Goal: Task Accomplishment & Management: Manage account settings

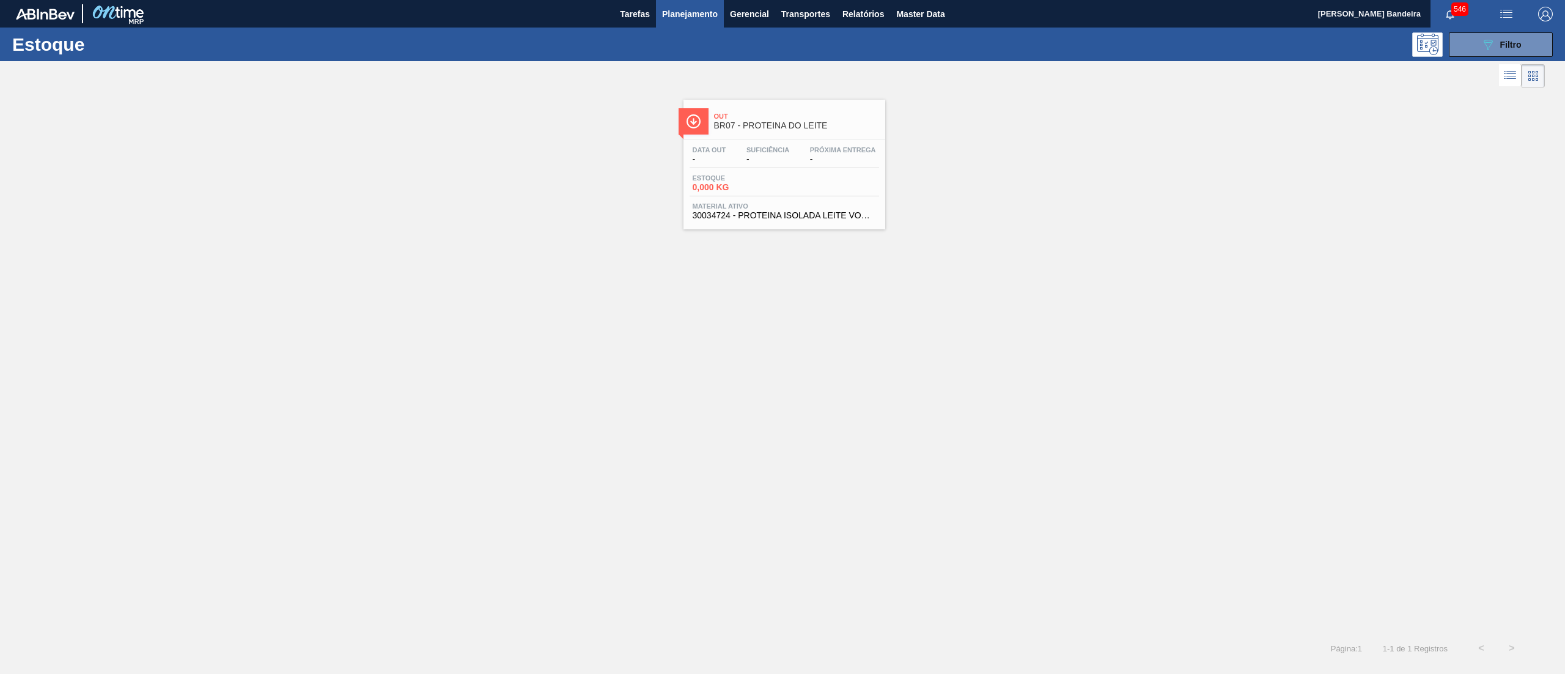
click at [773, 226] on div "Out BR07 - PROTEINA DO LEITE Data out - Suficiência - Próxima Entrega - Estoque…" at bounding box center [784, 165] width 202 height 130
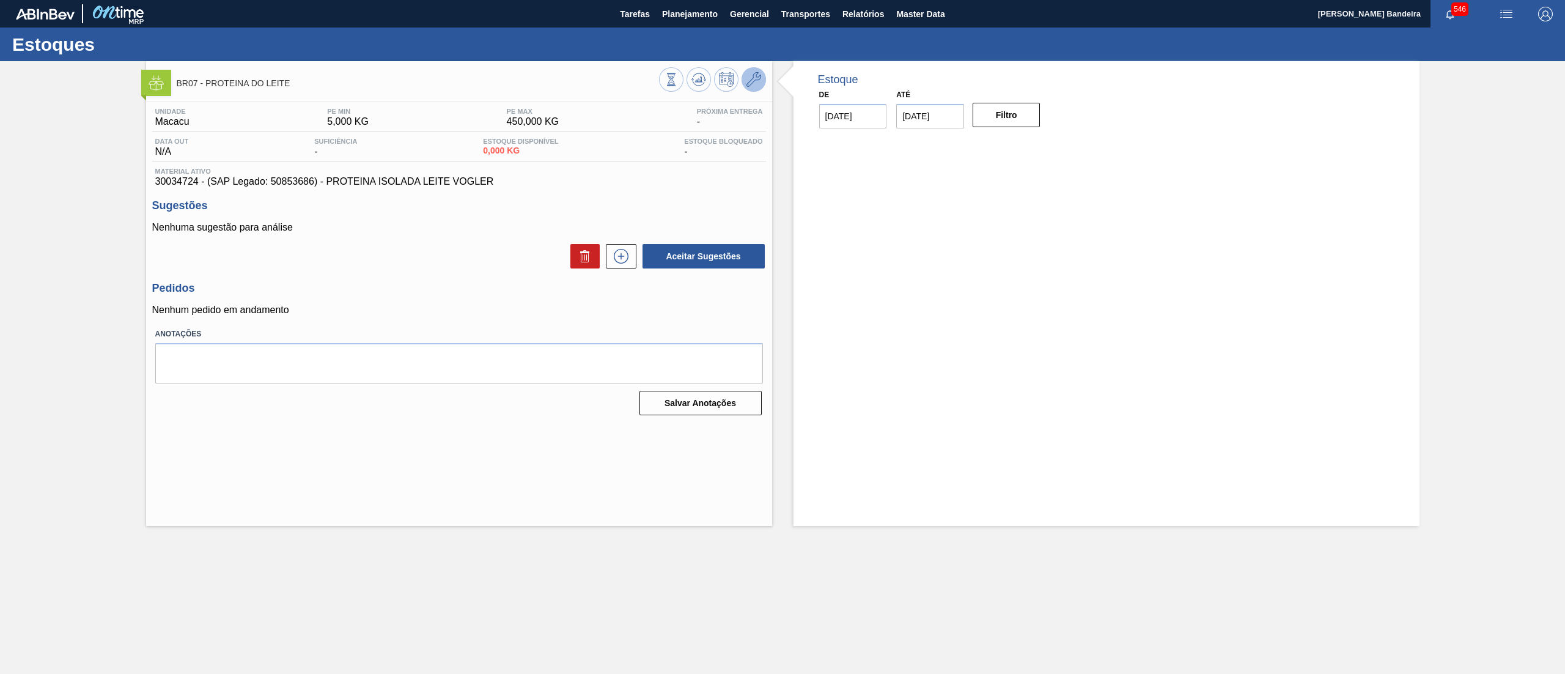
click at [757, 71] on button at bounding box center [753, 79] width 24 height 24
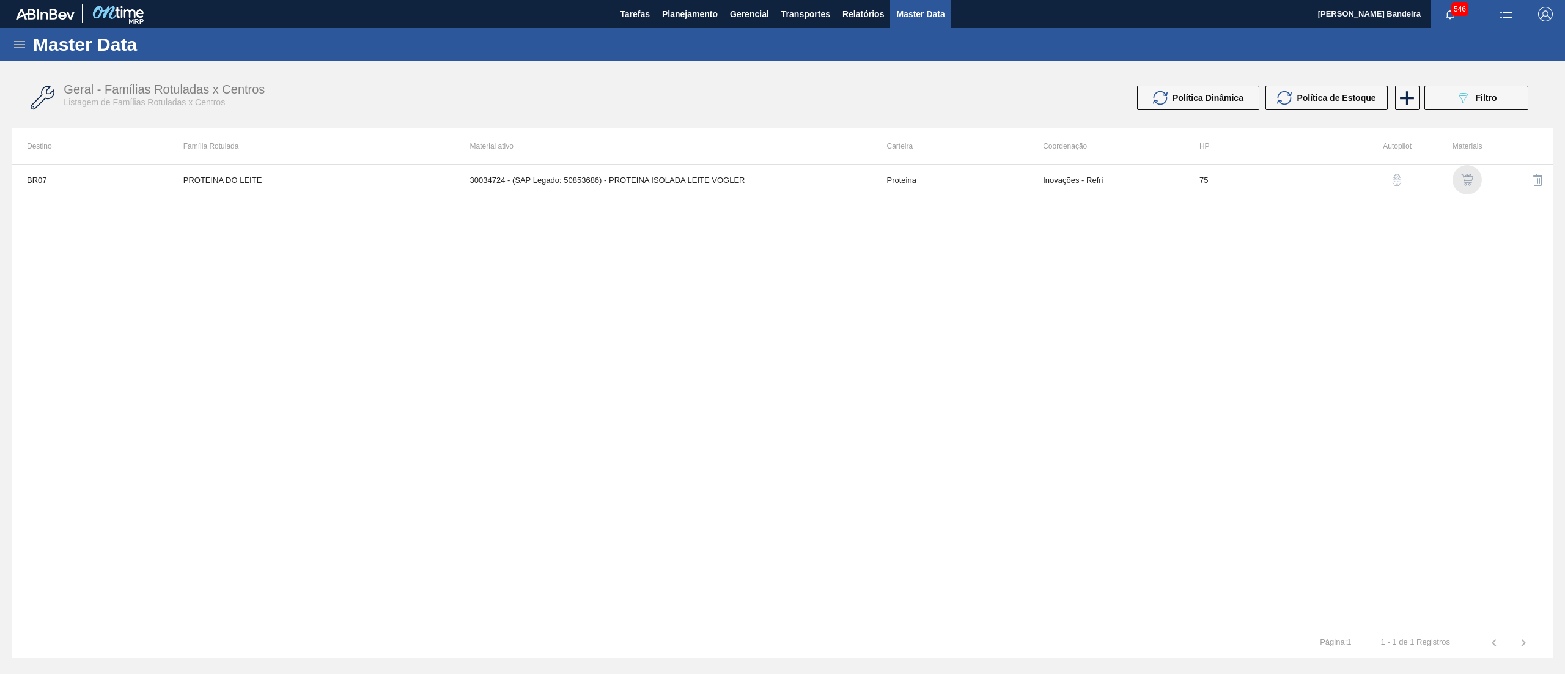
click at [1466, 176] on img "button" at bounding box center [1467, 180] width 12 height 12
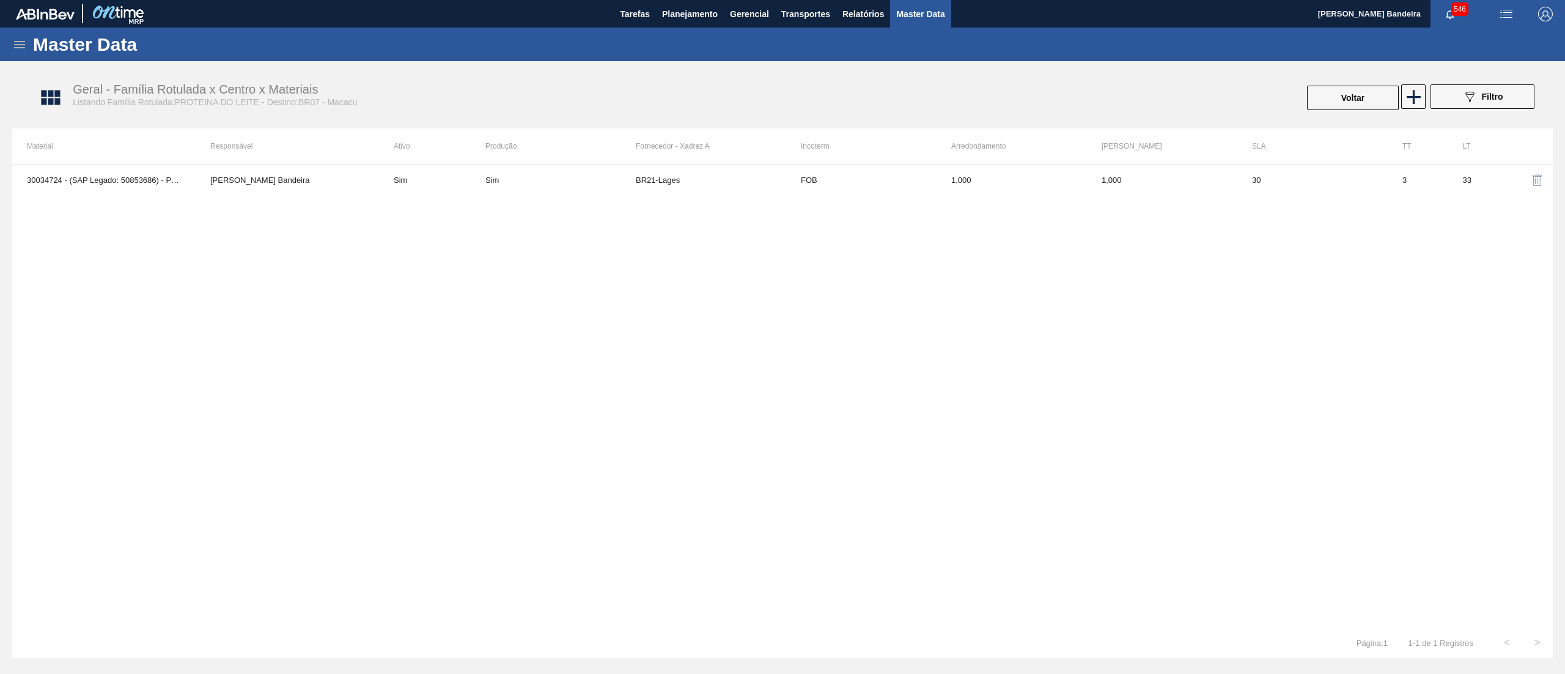
click at [1027, 195] on div "30034724 - (SAP Legado: 50853686) - PROTEINA ISOLADA LEITE VOGLER Leticia Marqu…" at bounding box center [782, 395] width 1540 height 463
click at [1016, 183] on td "1,000" at bounding box center [1011, 179] width 150 height 31
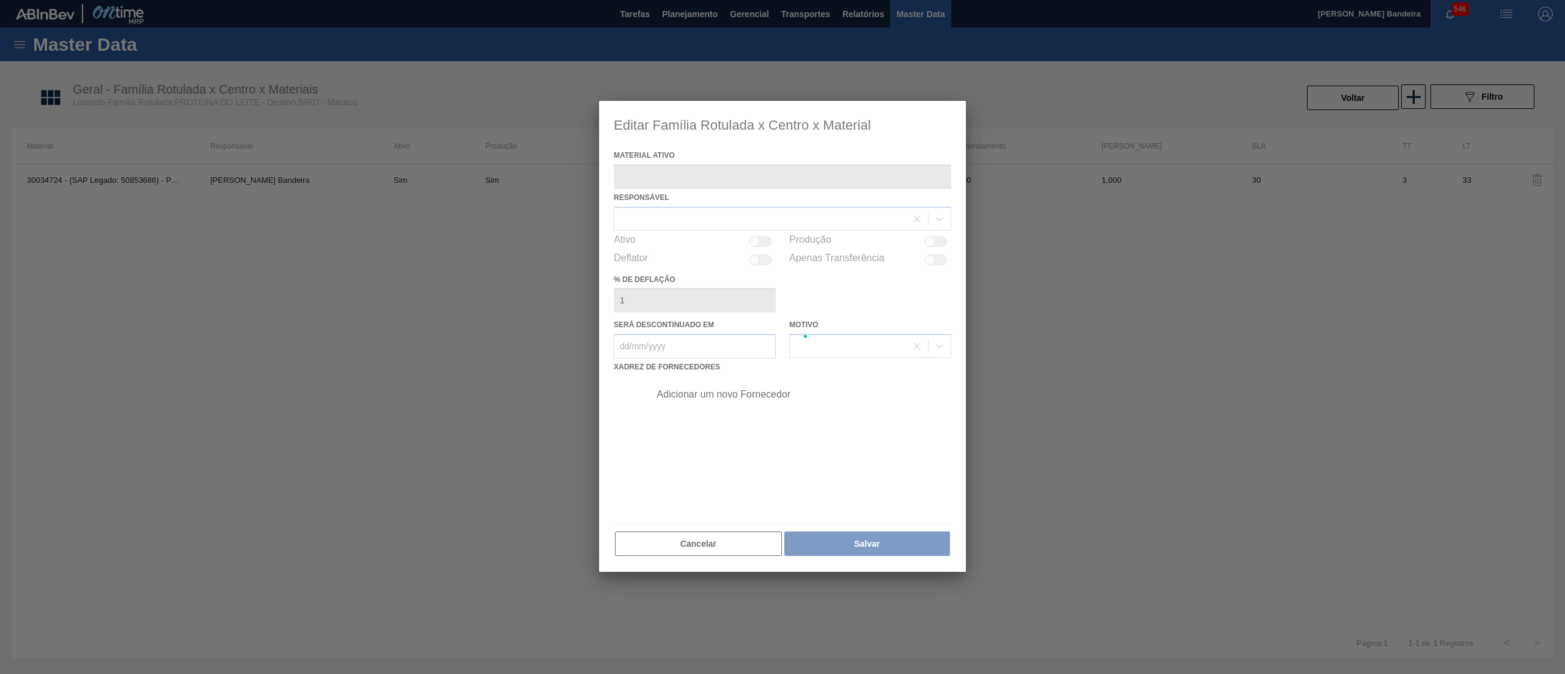
type ativo "30034724 - (SAP Legado: 50853686) - PROTEINA ISOLADA LEITE VOGLER"
checkbox input "true"
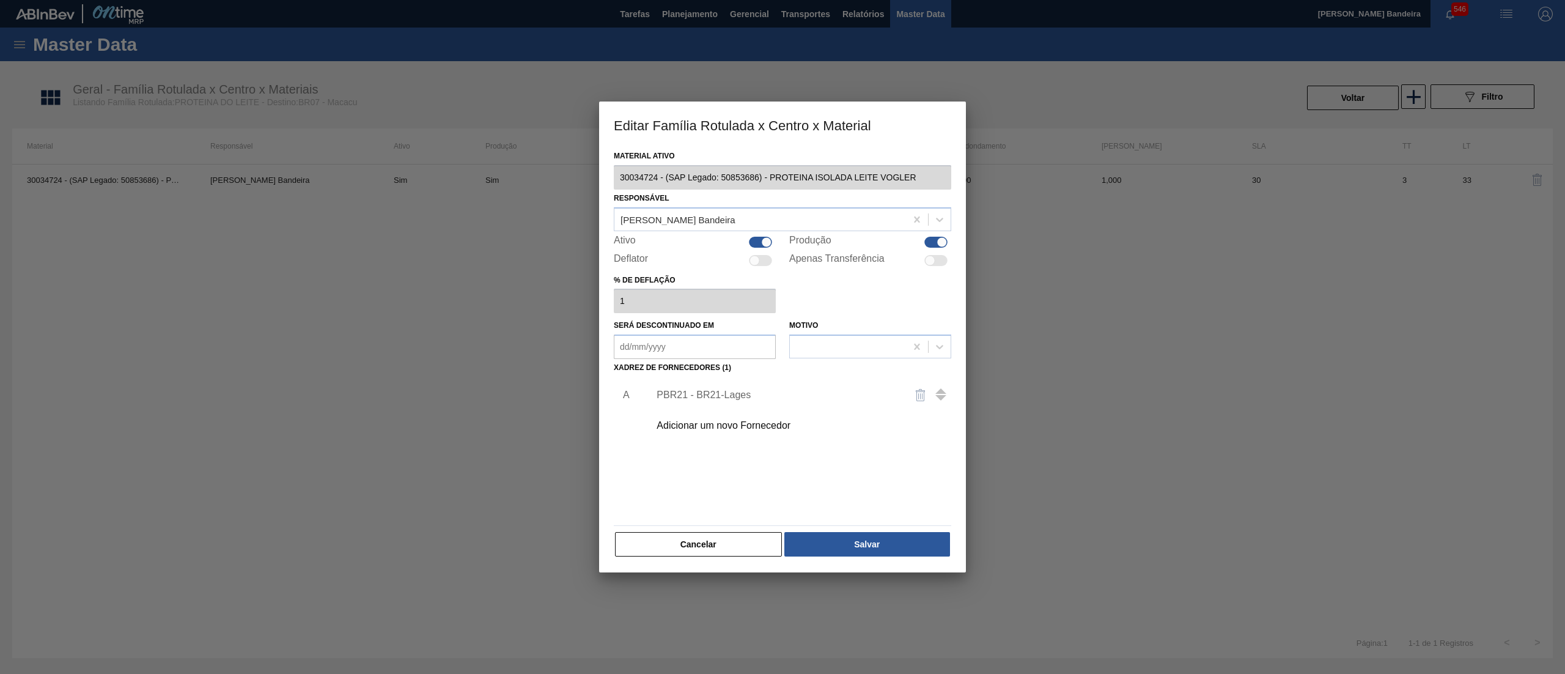
click at [722, 423] on div "Adicionar um novo Fornecedor" at bounding box center [776, 425] width 240 height 11
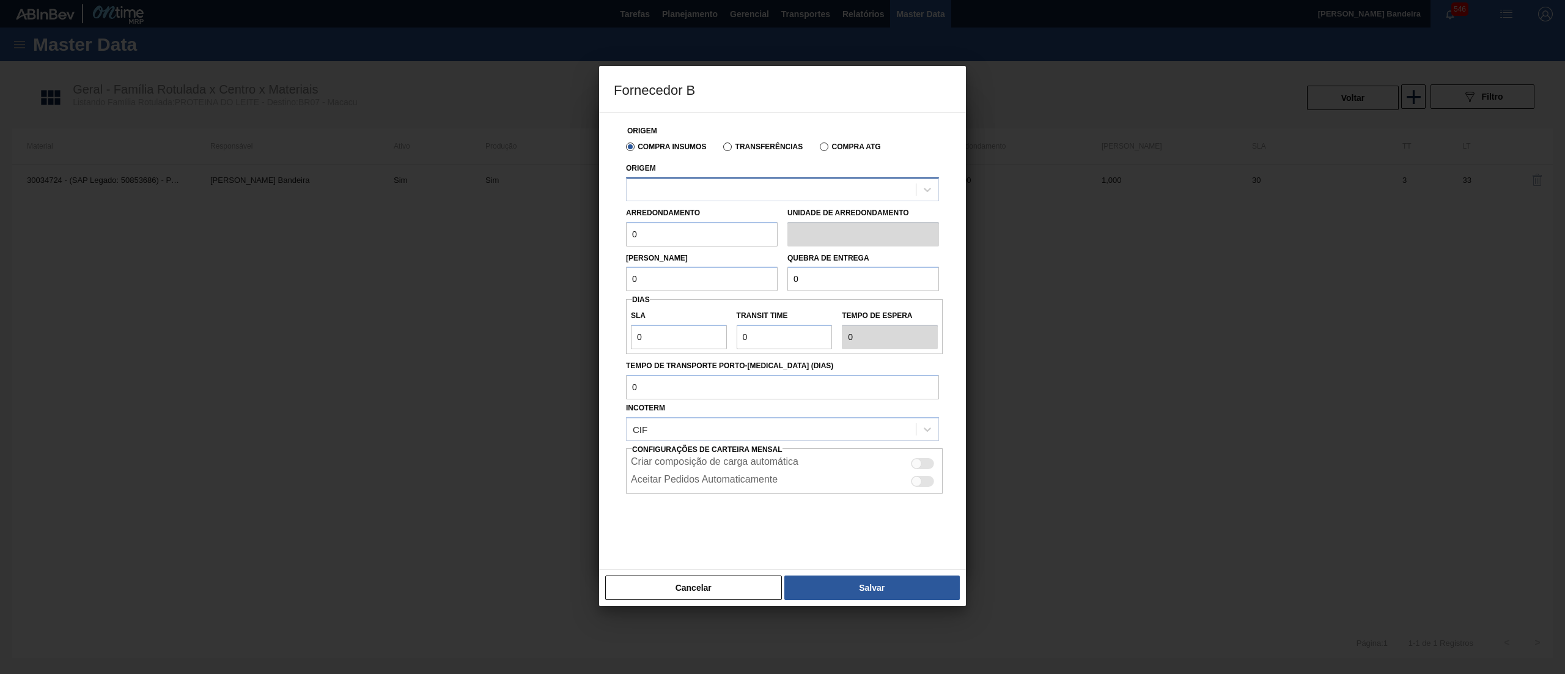
click at [703, 183] on div at bounding box center [770, 189] width 289 height 18
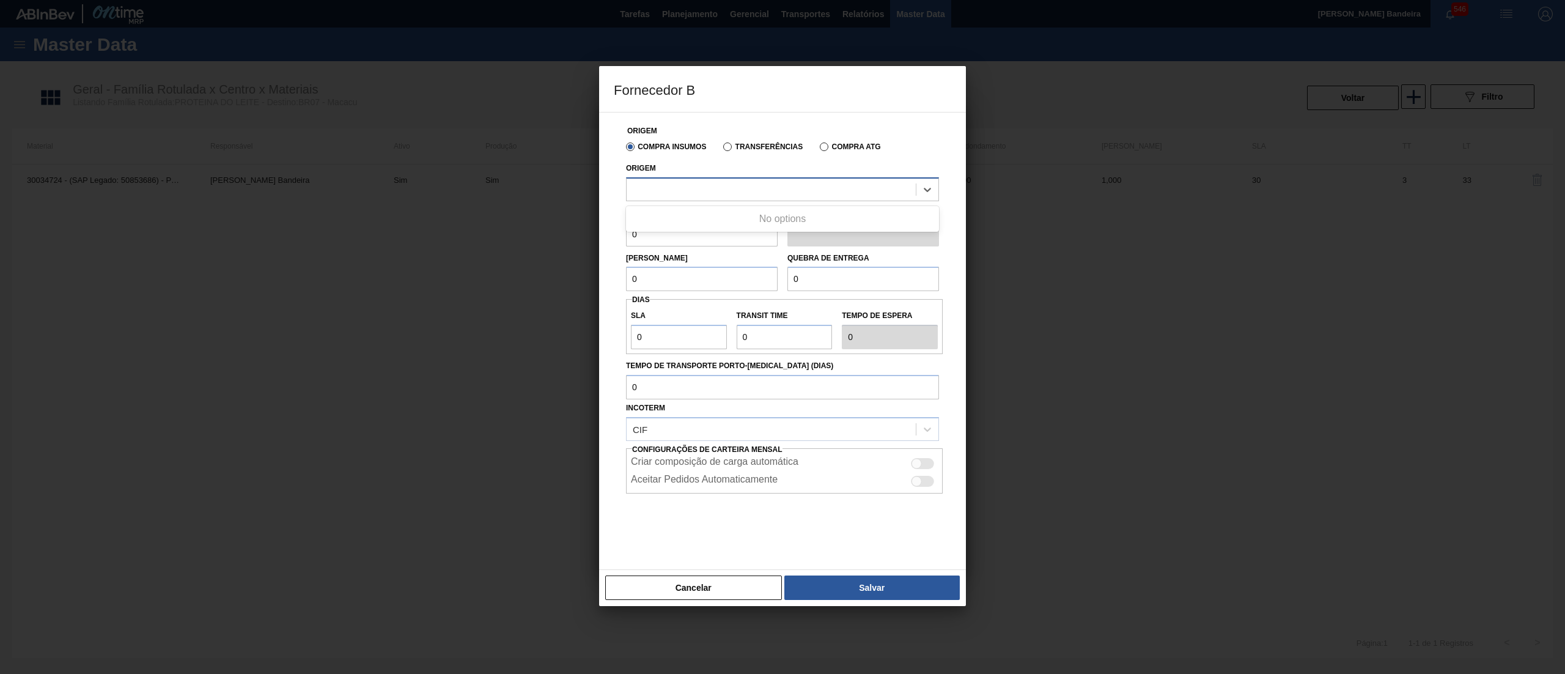
click at [703, 183] on div at bounding box center [770, 189] width 289 height 18
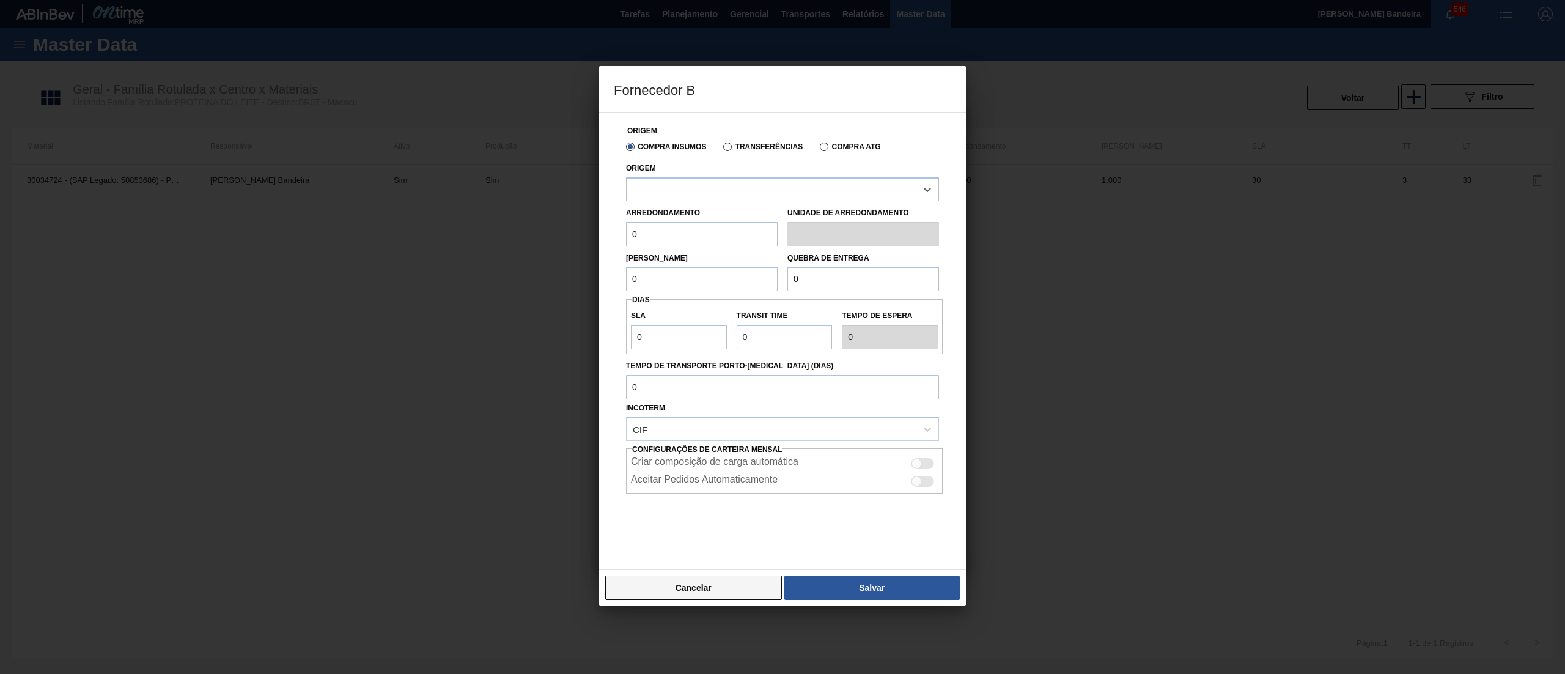
click at [690, 584] on button "Cancelar" at bounding box center [693, 587] width 177 height 24
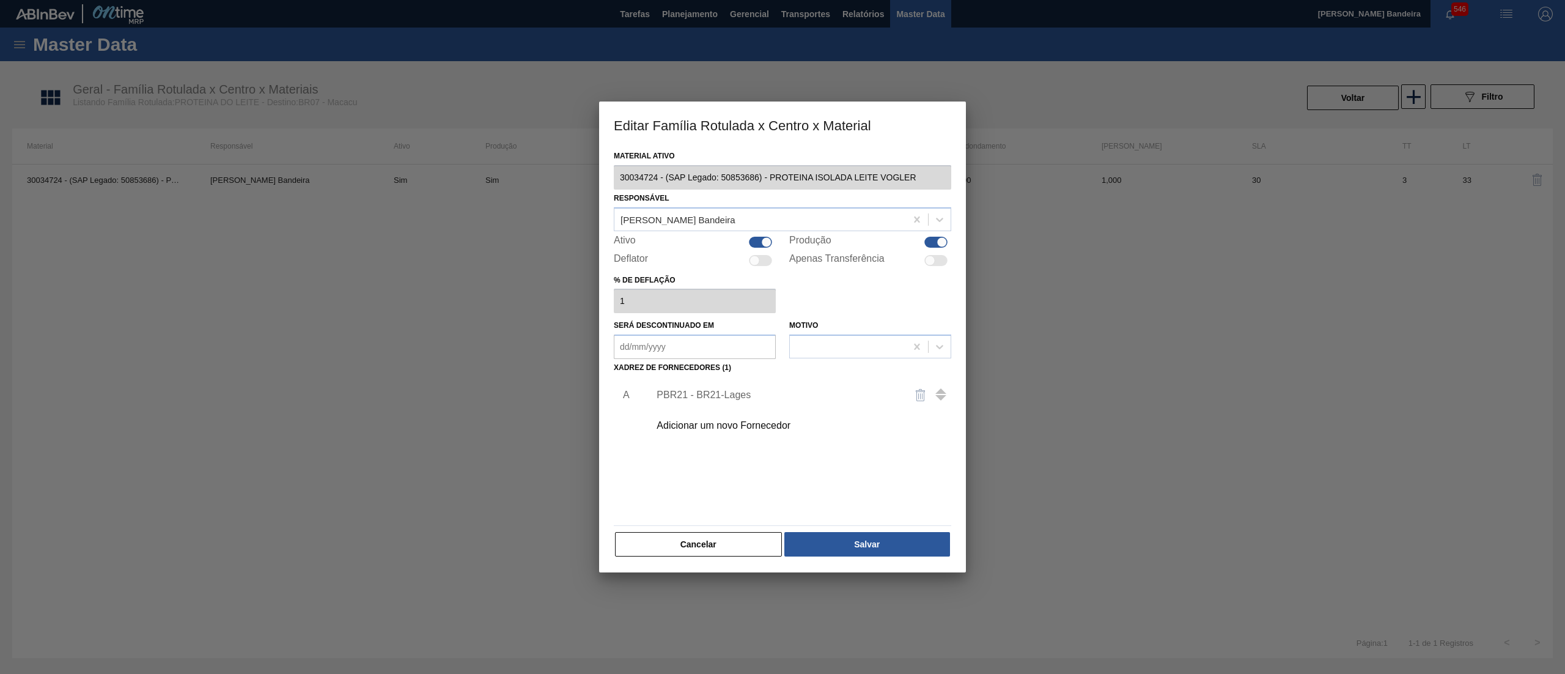
click at [555, 197] on div "Editar Família Rotulada x Centro x Material Material ativo 30034724 - (SAP Lega…" at bounding box center [782, 337] width 1565 height 674
click at [704, 430] on div "Adicionar um novo Fornecedor" at bounding box center [776, 425] width 240 height 11
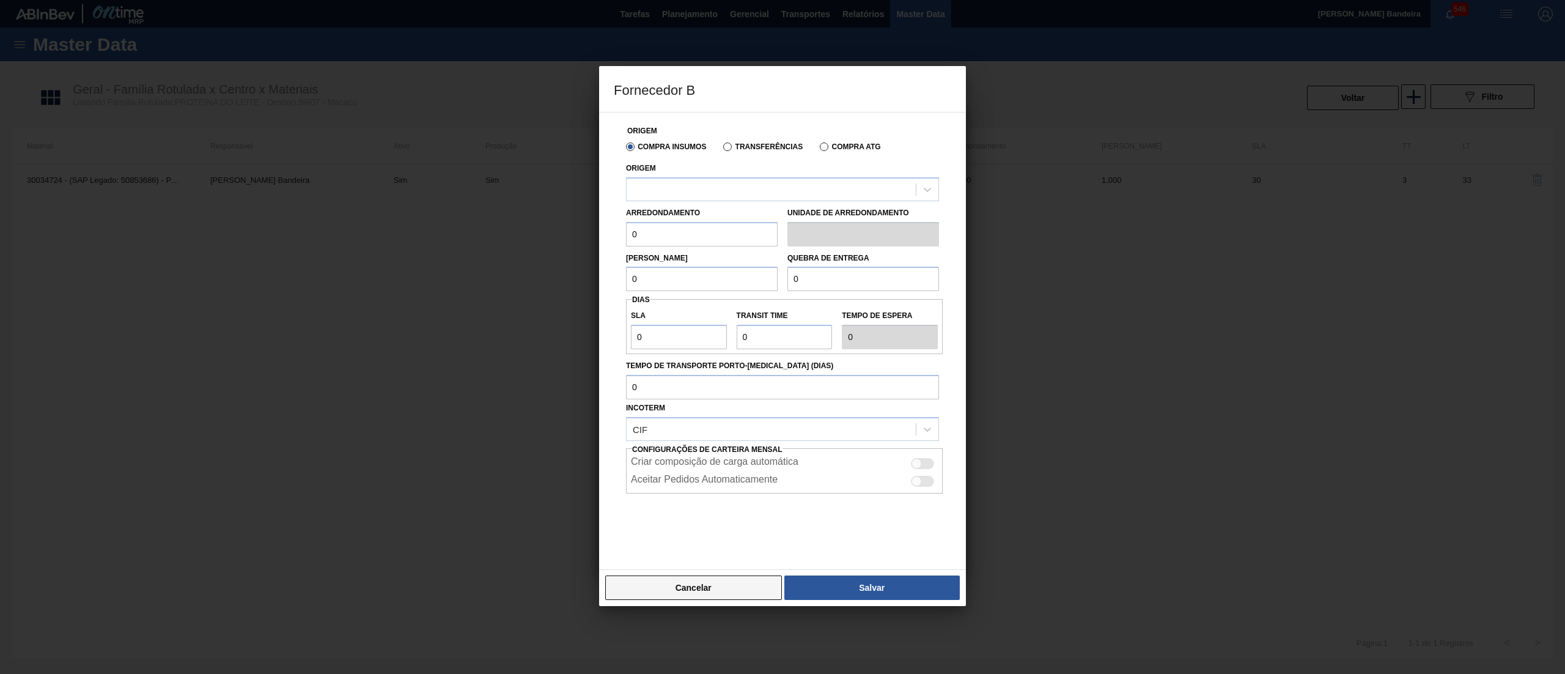
click at [741, 596] on button "Cancelar" at bounding box center [693, 587] width 177 height 24
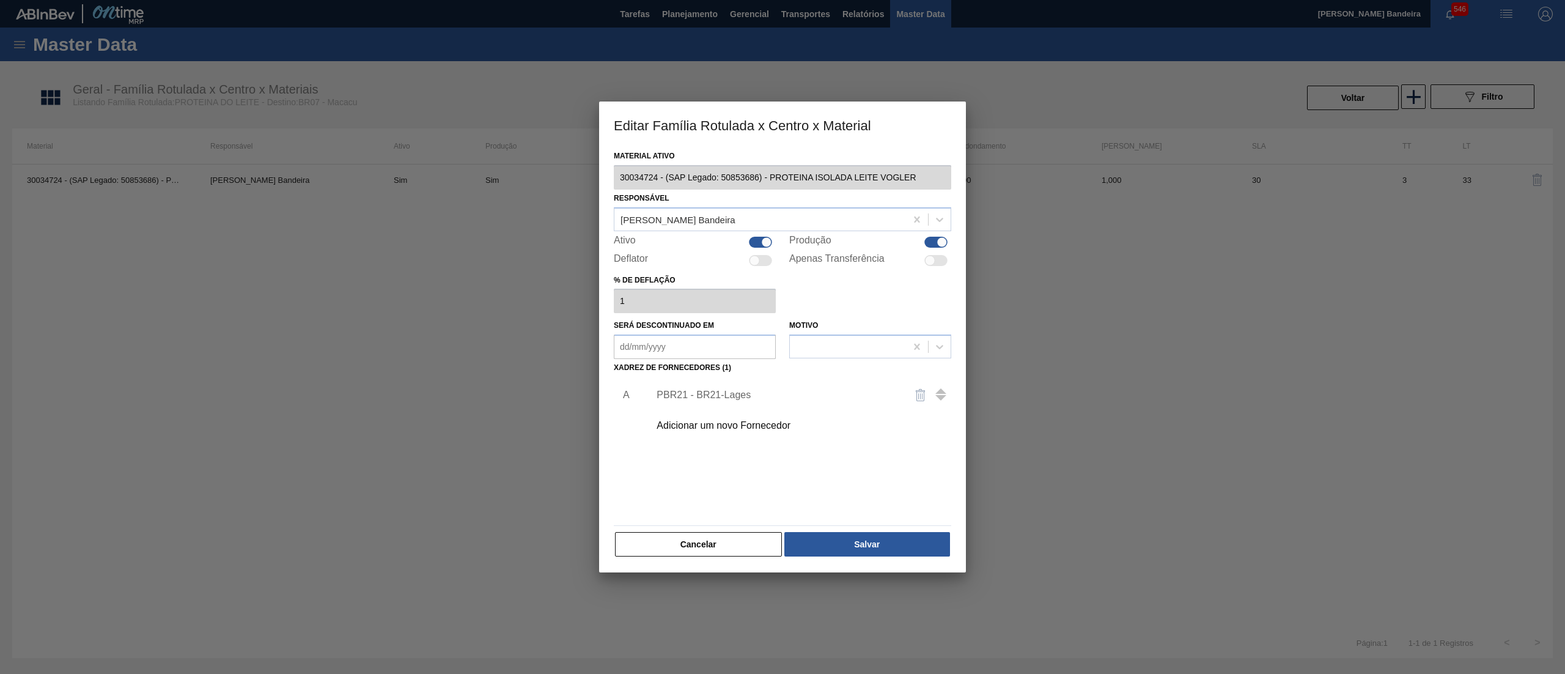
click at [598, 200] on div "Editar Família Rotulada x Centro x Material Material ativo 30034724 - (SAP Lega…" at bounding box center [782, 337] width 1565 height 674
click at [734, 533] on button "Cancelar" at bounding box center [698, 544] width 167 height 24
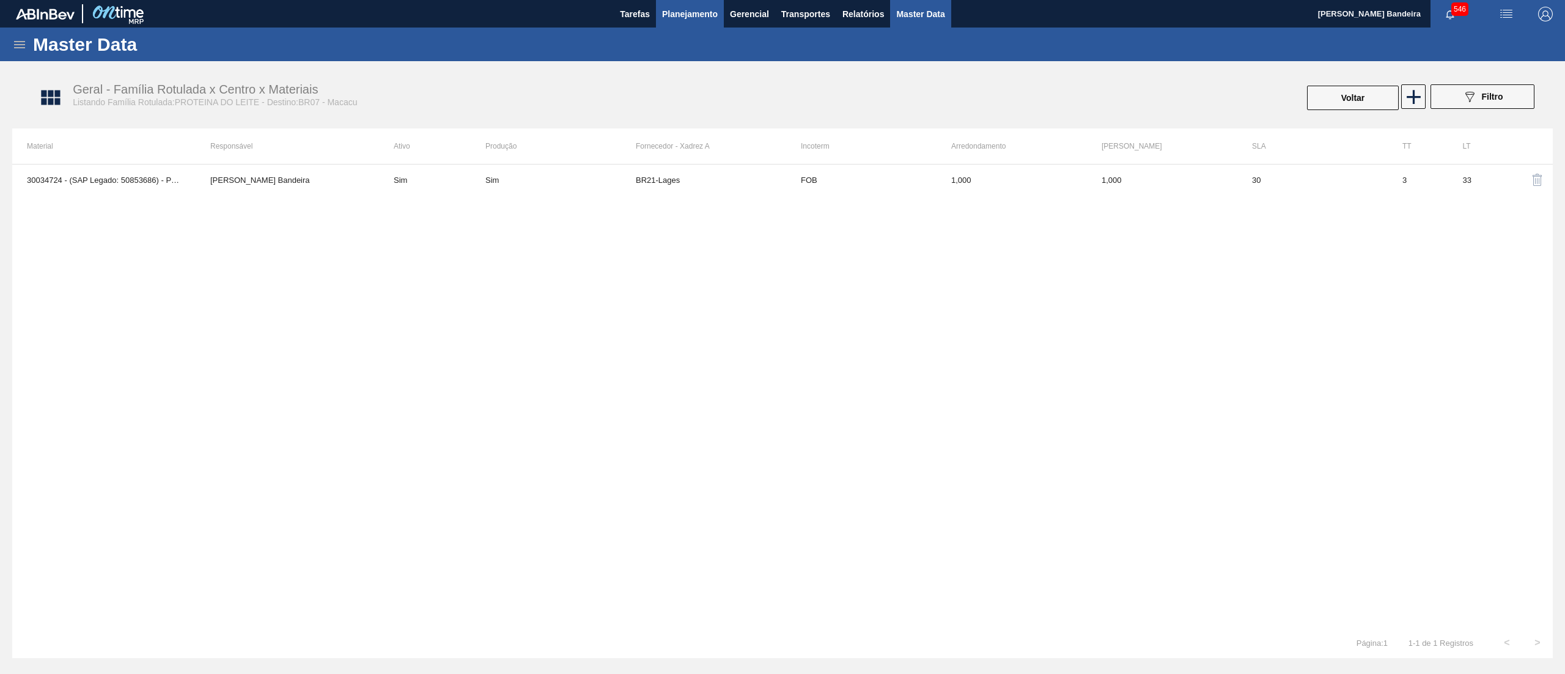
click at [682, 17] on span "Planejamento" at bounding box center [690, 14] width 56 height 15
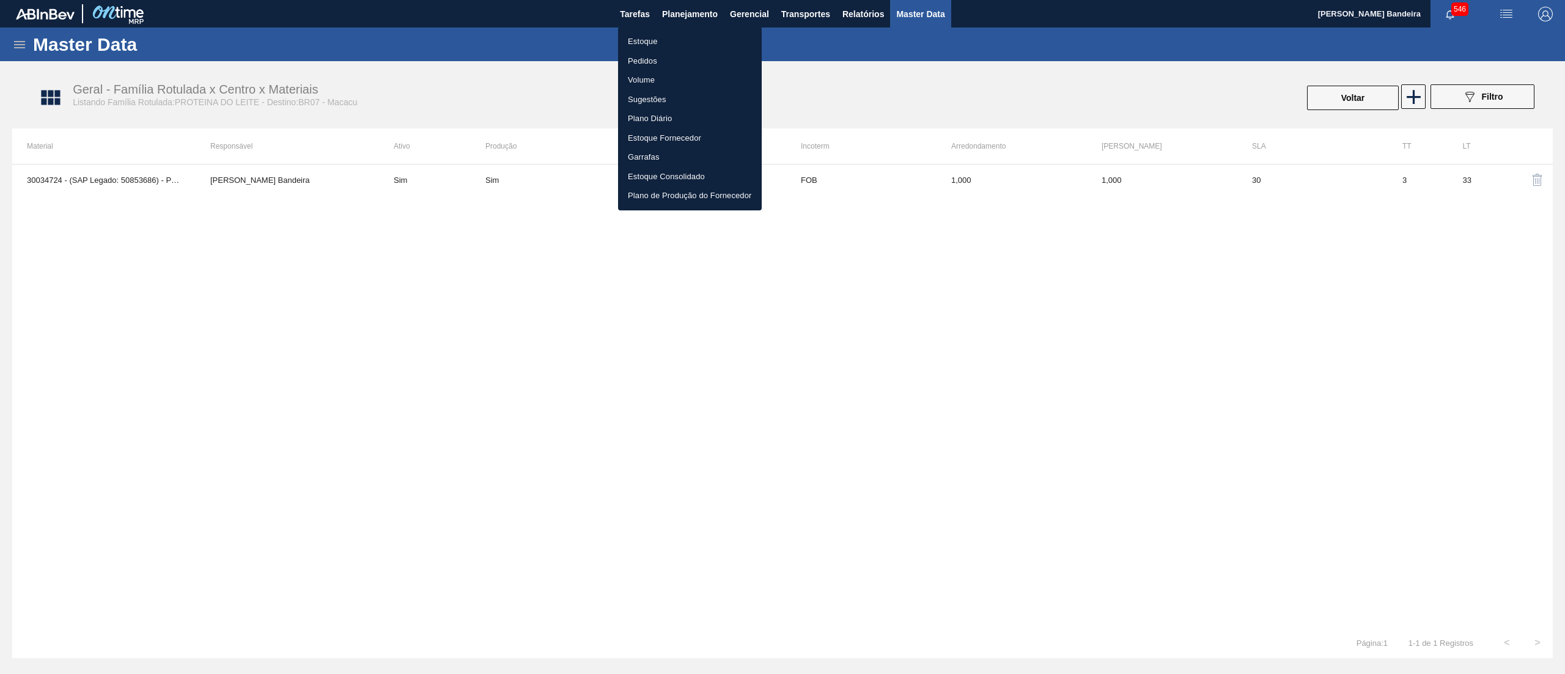
click at [670, 38] on li "Estoque" at bounding box center [690, 42] width 144 height 20
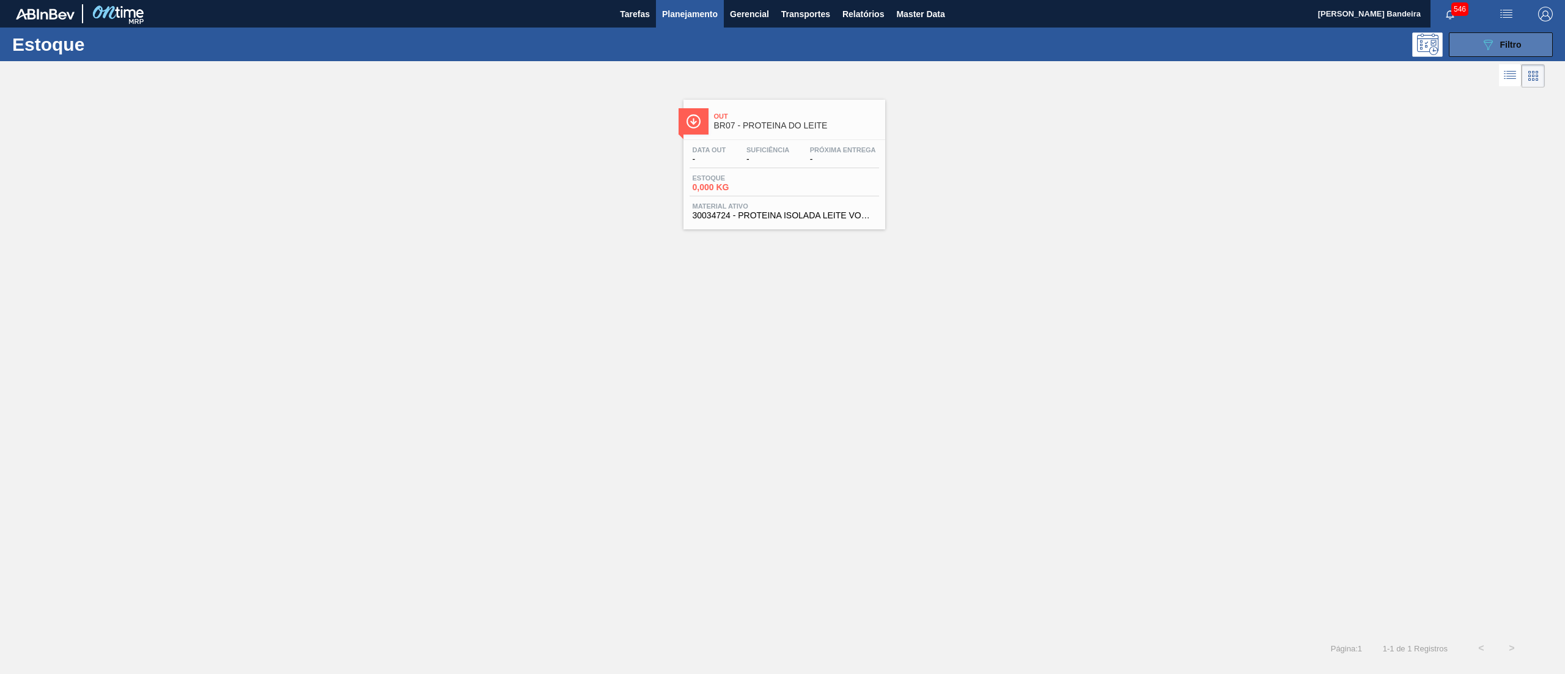
click at [1493, 48] on icon "089F7B8B-B2A5-4AFE-B5C0-19BA573D28AC" at bounding box center [1487, 44] width 15 height 15
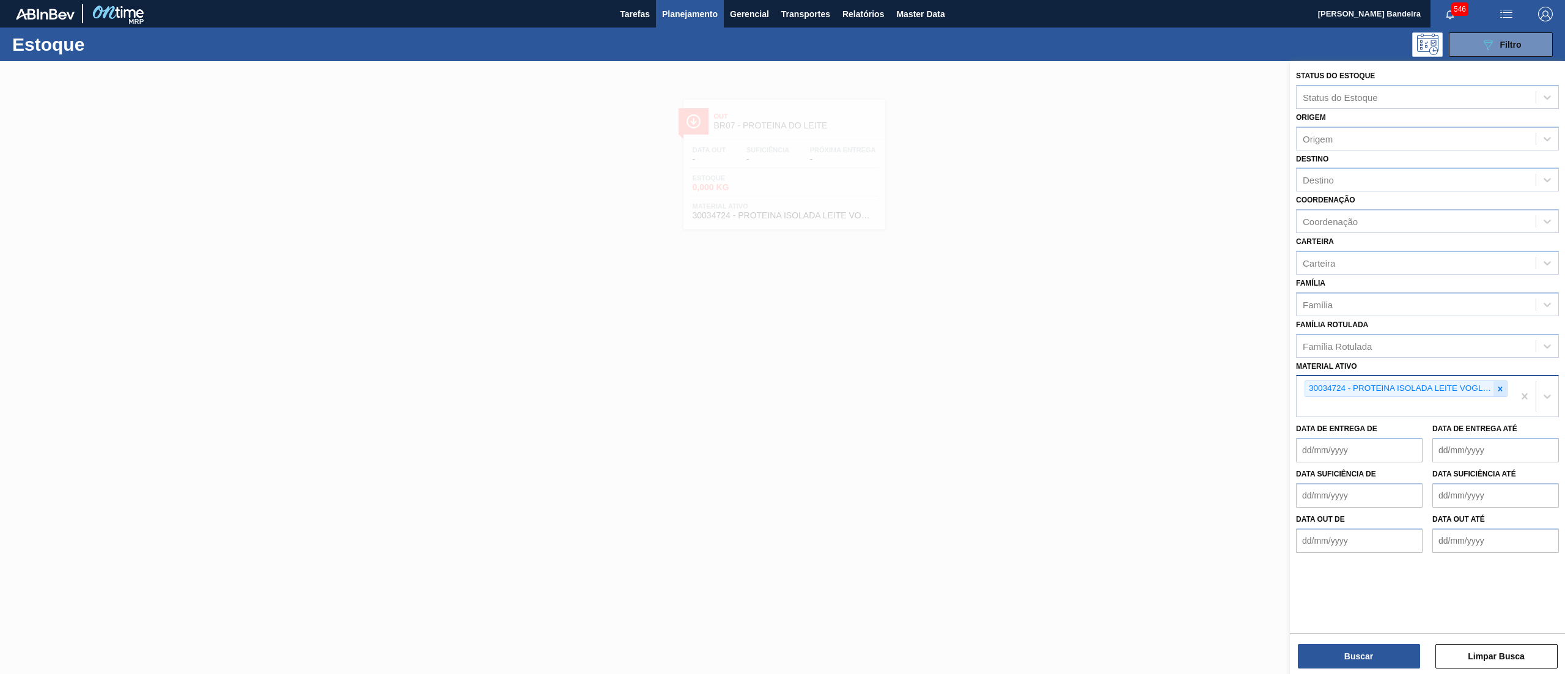
click at [1497, 384] on icon at bounding box center [1500, 388] width 9 height 9
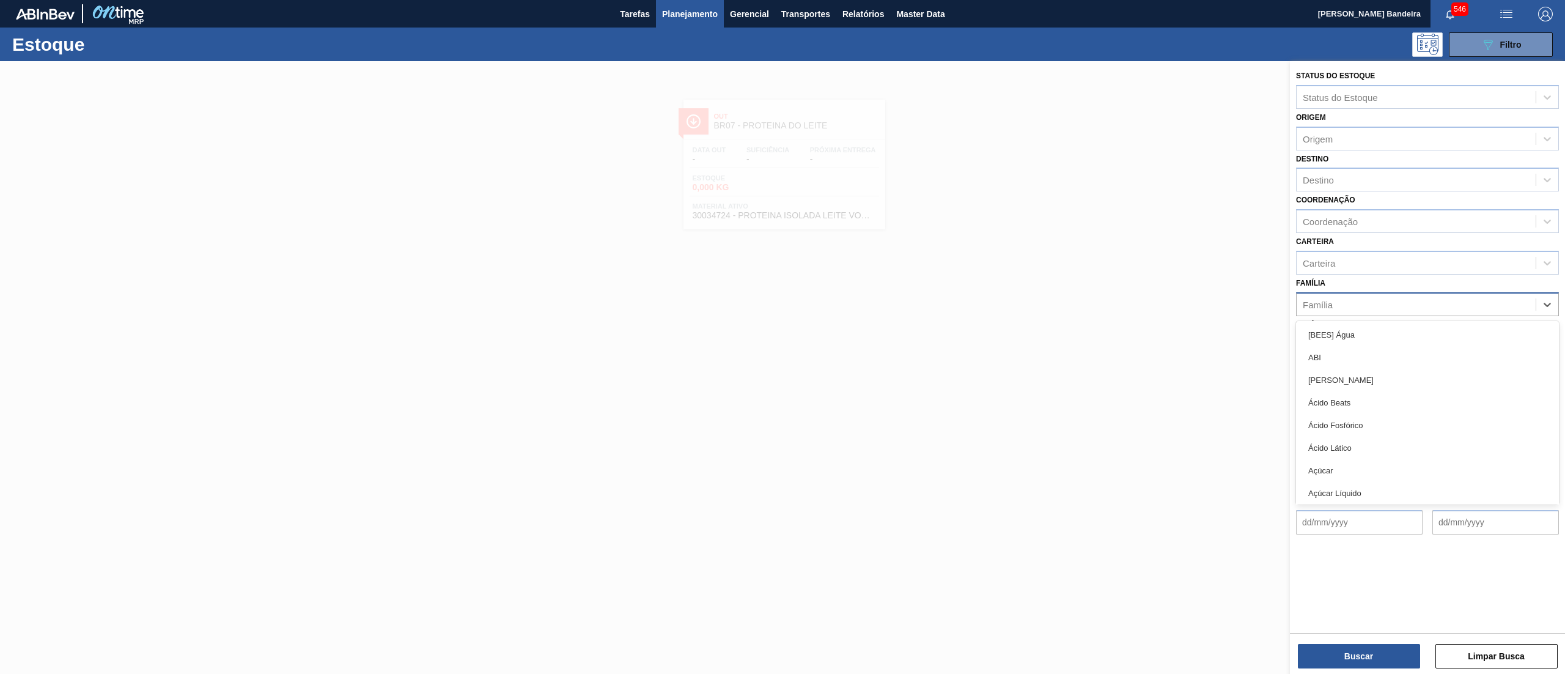
click at [1365, 299] on div "Família" at bounding box center [1415, 304] width 239 height 18
type input "garra"
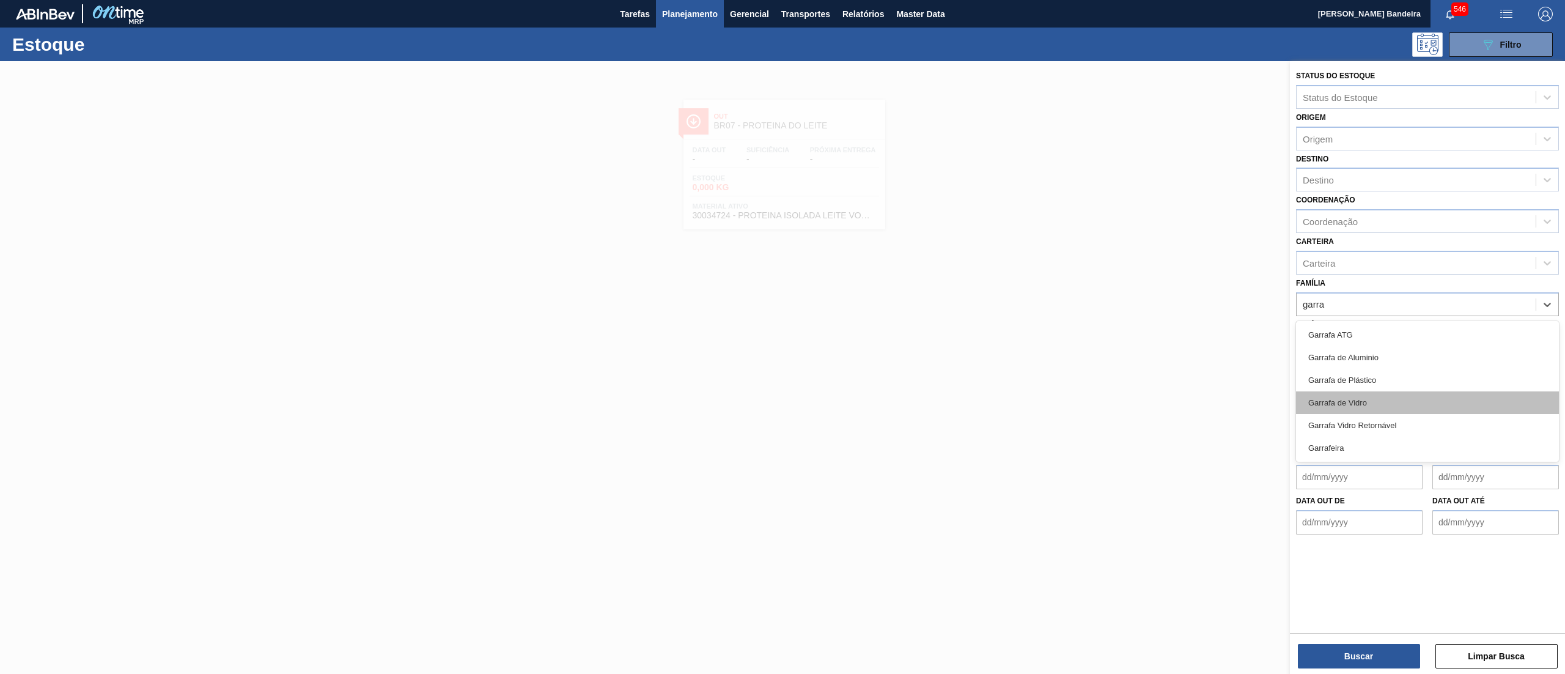
click at [1395, 407] on div "Garrafa de Vidro" at bounding box center [1427, 402] width 263 height 23
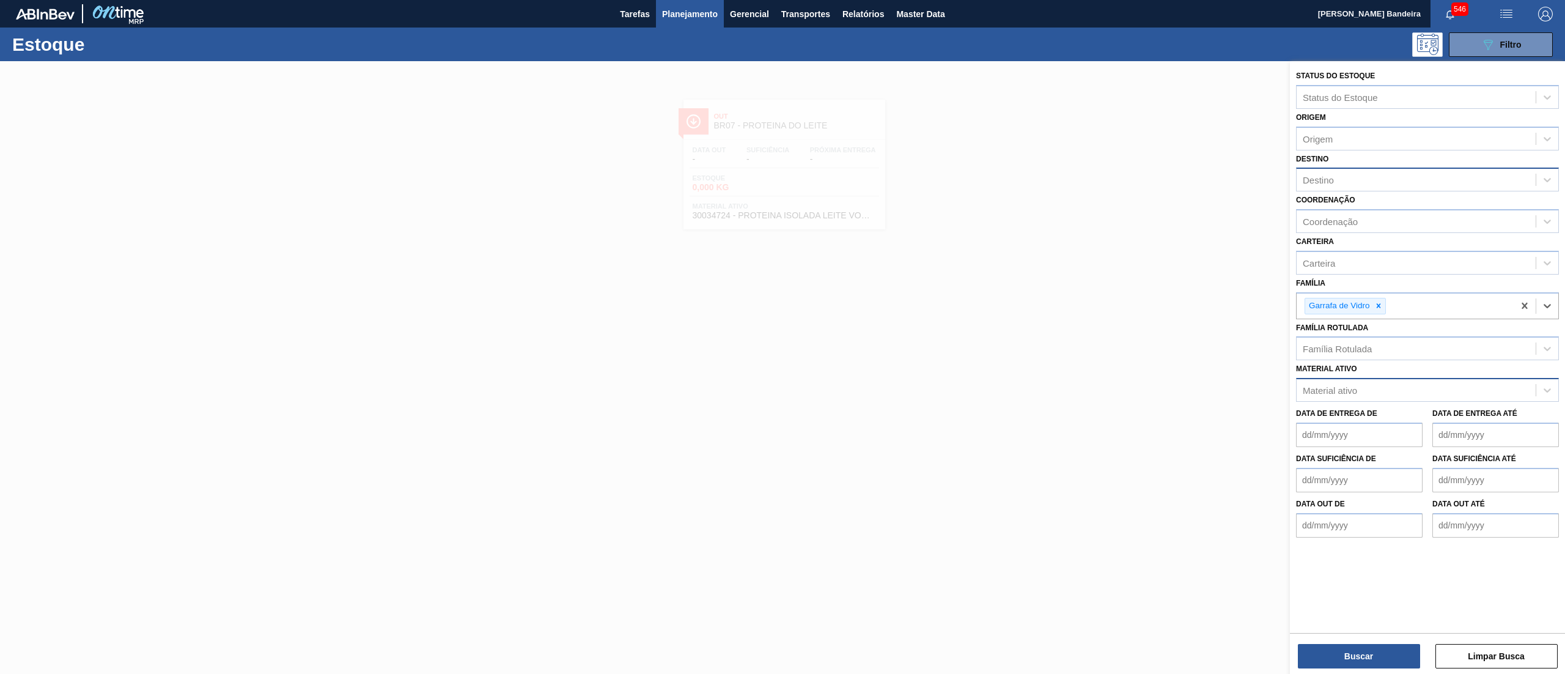
click at [1323, 176] on div "Destino" at bounding box center [1317, 180] width 31 height 10
type input "16"
click at [1321, 209] on div "BR16 - Jacareí" at bounding box center [1427, 210] width 263 height 23
click at [1345, 654] on button "Buscar" at bounding box center [1359, 656] width 122 height 24
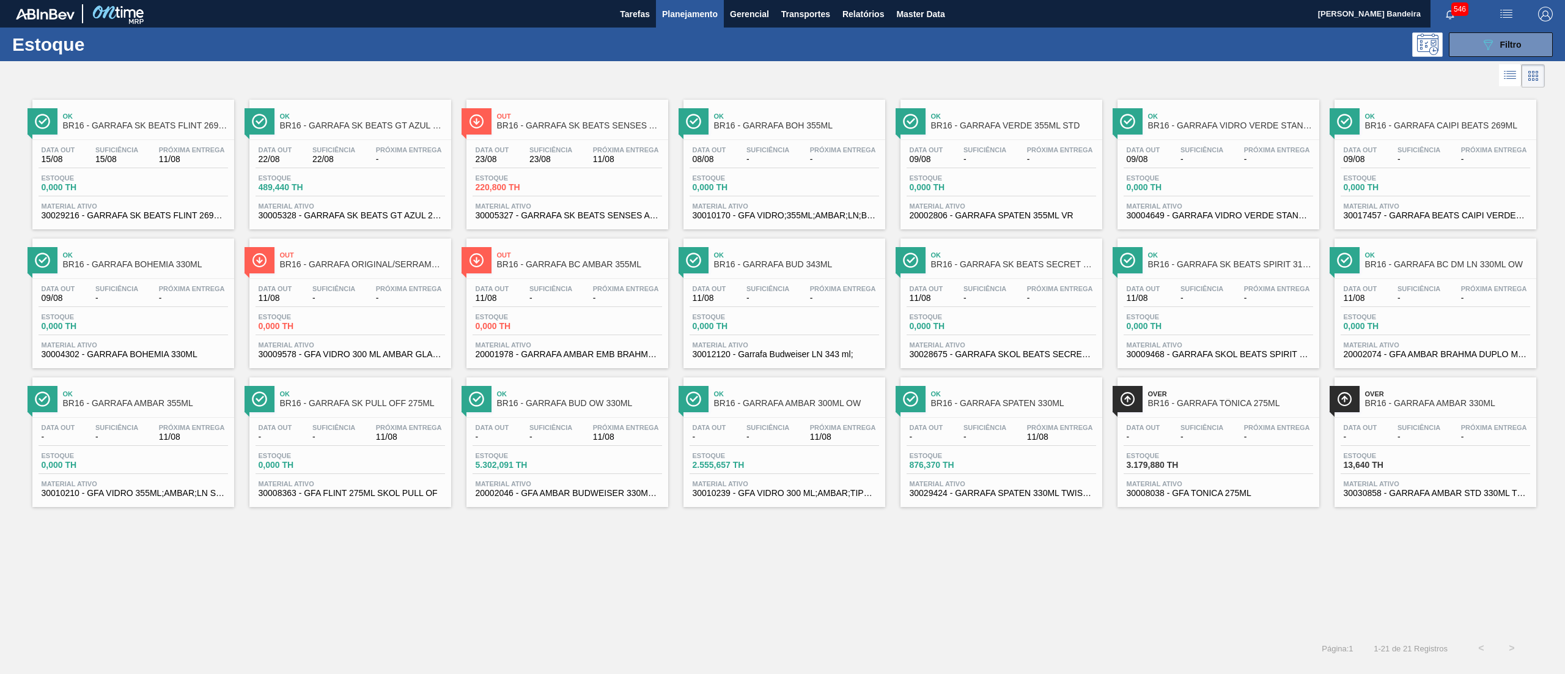
click at [172, 214] on span "30029216 - GARRAFA SK BEATS FLINT 269ML" at bounding box center [133, 215] width 183 height 9
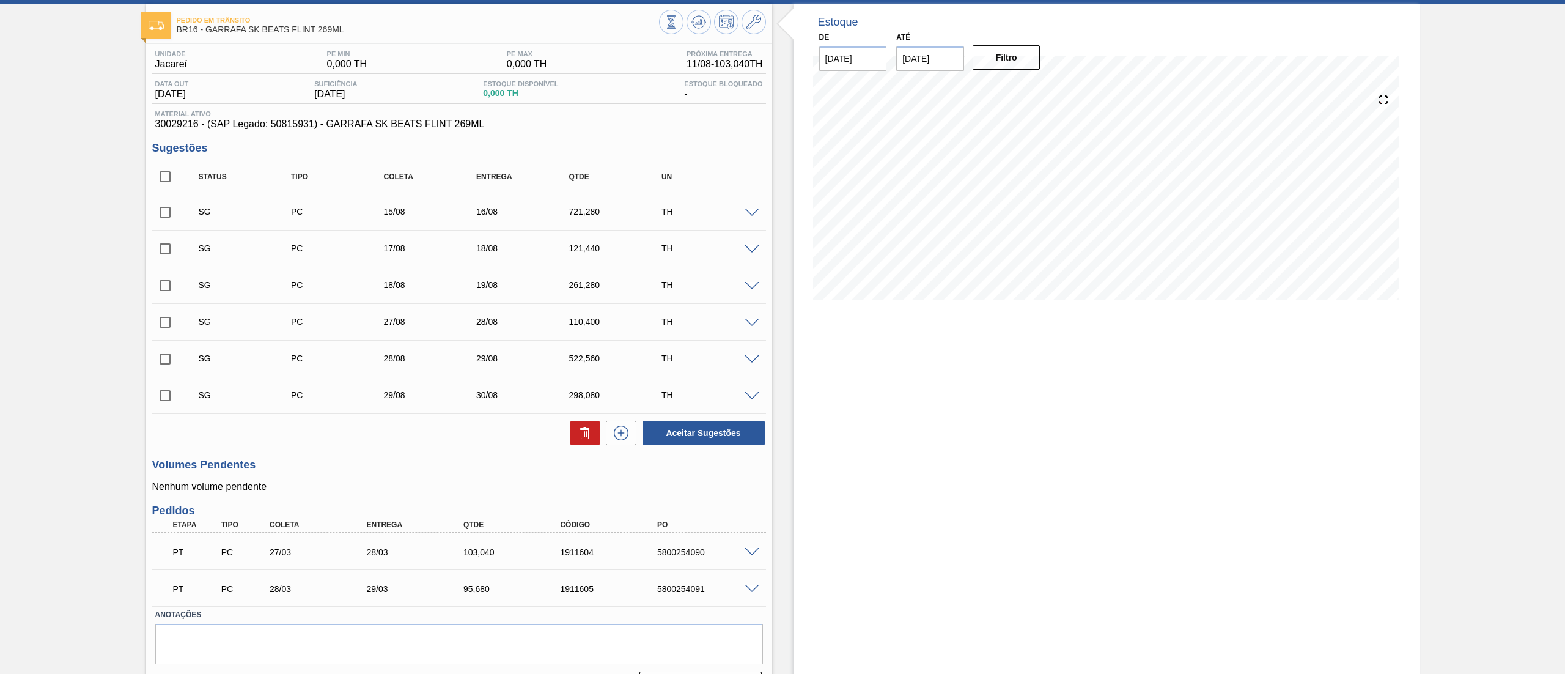
scroll to position [89, 0]
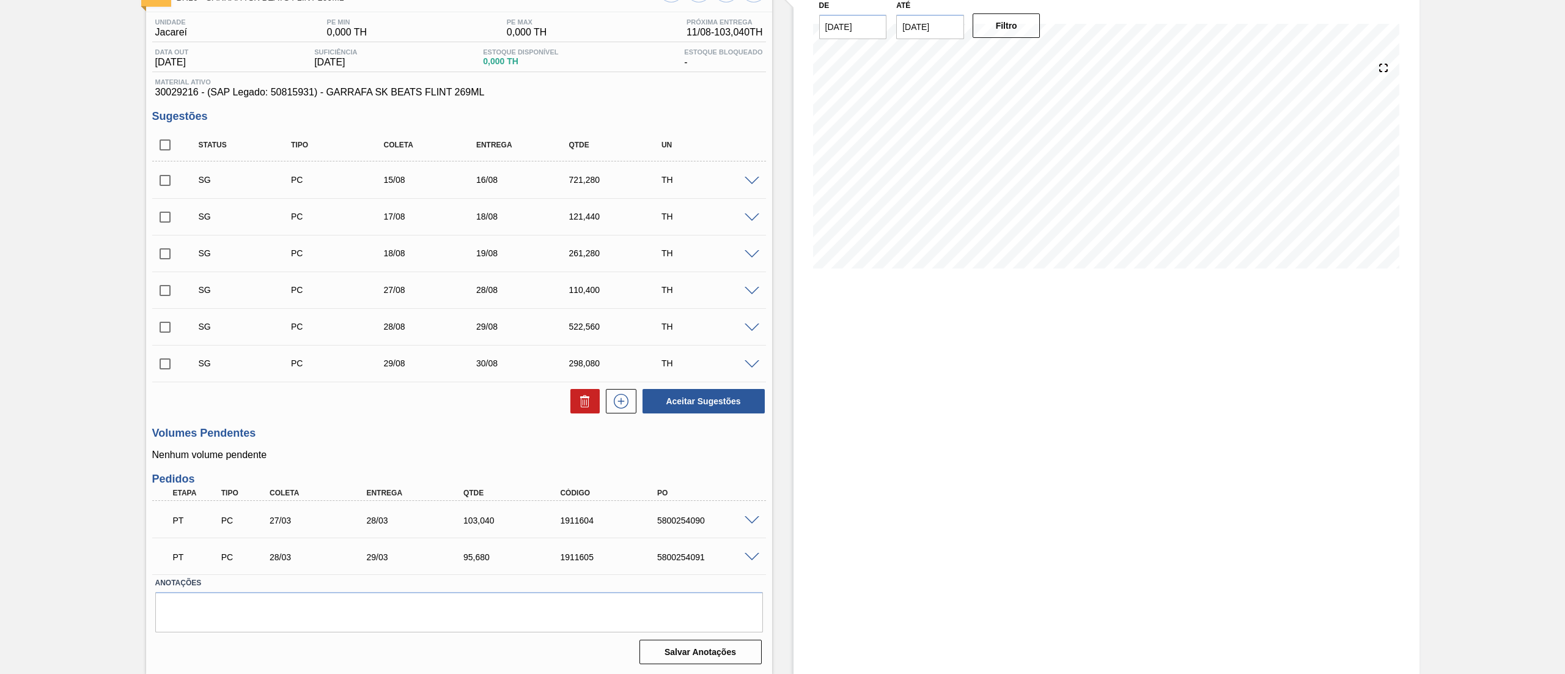
click at [747, 517] on span at bounding box center [751, 520] width 15 height 9
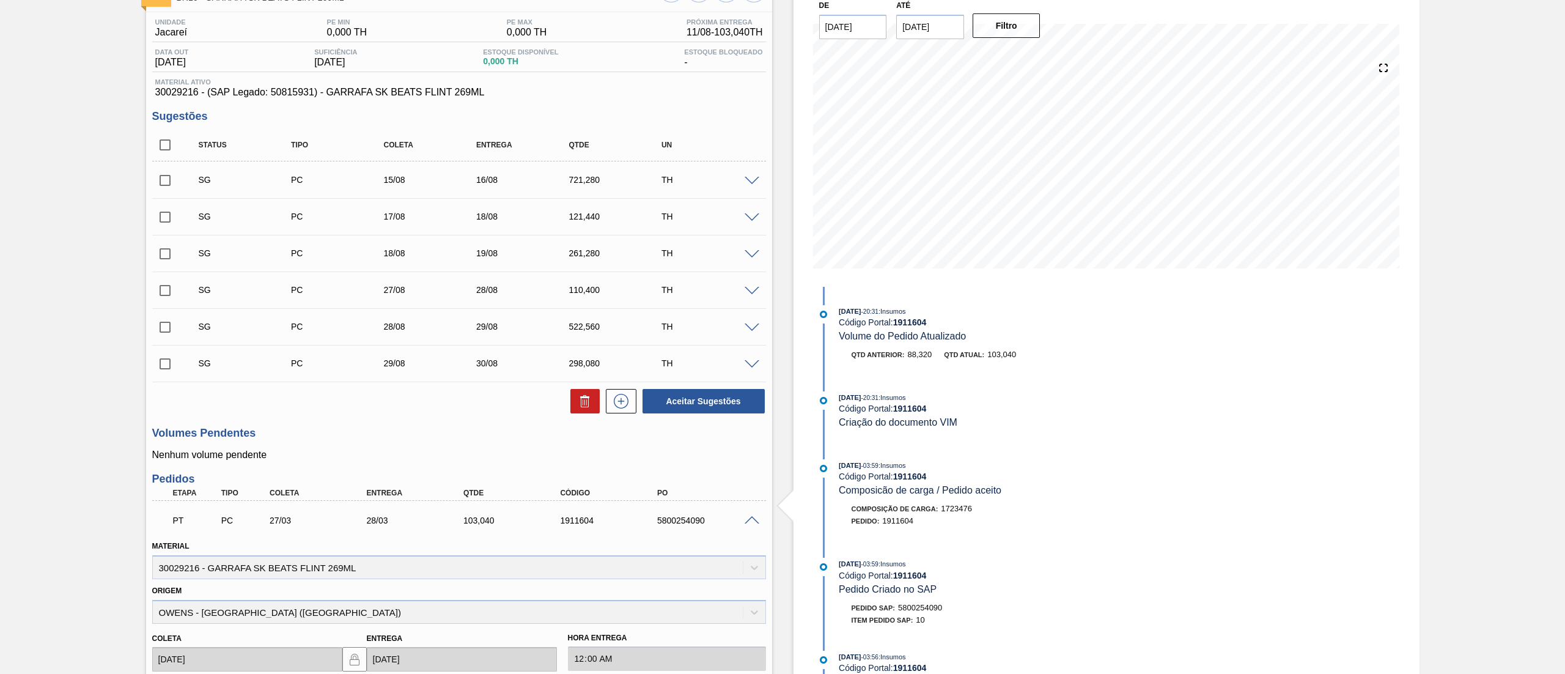
scroll to position [385, 0]
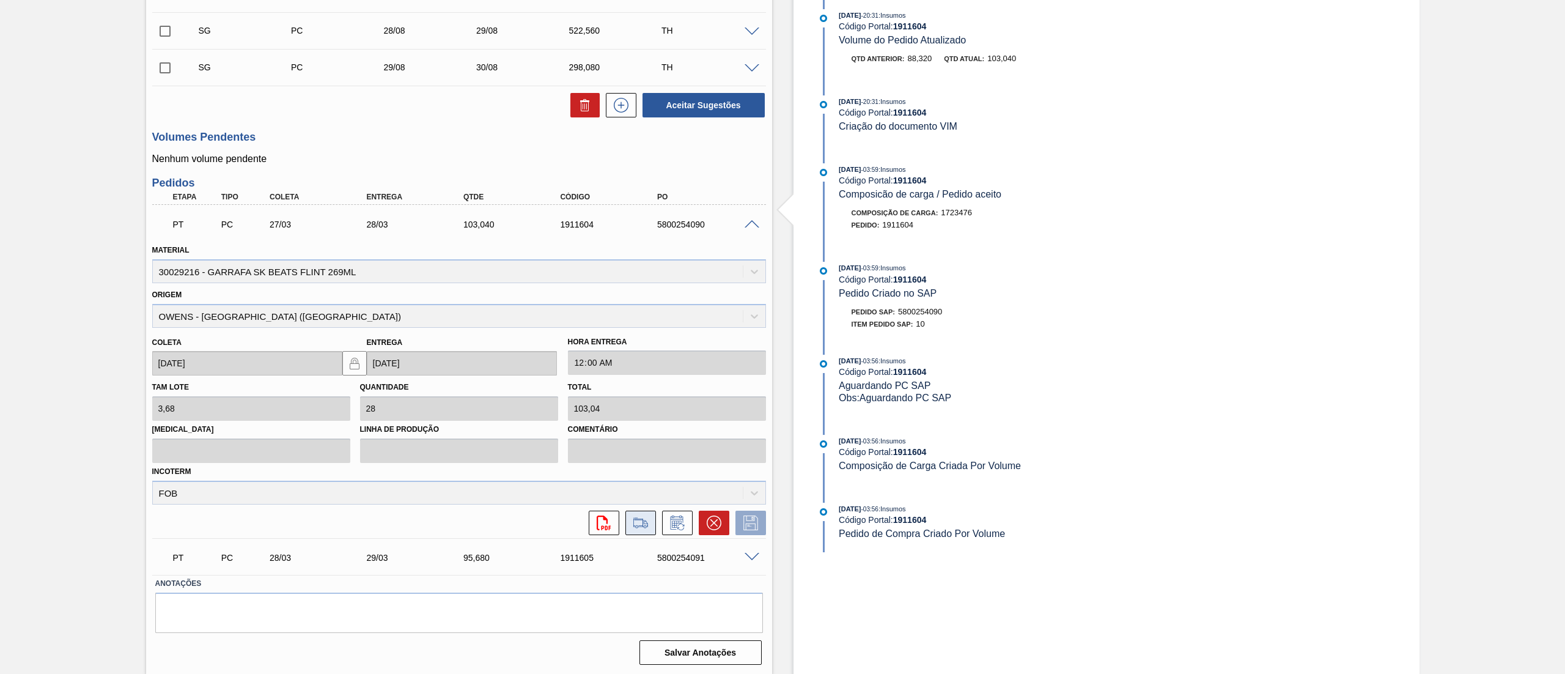
click at [647, 527] on icon at bounding box center [641, 522] width 20 height 15
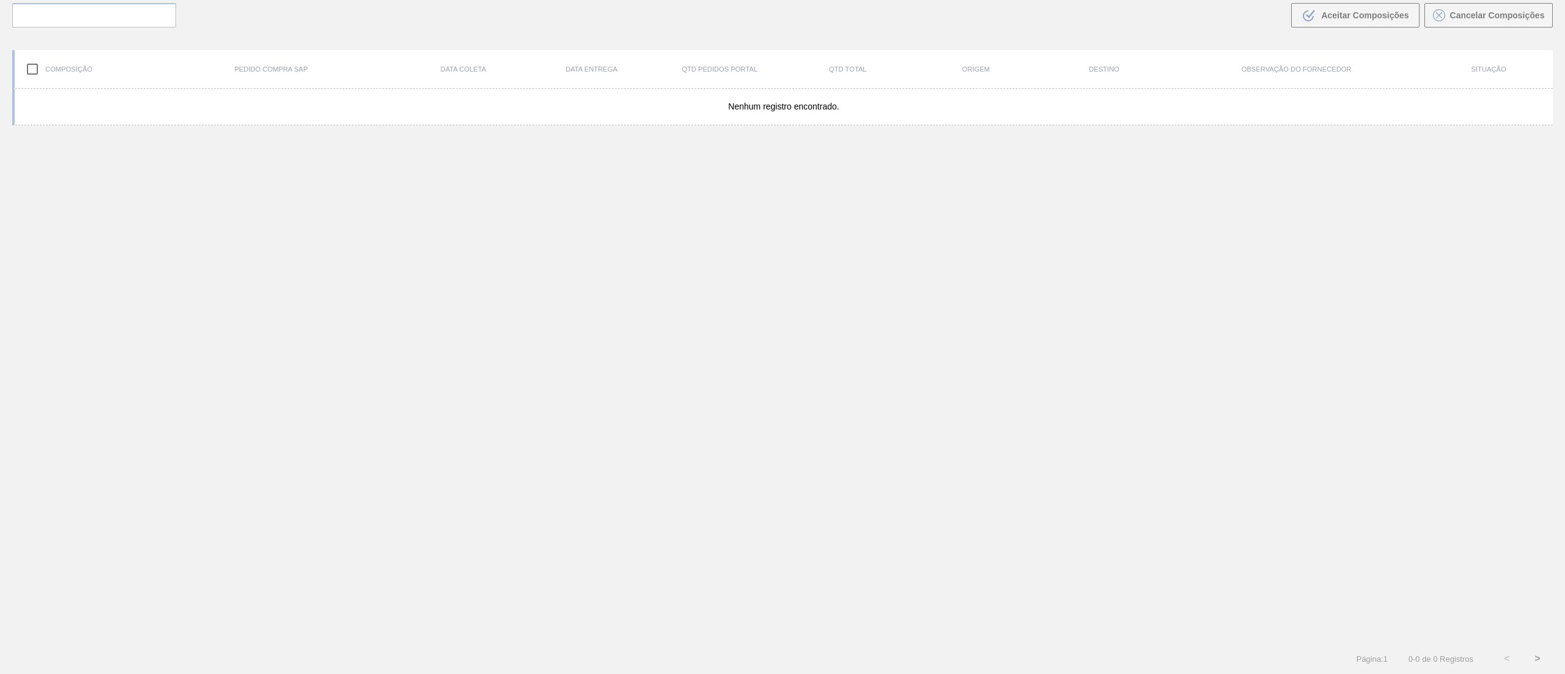
scroll to position [88, 0]
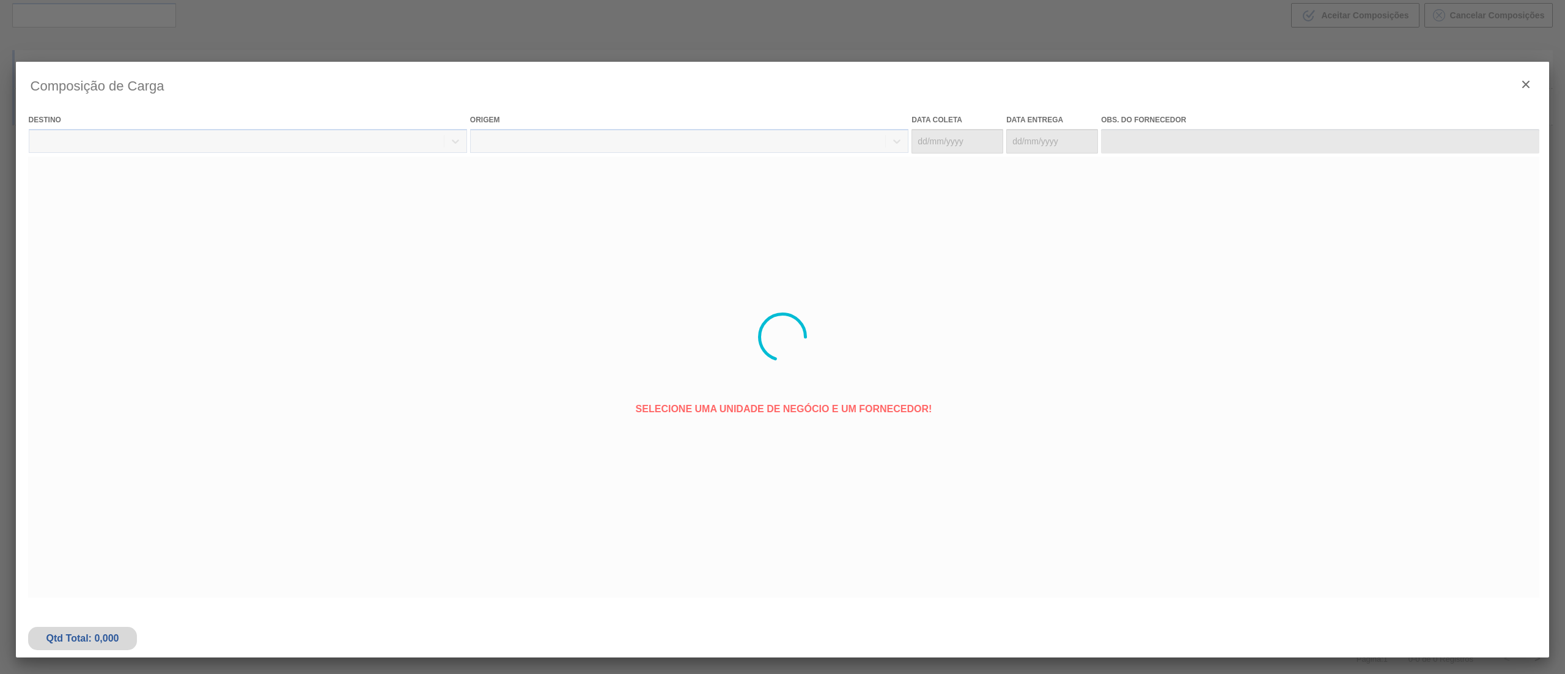
type coleta "27/03/2025"
type entrega "28/03/2025"
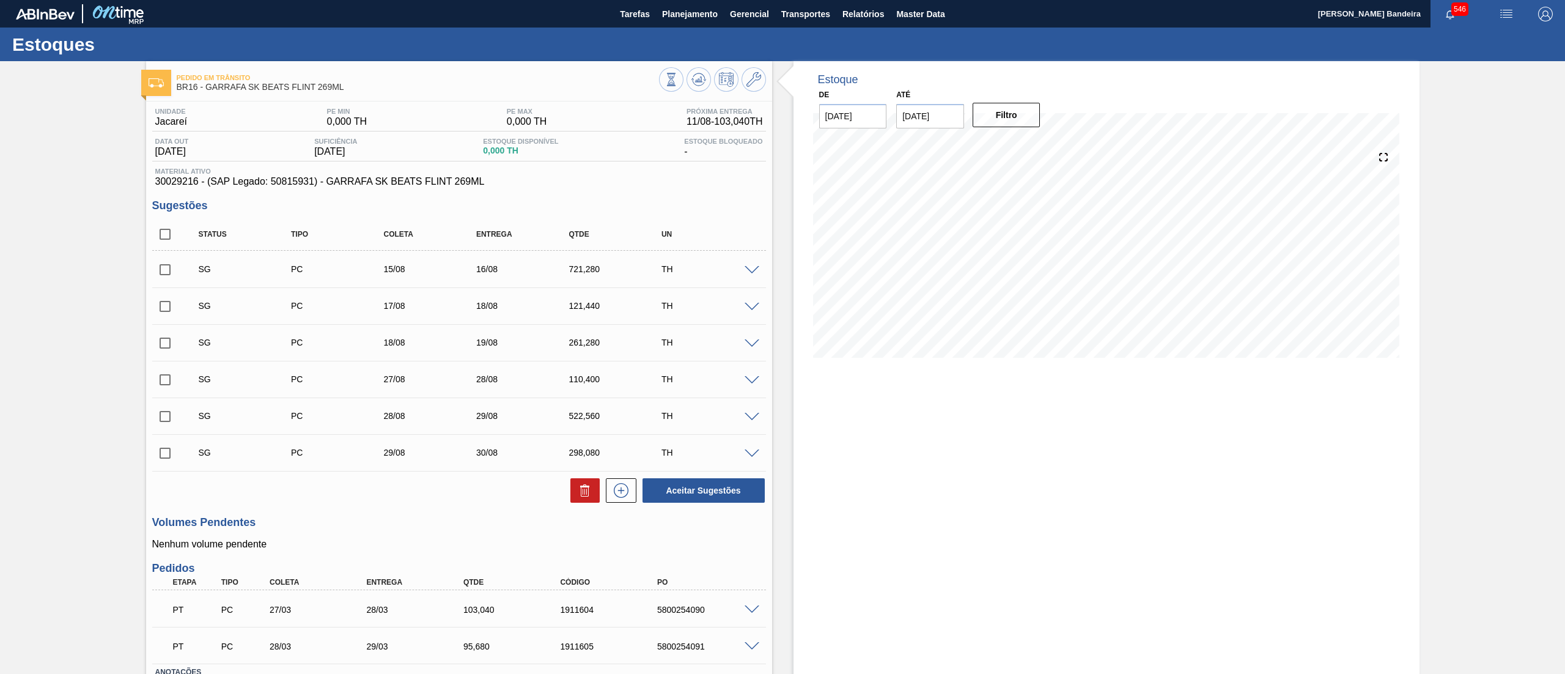
scroll to position [89, 0]
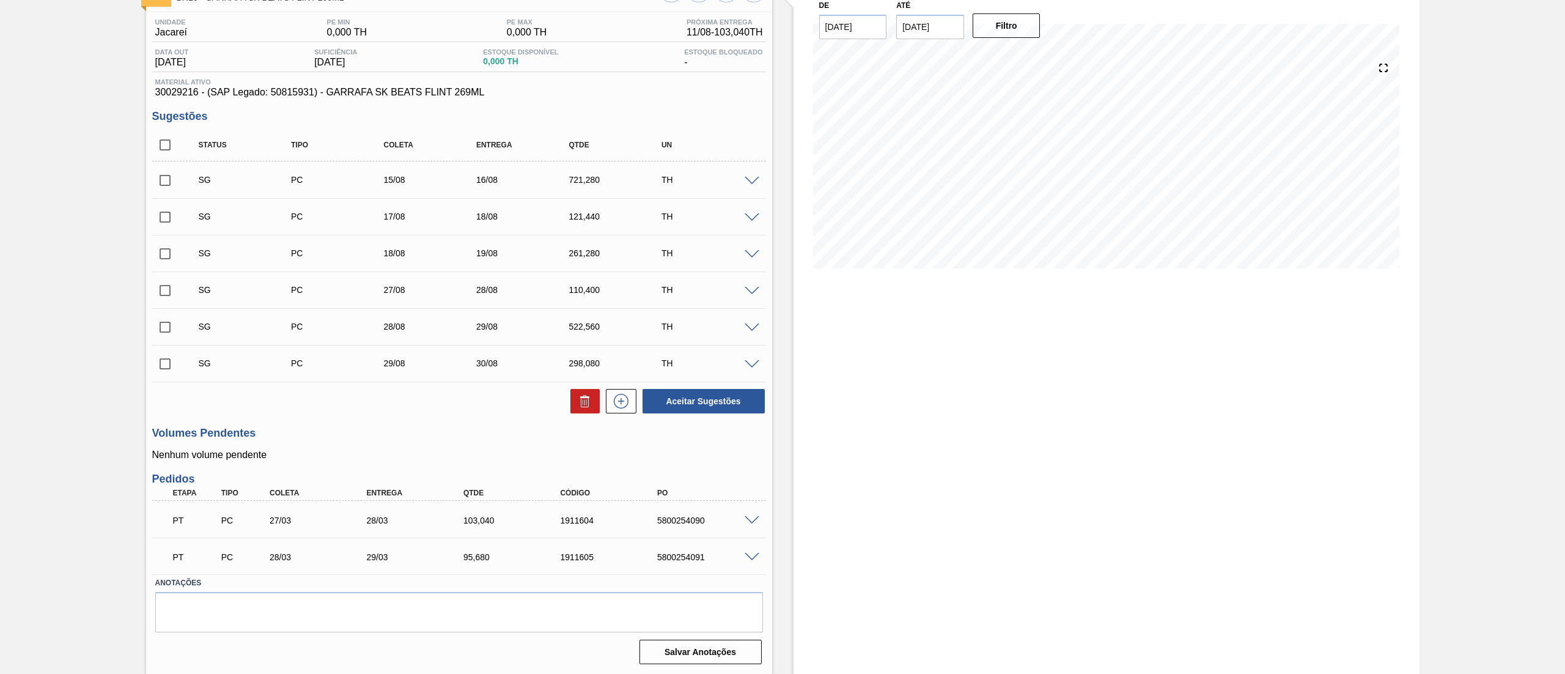
click at [749, 518] on span at bounding box center [751, 520] width 15 height 9
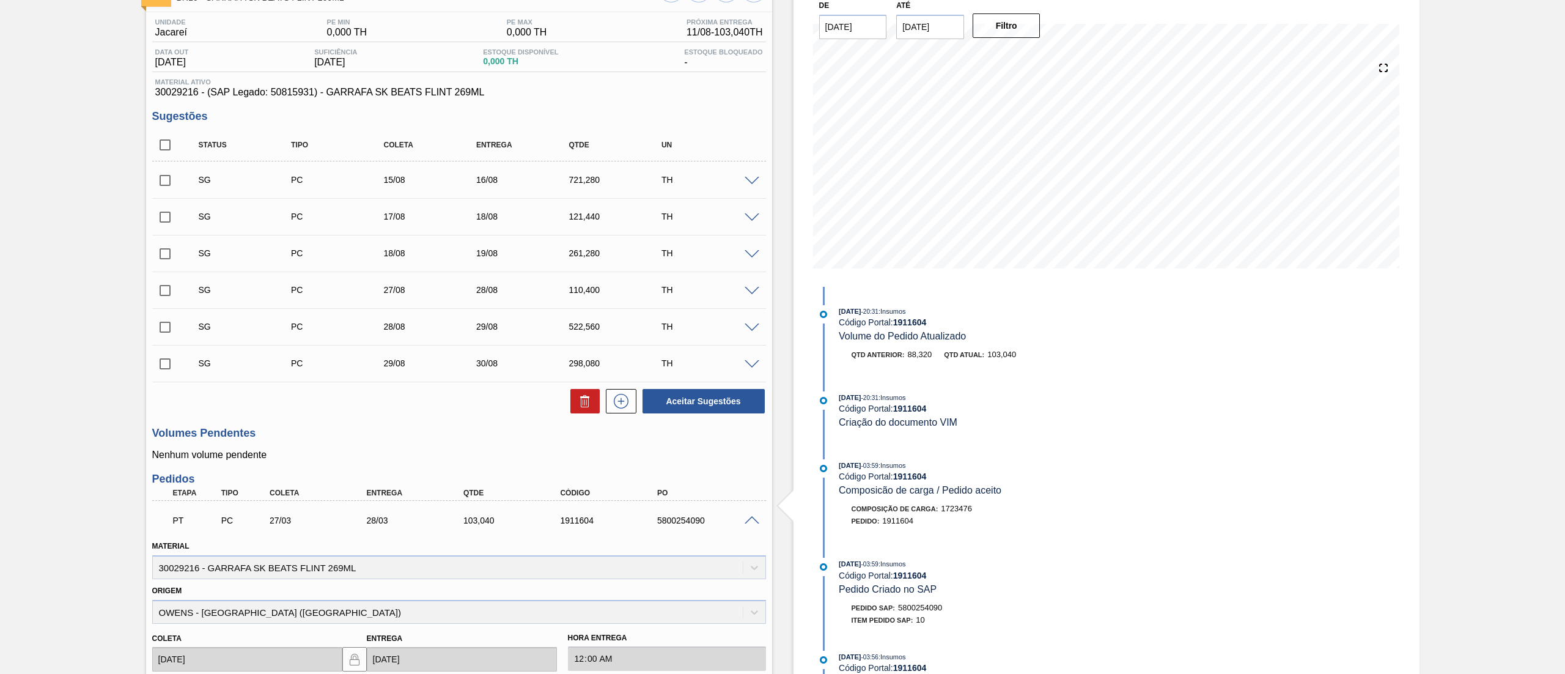
scroll to position [385, 0]
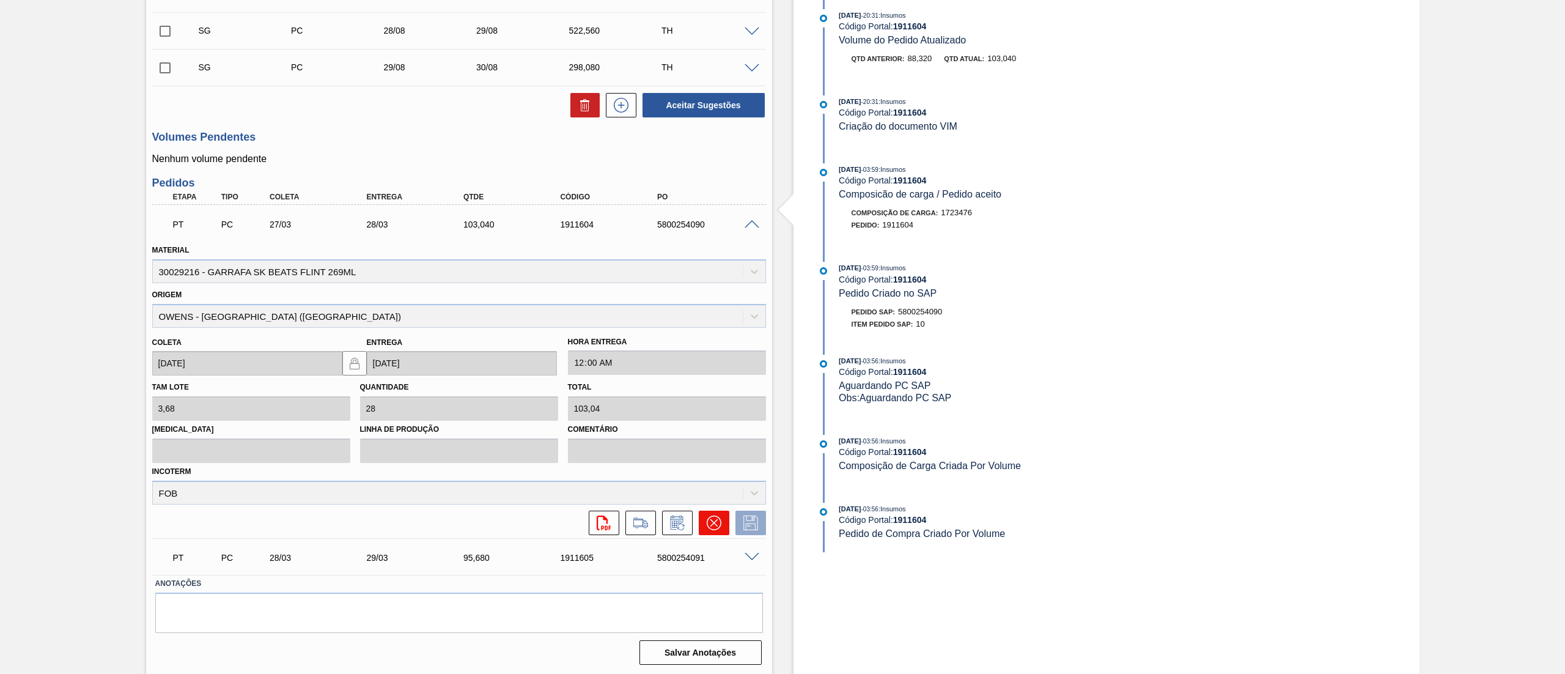
click at [716, 526] on icon at bounding box center [714, 522] width 15 height 15
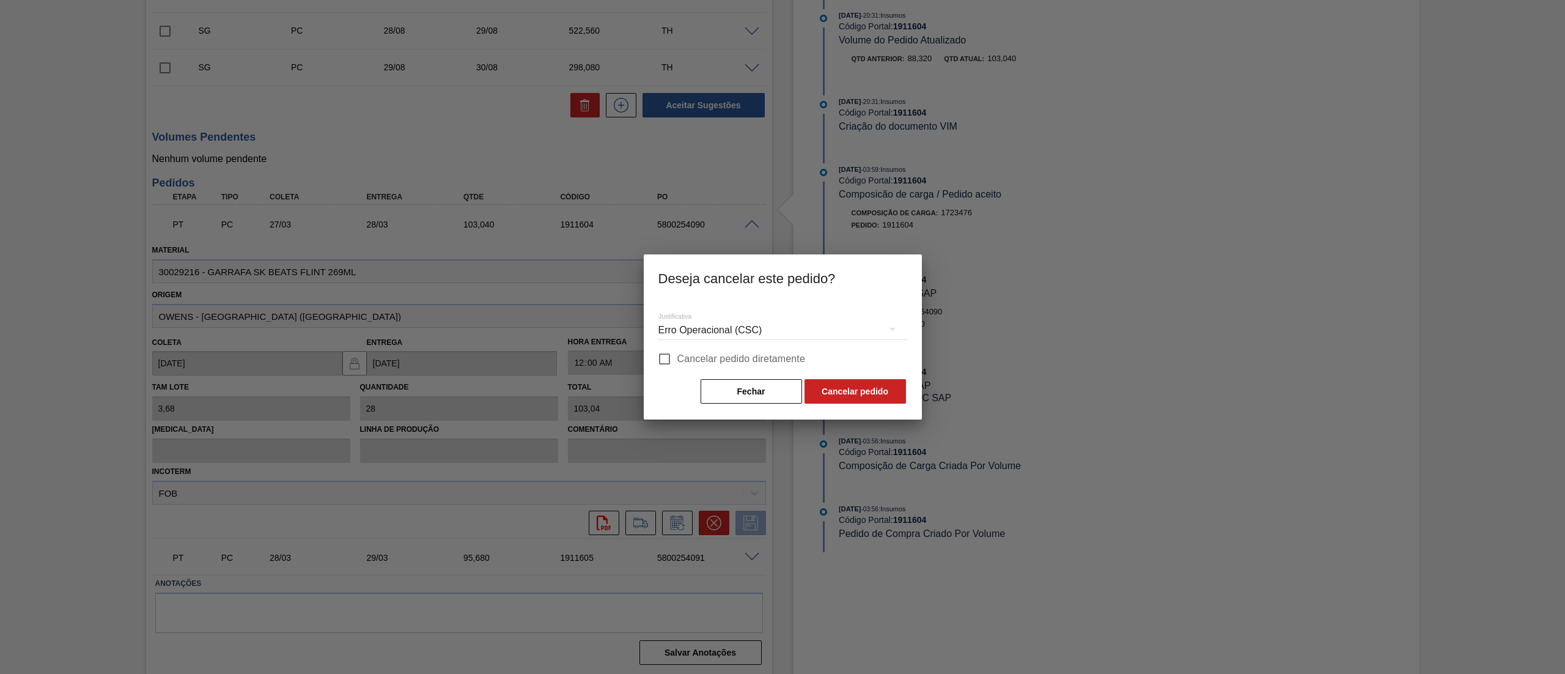
click at [721, 334] on div "Erro Operacional (CSC)" at bounding box center [782, 330] width 249 height 34
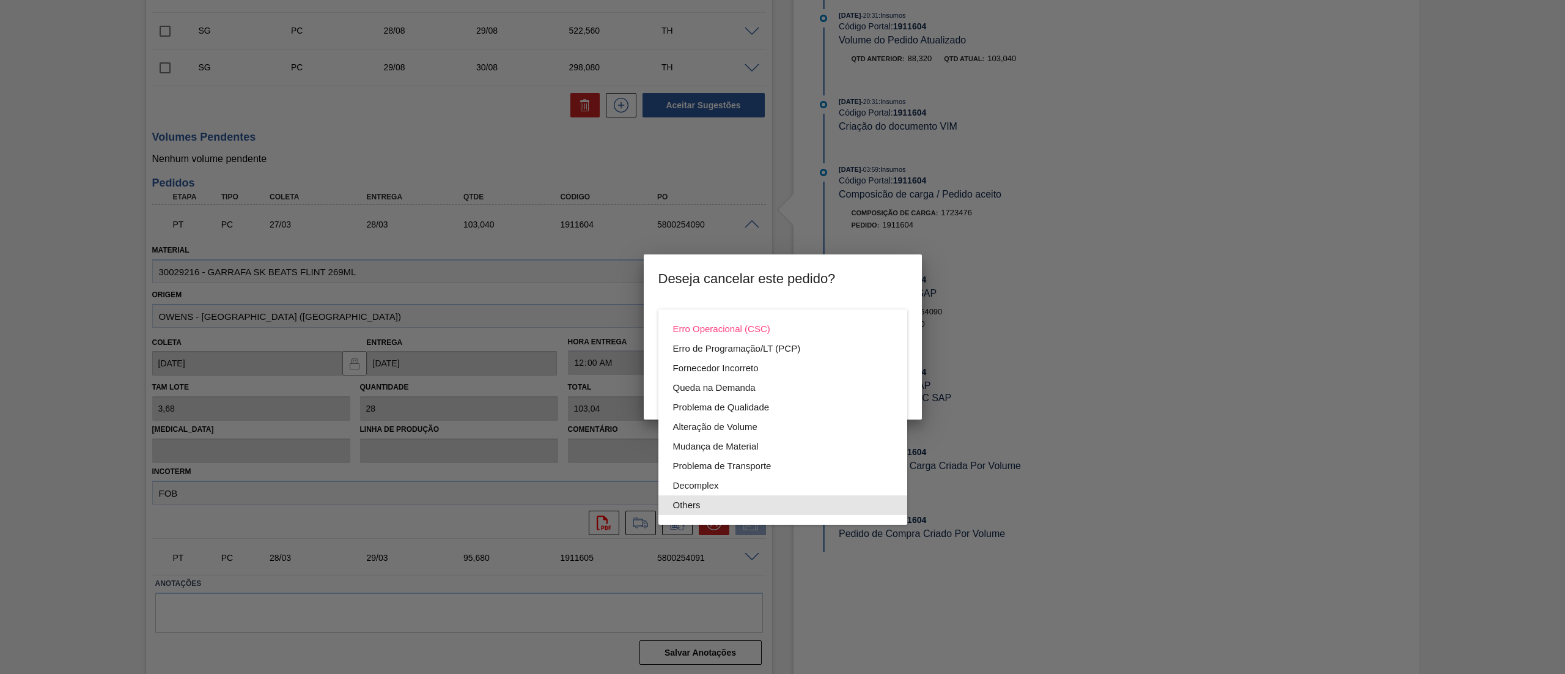
click at [705, 505] on div "Others" at bounding box center [782, 505] width 219 height 20
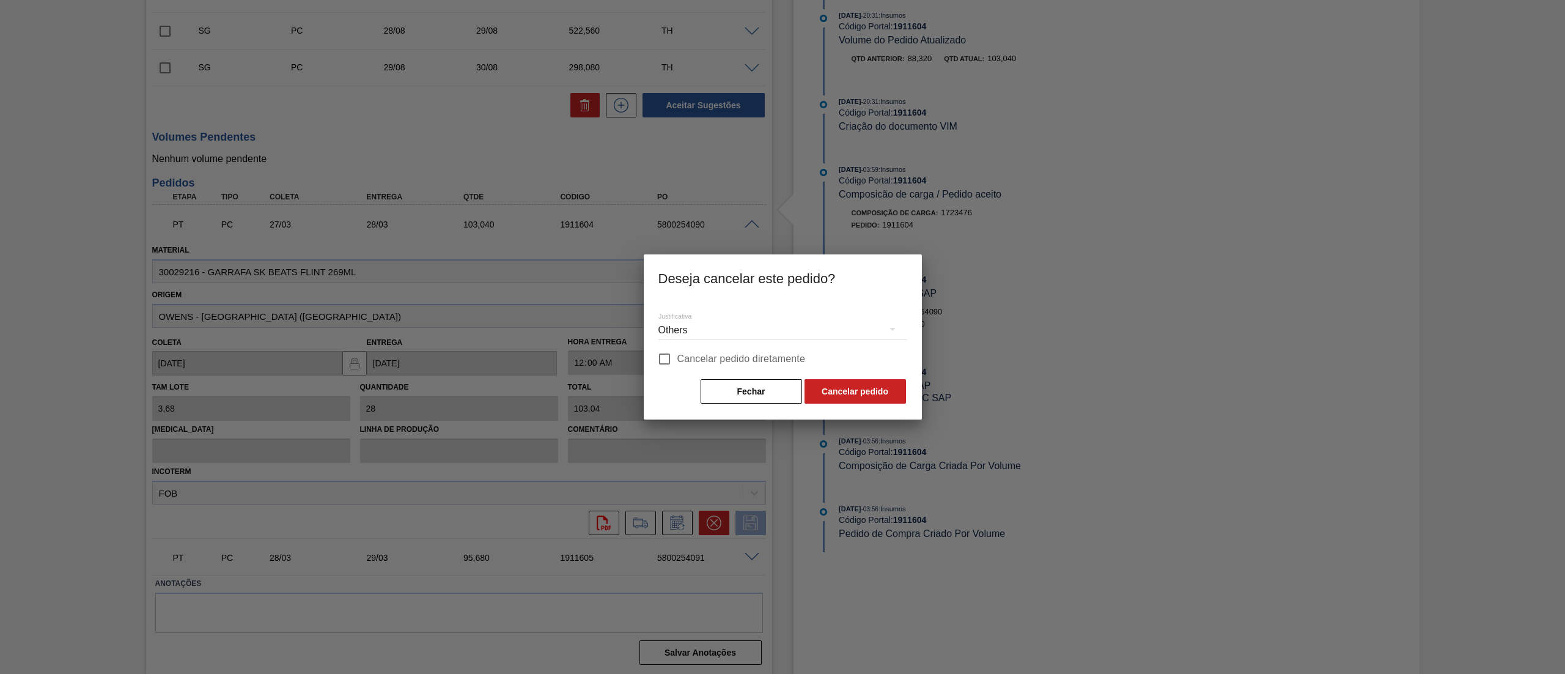
click at [829, 395] on button "Cancelar pedido" at bounding box center [854, 391] width 101 height 24
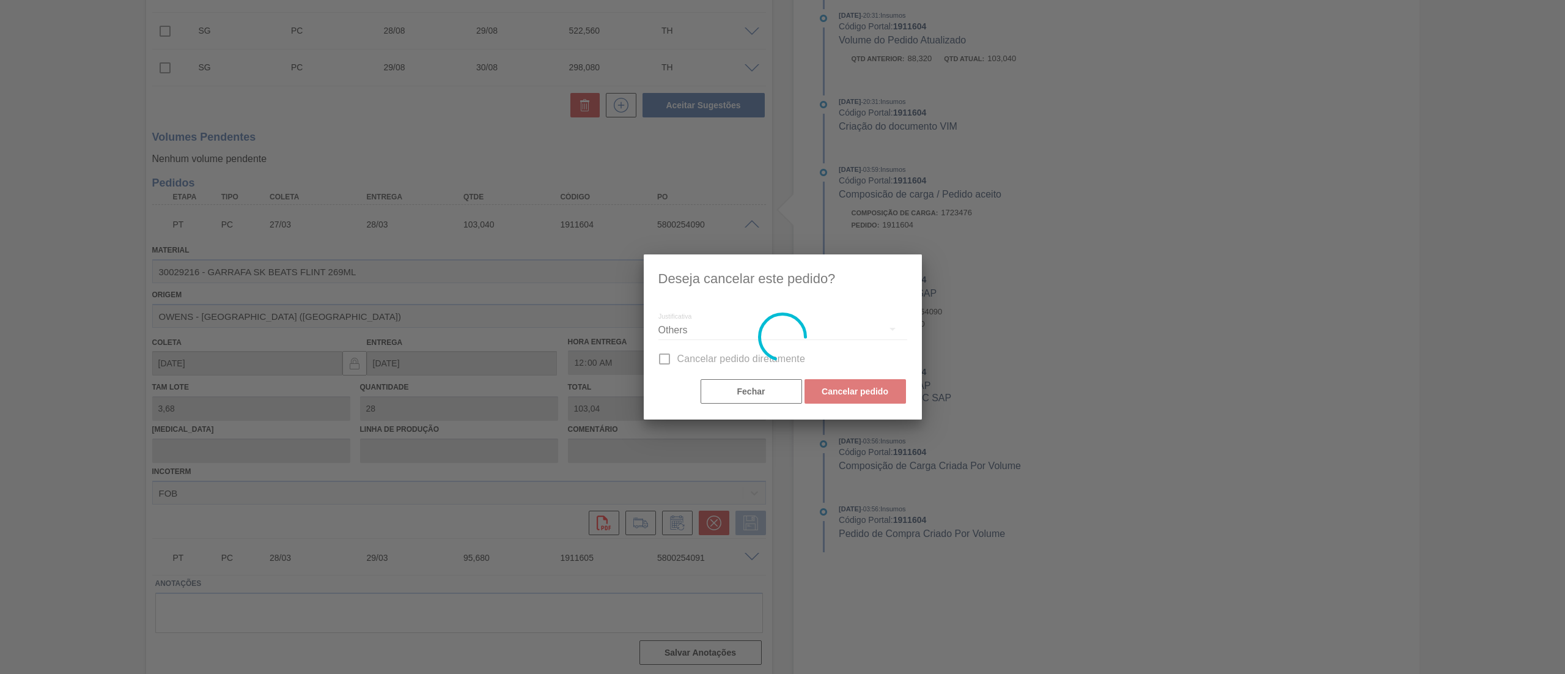
scroll to position [53, 0]
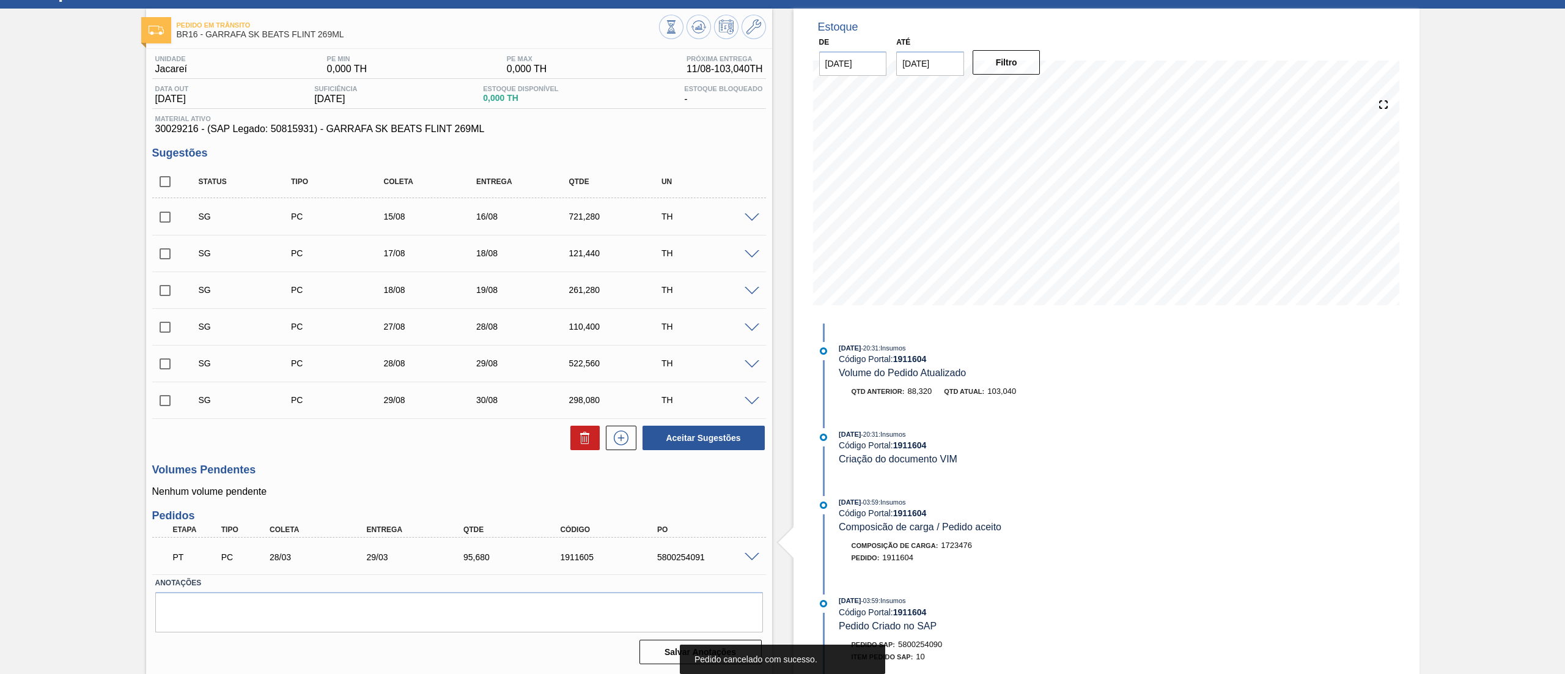
click at [749, 559] on span at bounding box center [751, 557] width 15 height 9
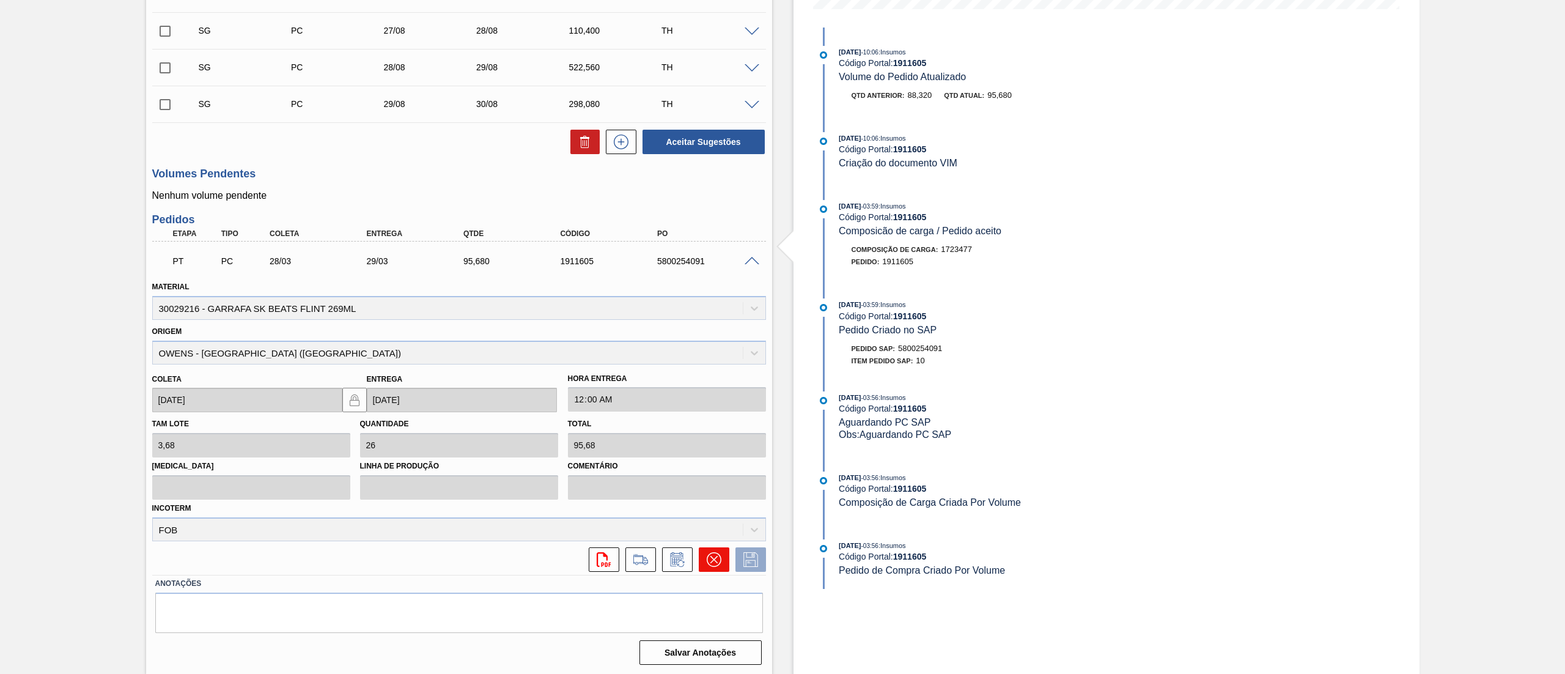
click at [707, 552] on icon at bounding box center [714, 559] width 15 height 15
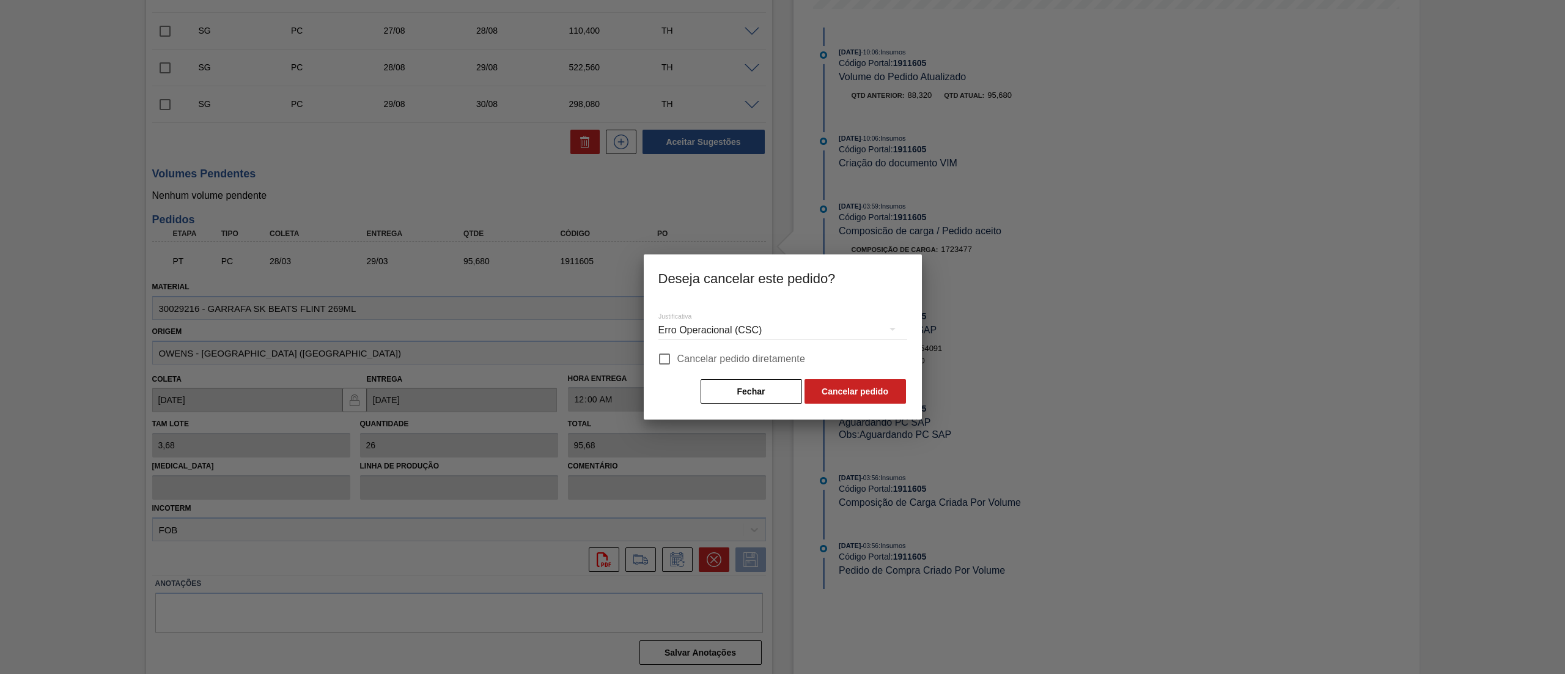
click at [682, 326] on div "Erro Operacional (CSC)" at bounding box center [782, 330] width 249 height 34
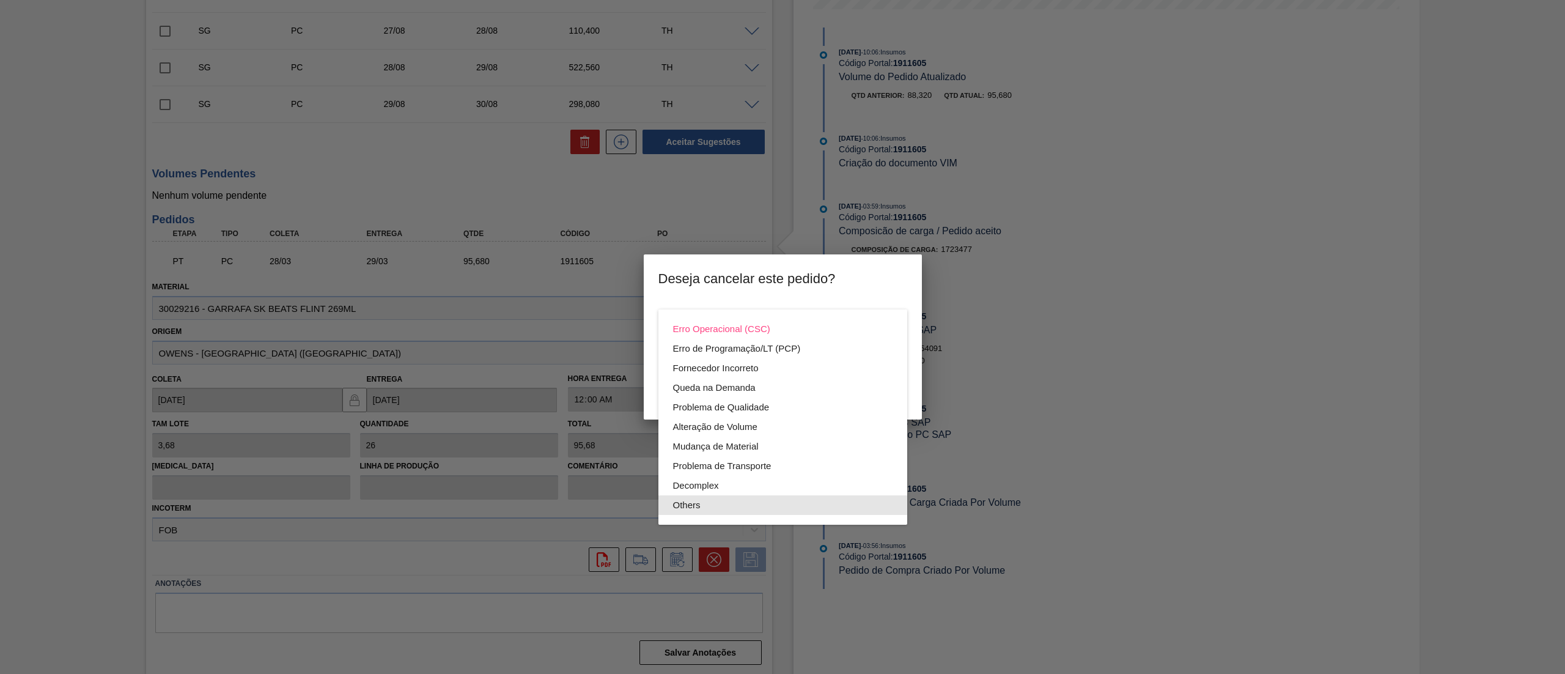
click at [720, 506] on div "Others" at bounding box center [782, 505] width 219 height 20
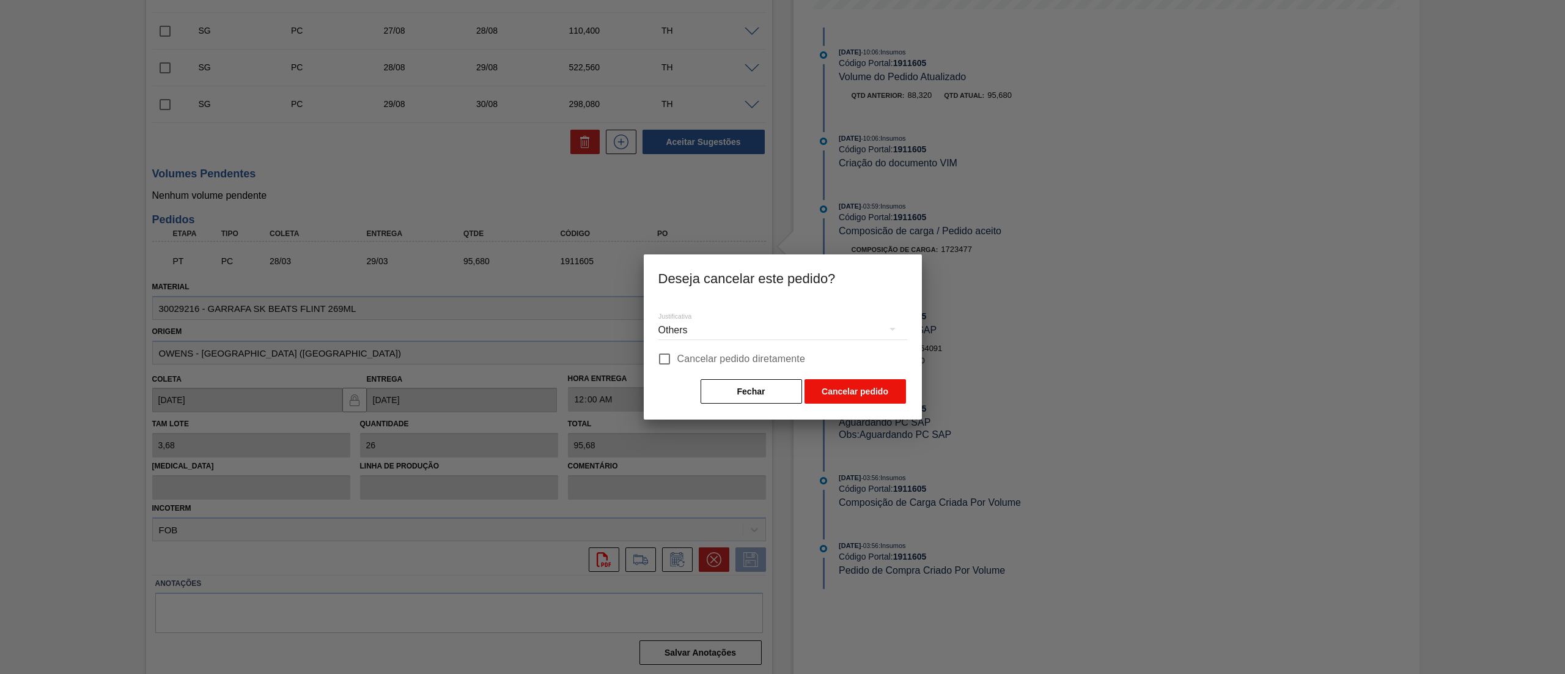
click at [847, 389] on button "Cancelar pedido" at bounding box center [854, 391] width 101 height 24
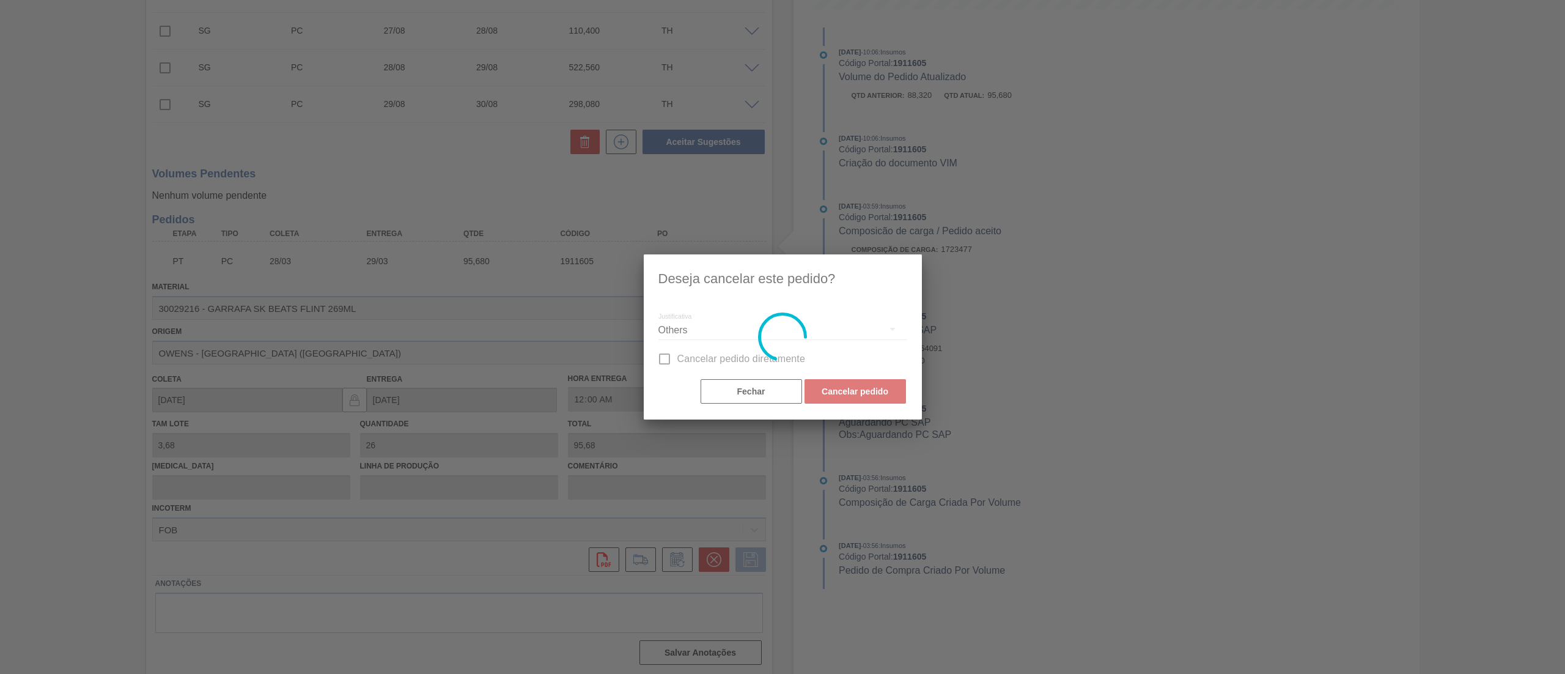
scroll to position [32, 0]
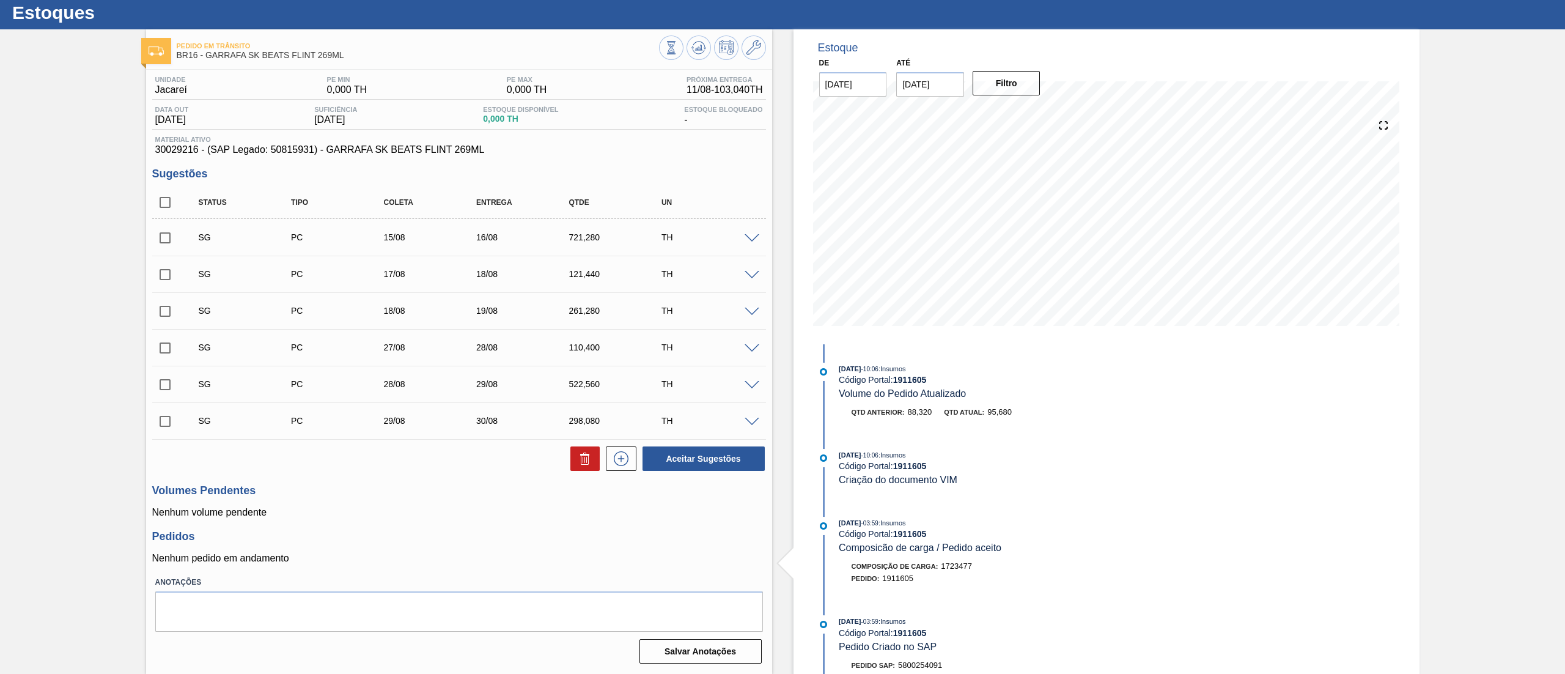
click at [749, 234] on span at bounding box center [751, 238] width 15 height 9
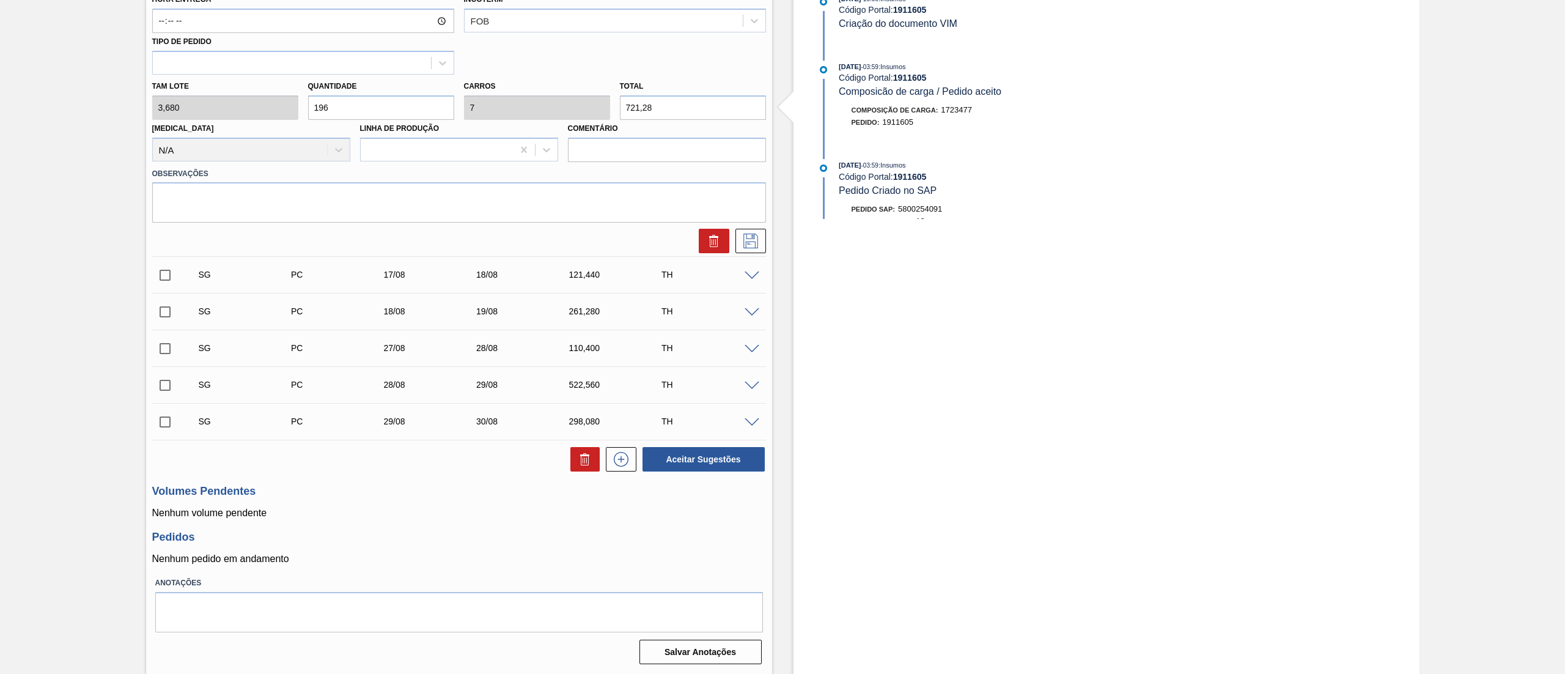
scroll to position [0, 0]
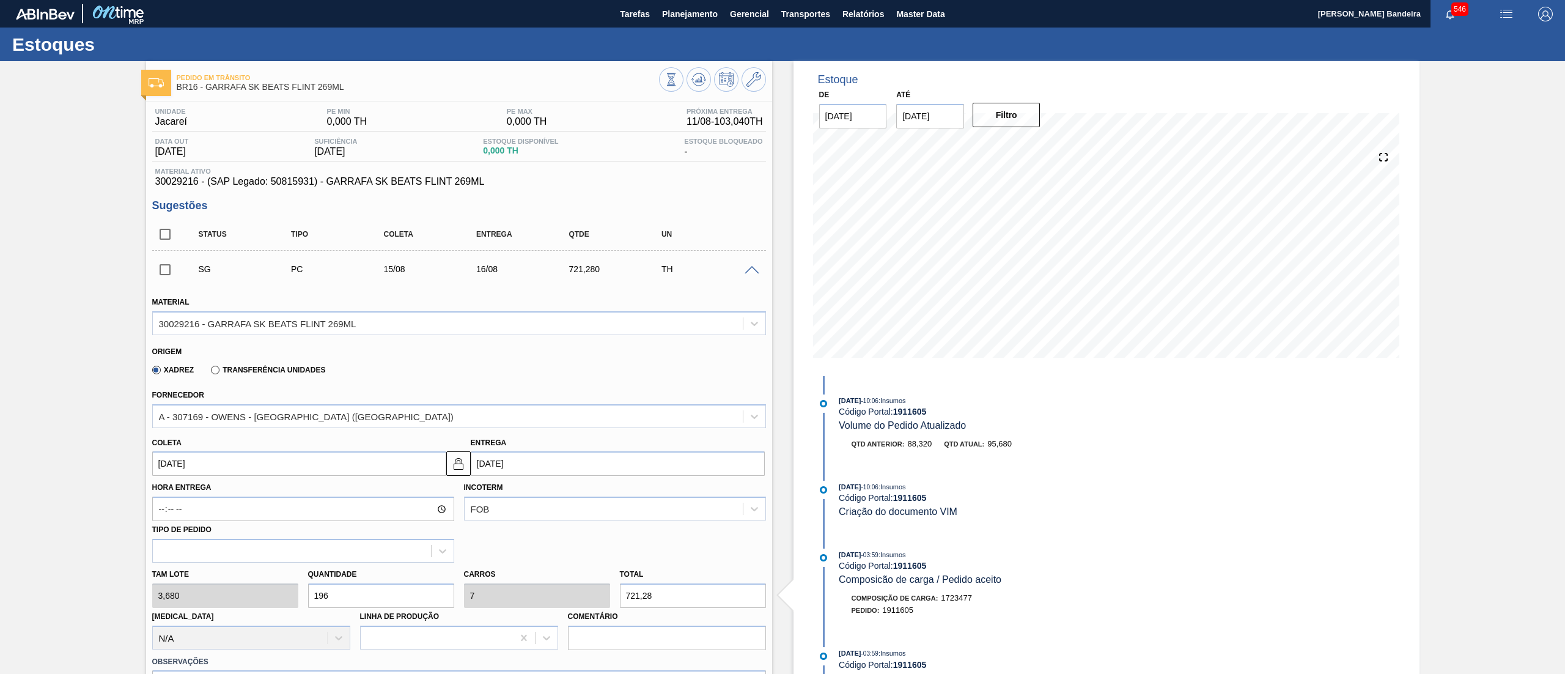
click at [226, 597] on div "Tam lote 3,680 Quantidade 196 Carros 7 Total 721,28 Doca N/A Linha de Produção …" at bounding box center [458, 605] width 623 height 87
type input "2"
type input "0,071"
type input "7,36"
type input "24"
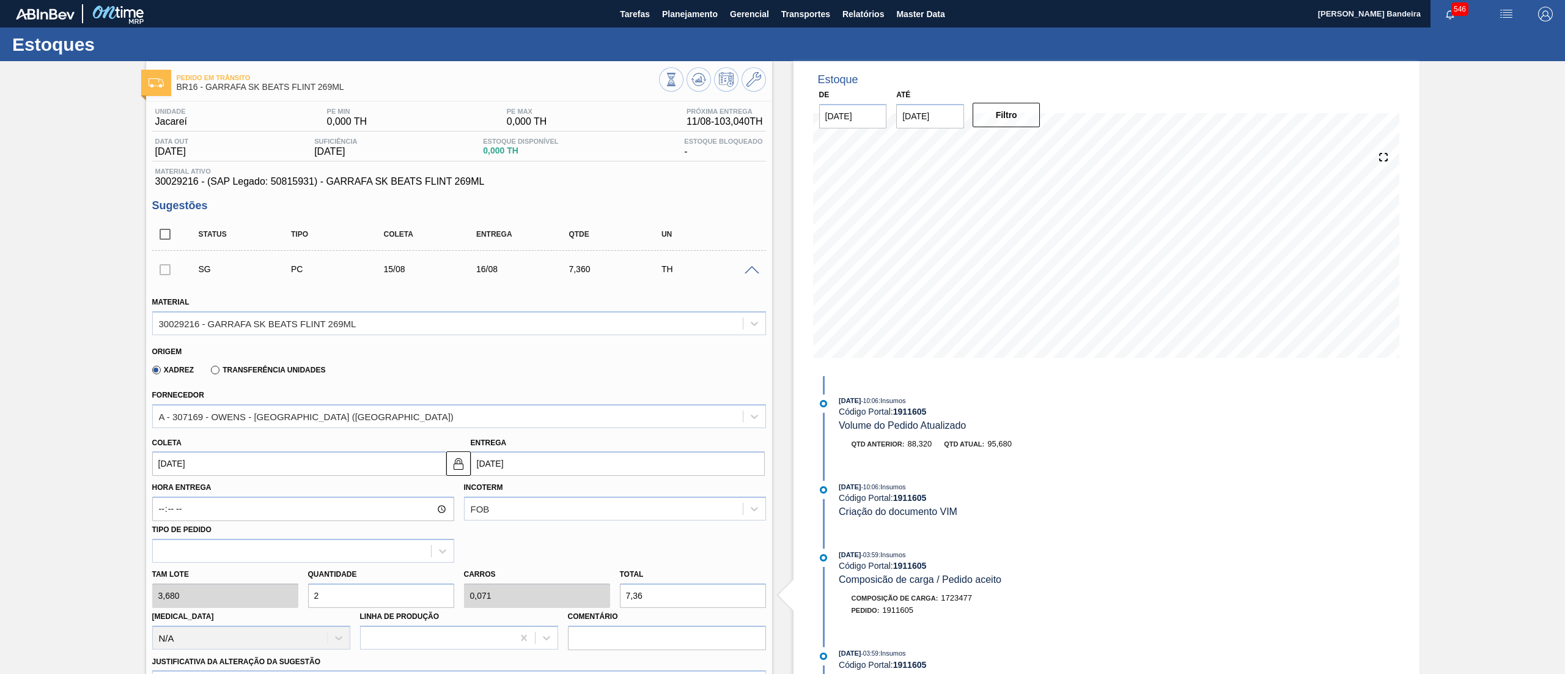
type input "0,857"
type input "88,32"
click at [244, 594] on div "Tam lote 3,680 Quantidade 24 Carros 0,857 Total 88,32 Doca N/A Linha de Produçã…" at bounding box center [458, 605] width 623 height 87
type input "2"
type input "0,071"
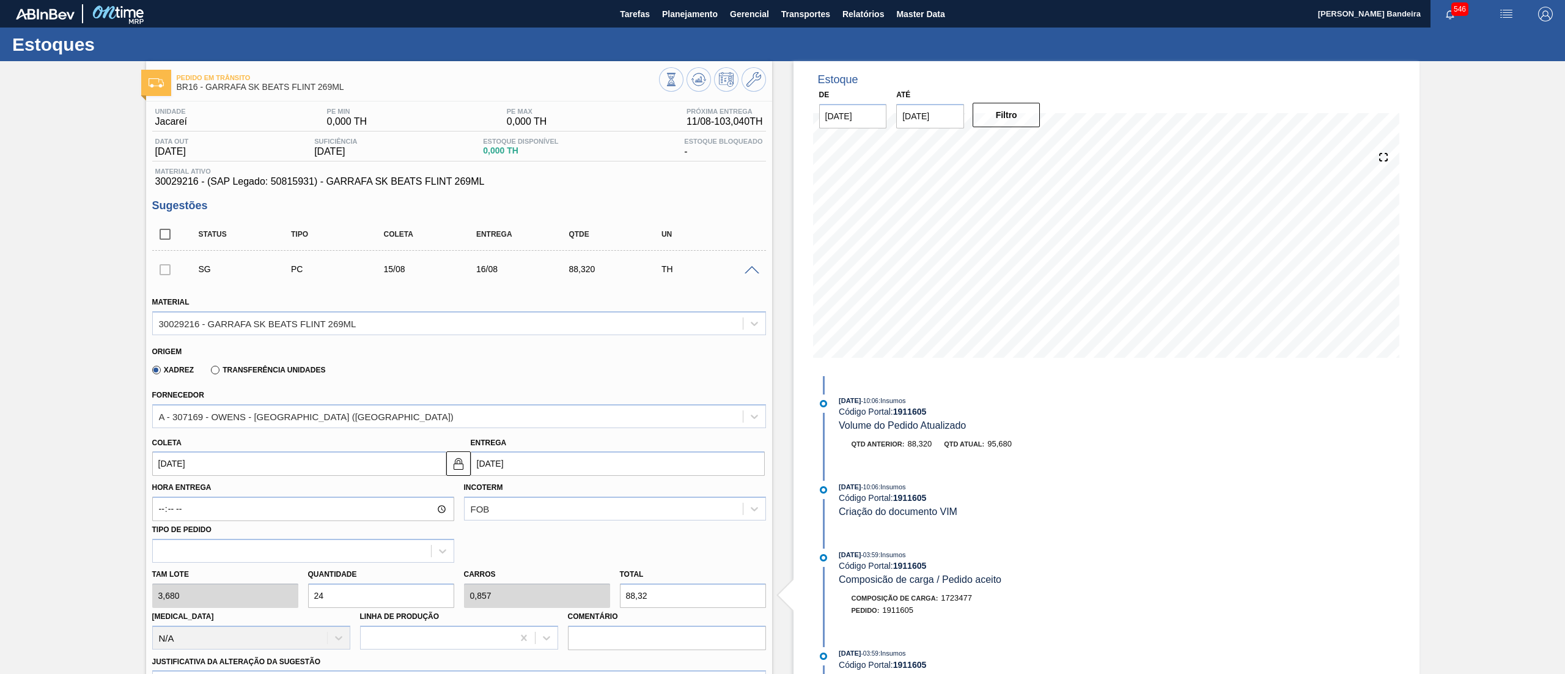
type input "7,36"
type input "28"
type input "1"
type input "103,04"
click at [284, 601] on div "Tam lote 3,680 Quantidade 28 Carros 1 Total 103,04 Doca N/A Linha de Produção C…" at bounding box center [458, 605] width 623 height 87
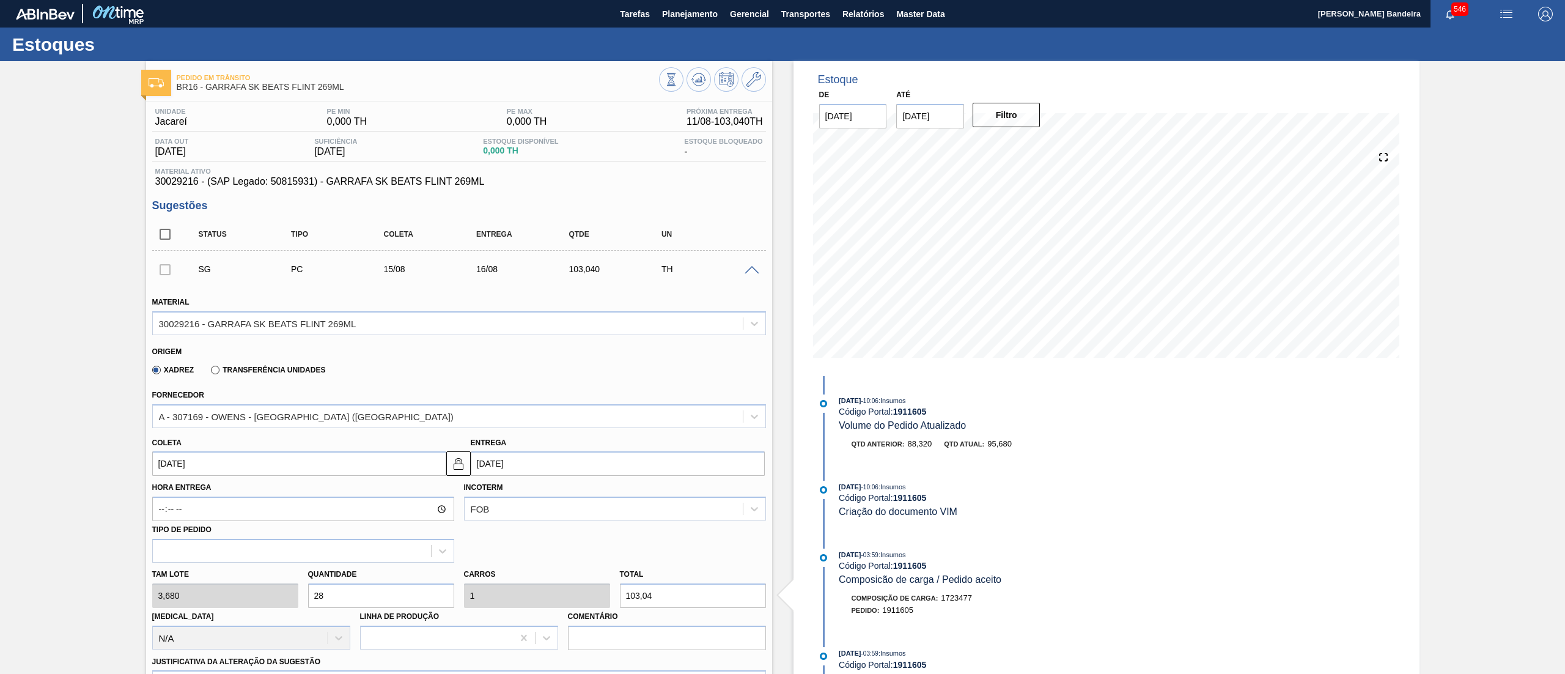
type input "2"
type input "0,071"
type input "7,36"
type input "25"
type input "0,893"
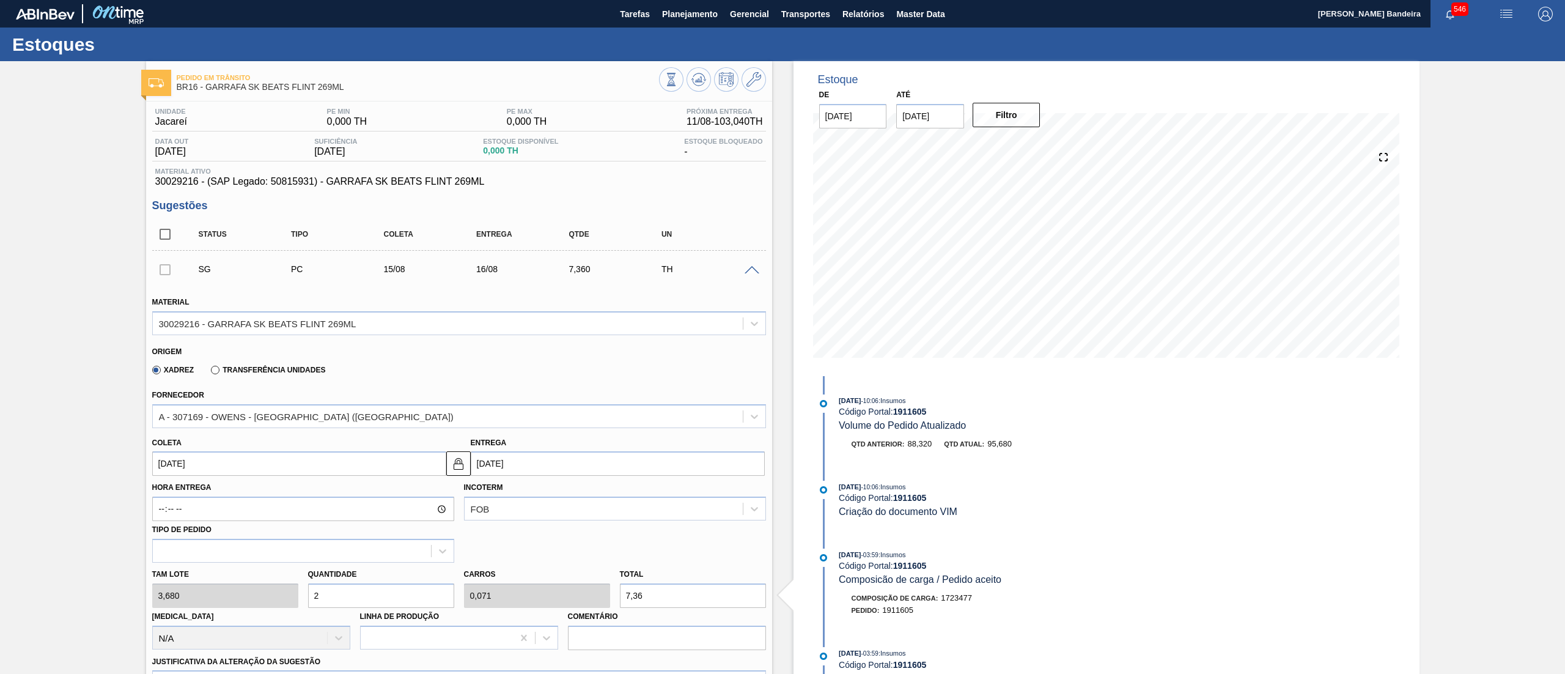
type input "92"
type input "252"
type input "9"
type input "927,36"
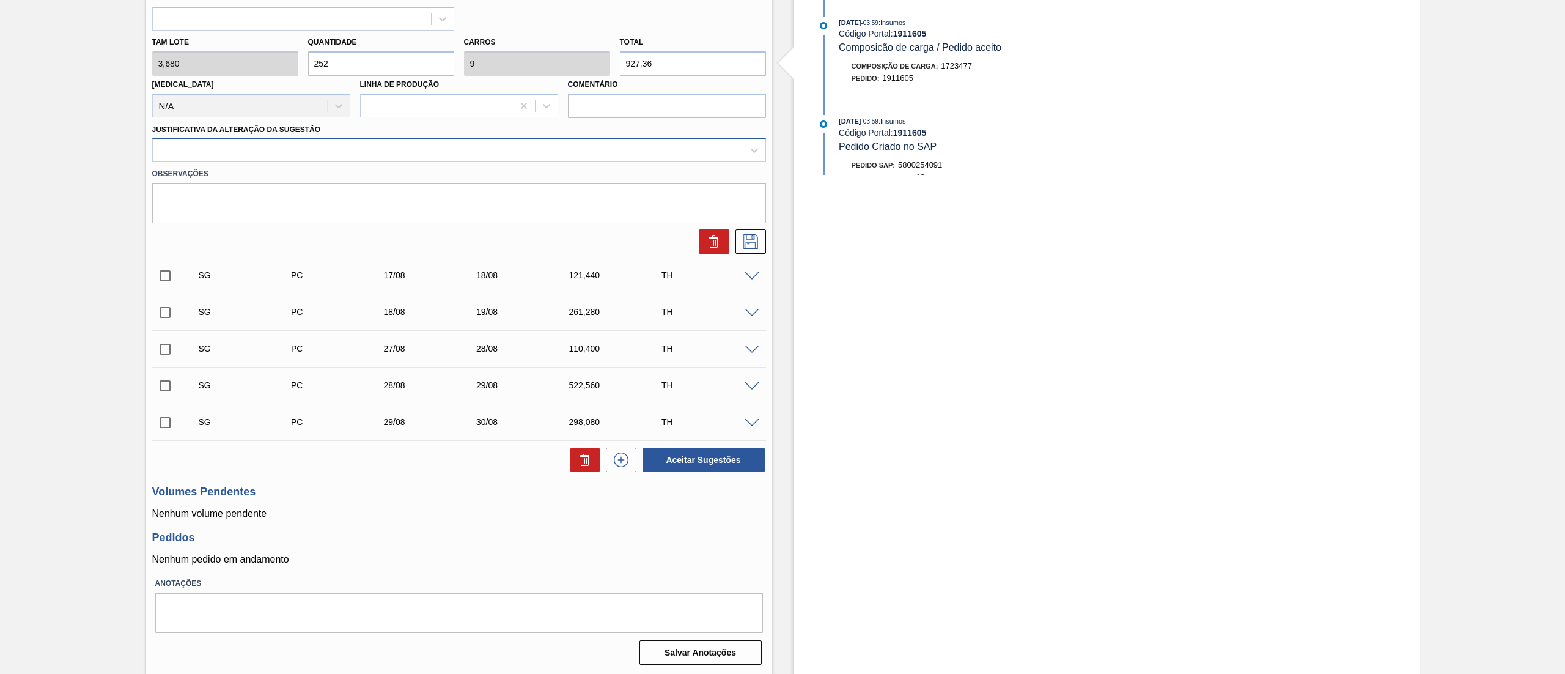
type input "252"
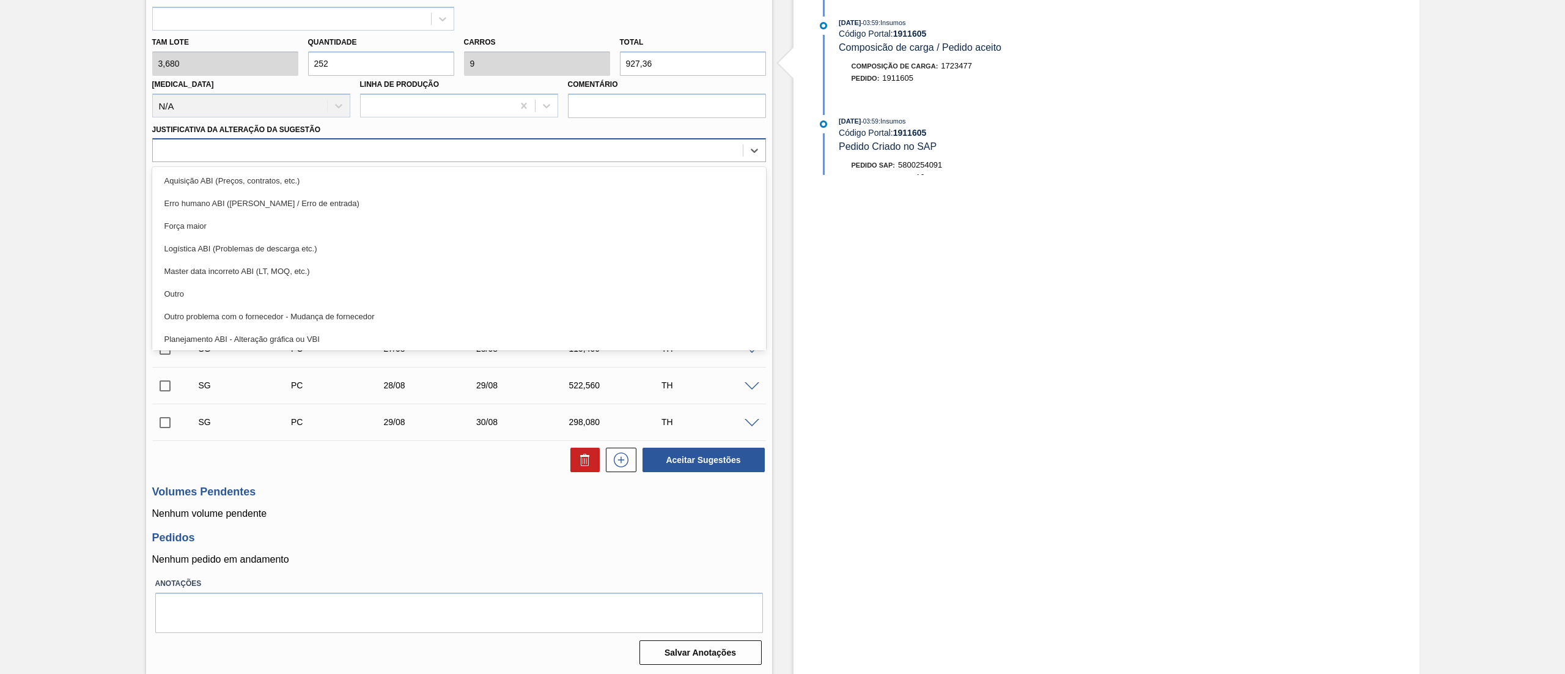
click at [243, 152] on div at bounding box center [448, 151] width 590 height 18
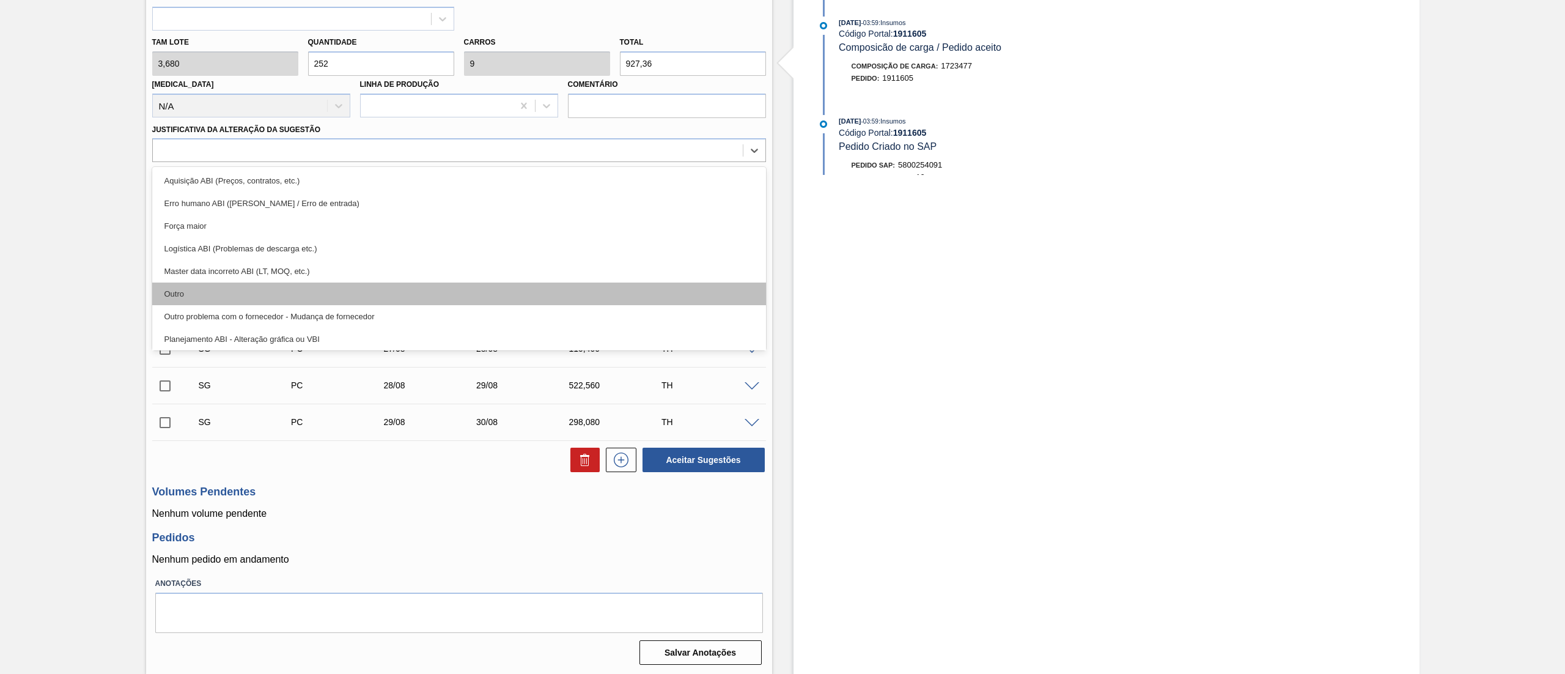
click at [240, 295] on div "Outro" at bounding box center [459, 293] width 614 height 23
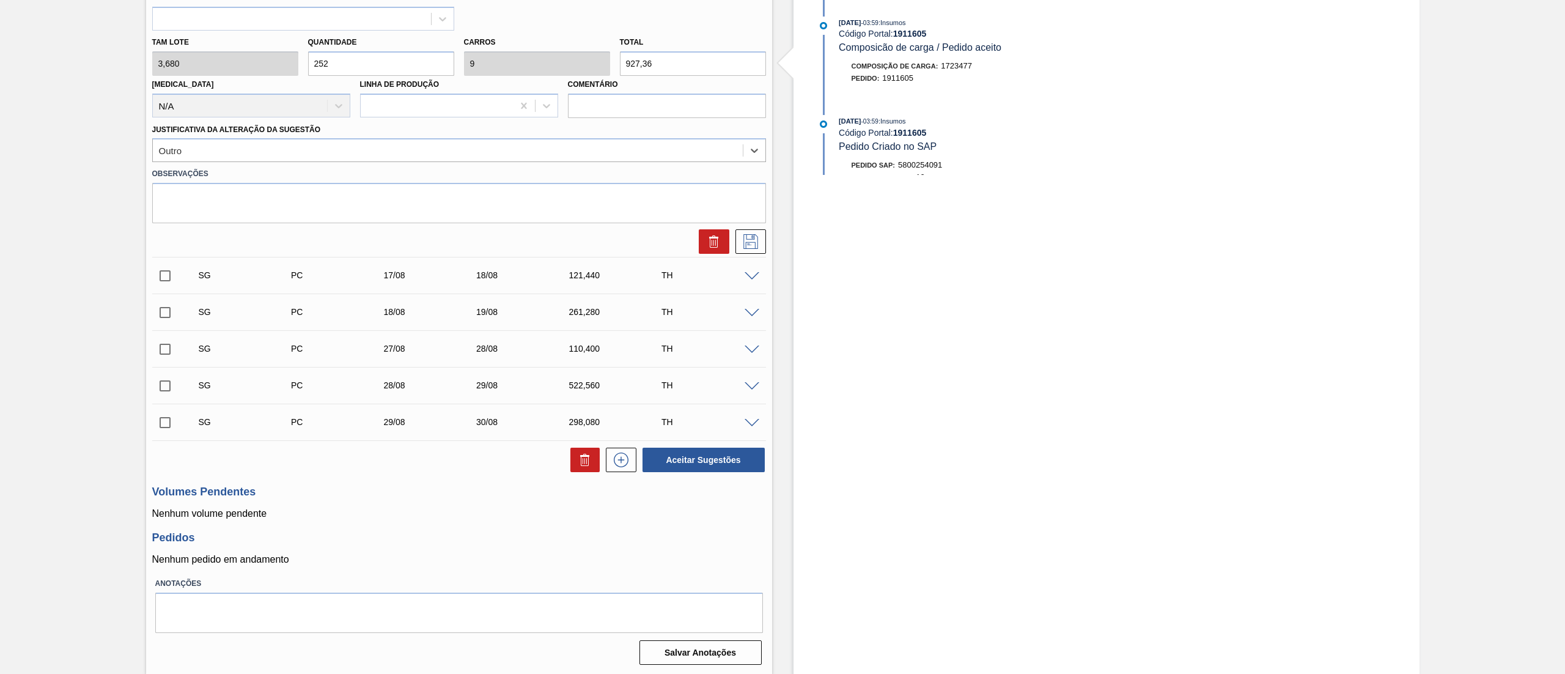
scroll to position [0, 0]
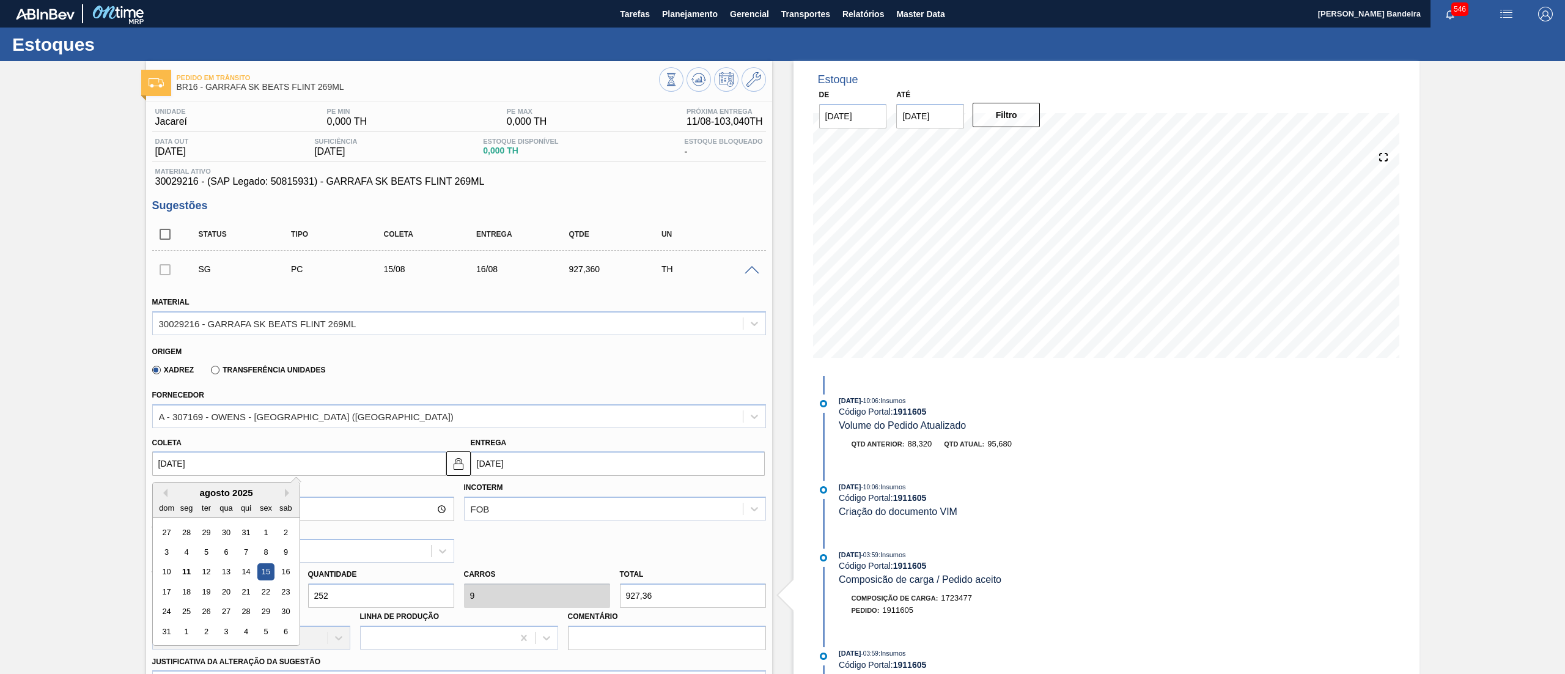
click at [267, 468] on input "15/08/2025" at bounding box center [299, 463] width 294 height 24
click at [241, 571] on div "14" at bounding box center [245, 572] width 17 height 17
type input "14/08/2025"
type input "15/08/2025"
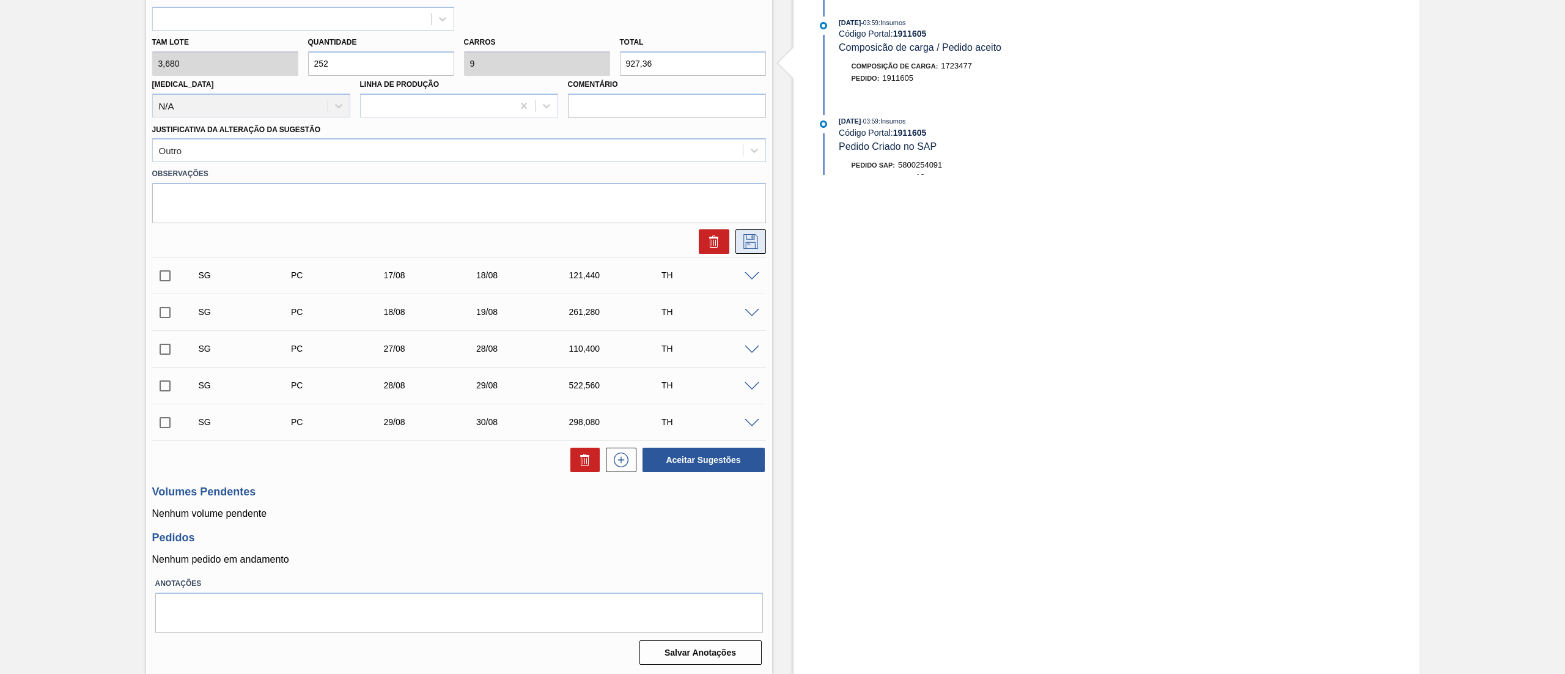
click at [751, 246] on icon at bounding box center [751, 241] width 20 height 15
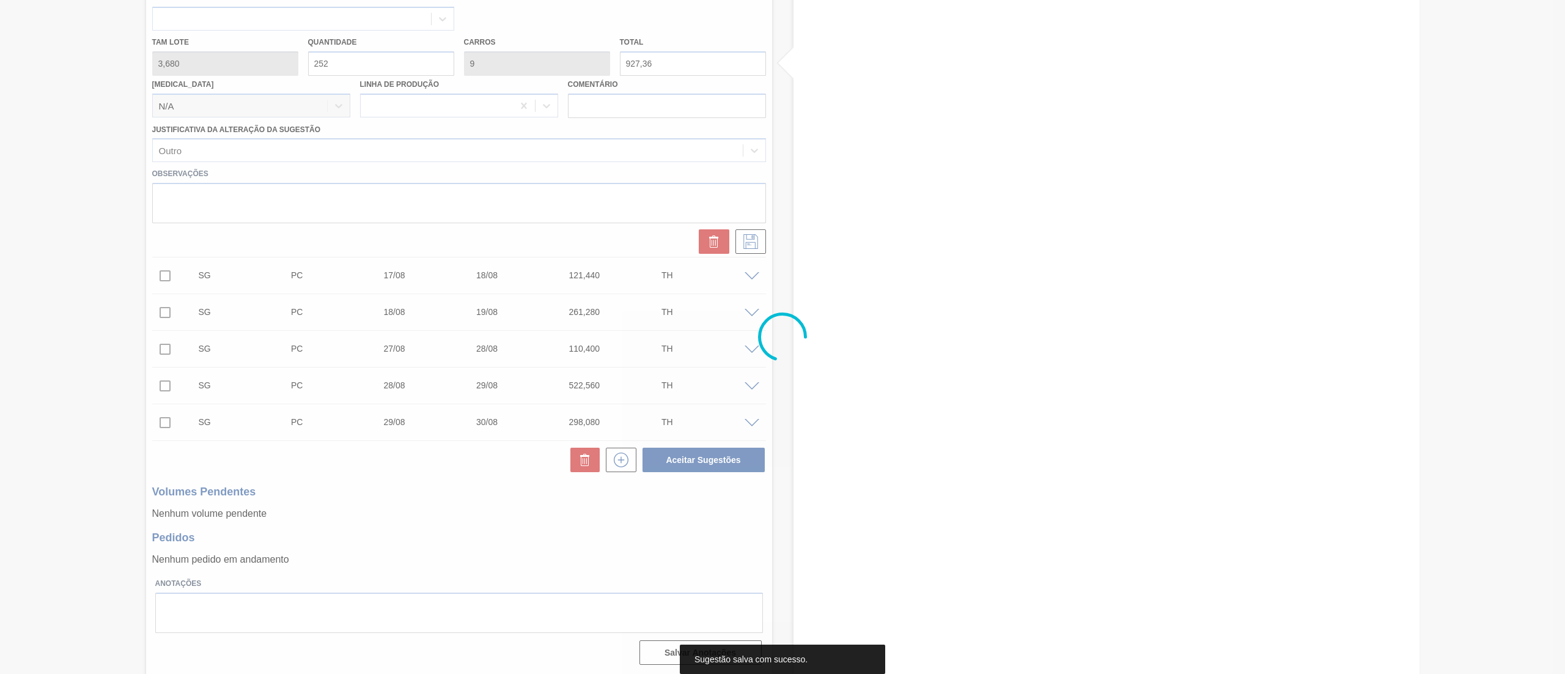
scroll to position [32, 0]
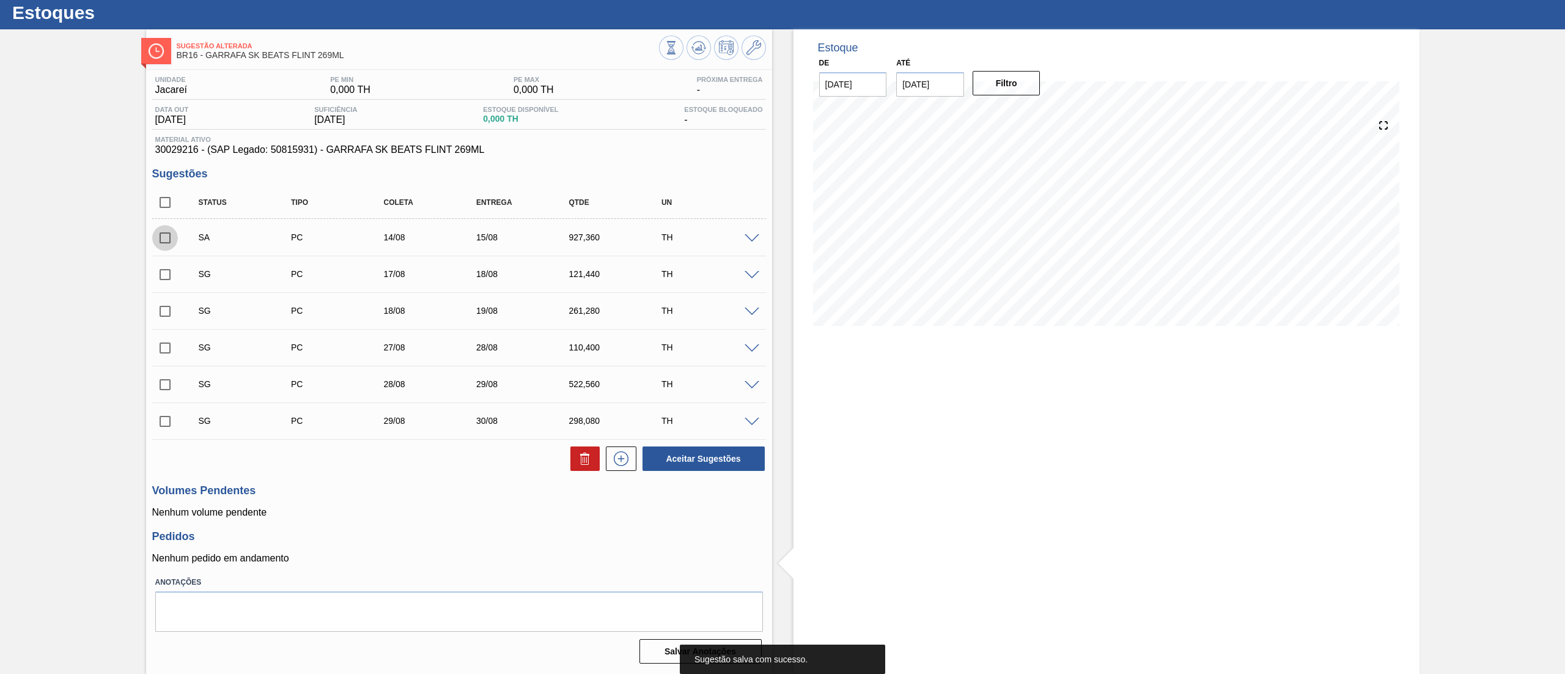
click at [167, 241] on input "checkbox" at bounding box center [165, 238] width 26 height 26
click at [736, 454] on button "Aceitar Sugestões" at bounding box center [703, 458] width 122 height 24
checkbox input "false"
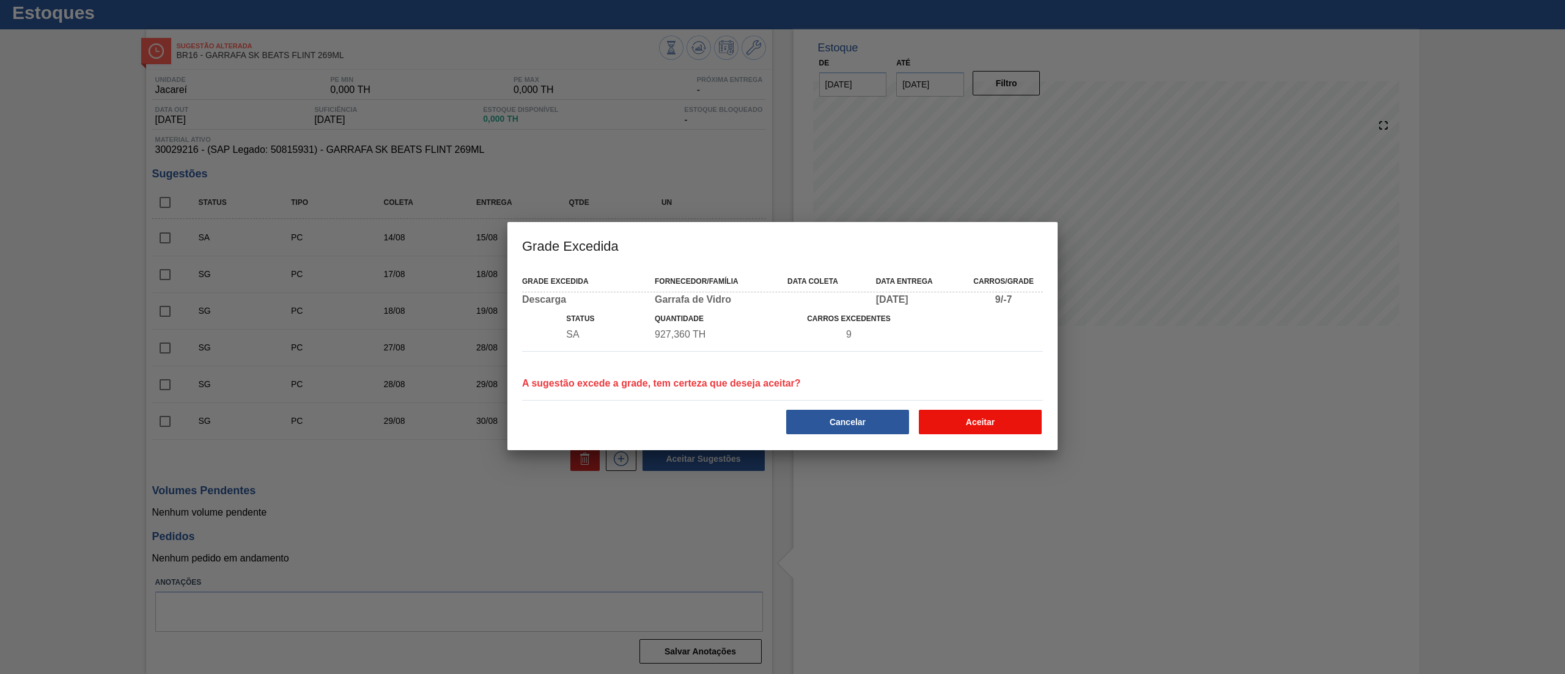
click at [1008, 411] on button "Aceitar" at bounding box center [980, 421] width 123 height 24
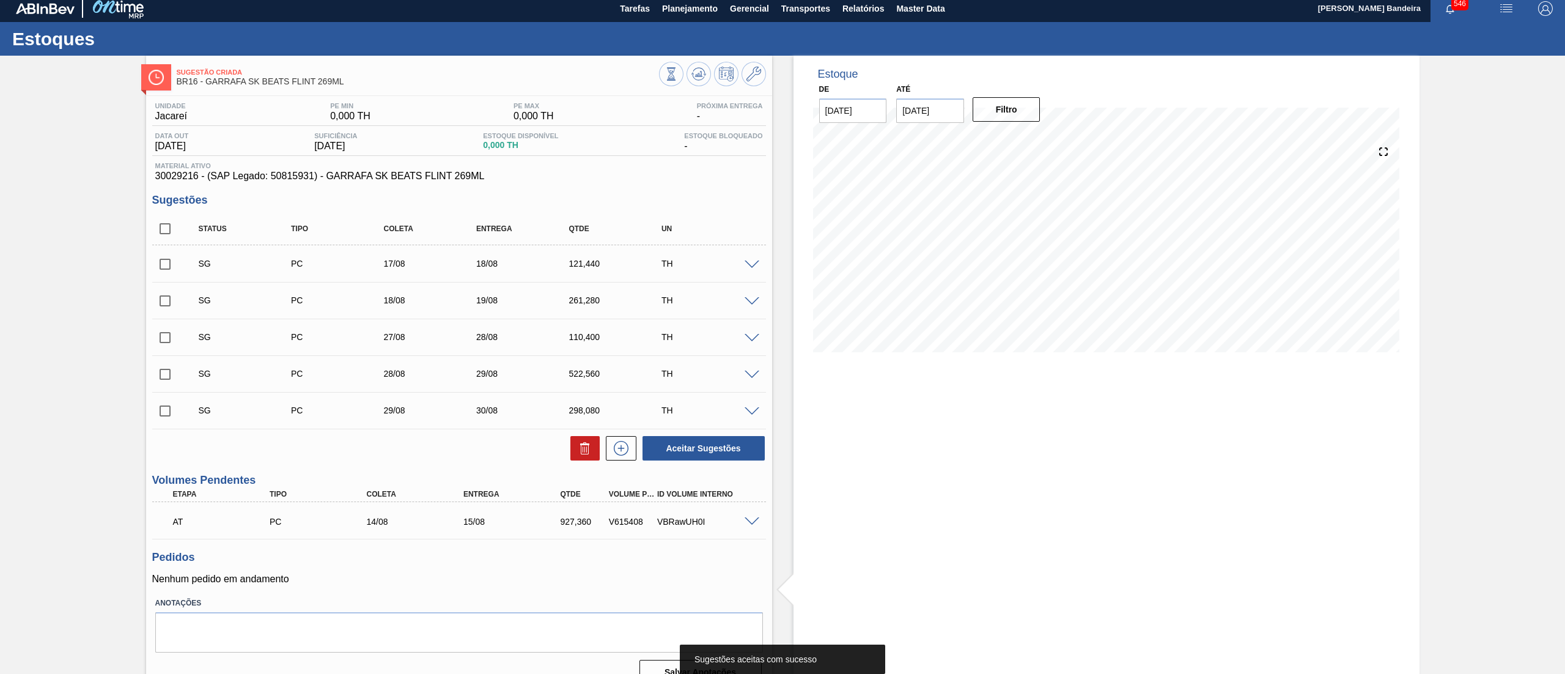
scroll to position [0, 0]
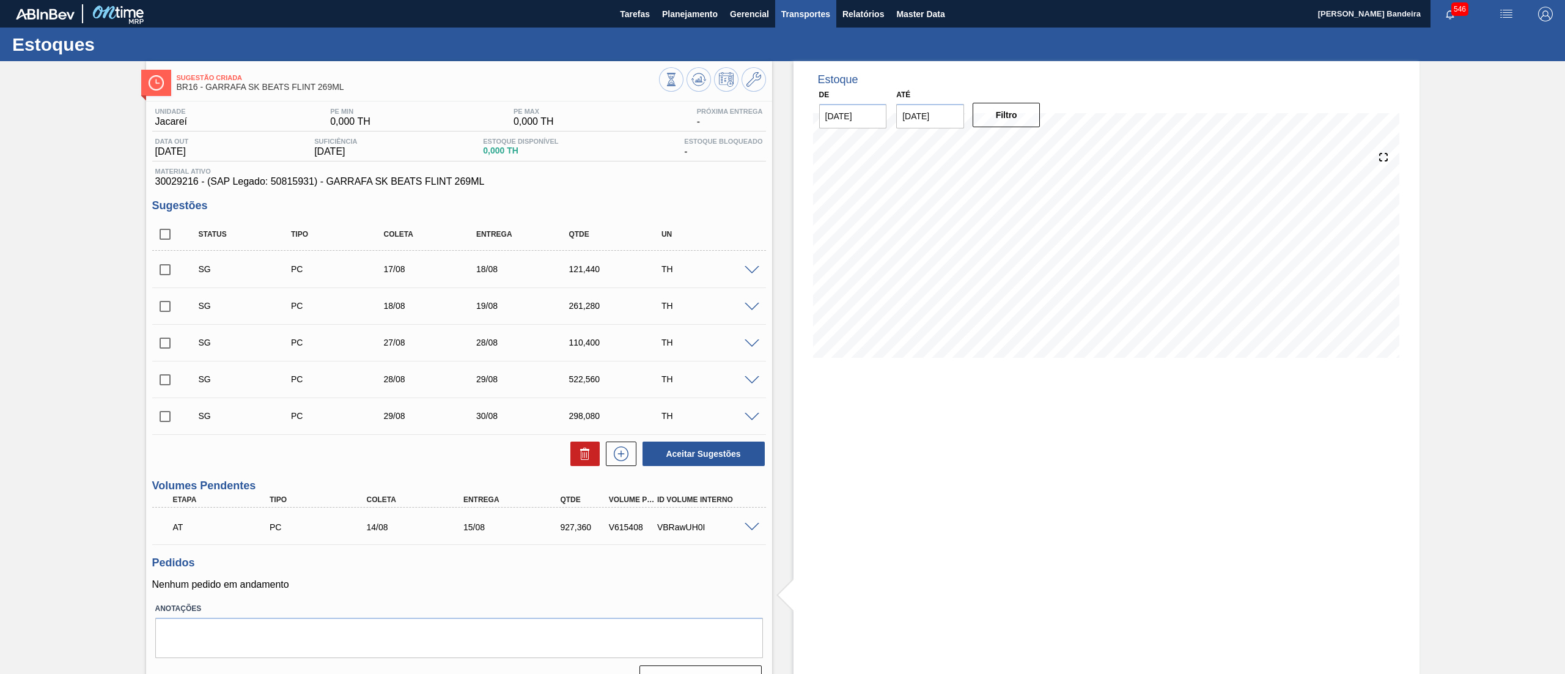
click at [805, 9] on span "Transportes" at bounding box center [805, 14] width 49 height 15
click at [802, 54] on li "Otimização de Carga" at bounding box center [805, 61] width 100 height 20
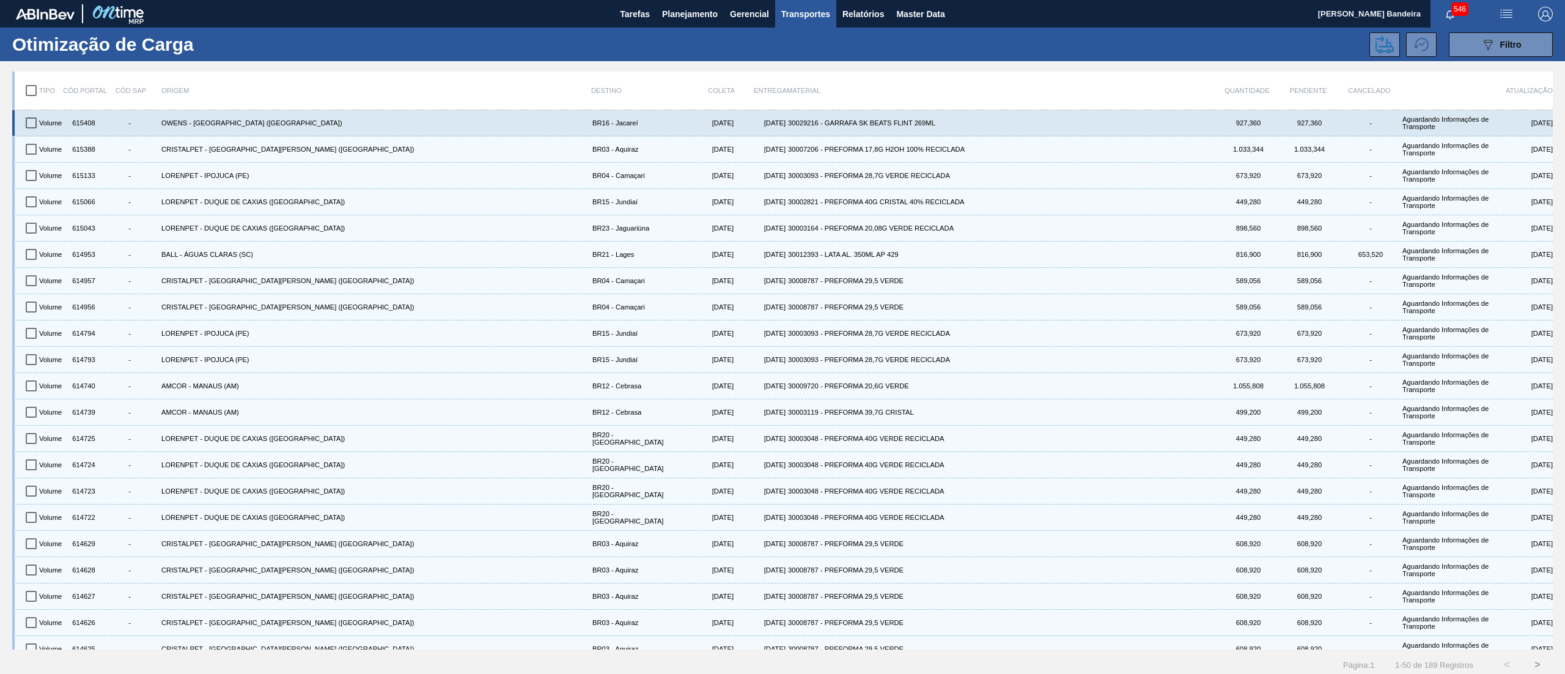
click at [23, 125] on input "checkbox" at bounding box center [31, 123] width 26 height 26
checkbox input "true"
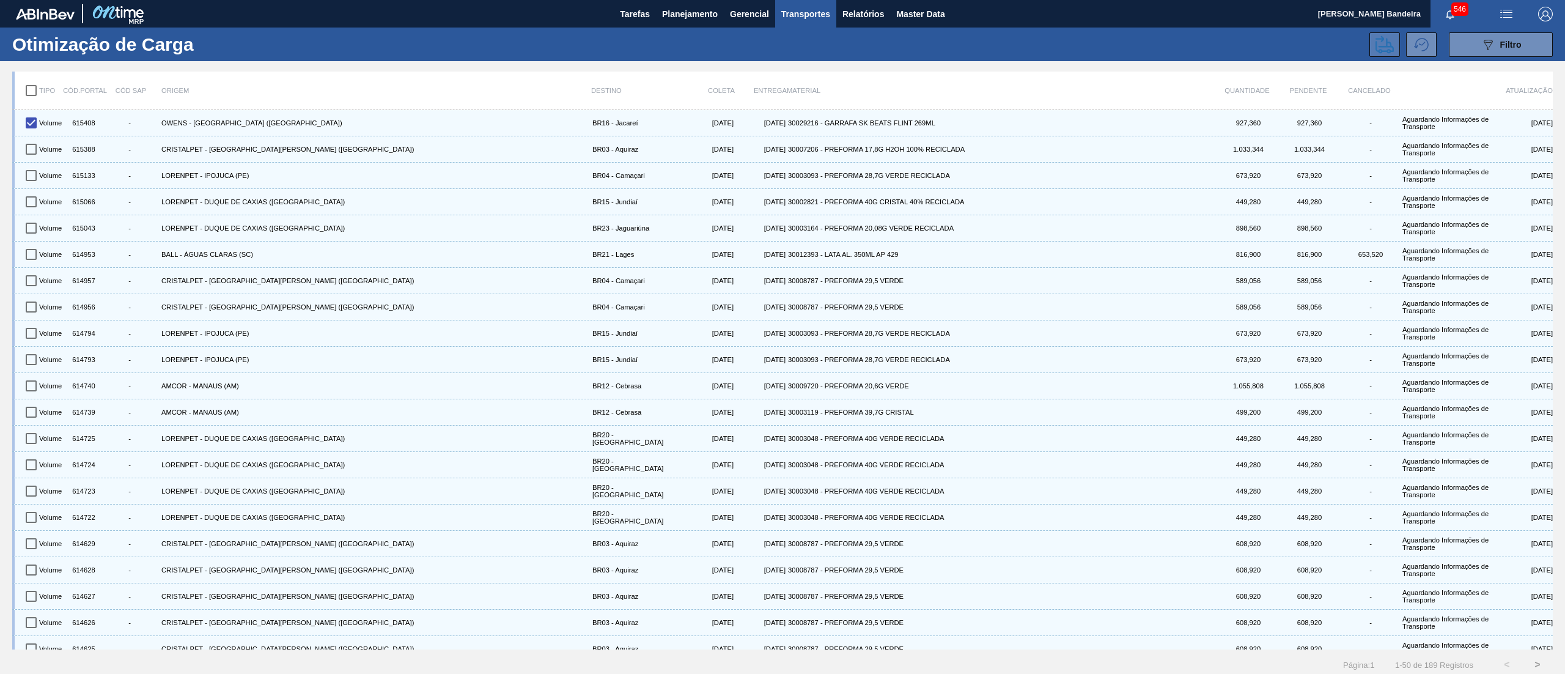
click at [1369, 49] on button at bounding box center [1384, 44] width 31 height 24
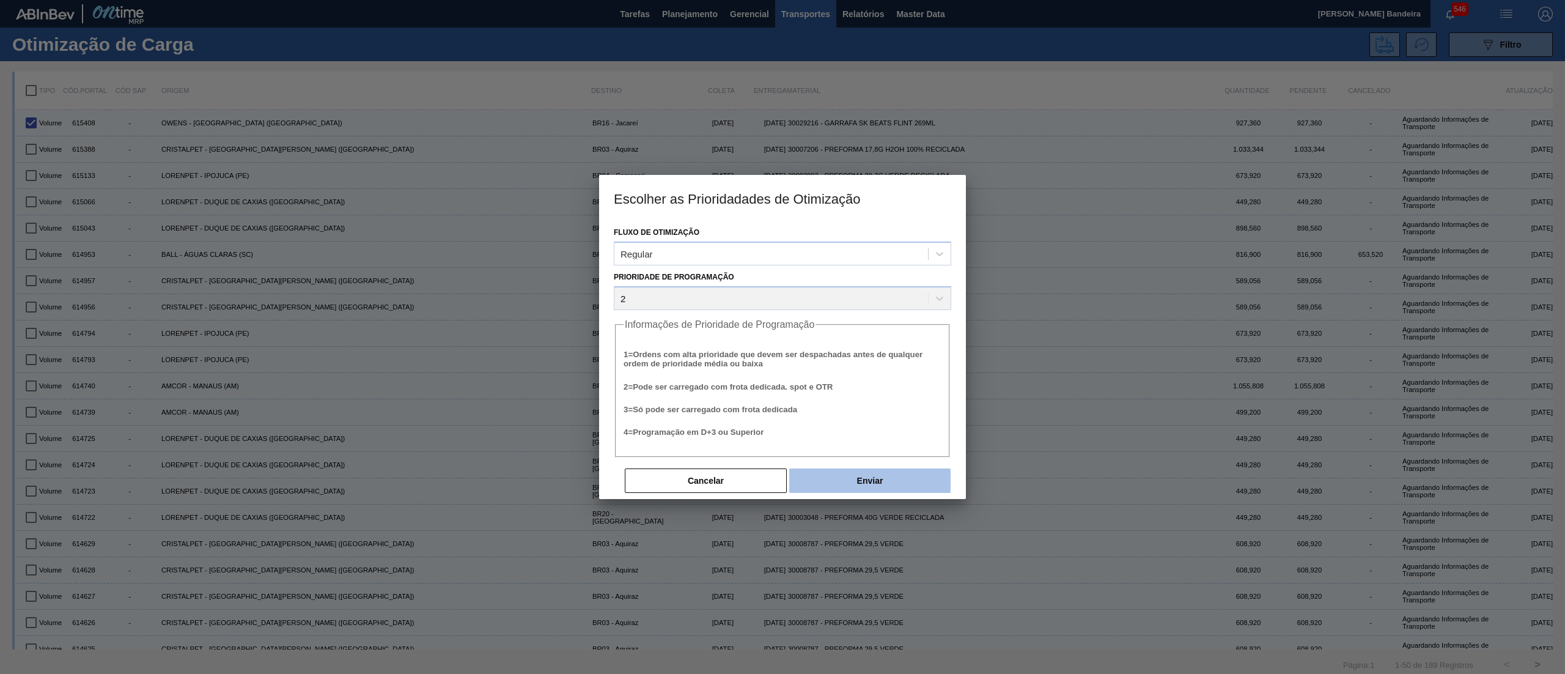
click at [922, 468] on button "Enviar" at bounding box center [869, 480] width 161 height 24
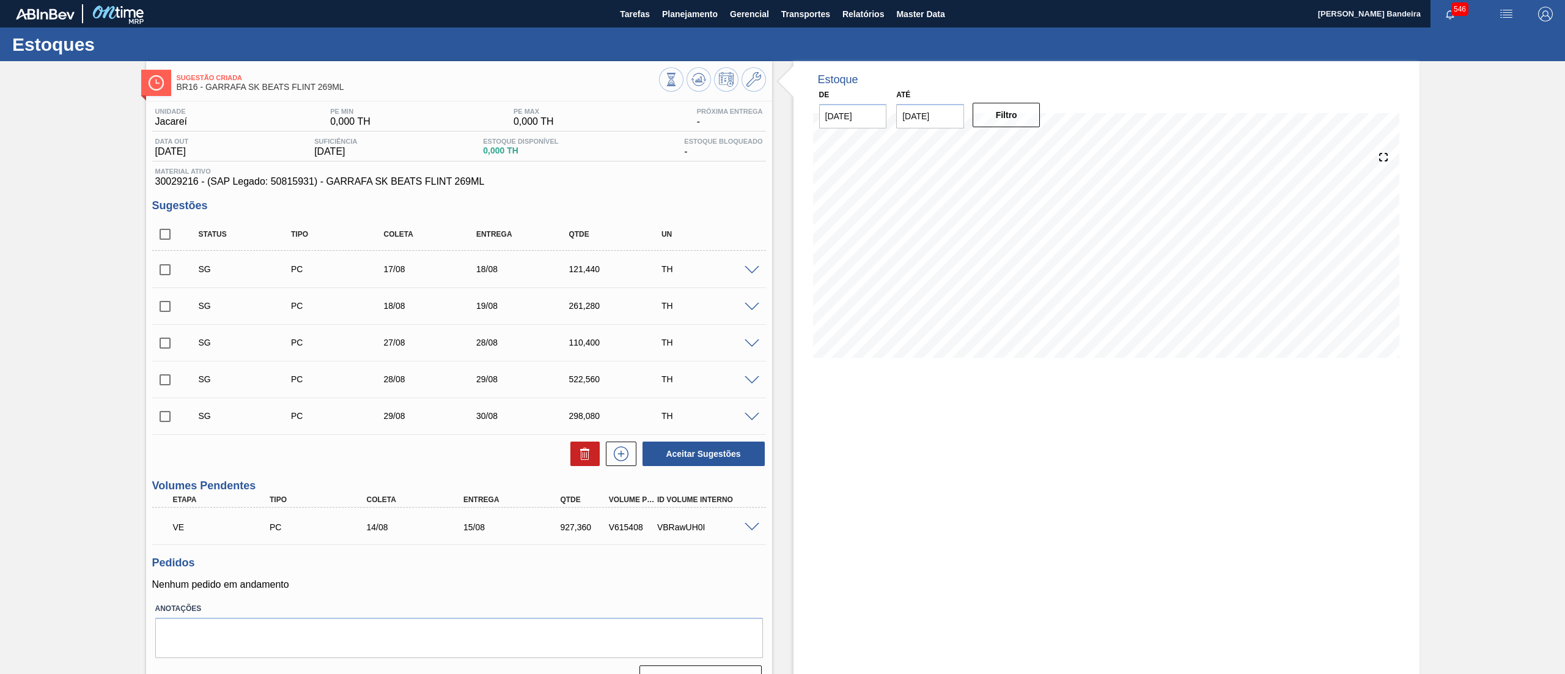
click at [746, 266] on span at bounding box center [751, 270] width 15 height 9
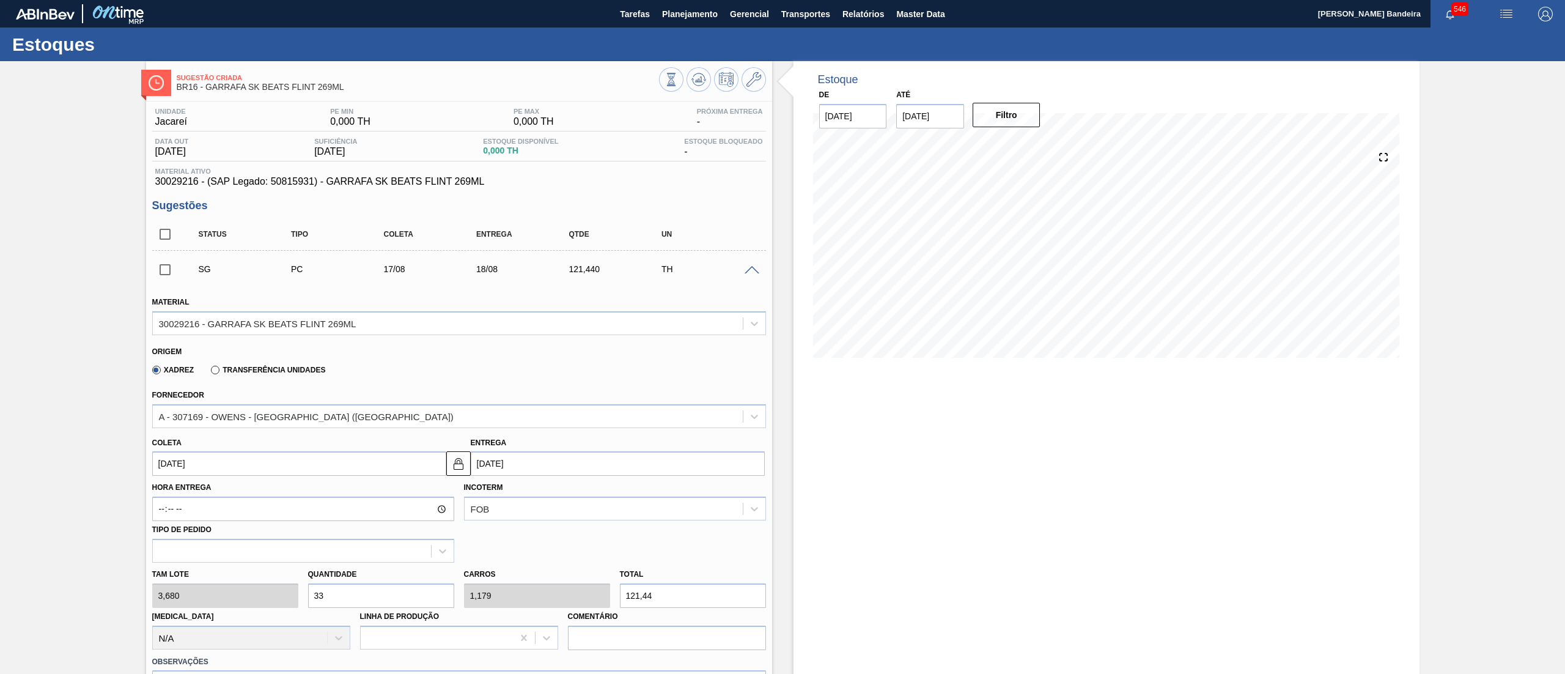
click at [215, 590] on div "Tam lote 3,680 Quantidade 33 Carros 1,179 Total 121,44 Doca N/A Linha de Produç…" at bounding box center [458, 605] width 623 height 87
type input "8"
type input "0,286"
type input "29,44"
type input "84"
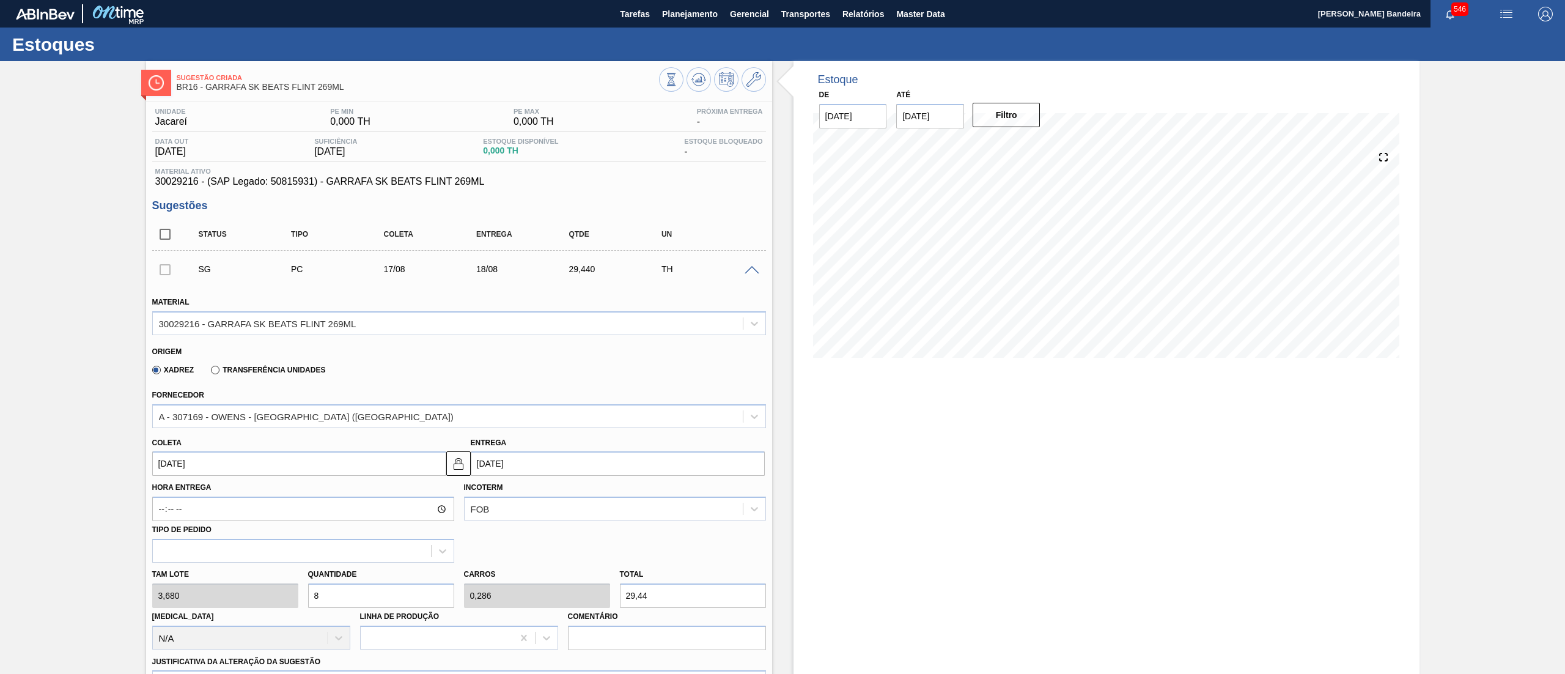
type input "3"
type input "309,12"
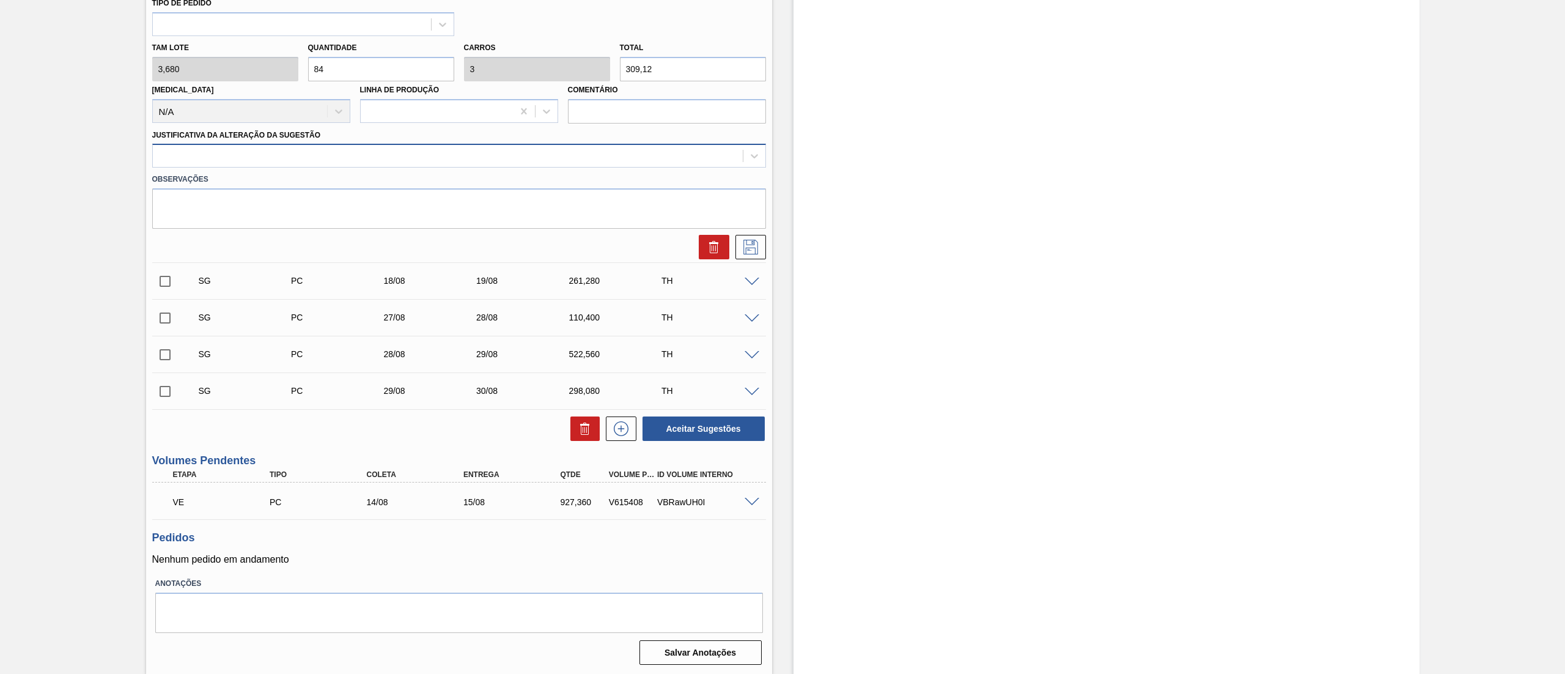
type input "84"
click at [191, 147] on div at bounding box center [448, 156] width 590 height 18
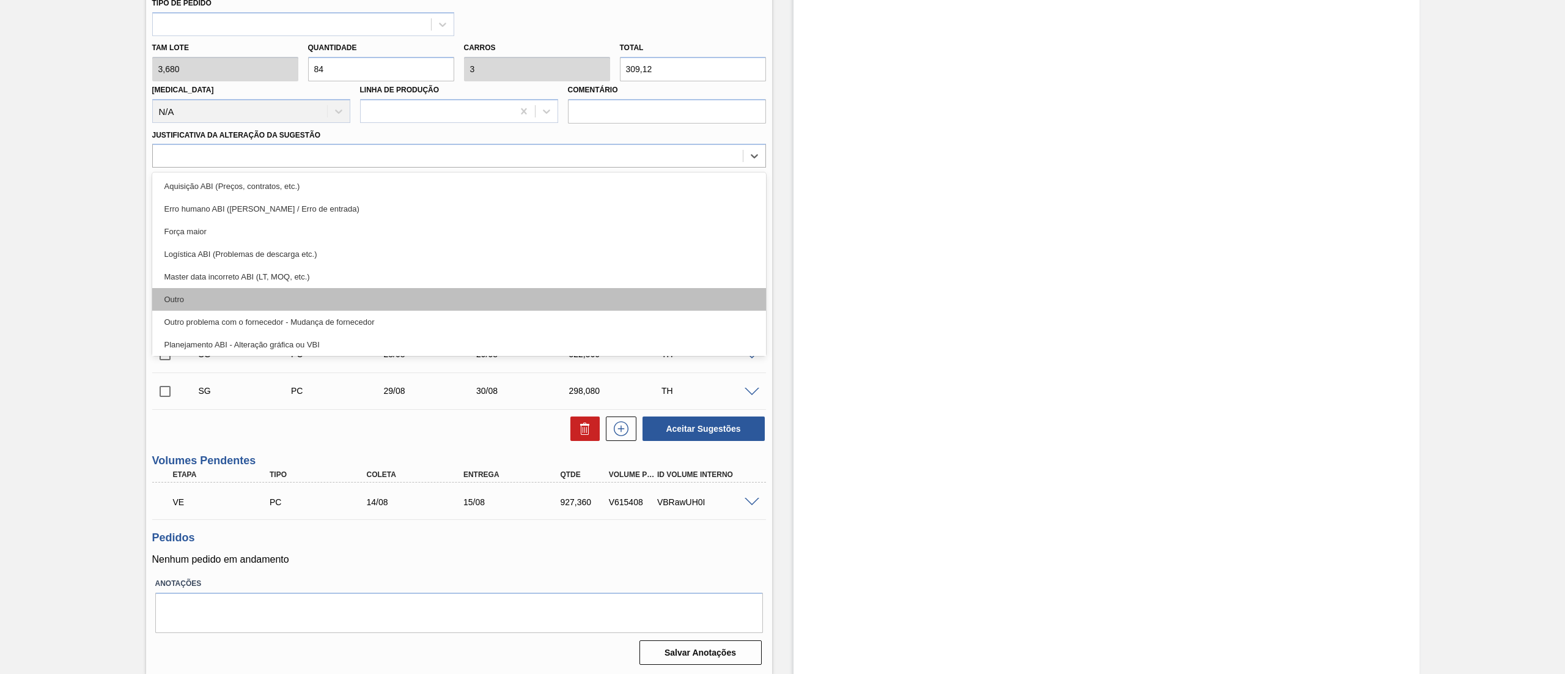
click at [215, 293] on div "Outro" at bounding box center [459, 299] width 614 height 23
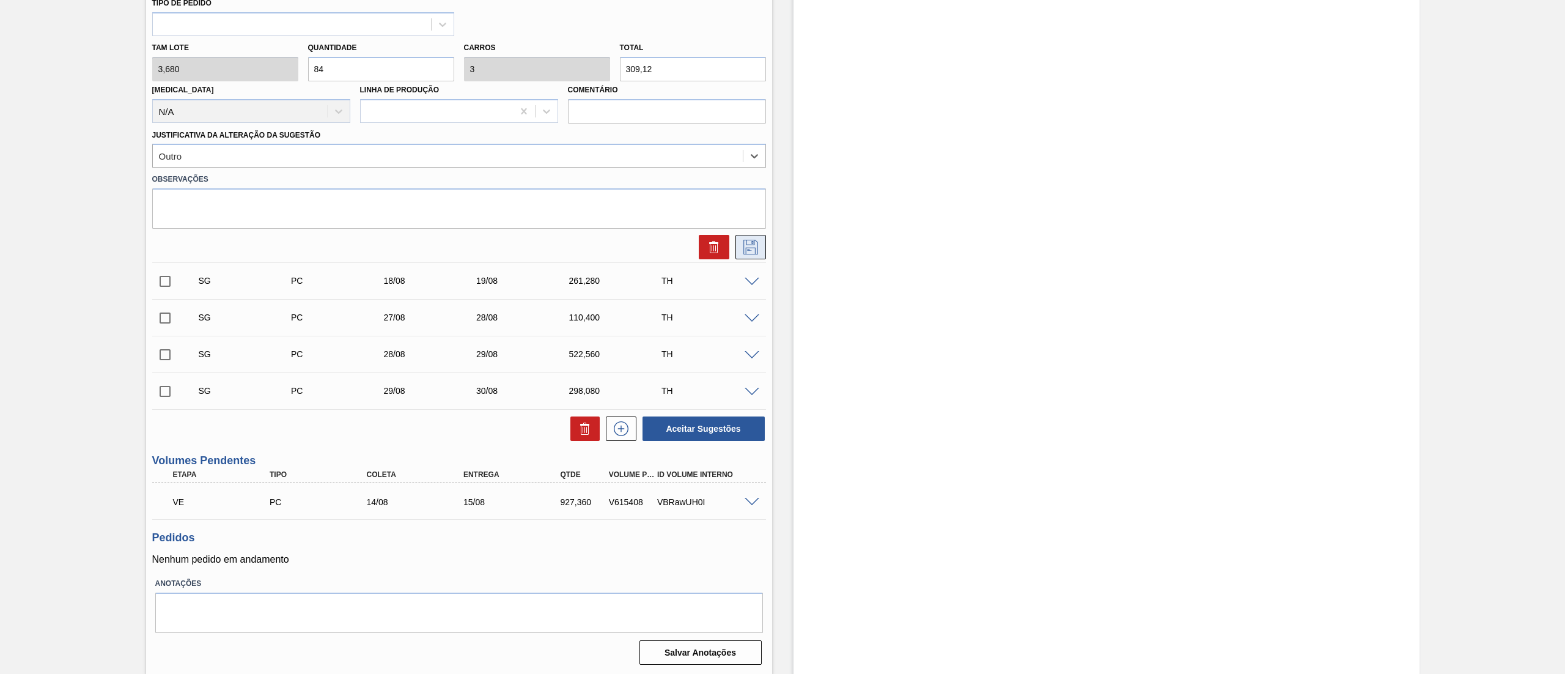
click at [755, 242] on icon at bounding box center [751, 247] width 20 height 15
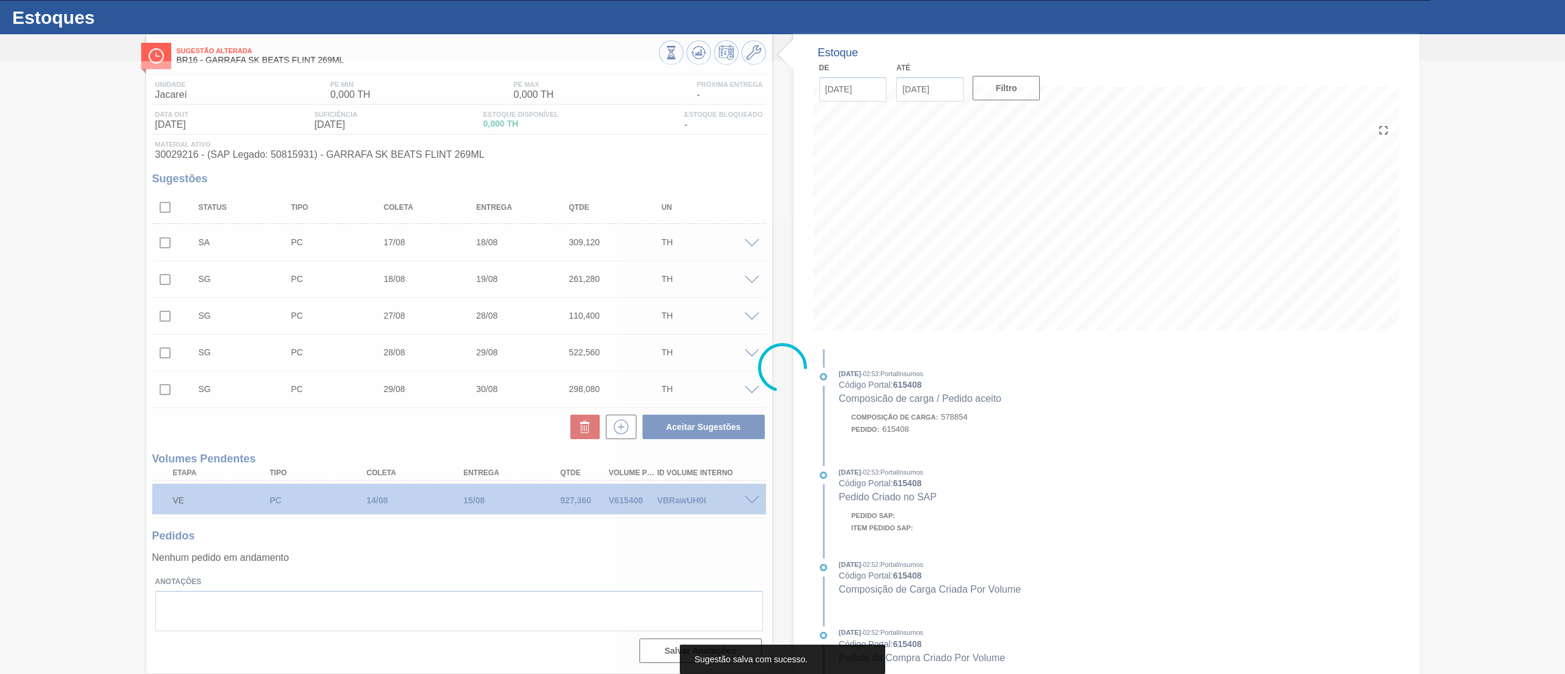
scroll to position [26, 0]
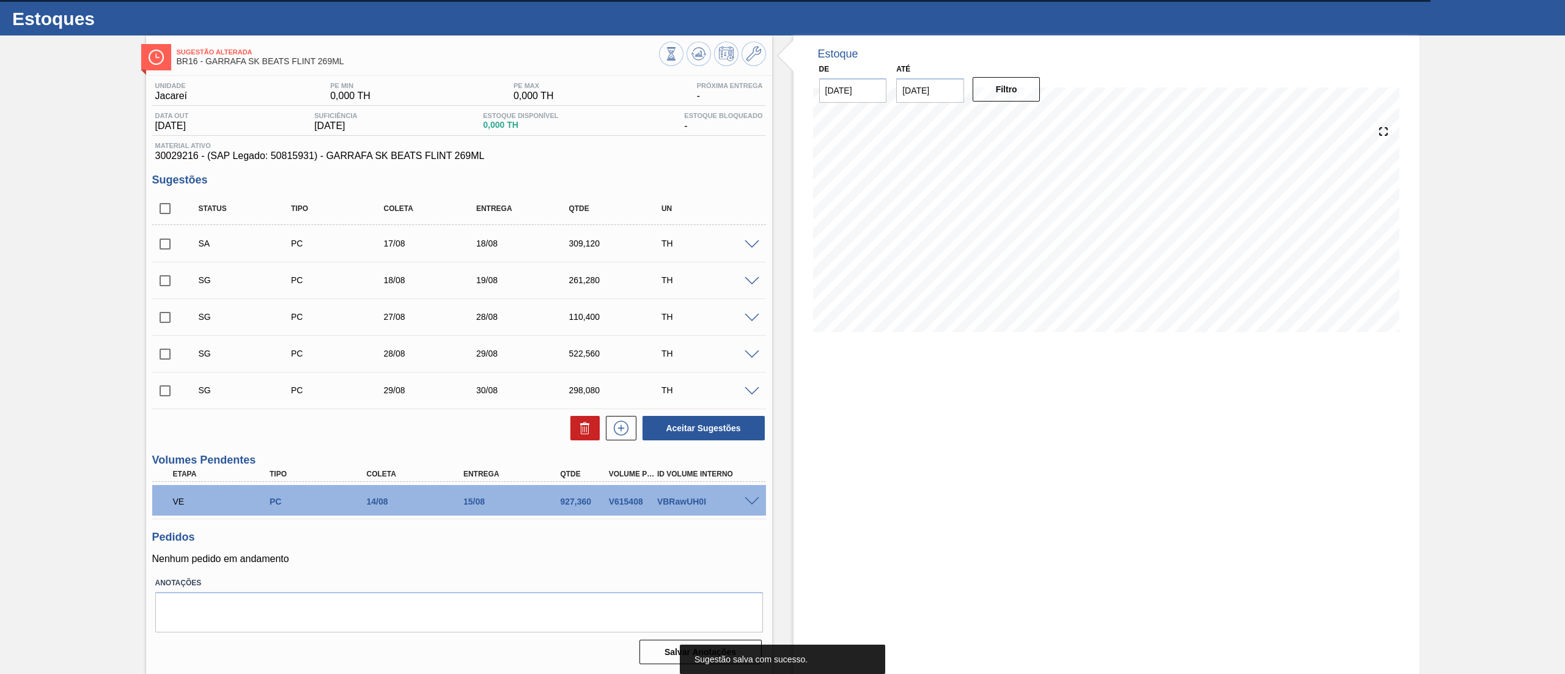
click at [751, 241] on span at bounding box center [751, 244] width 15 height 9
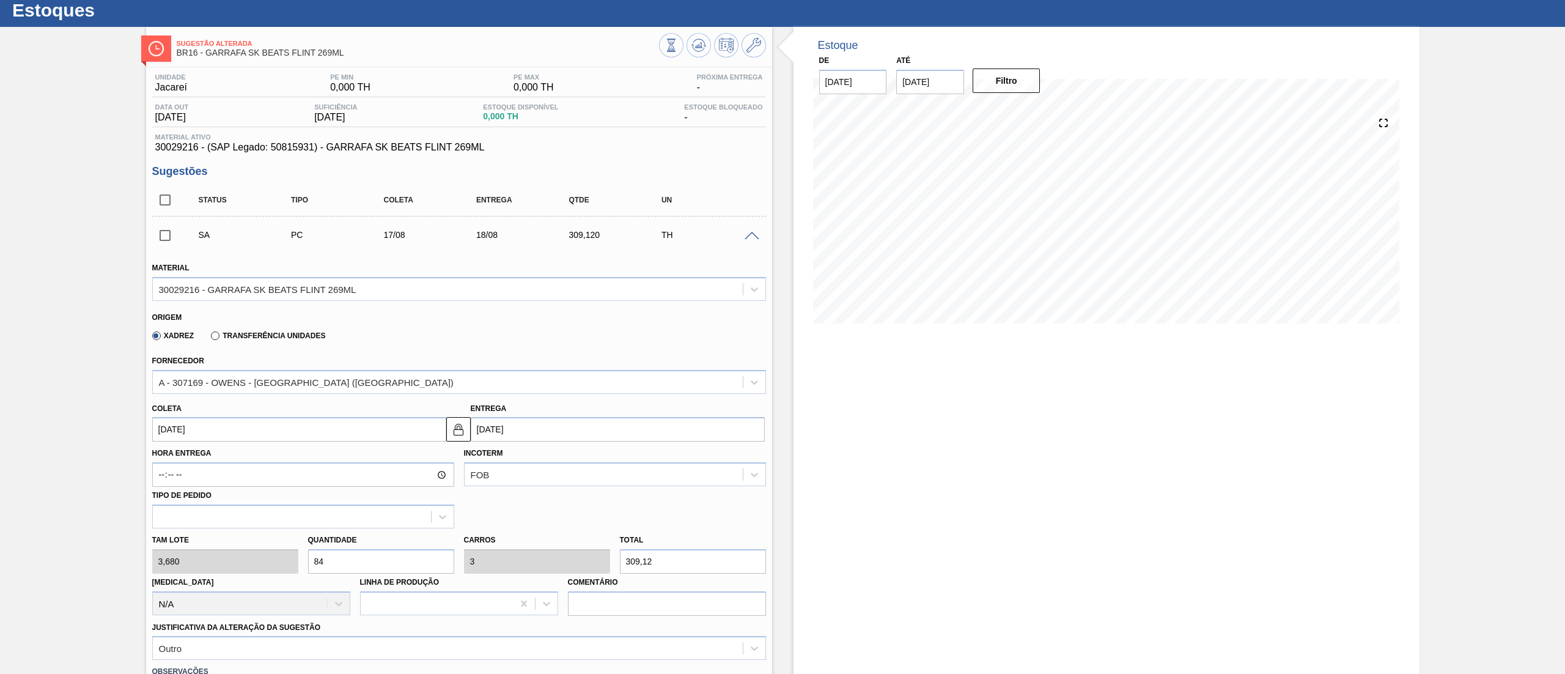
click at [241, 444] on div "Hora Entrega Incoterm FOB Tipo de pedido" at bounding box center [458, 484] width 623 height 87
click at [237, 439] on input "17/08/2025" at bounding box center [299, 429] width 294 height 24
click at [231, 544] on div "13" at bounding box center [226, 537] width 17 height 17
type input "13/08/2025"
type input "14/08/2025"
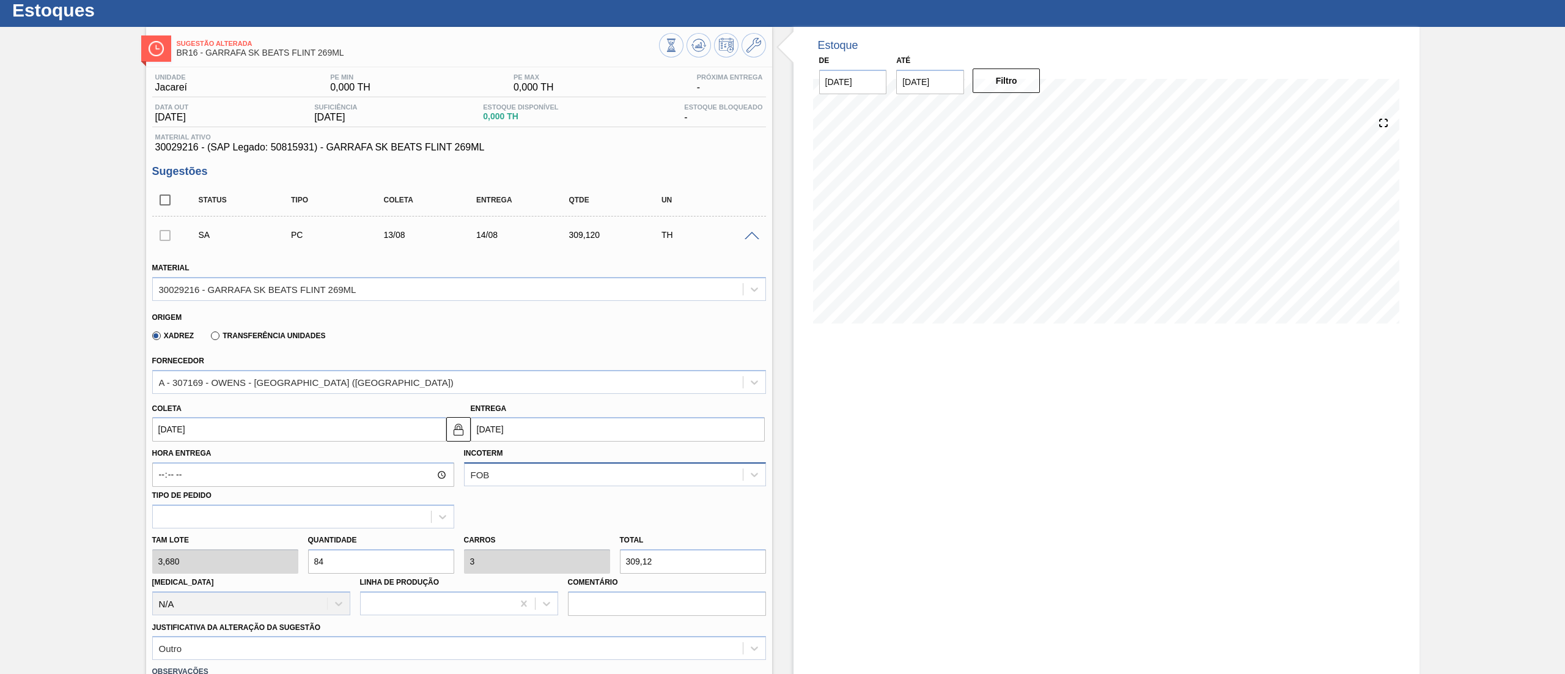
scroll to position [526, 0]
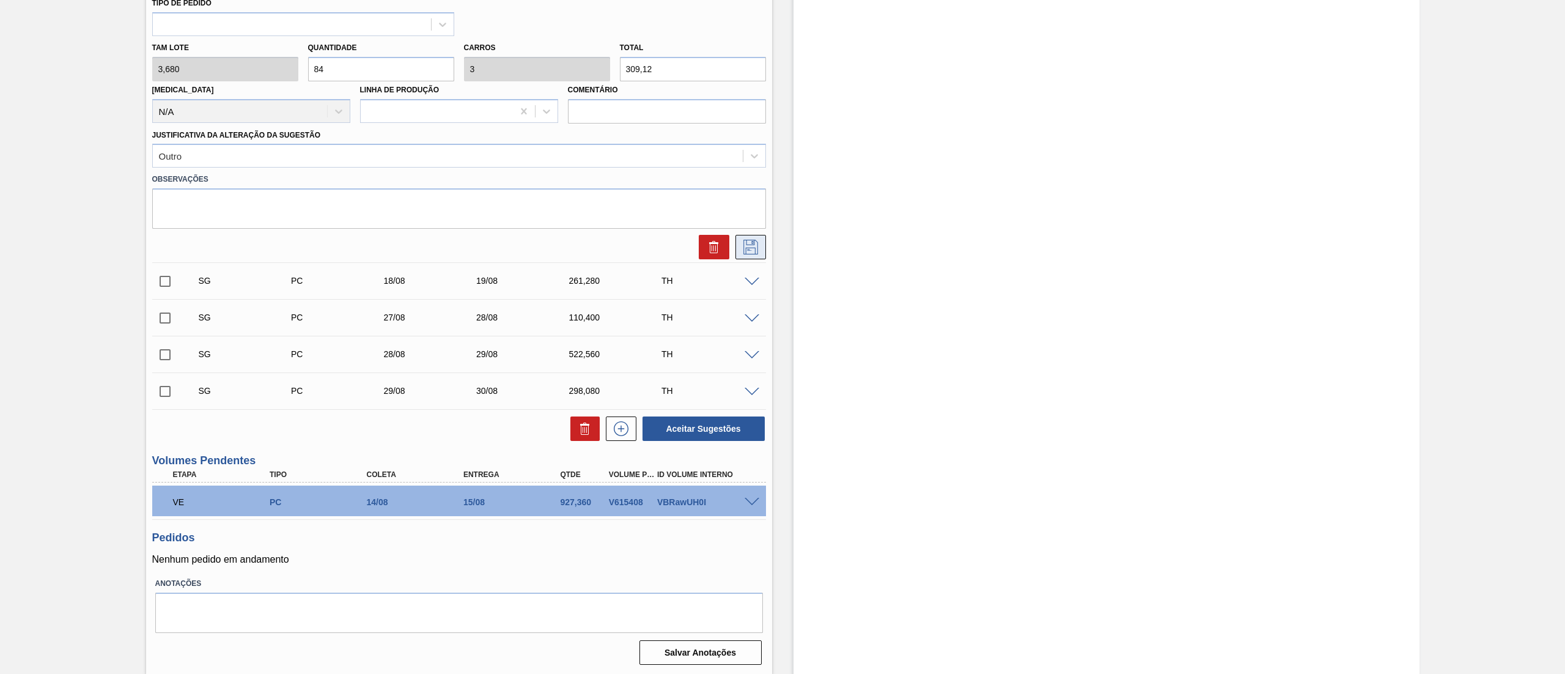
click at [760, 254] on button at bounding box center [750, 247] width 31 height 24
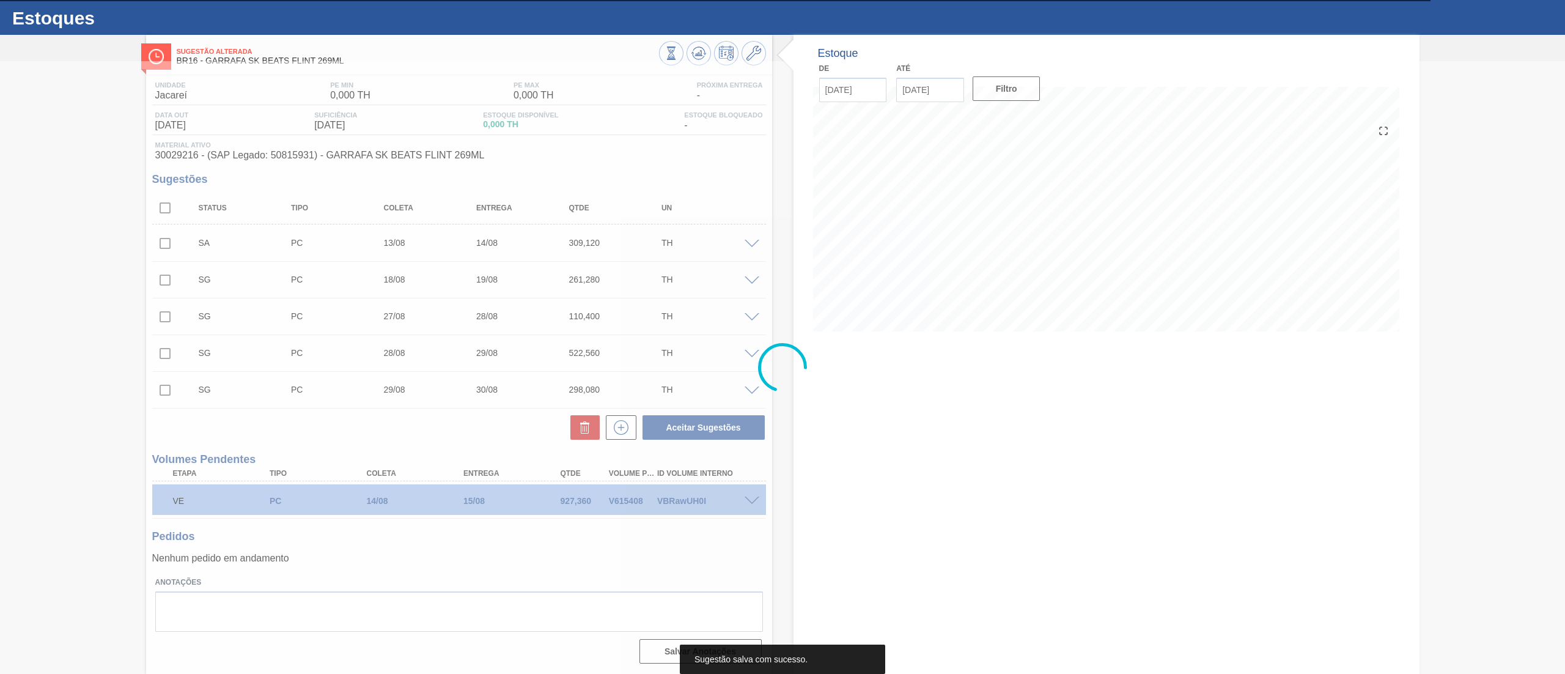
scroll to position [26, 0]
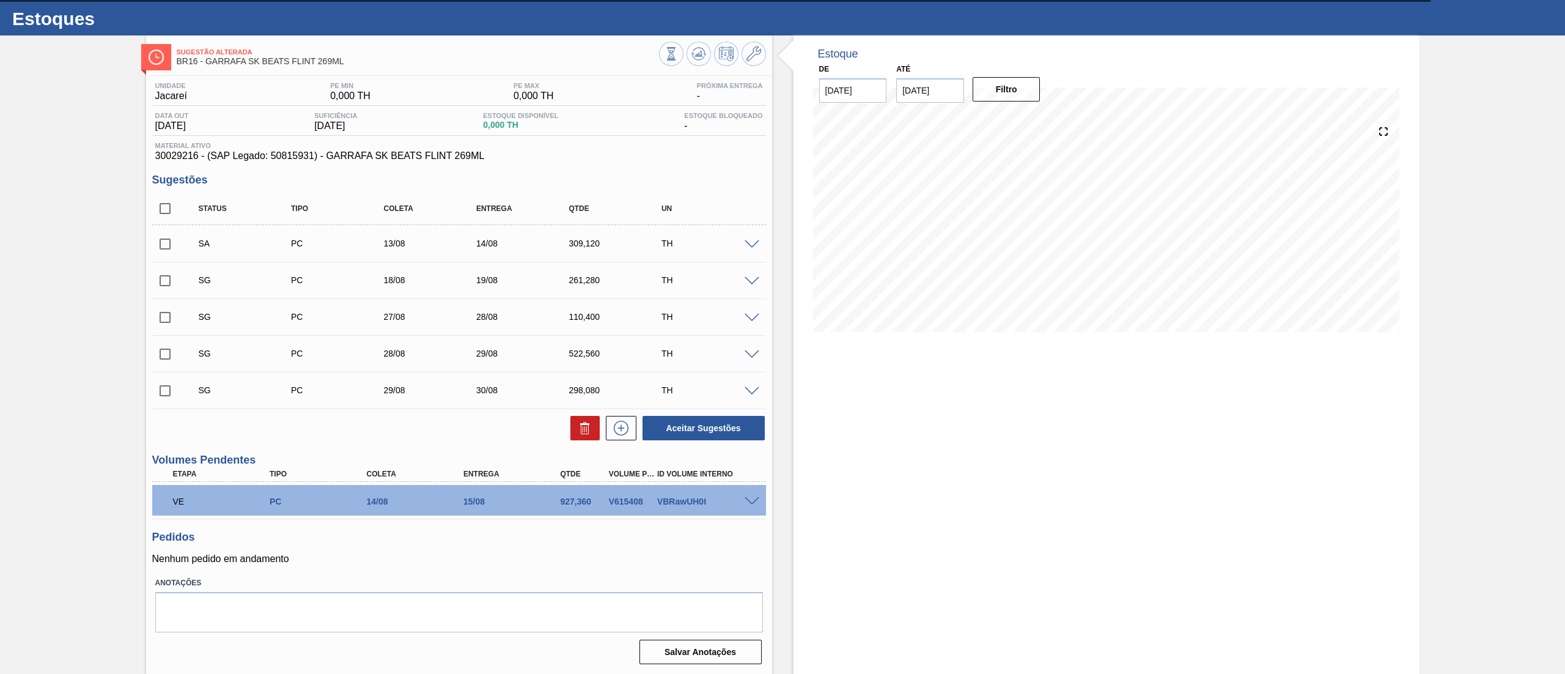
click at [749, 279] on span at bounding box center [751, 281] width 15 height 9
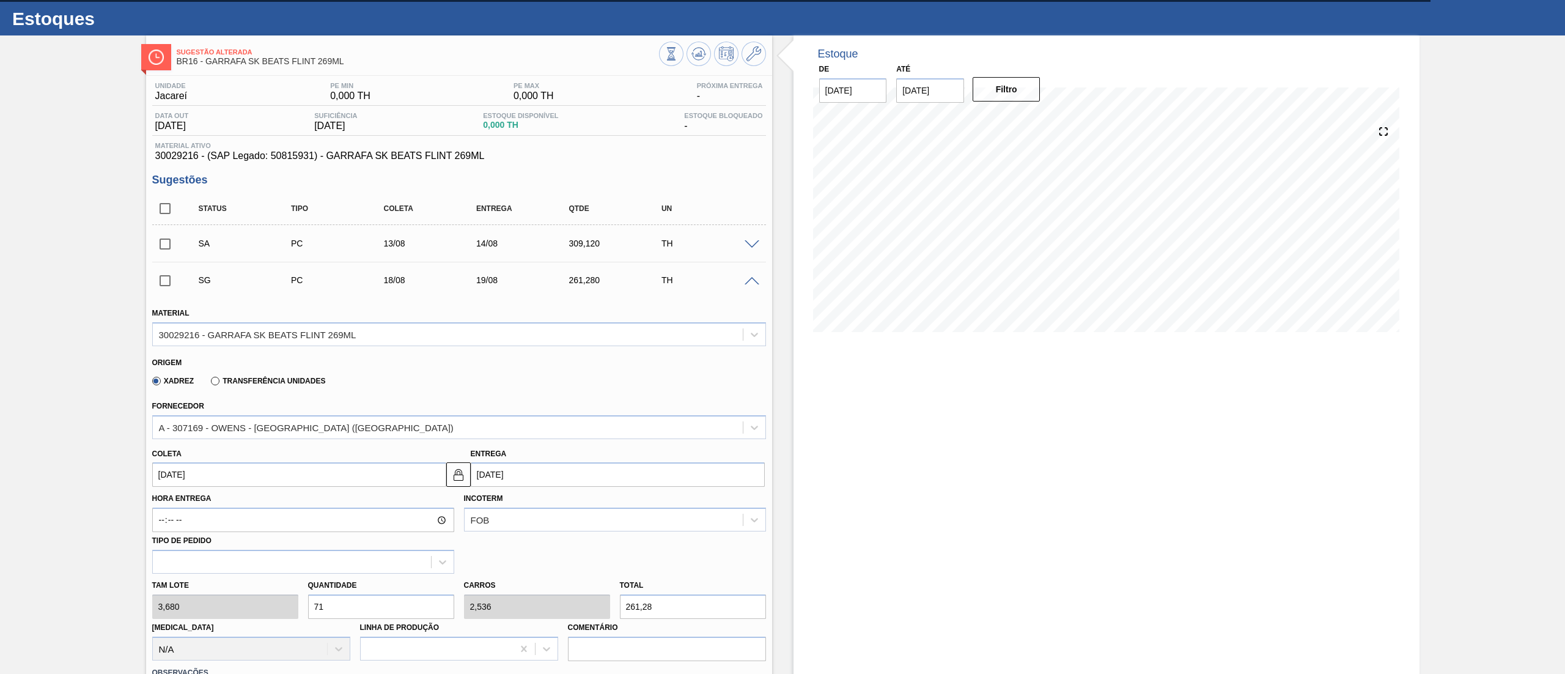
click at [264, 603] on div "Tam lote 3,680 Quantidade 71 Carros 2,536 Total 261,28 Doca N/A Linha de Produç…" at bounding box center [458, 616] width 623 height 87
type input "8"
type input "0,286"
type input "29,44"
type input "84"
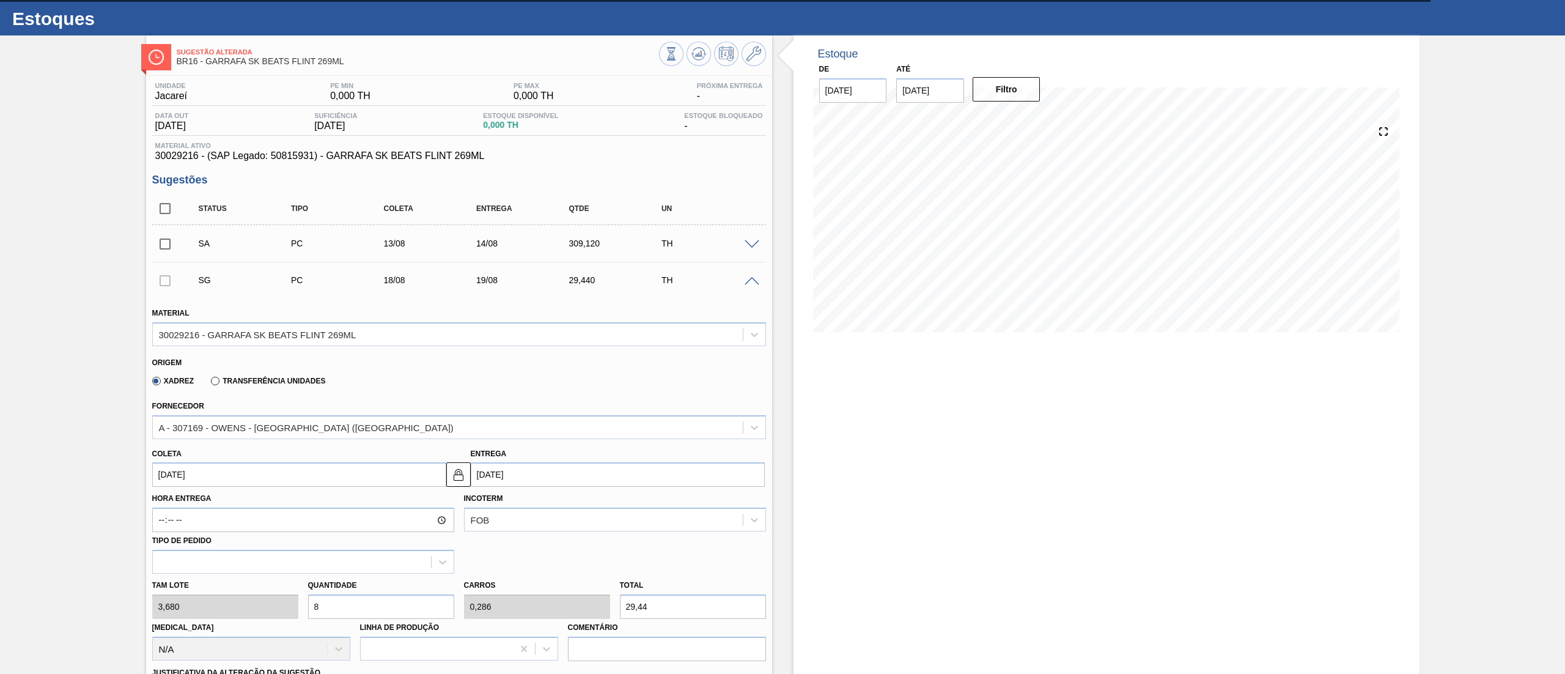
type input "3"
type input "309,12"
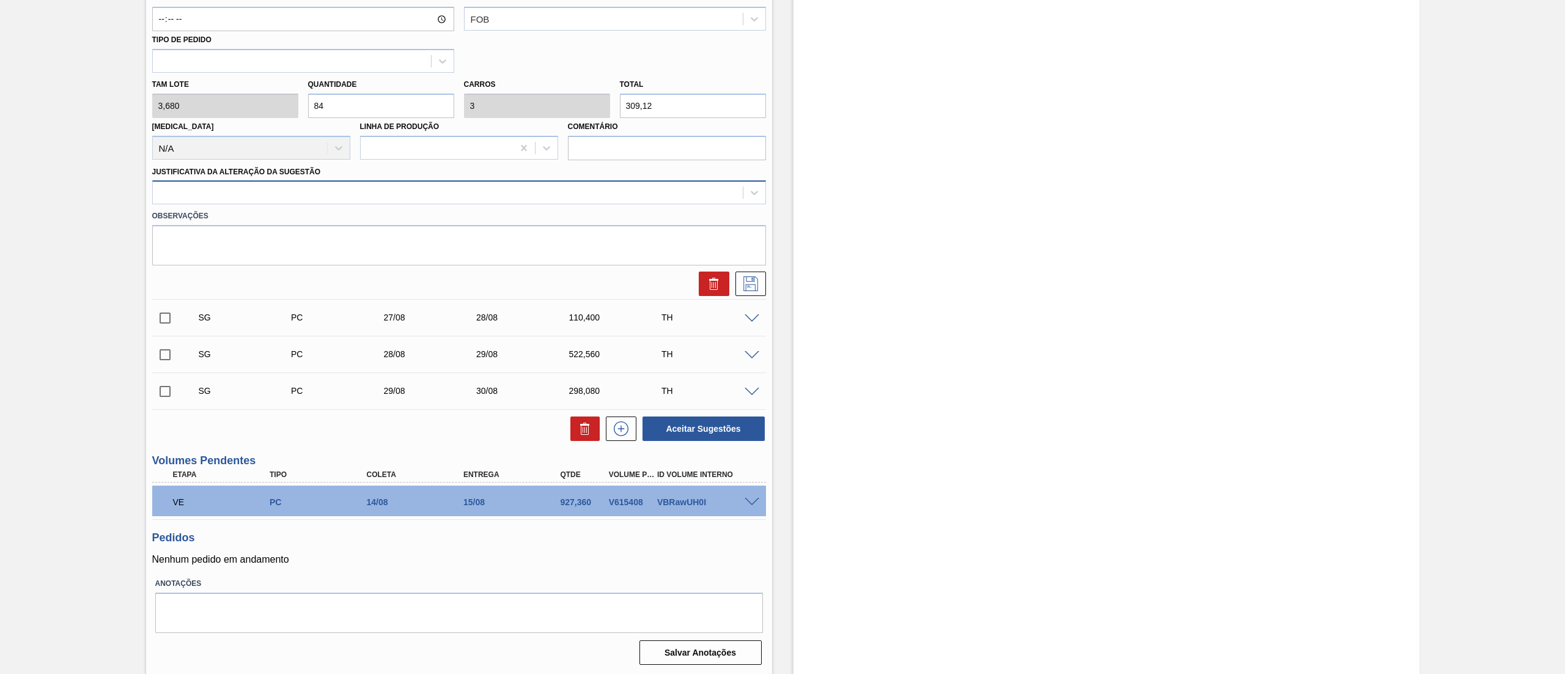
type input "84"
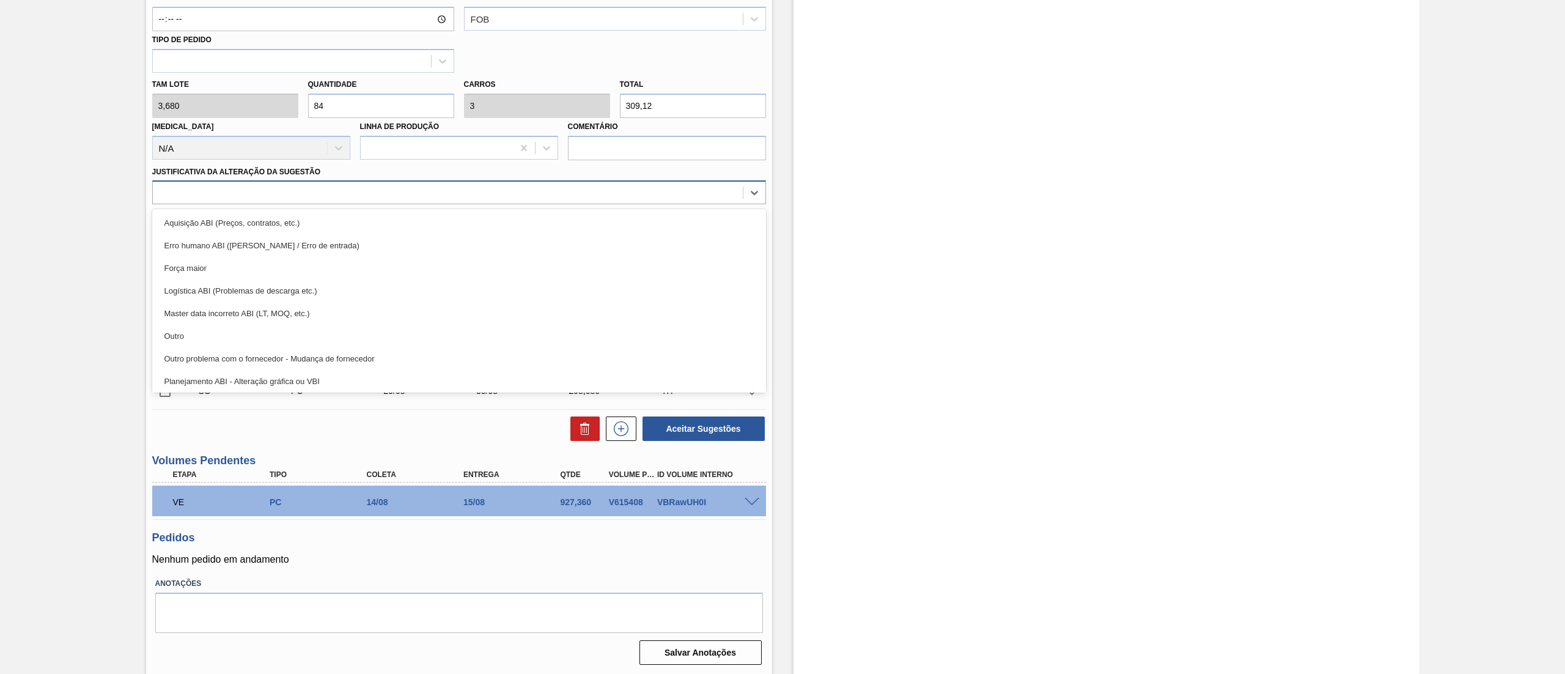
click at [211, 190] on div at bounding box center [448, 193] width 590 height 18
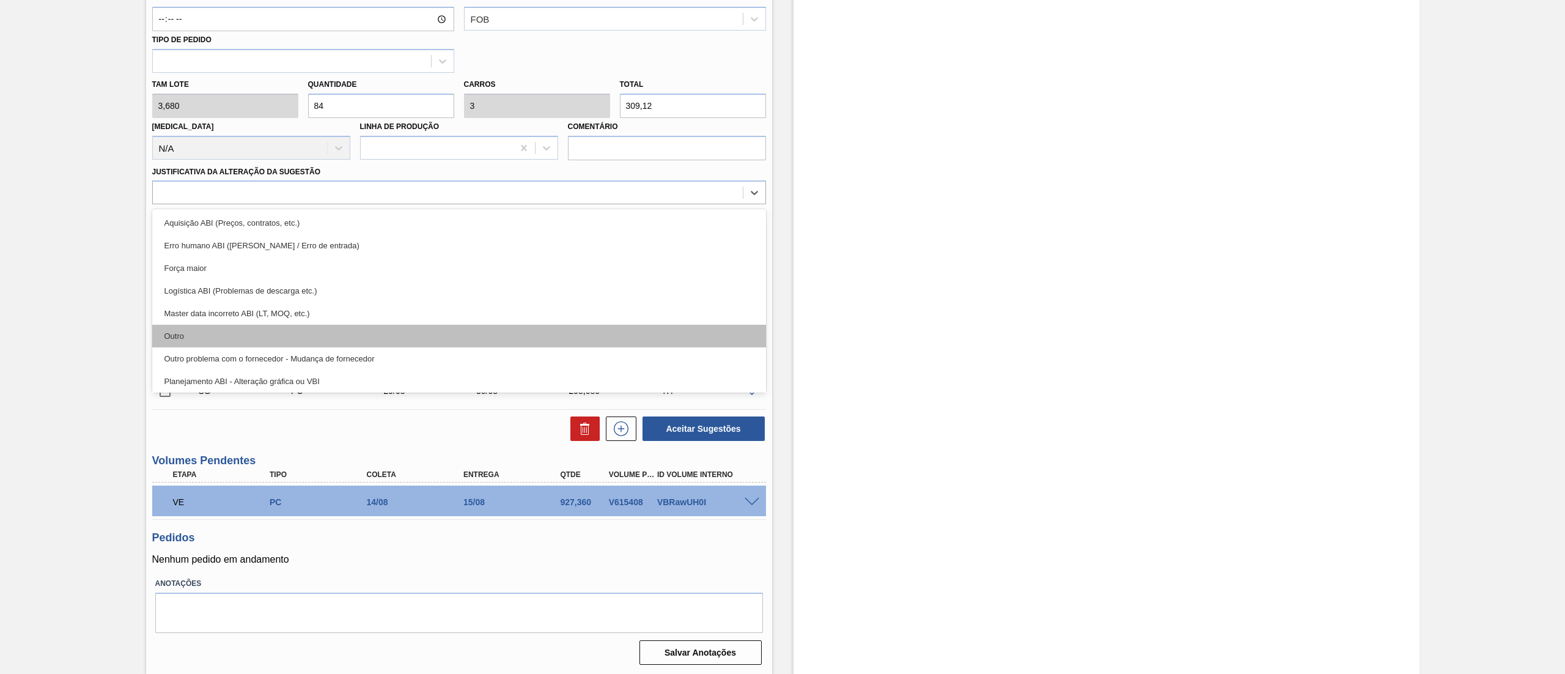
click at [211, 328] on div "Outro" at bounding box center [459, 336] width 614 height 23
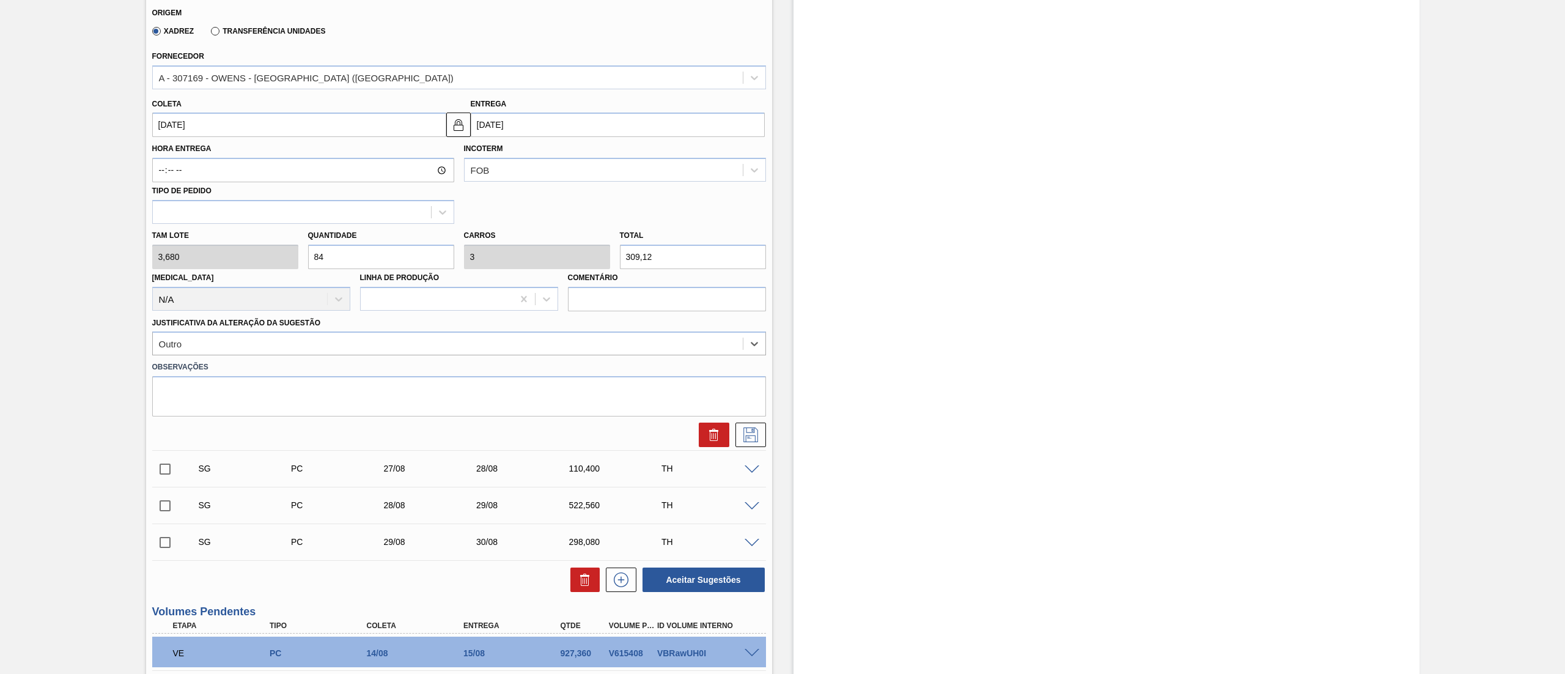
scroll to position [365, 0]
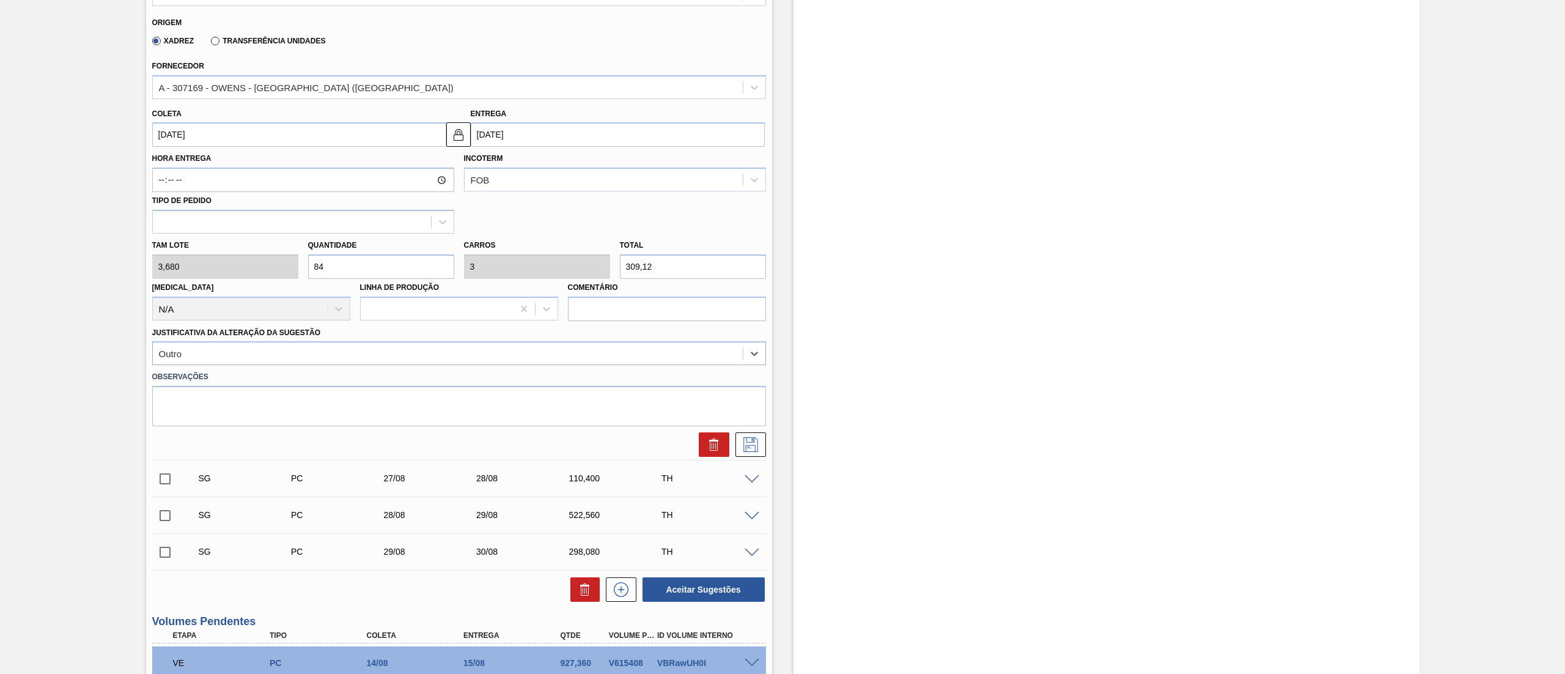
click at [340, 136] on input "18/08/2025" at bounding box center [299, 134] width 294 height 24
click at [266, 244] on div "15" at bounding box center [265, 243] width 17 height 17
type input "15/08/2025"
type input "16/08/2025"
click at [741, 447] on icon at bounding box center [751, 444] width 20 height 15
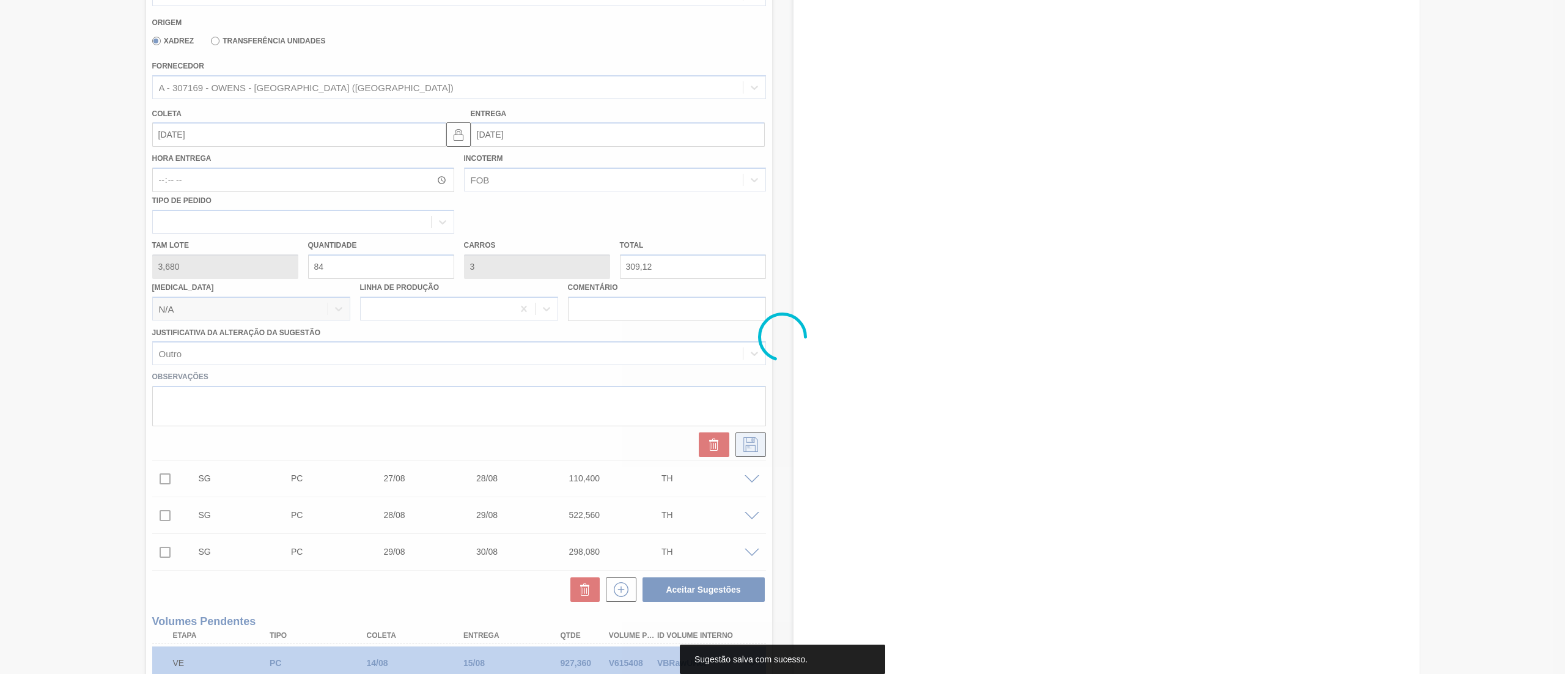
scroll to position [26, 0]
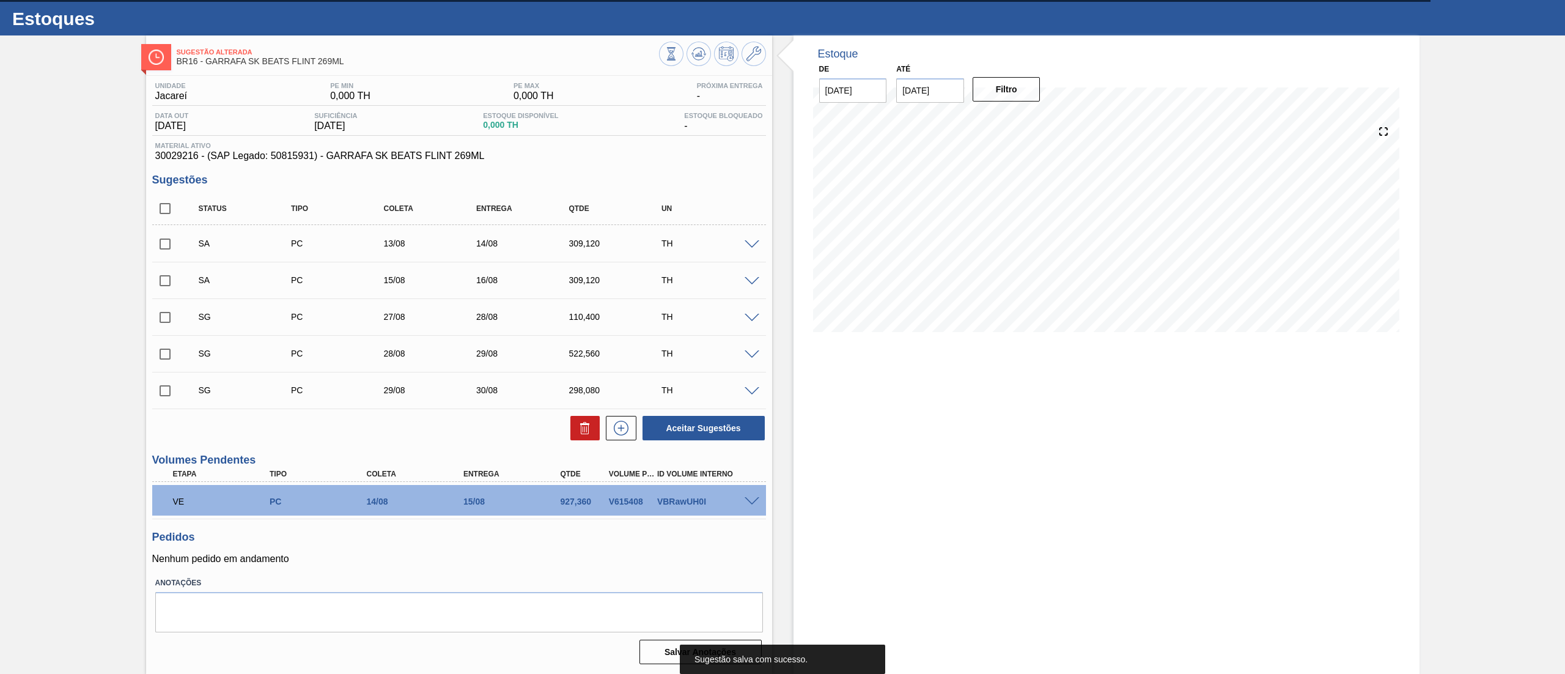
click at [746, 321] on span at bounding box center [751, 318] width 15 height 9
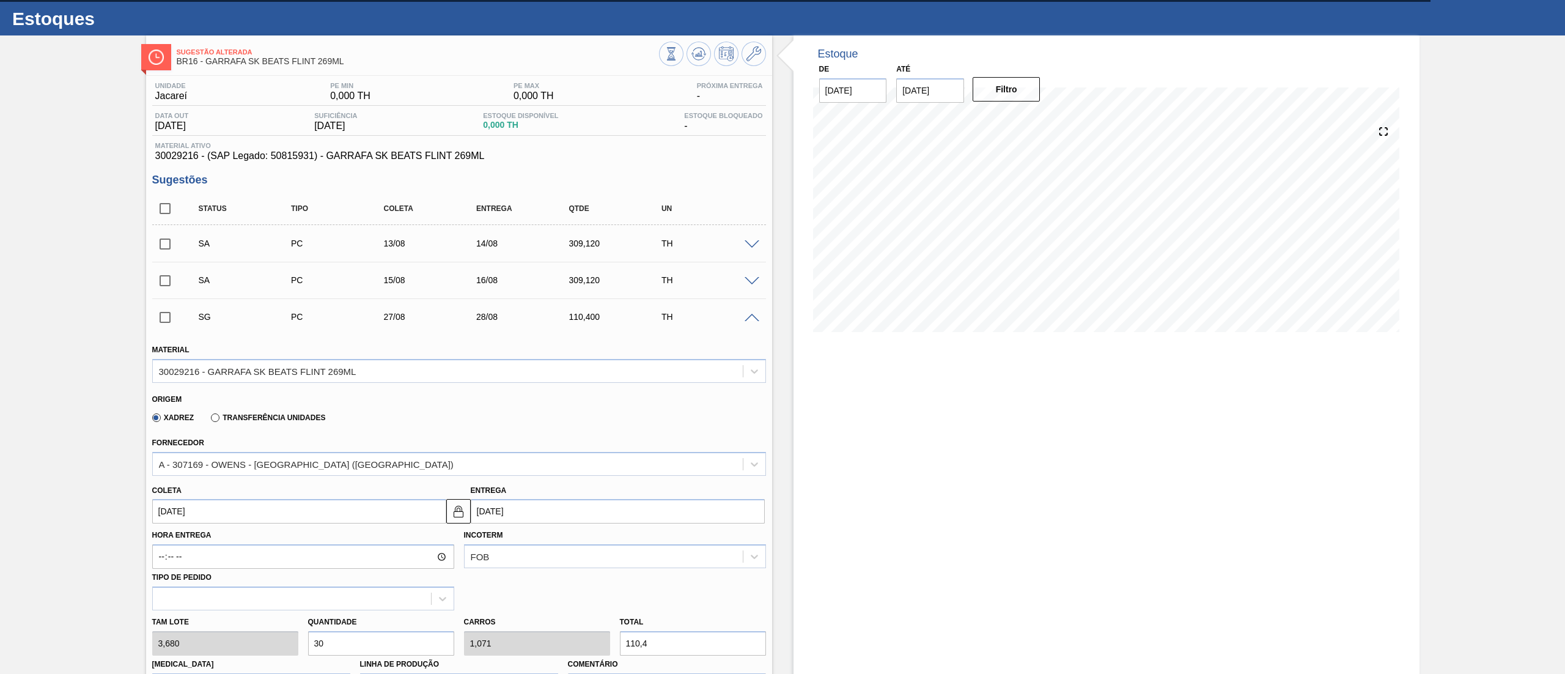
click at [226, 645] on div "Tam lote 3,680 Quantidade 30 Carros 1,071 Total 110,4 Doca N/A Linha de Produçã…" at bounding box center [458, 653] width 623 height 87
type input "8"
type input "0,286"
type input "29,44"
type input "84"
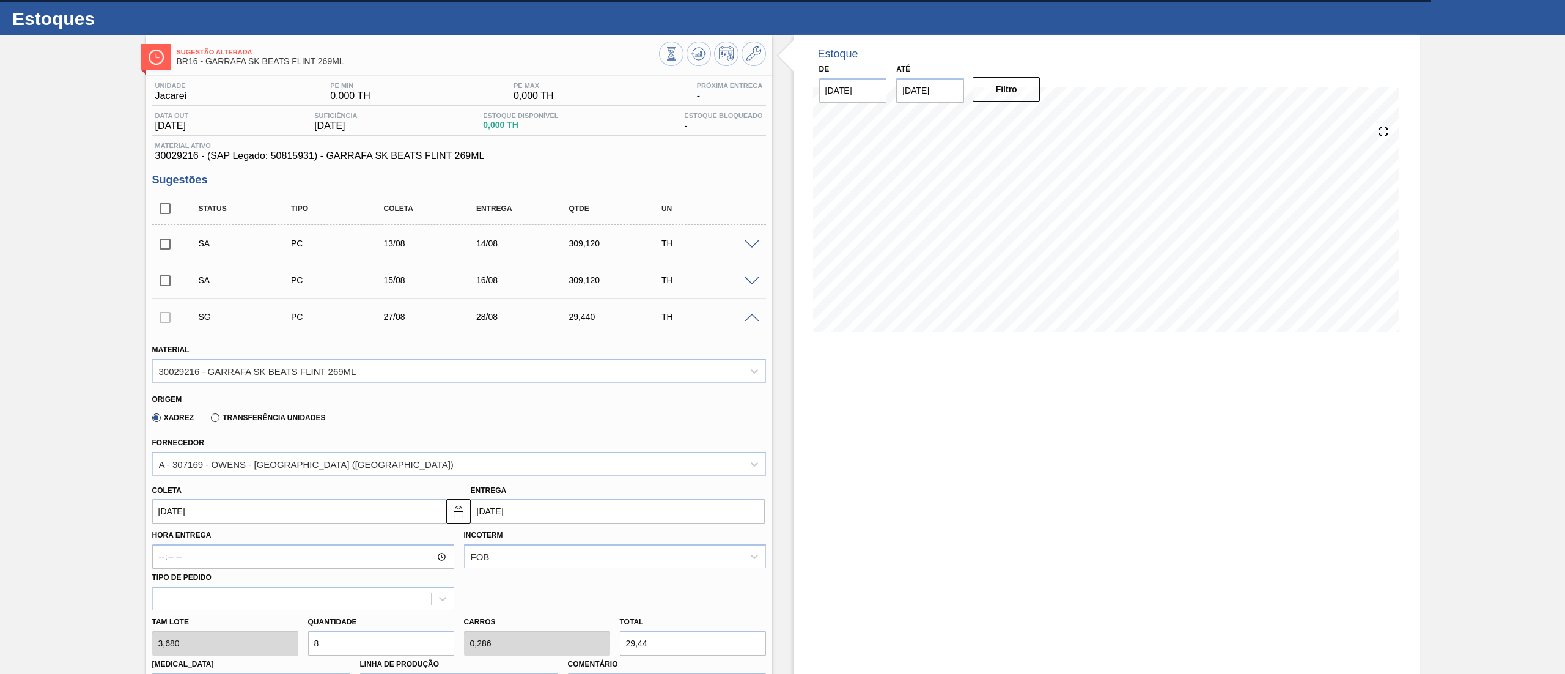
type input "3"
type input "309,12"
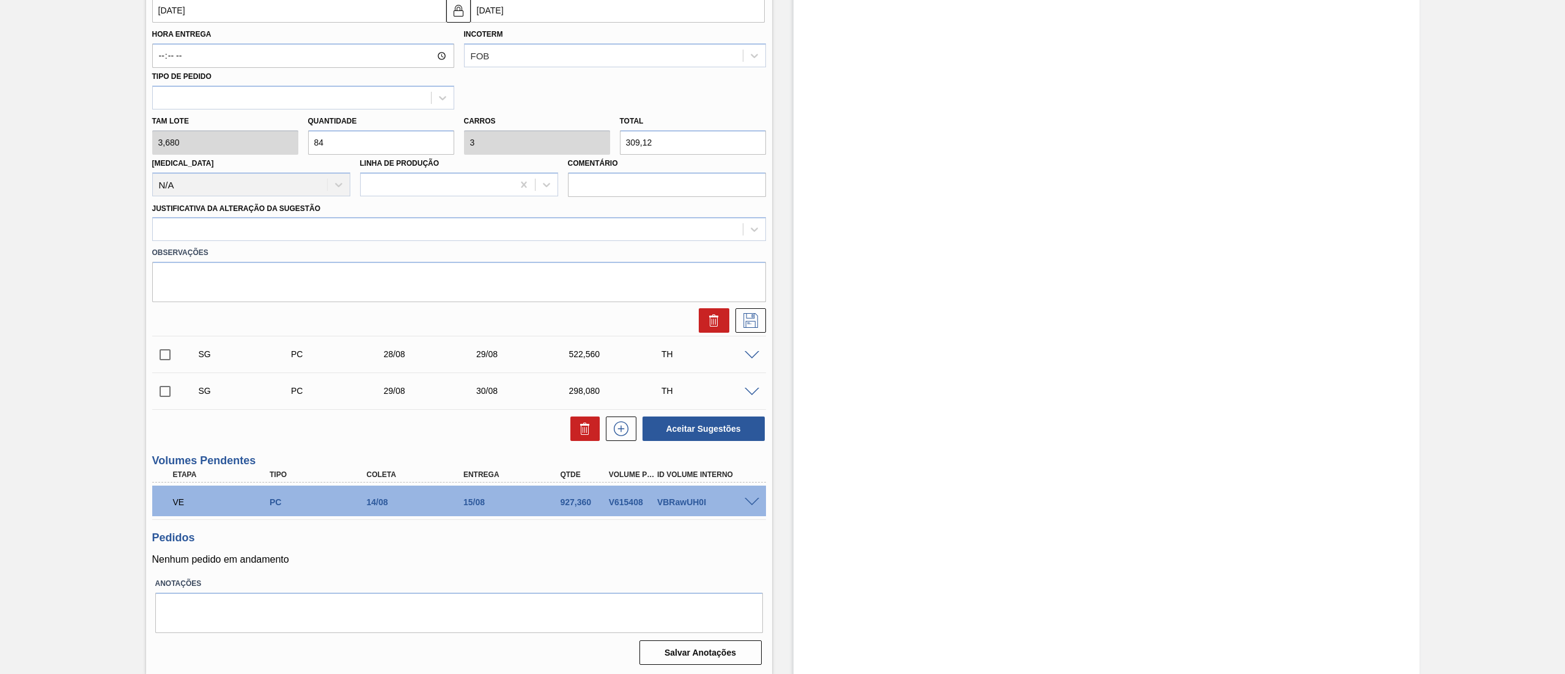
type input "84"
click at [308, 4] on input "27/08/2025" at bounding box center [299, 10] width 294 height 24
click at [287, 120] on div "16" at bounding box center [285, 119] width 17 height 17
type input "16/08/2025"
type input "17/08/2025"
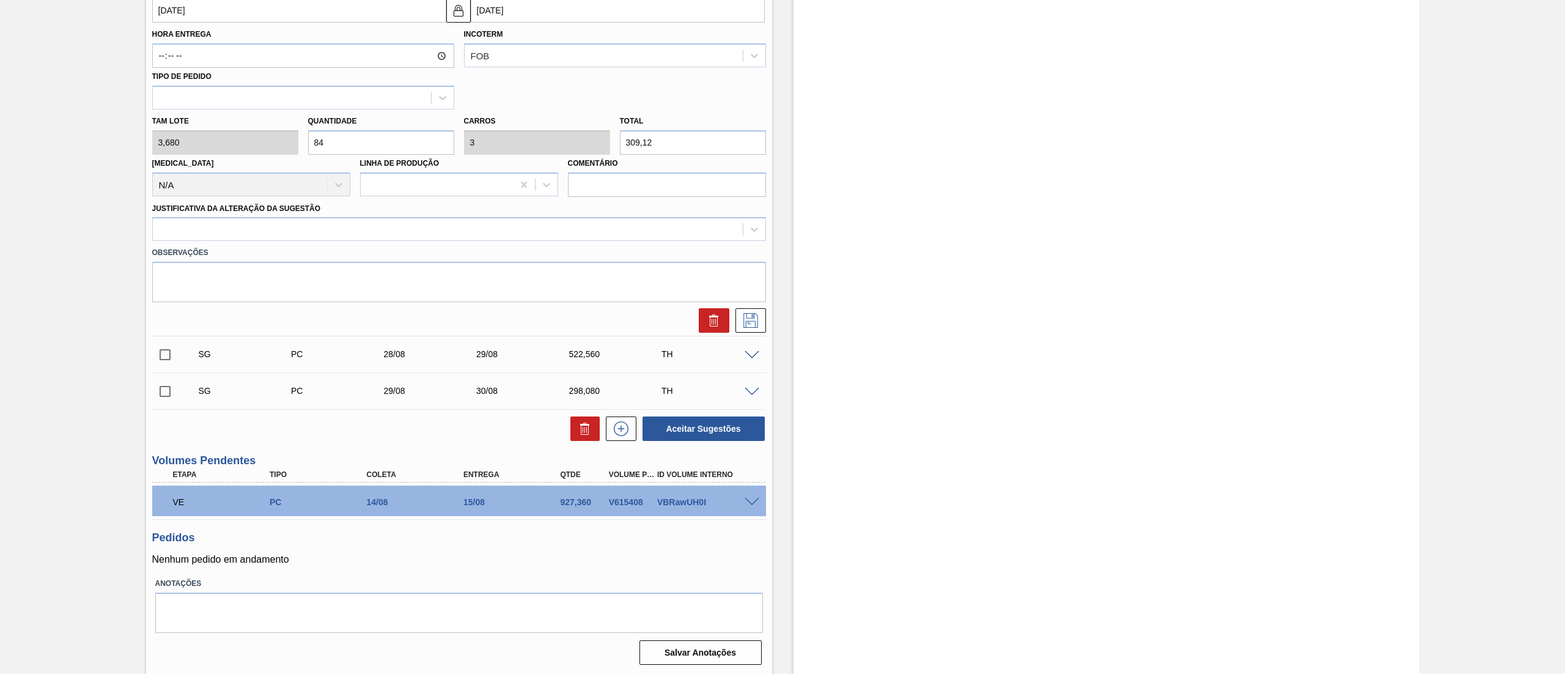
click at [603, 214] on div "Justificativa da Alteração da Sugestão" at bounding box center [459, 221] width 614 height 42
click at [600, 229] on div at bounding box center [448, 230] width 590 height 18
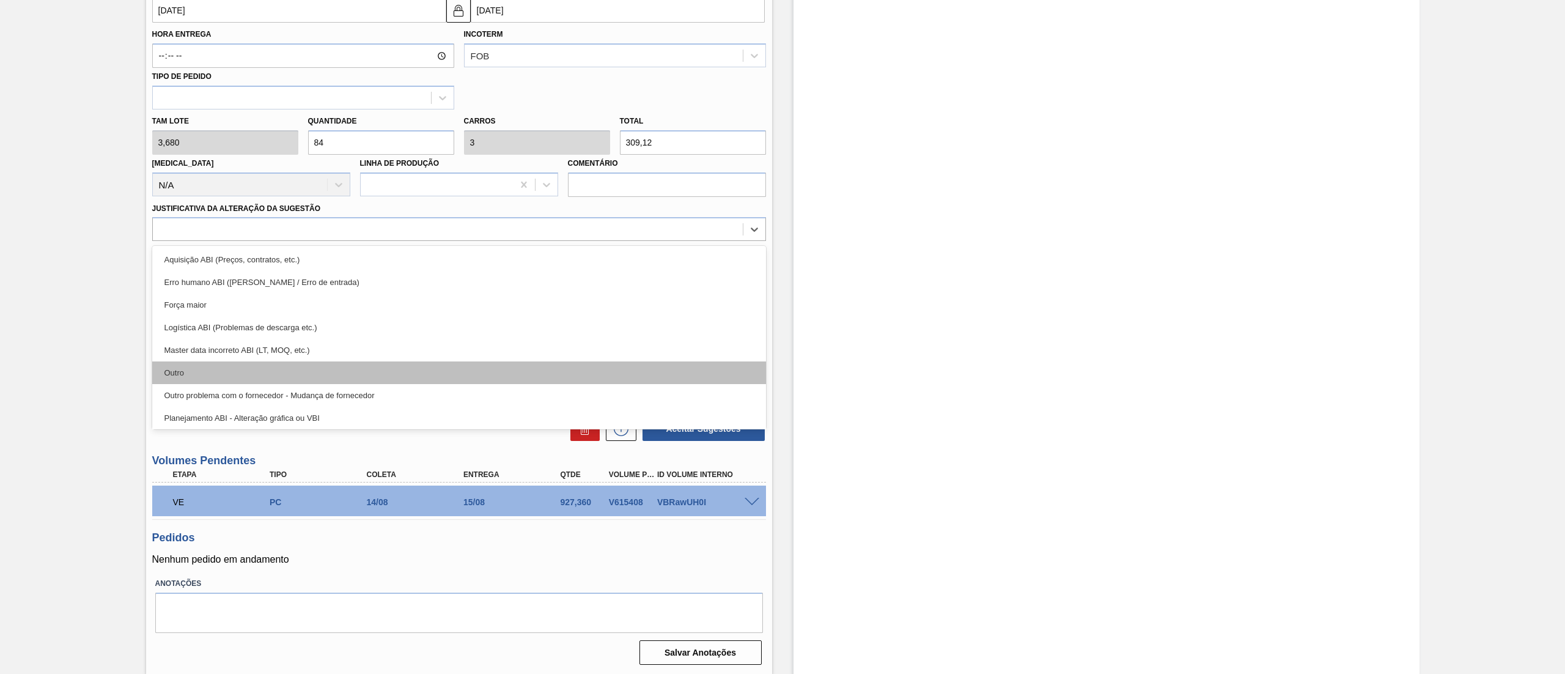
click at [345, 375] on div "Outro" at bounding box center [459, 372] width 614 height 23
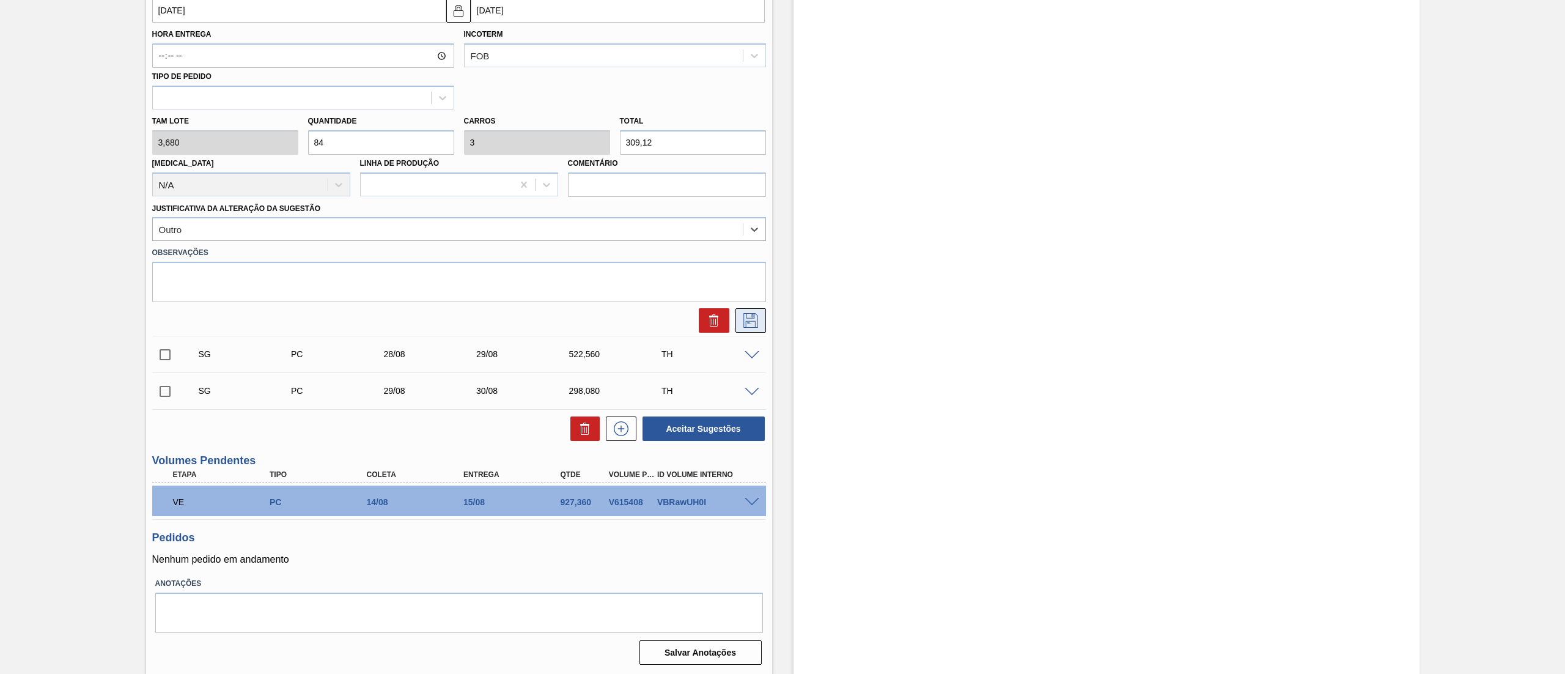
click at [746, 313] on icon at bounding box center [751, 320] width 20 height 15
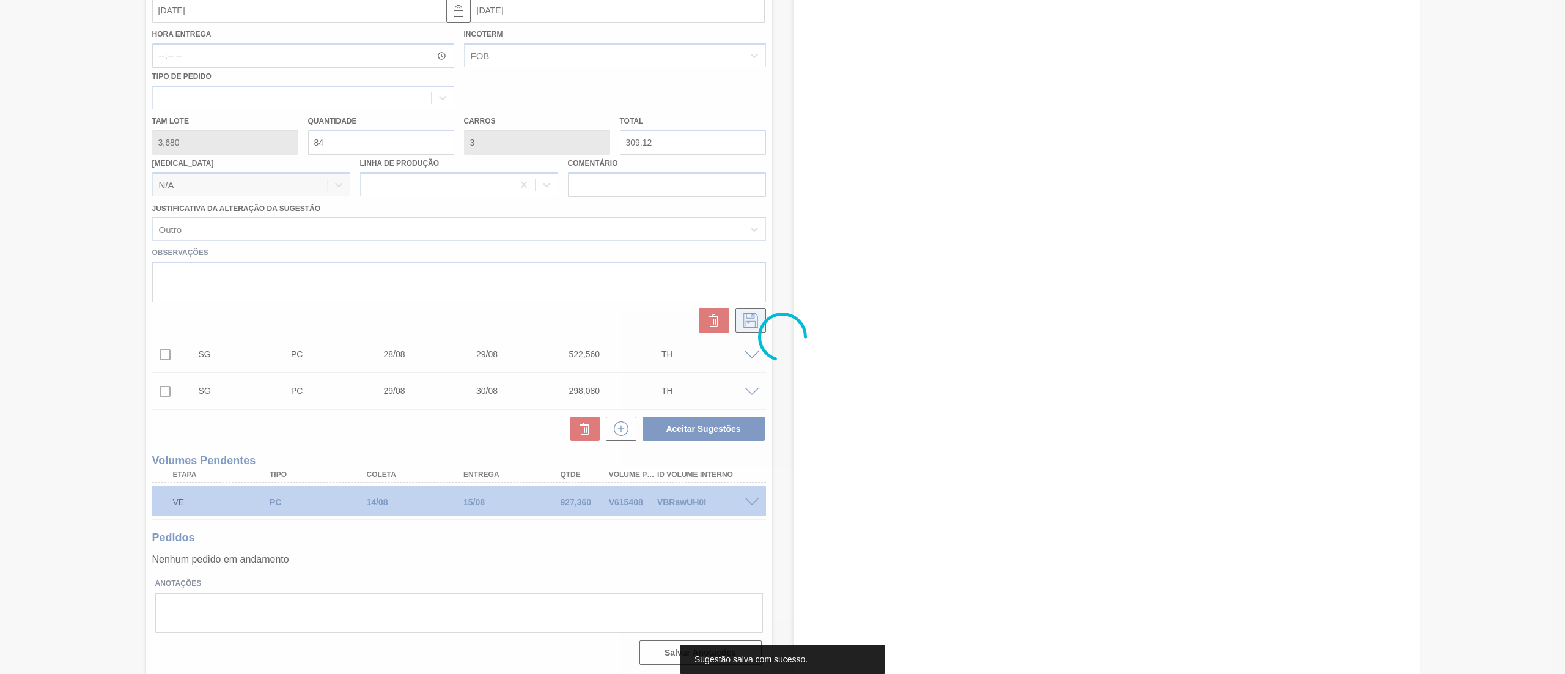
scroll to position [26, 0]
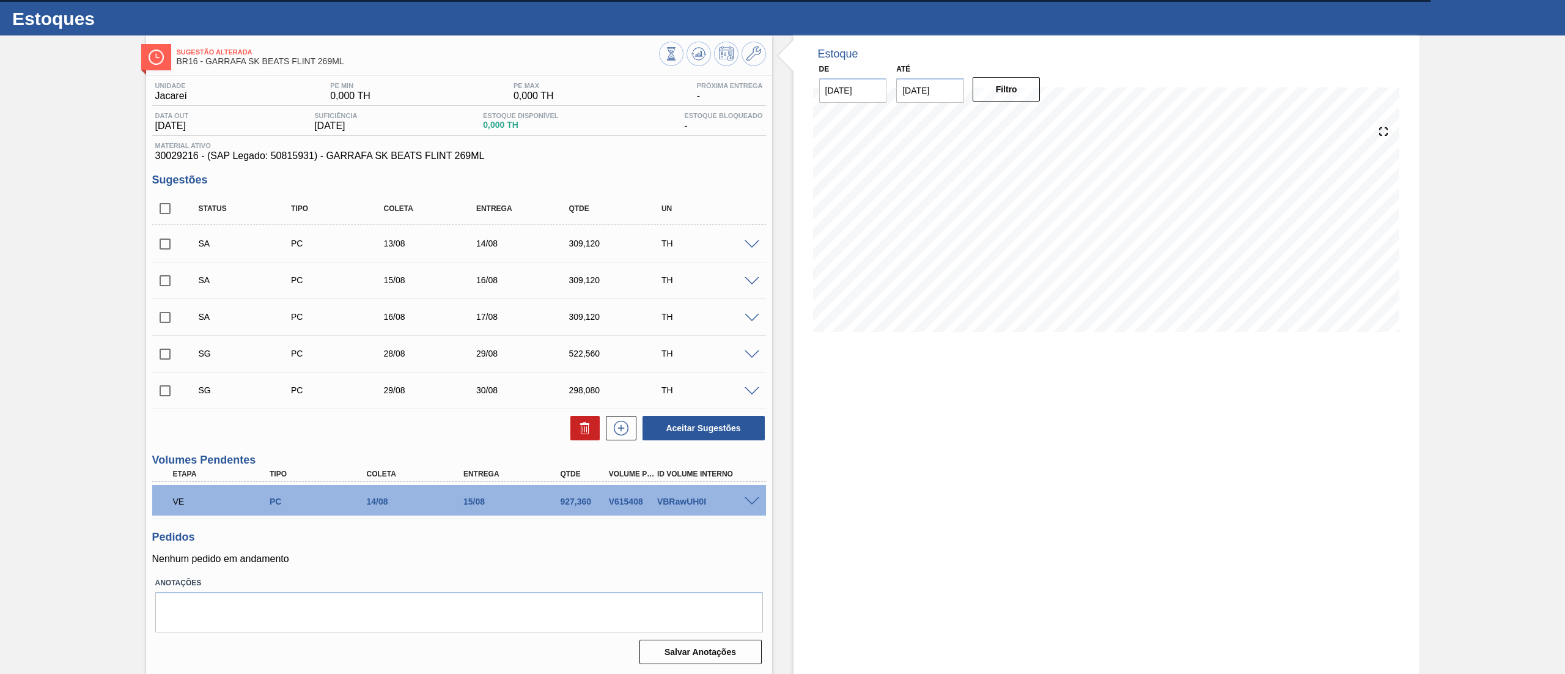
click at [752, 353] on span at bounding box center [751, 354] width 15 height 9
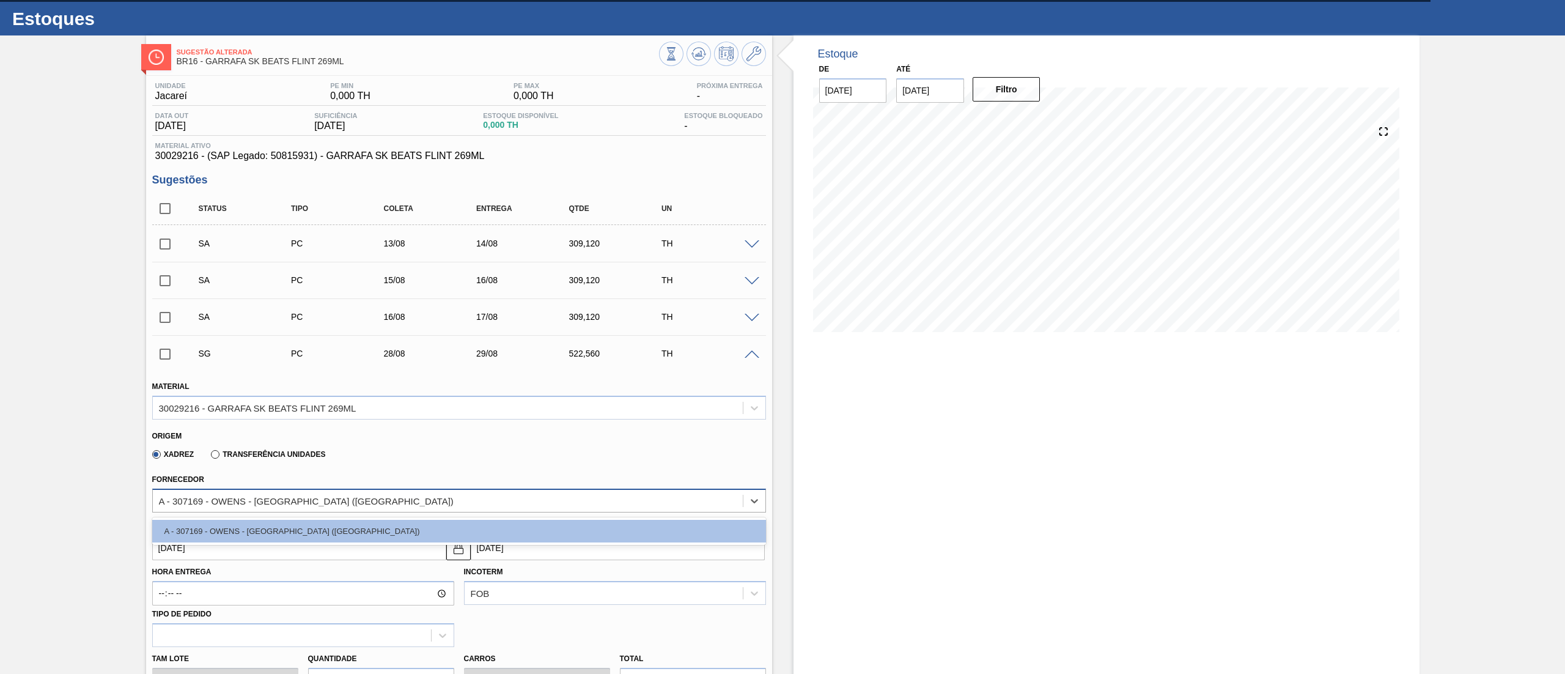
click at [301, 501] on div "A - 307169 - OWENS - SÃO PAULO (SP)" at bounding box center [306, 500] width 295 height 10
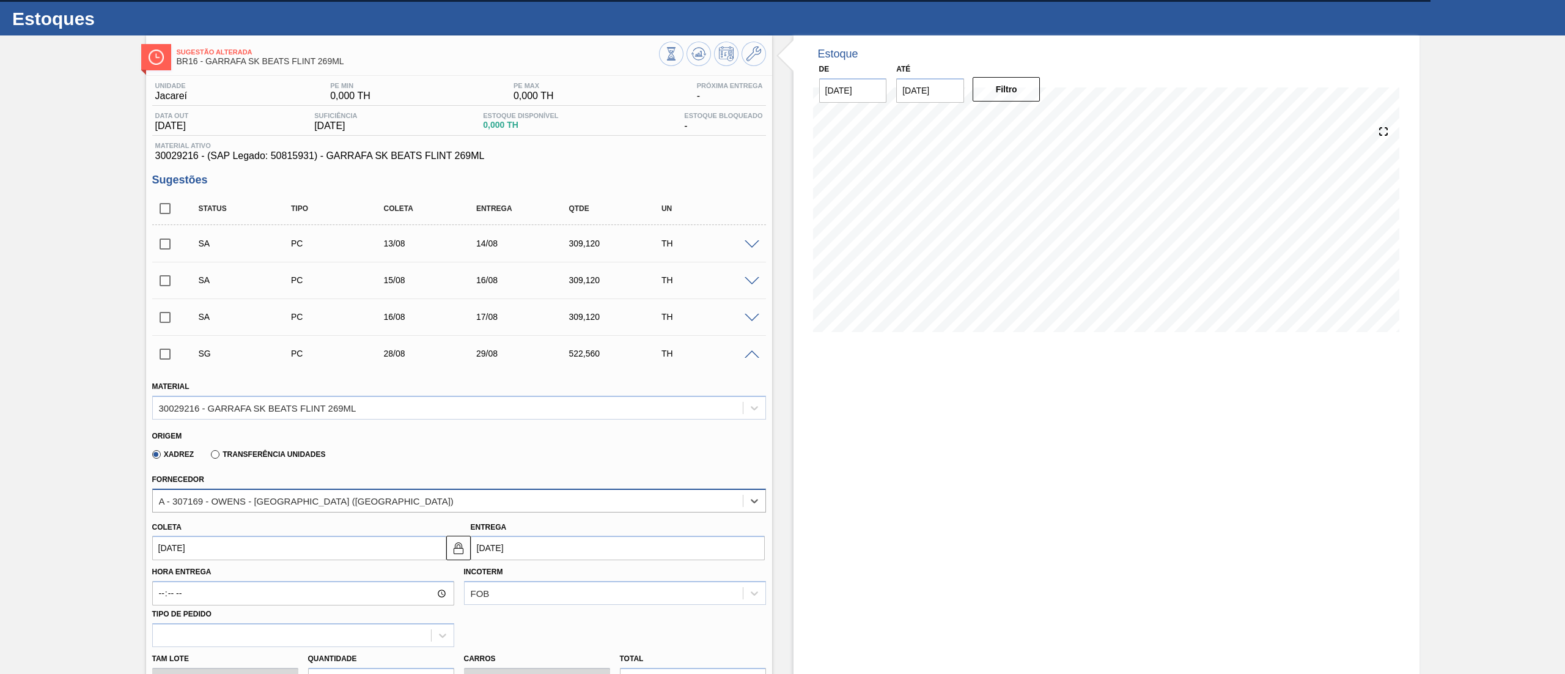
click at [301, 501] on div "A - 307169 - OWENS - SÃO PAULO (SP)" at bounding box center [306, 500] width 295 height 10
click at [244, 547] on input "28/08/2025" at bounding box center [299, 547] width 294 height 24
click at [181, 473] on div "18" at bounding box center [186, 473] width 17 height 17
type input "18/08/2025"
type input "19/08/2025"
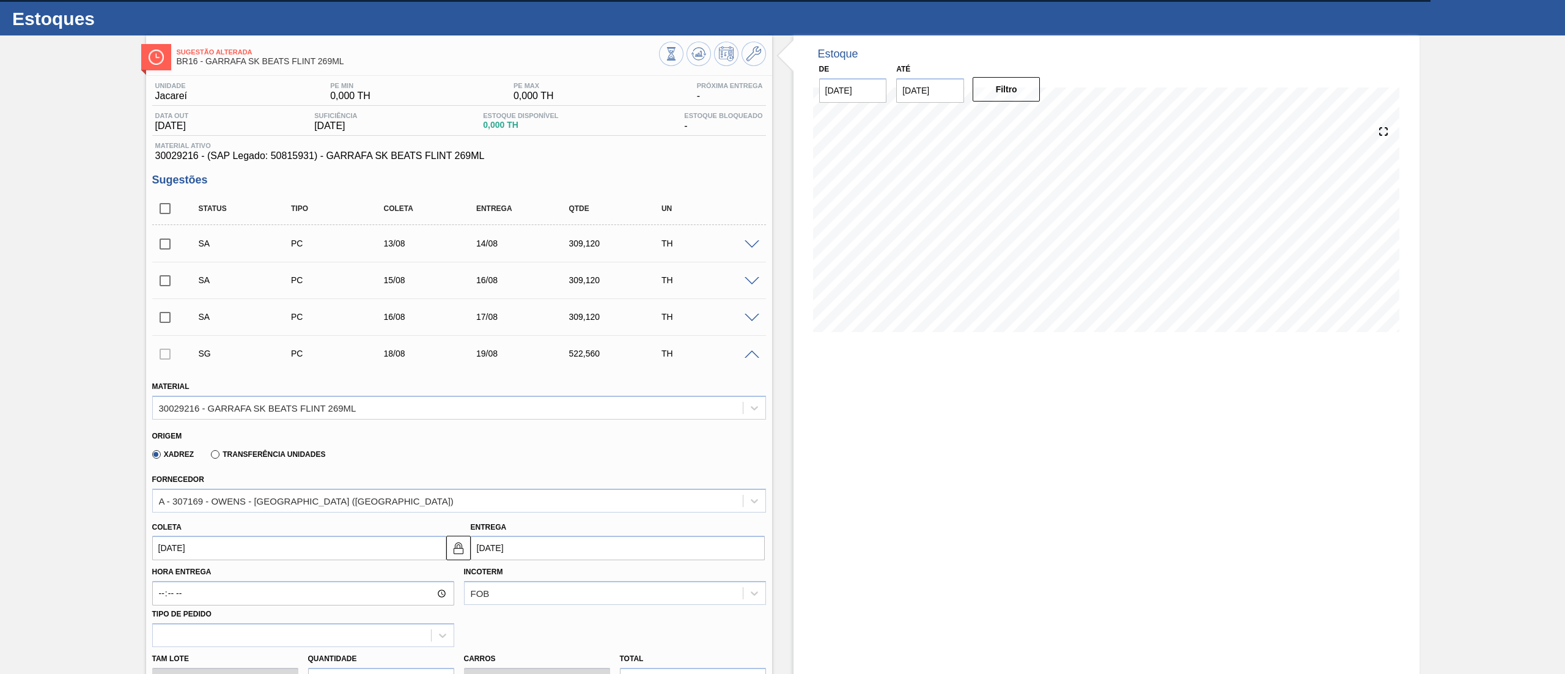
scroll to position [526, 0]
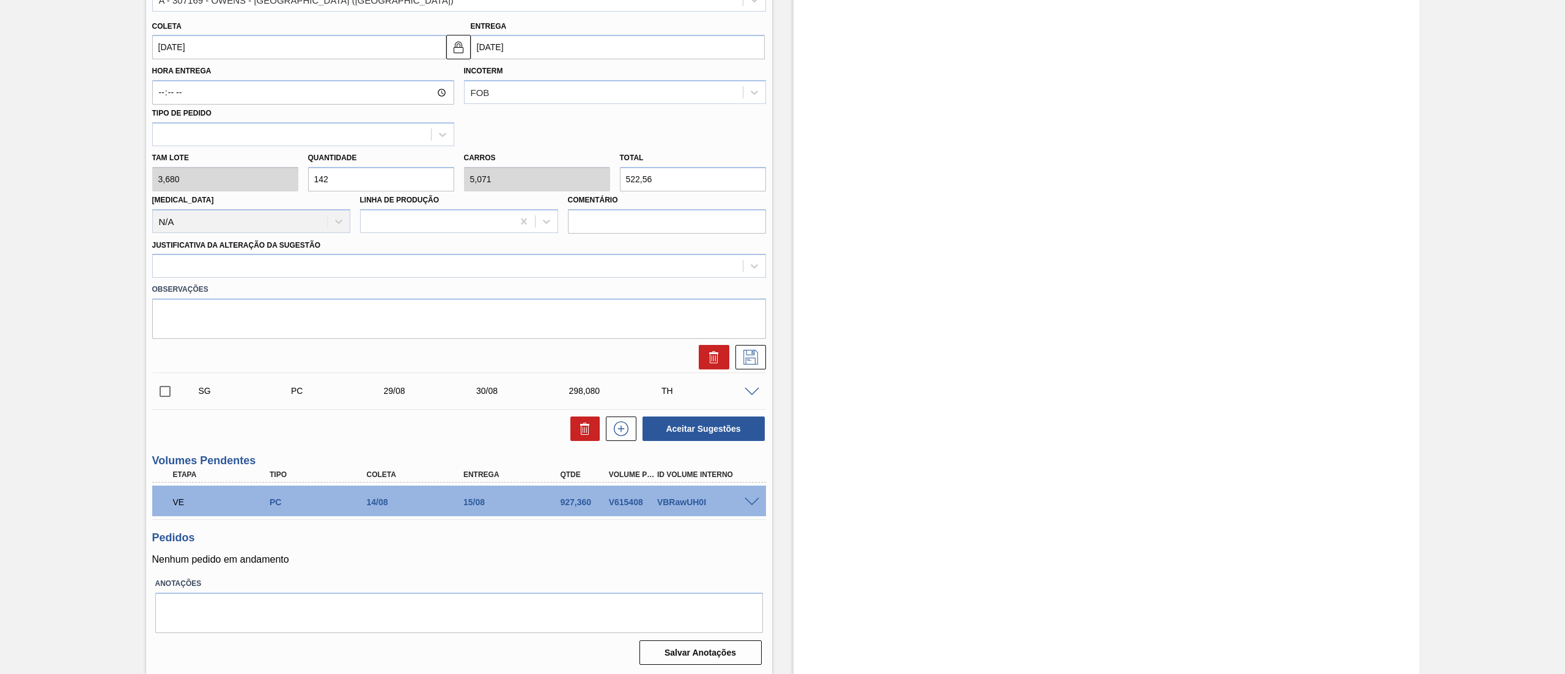
click at [281, 171] on div "Tam lote 3,680 Quantidade 142 Carros 5,071 Total 522,56 Doca N/A Linha de Produ…" at bounding box center [458, 189] width 623 height 87
type input "8"
type input "0,286"
type input "29,44"
type input "84"
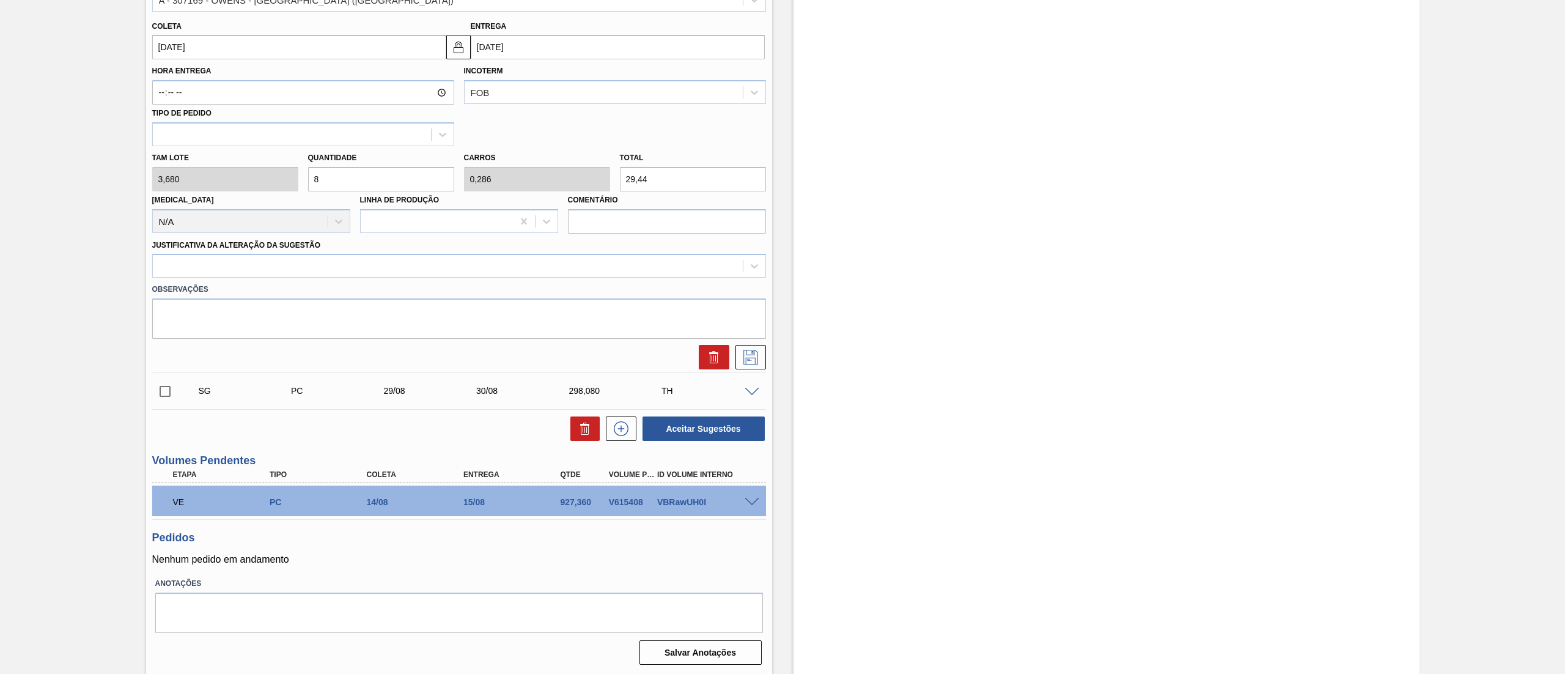
type input "3"
type input "309,12"
type input "84"
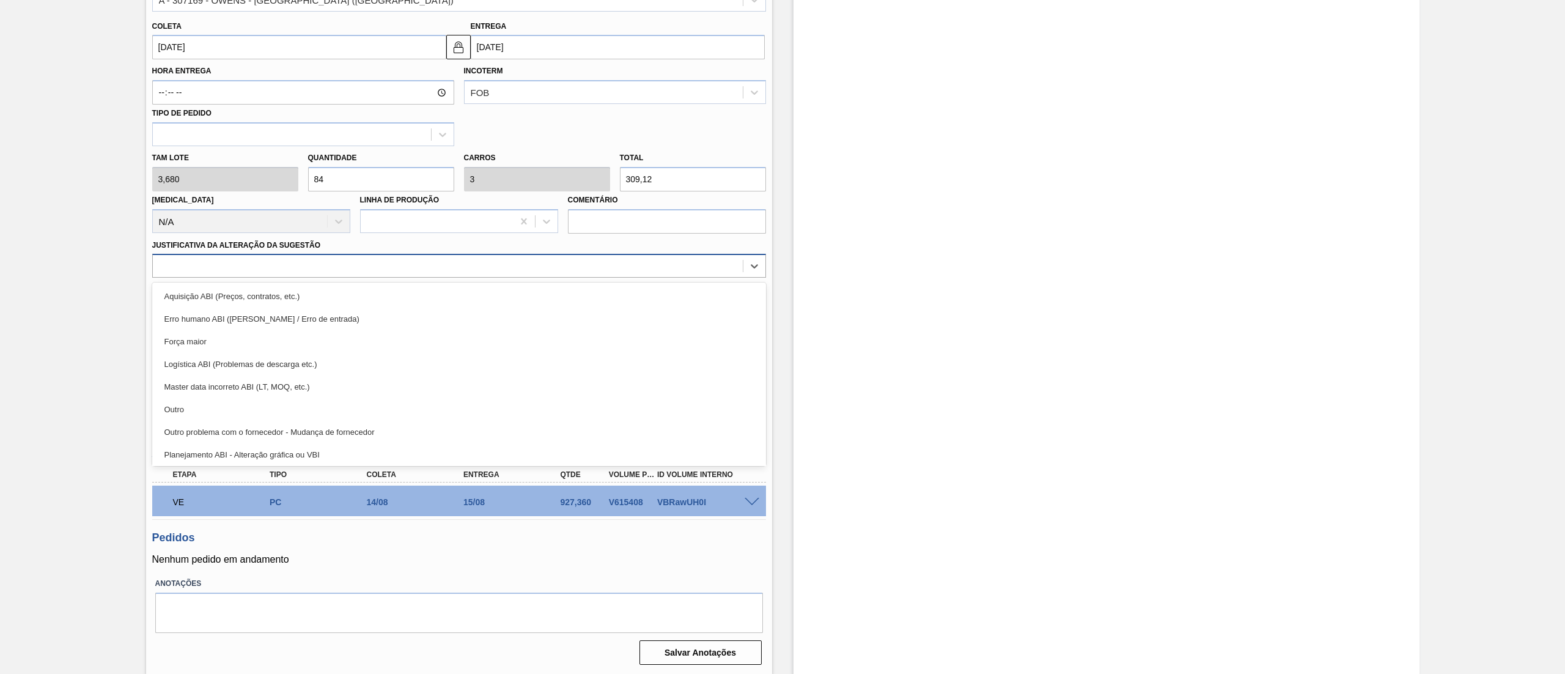
click at [266, 262] on div at bounding box center [448, 266] width 590 height 18
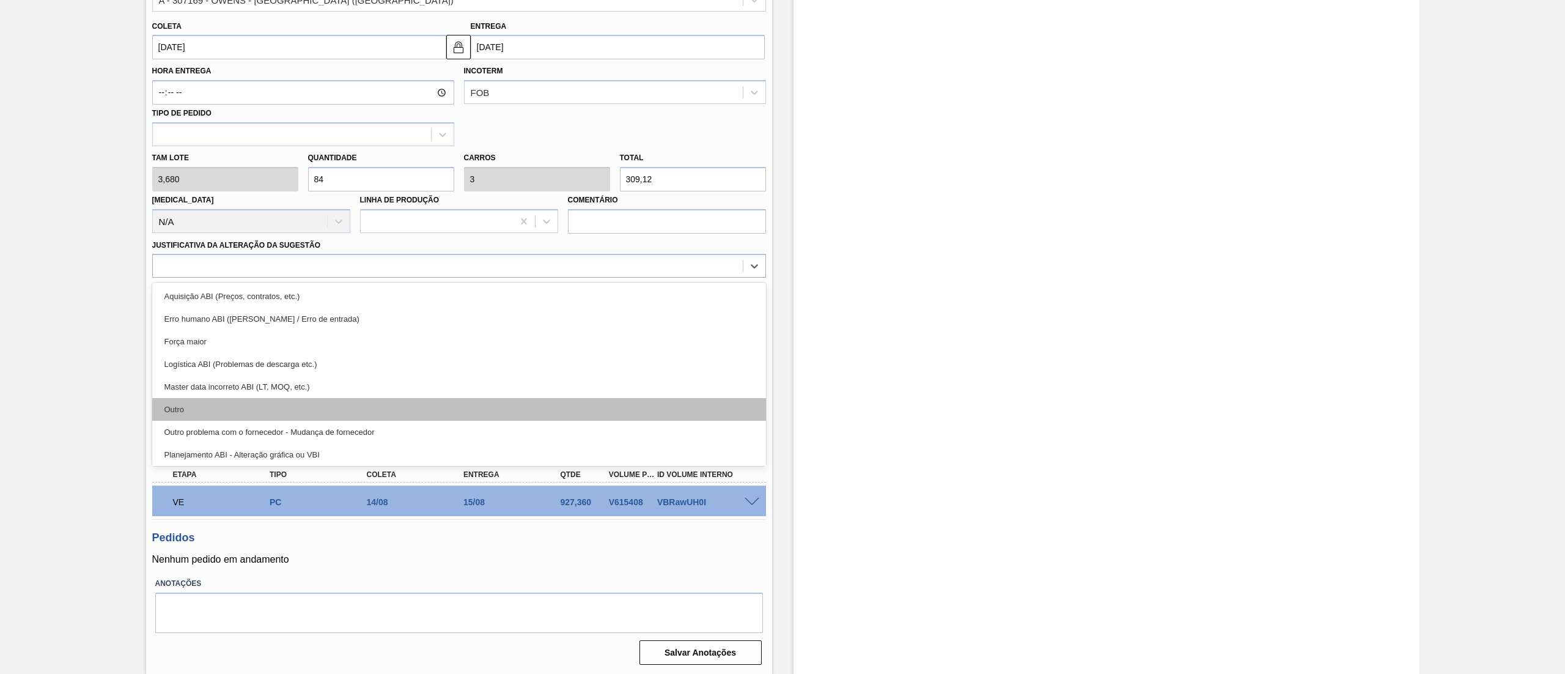
click at [262, 401] on div "Outro" at bounding box center [459, 409] width 614 height 23
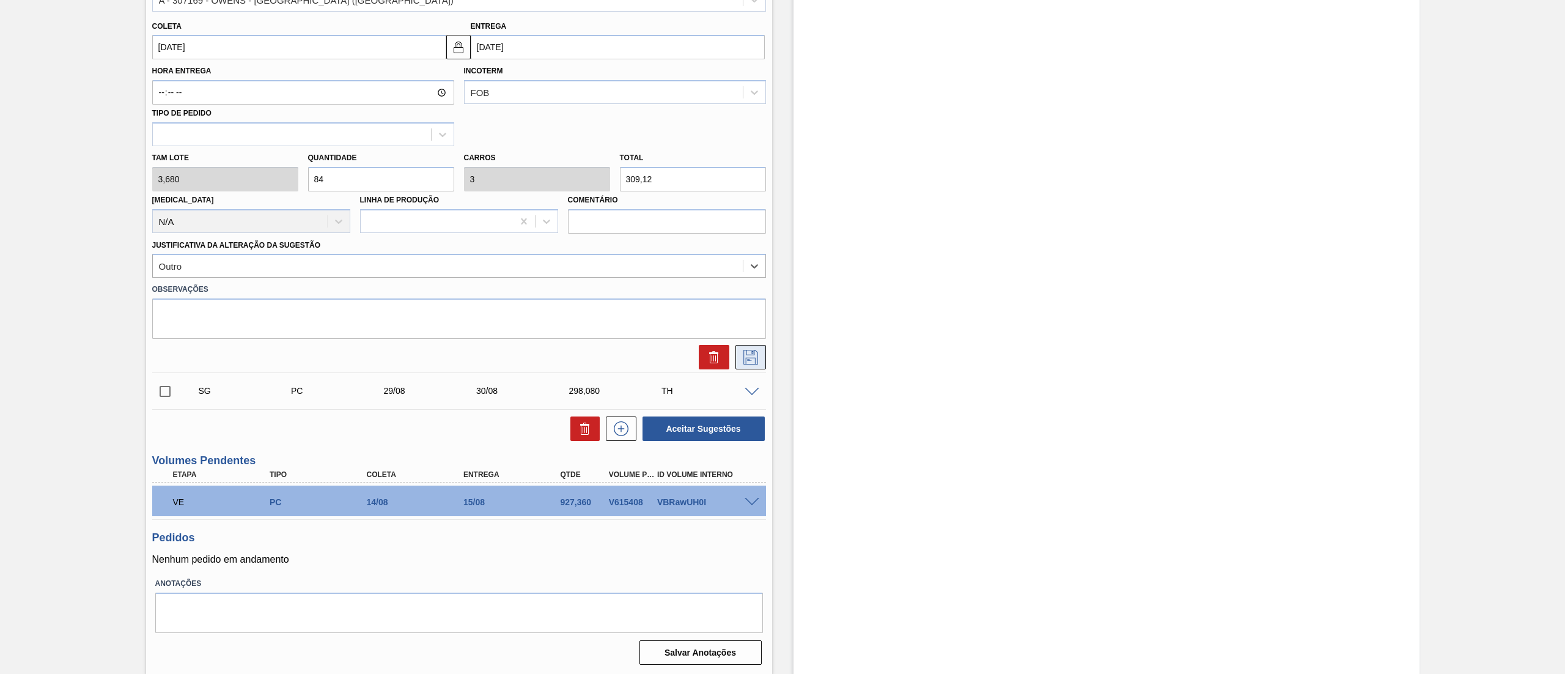
click at [752, 357] on icon at bounding box center [751, 357] width 20 height 15
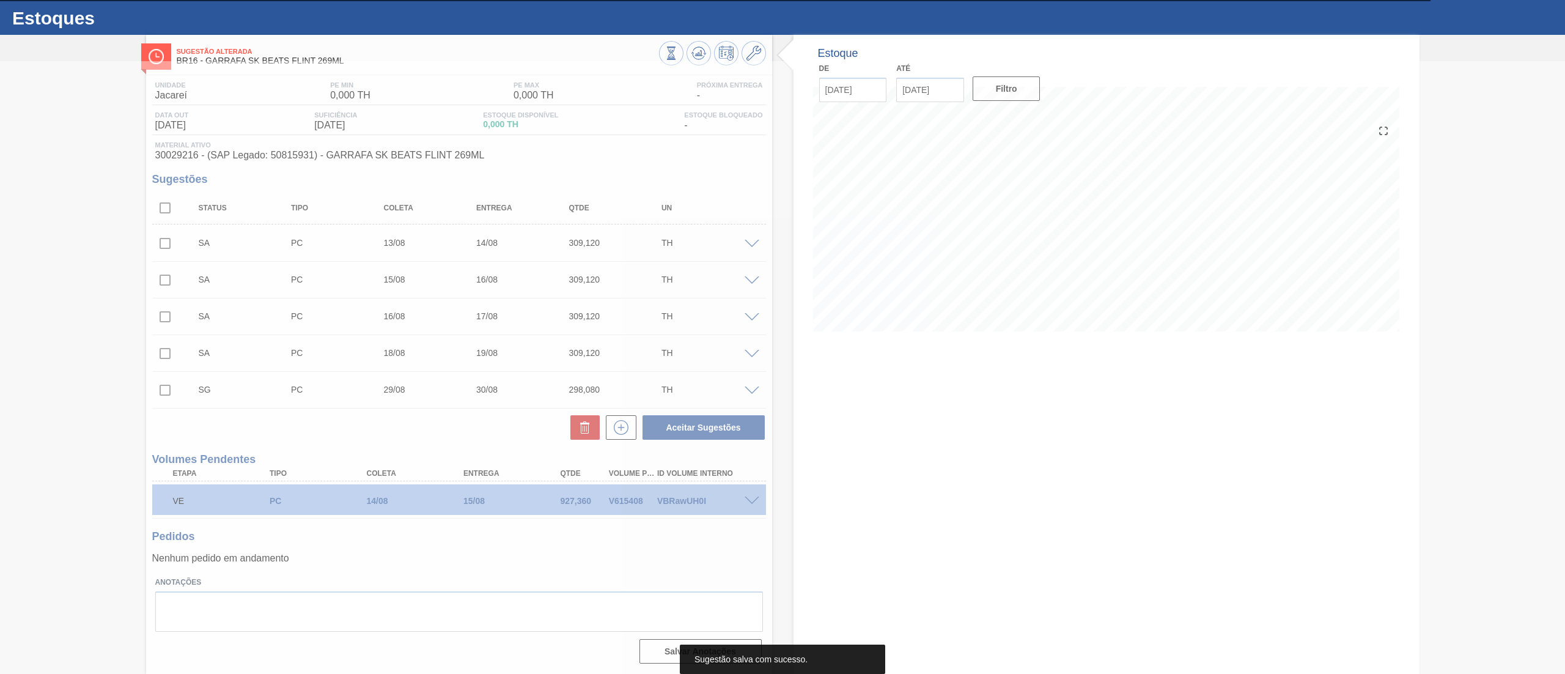
scroll to position [26, 0]
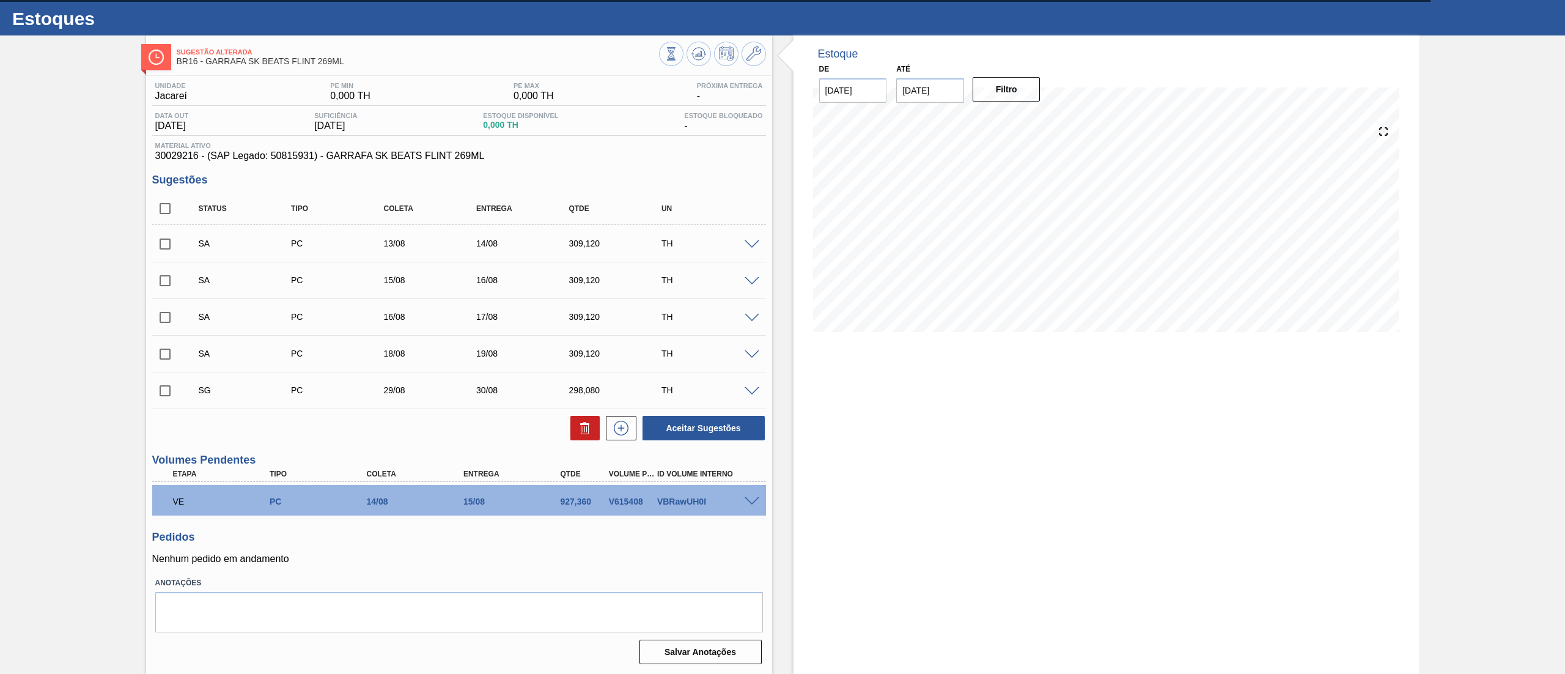
click at [160, 243] on input "checkbox" at bounding box center [165, 244] width 26 height 26
checkbox input "true"
click at [161, 286] on input "checkbox" at bounding box center [165, 281] width 26 height 26
checkbox input "true"
click at [170, 315] on input "checkbox" at bounding box center [165, 317] width 26 height 26
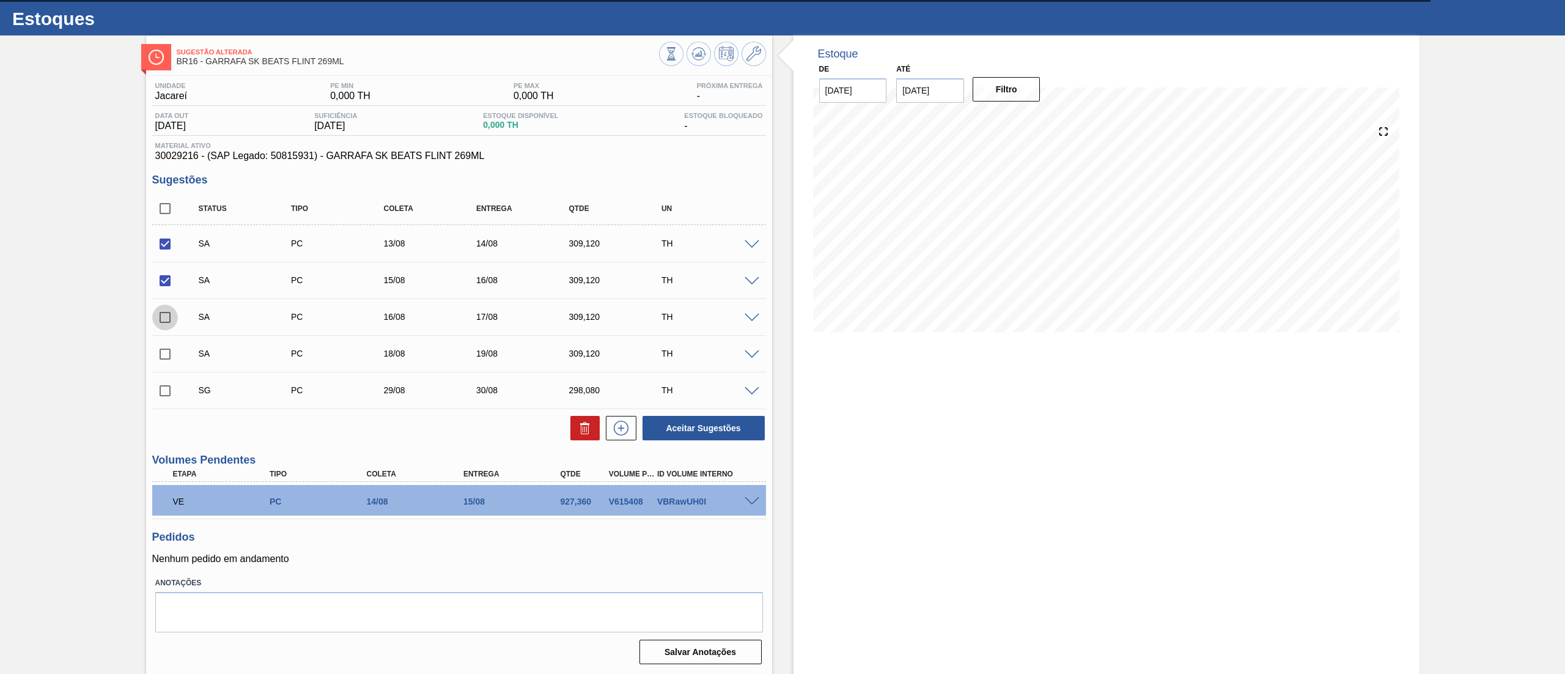
checkbox input "true"
click at [754, 352] on span at bounding box center [751, 354] width 15 height 9
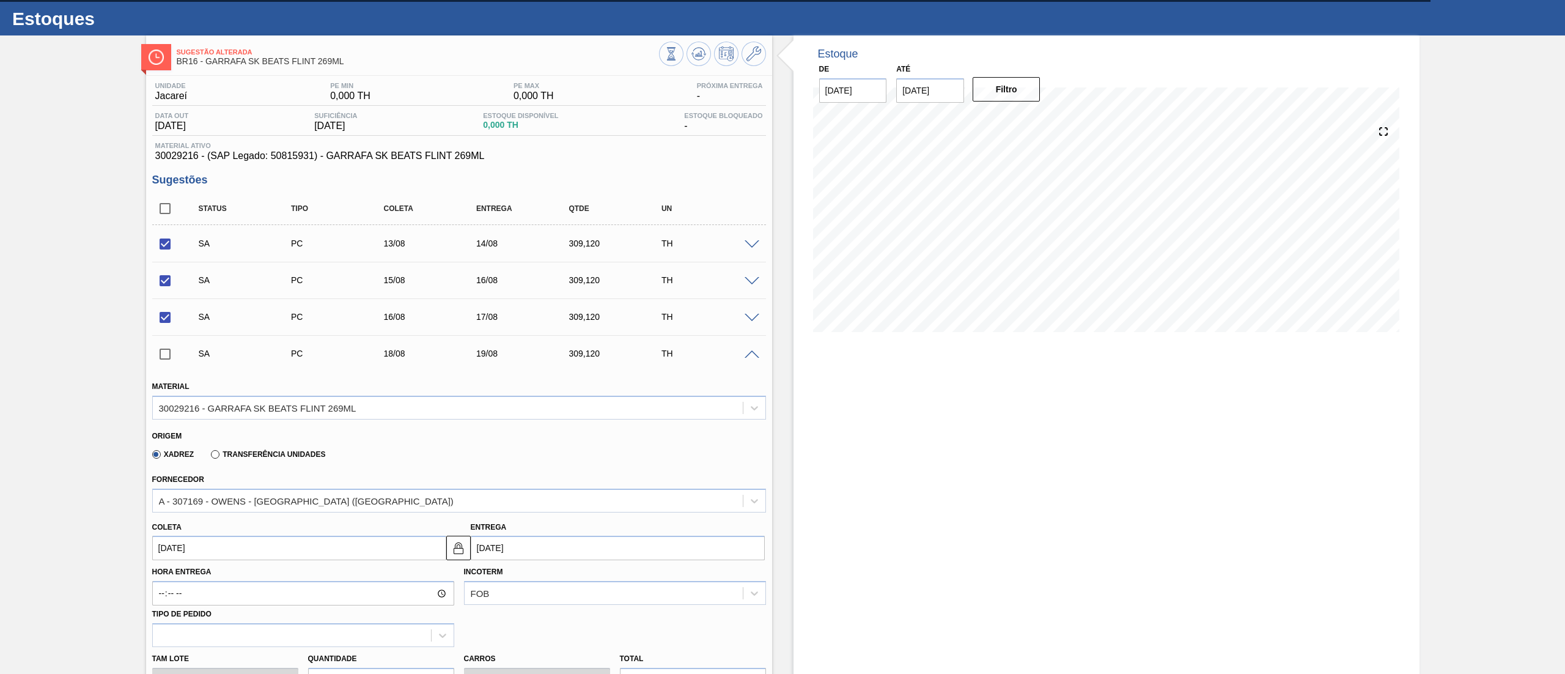
click at [245, 549] on input "18/08/2025" at bounding box center [299, 547] width 294 height 24
click at [252, 451] on div "14" at bounding box center [245, 453] width 17 height 17
type input "14/08/2025"
type input "15/08/2025"
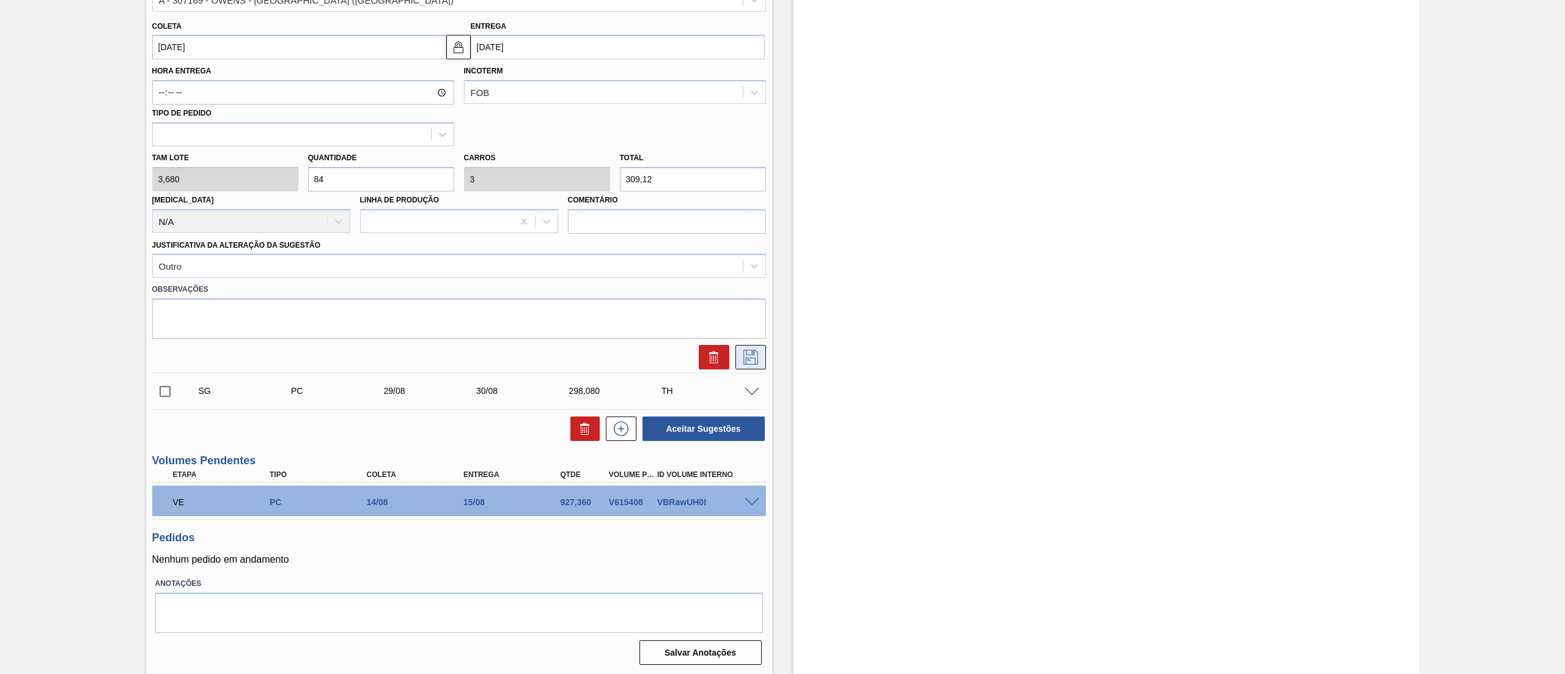
click at [744, 363] on icon at bounding box center [751, 357] width 20 height 15
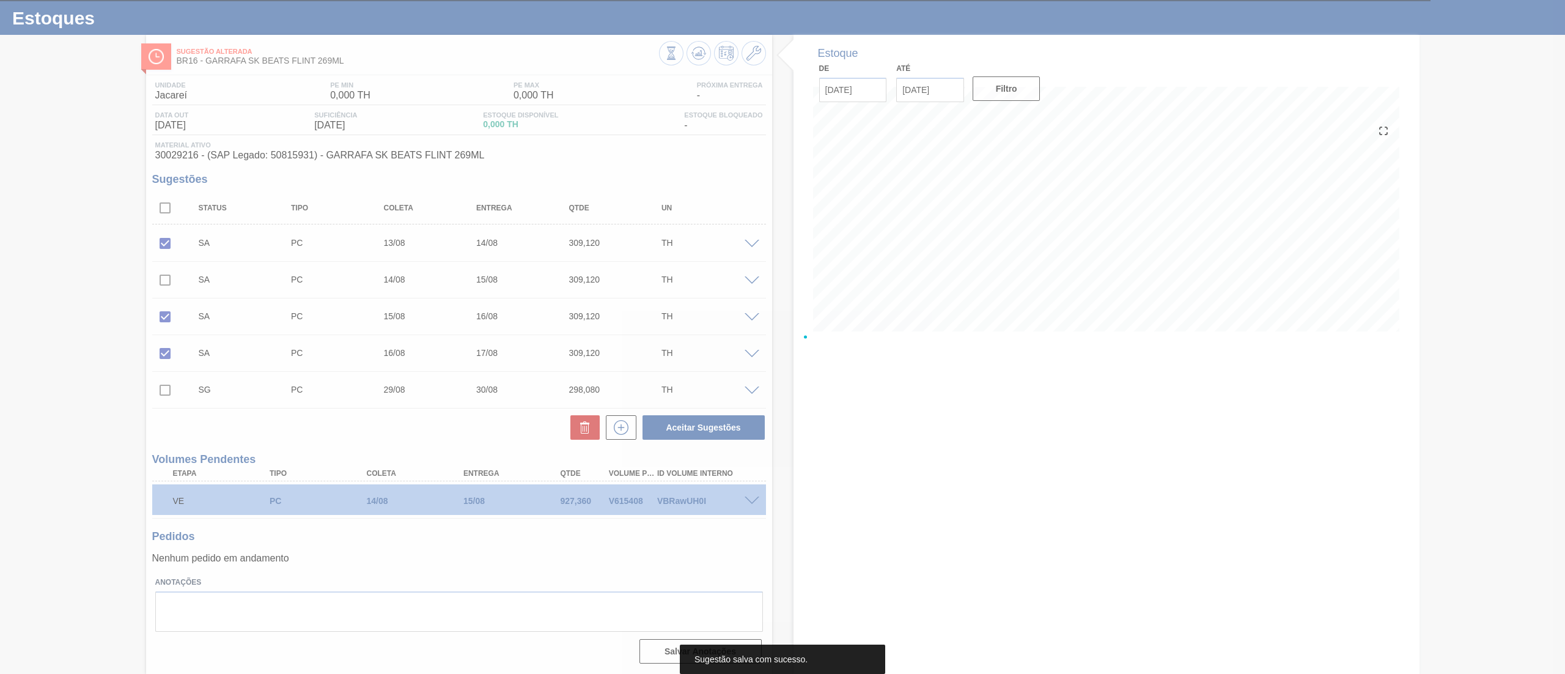
scroll to position [26, 0]
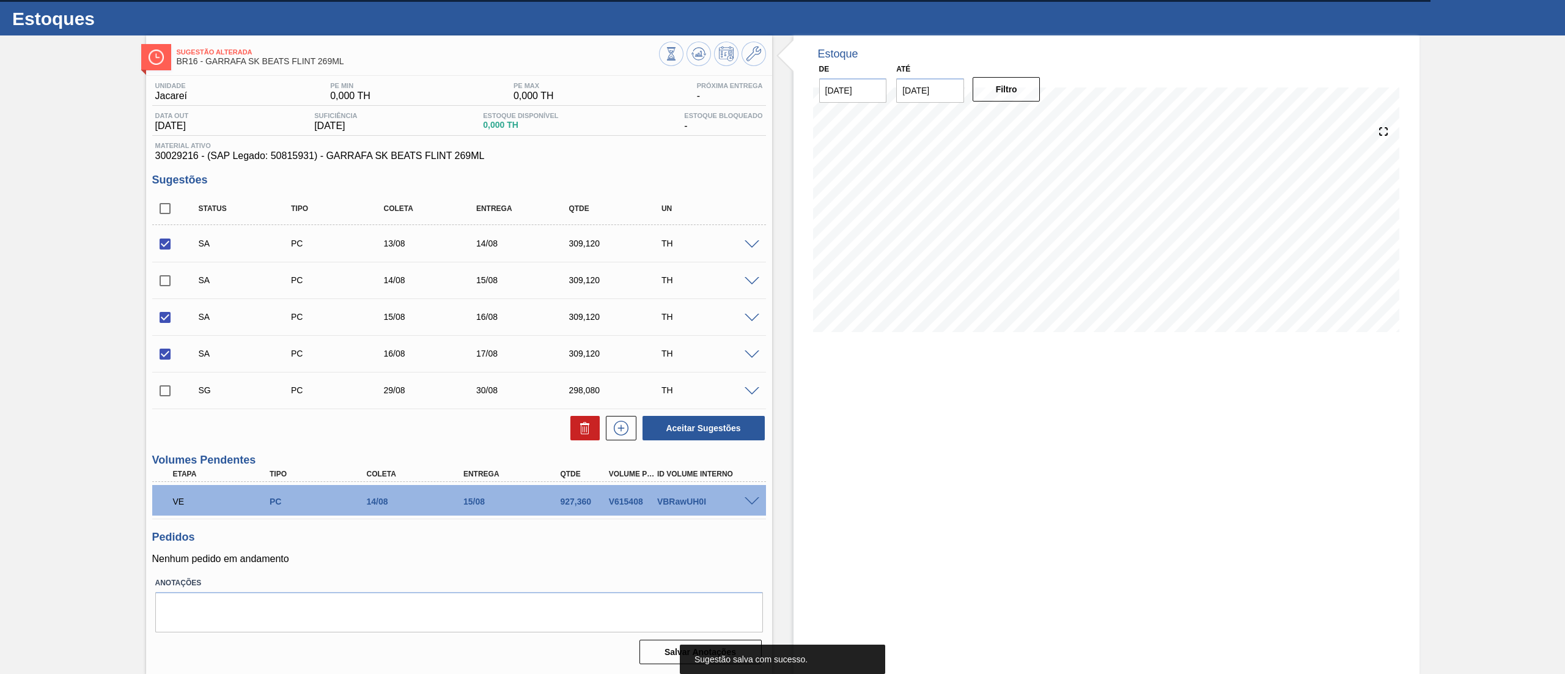
click at [170, 278] on input "checkbox" at bounding box center [165, 281] width 26 height 26
checkbox input "true"
click at [703, 425] on button "Aceitar Sugestões" at bounding box center [703, 428] width 122 height 24
checkbox input "false"
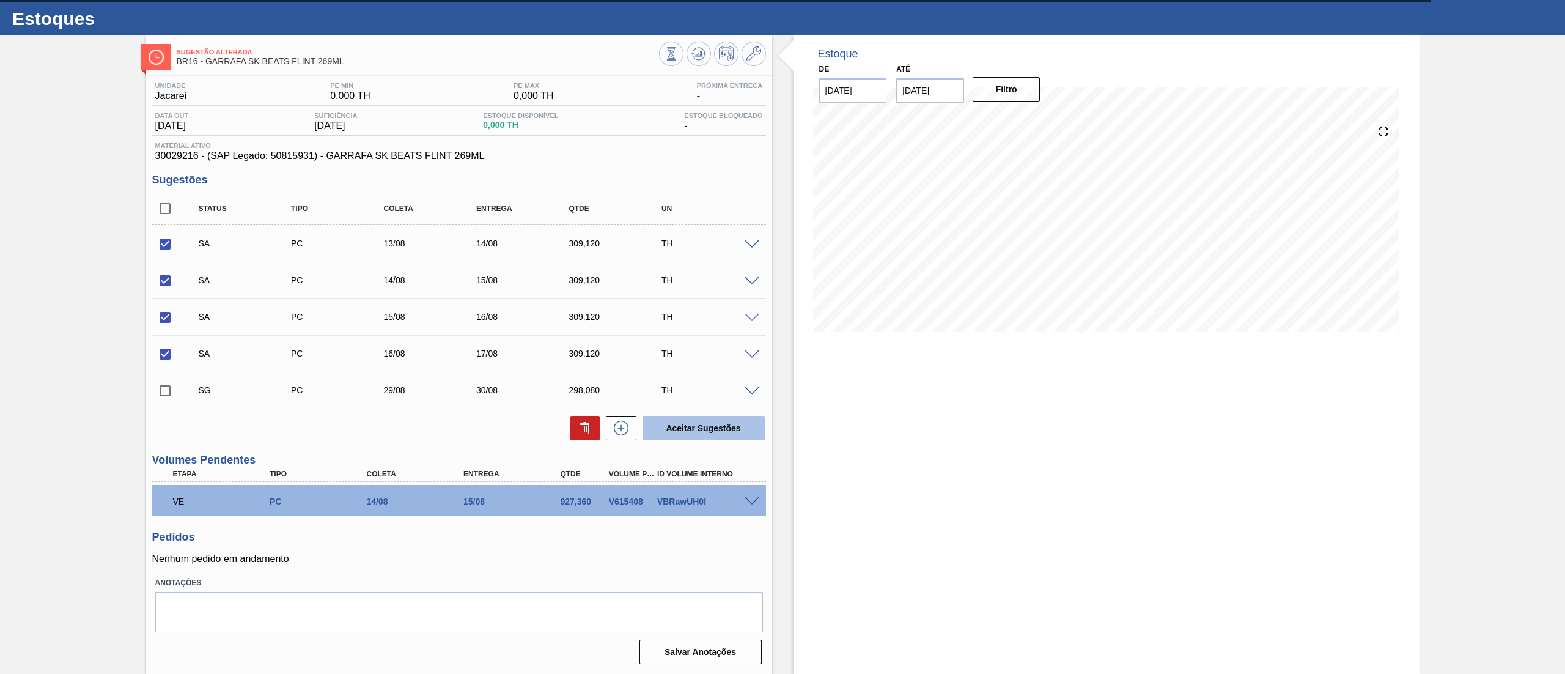
checkbox input "false"
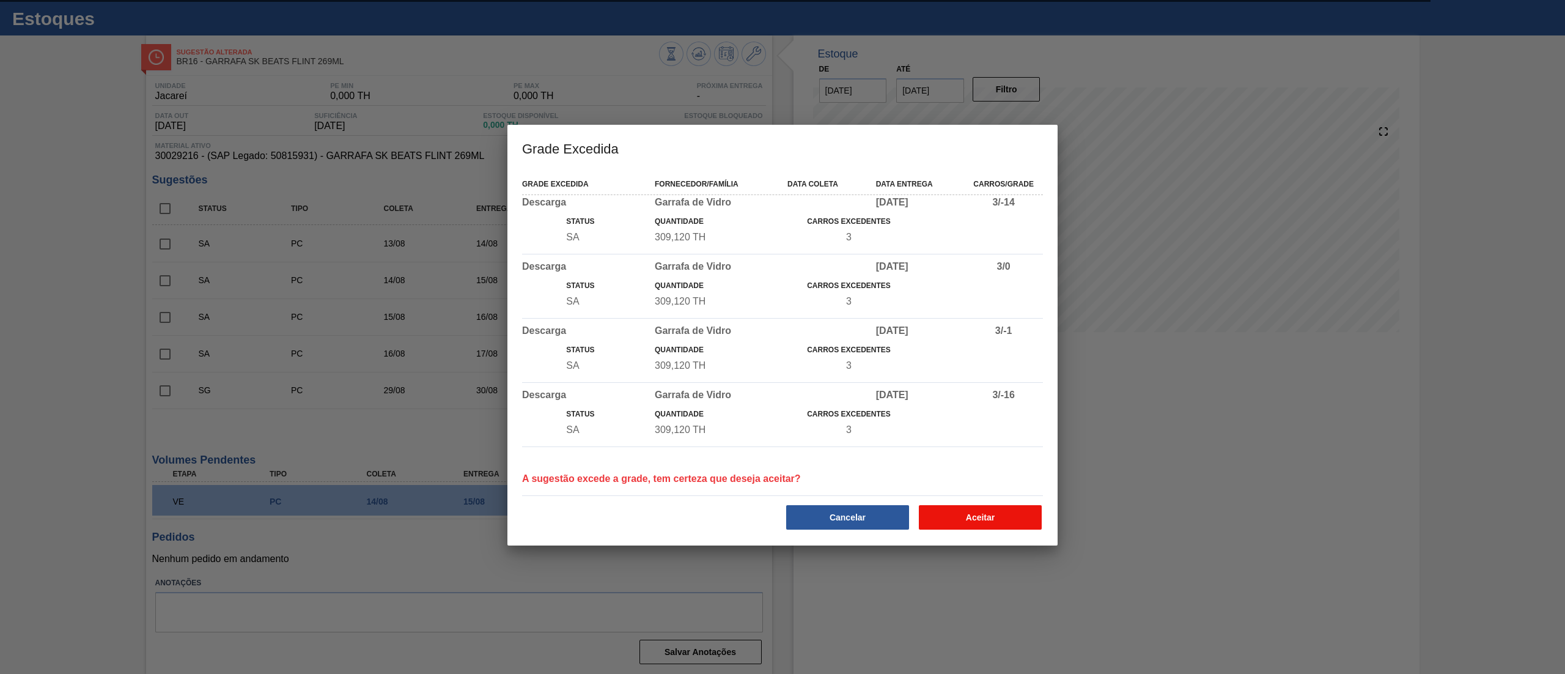
click at [989, 515] on button "Aceitar" at bounding box center [980, 517] width 123 height 24
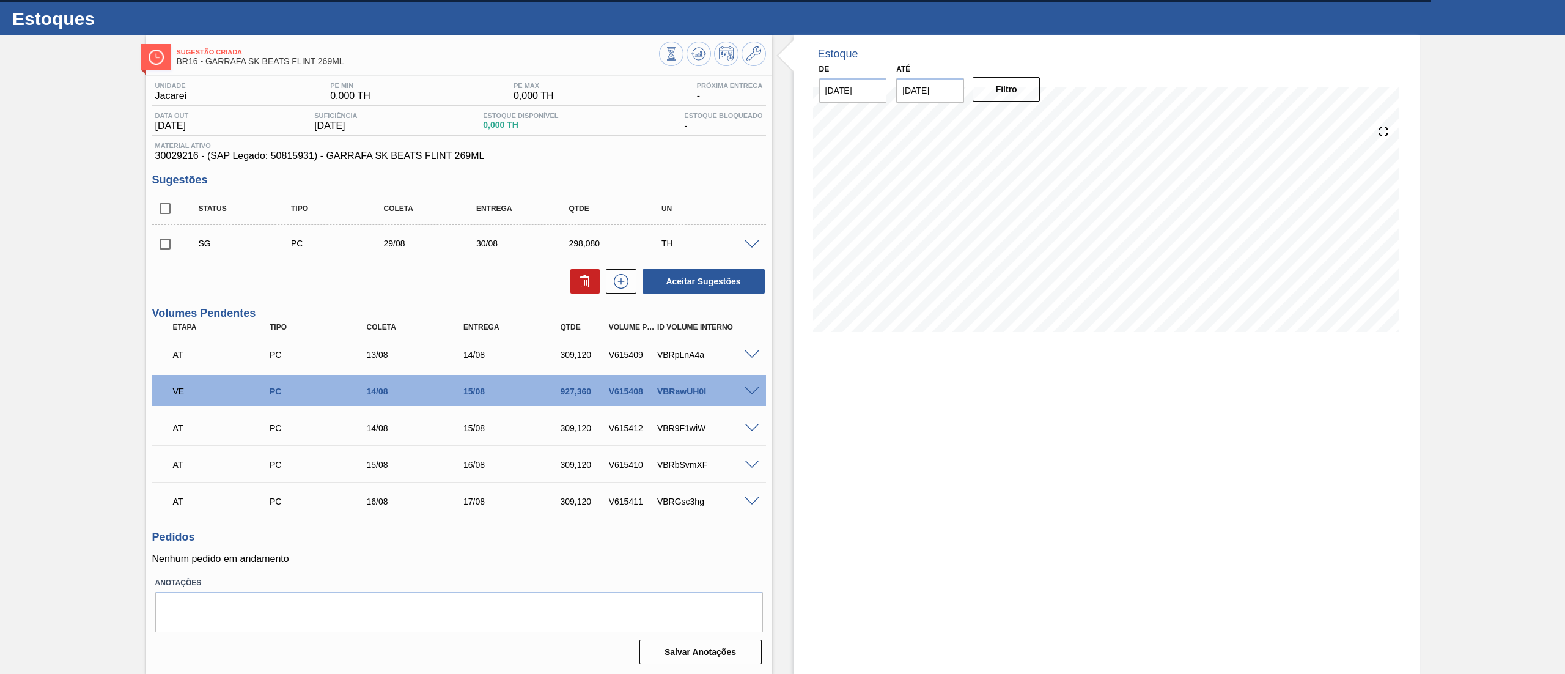
scroll to position [0, 0]
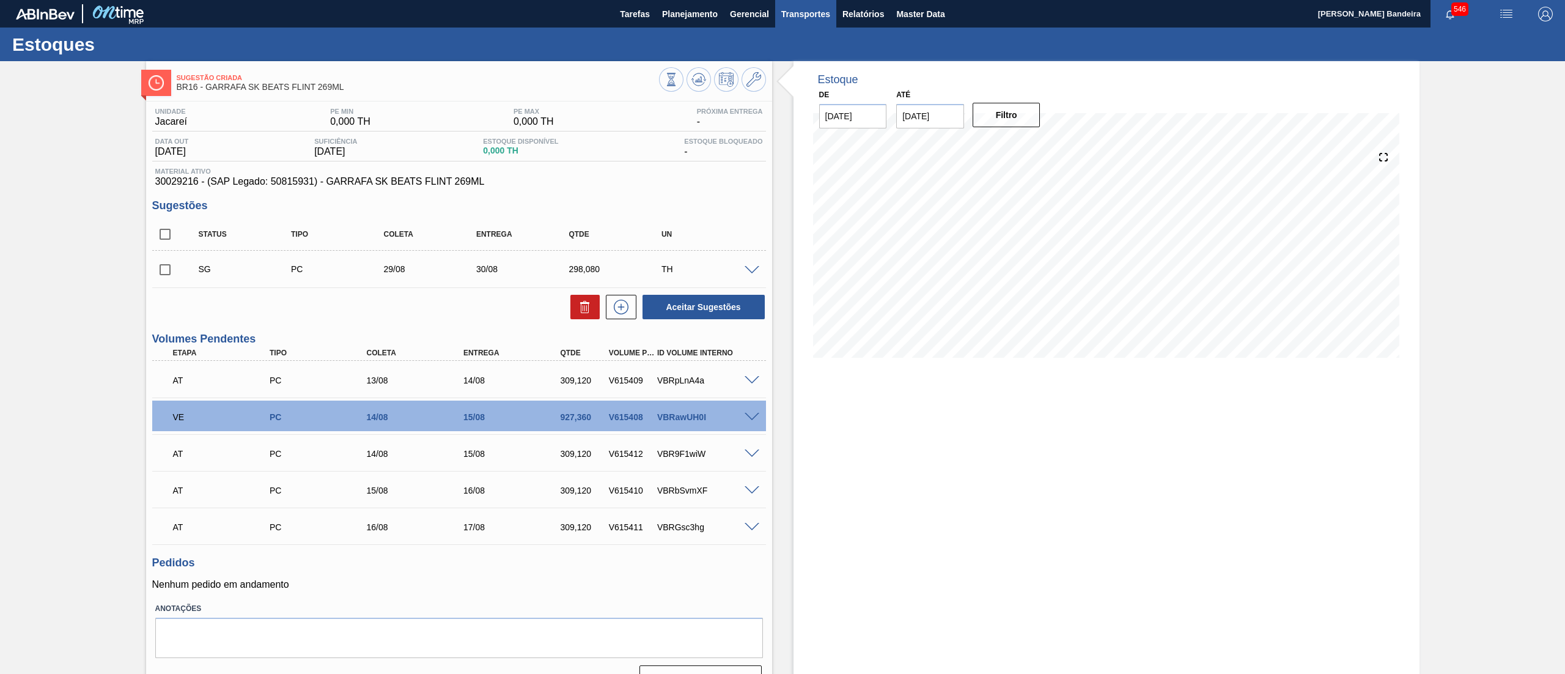
click at [798, 14] on span "Transportes" at bounding box center [805, 14] width 49 height 15
click at [800, 58] on li "Otimização de Carga" at bounding box center [805, 61] width 100 height 20
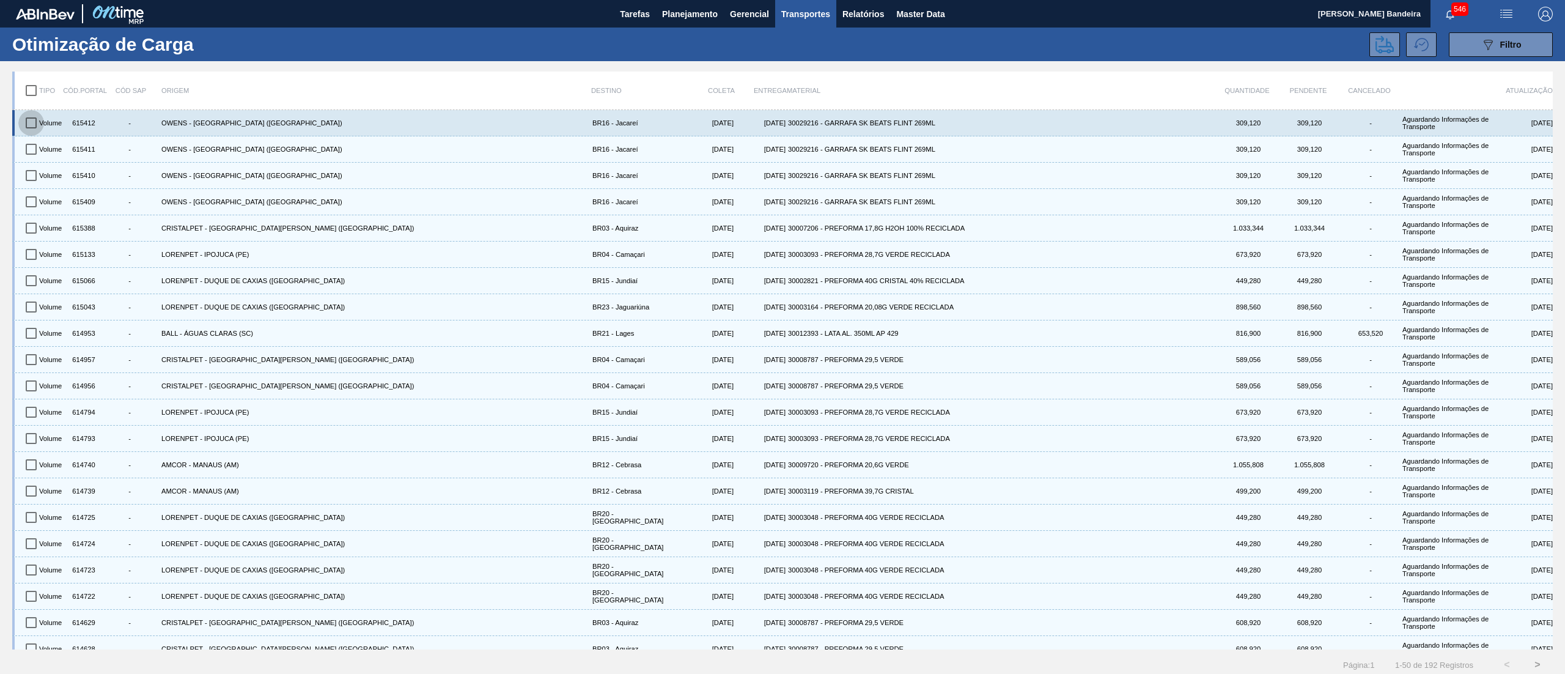
click at [28, 126] on input "checkbox" at bounding box center [31, 123] width 26 height 26
checkbox input "true"
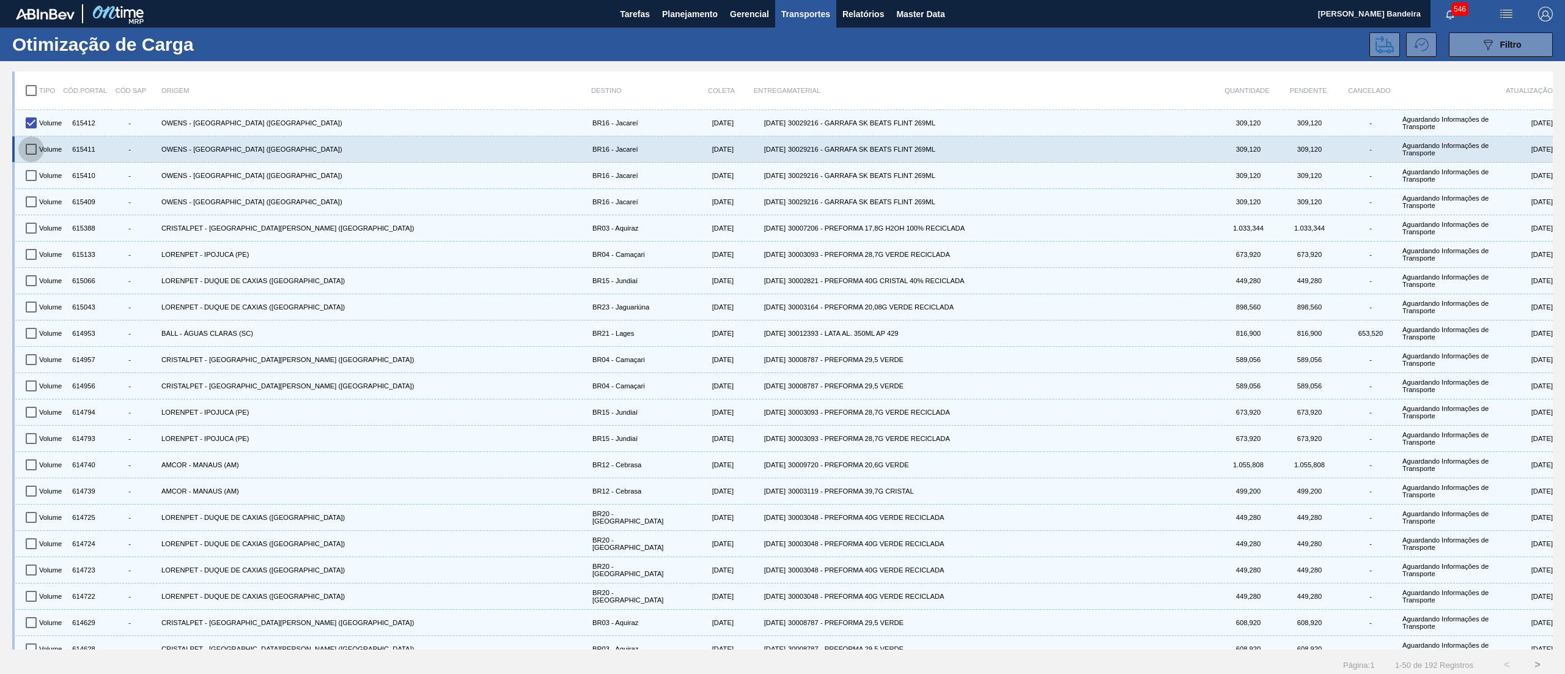
click at [35, 153] on input "checkbox" at bounding box center [31, 149] width 26 height 26
checkbox input "true"
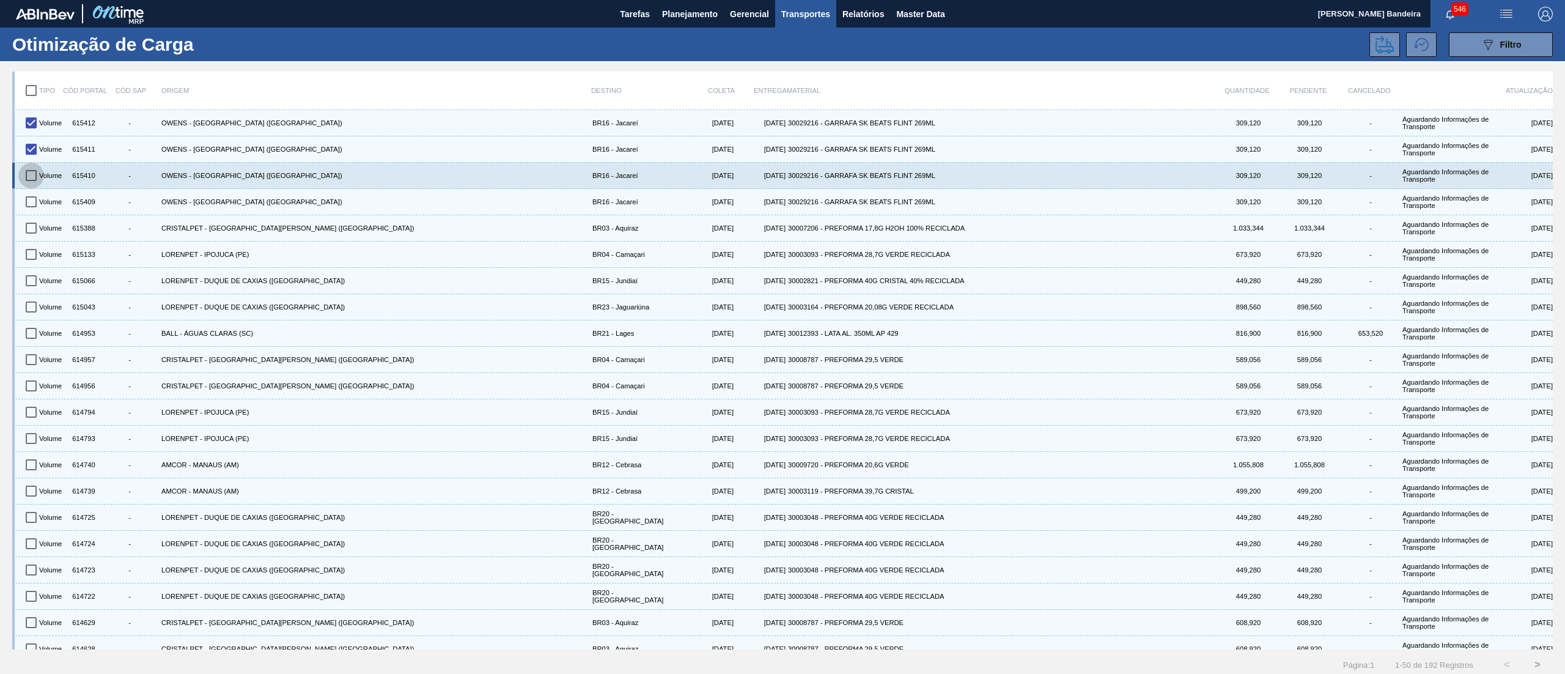
click at [35, 171] on input "checkbox" at bounding box center [31, 176] width 26 height 26
checkbox input "true"
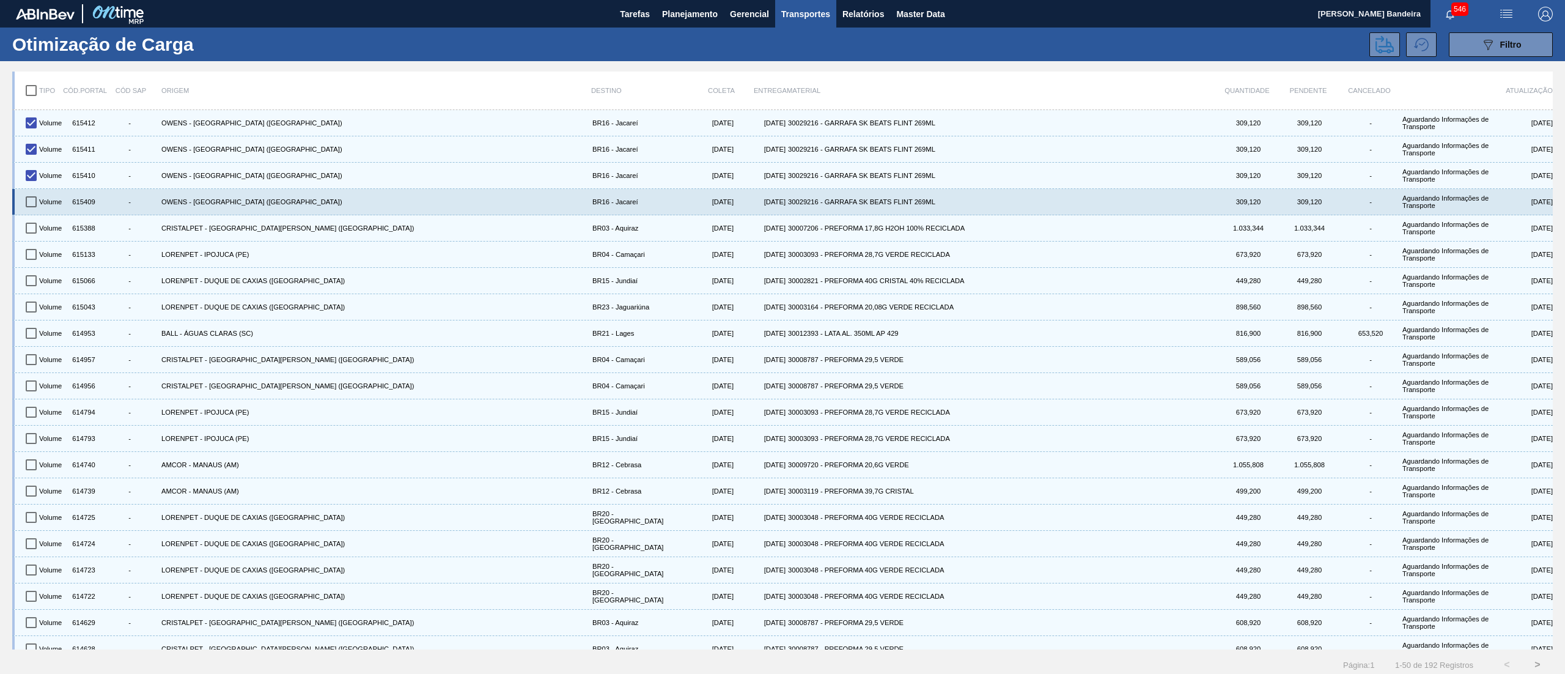
click at [45, 191] on div "Volume" at bounding box center [52, 201] width 31 height 21
click at [64, 200] on div "Volume" at bounding box center [52, 201] width 31 height 21
click at [38, 200] on input "checkbox" at bounding box center [31, 202] width 26 height 26
checkbox input "true"
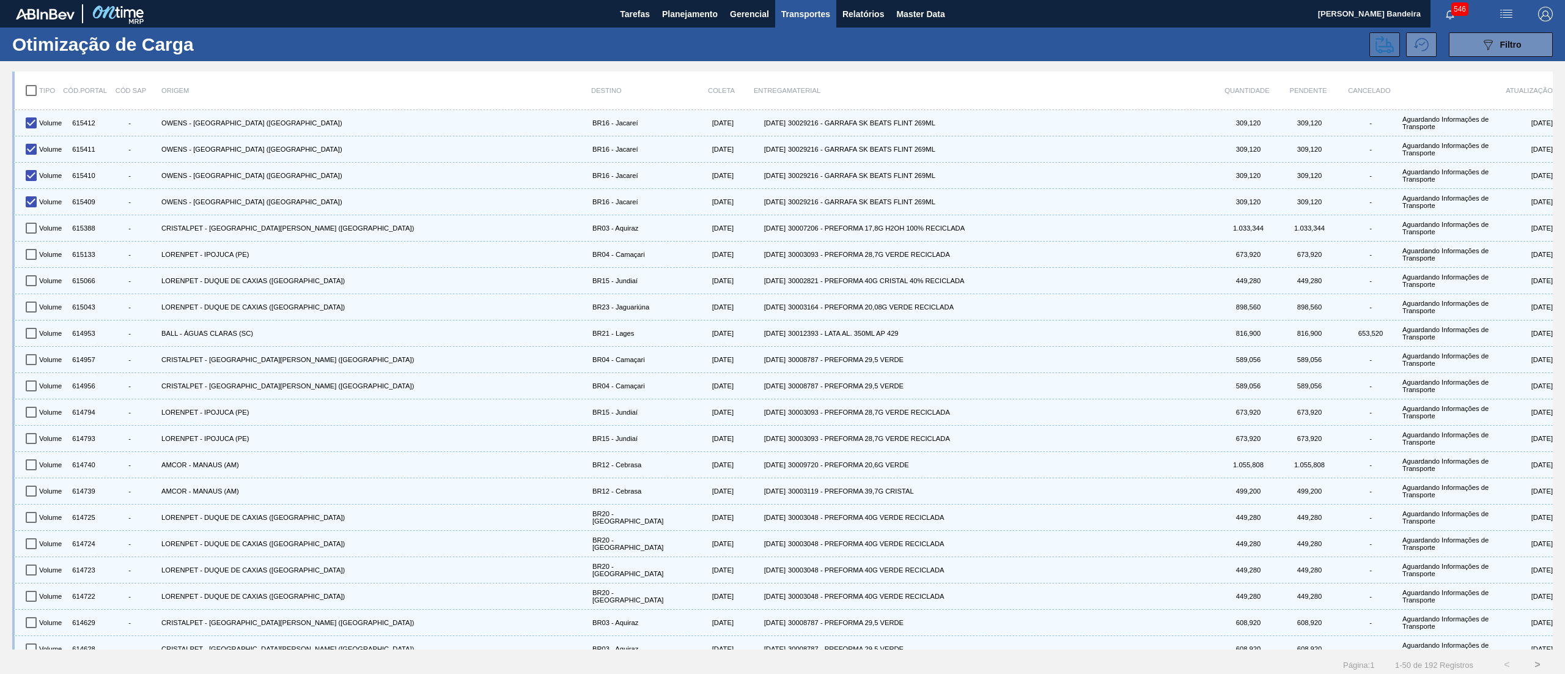
click at [1375, 37] on icon at bounding box center [1384, 44] width 18 height 18
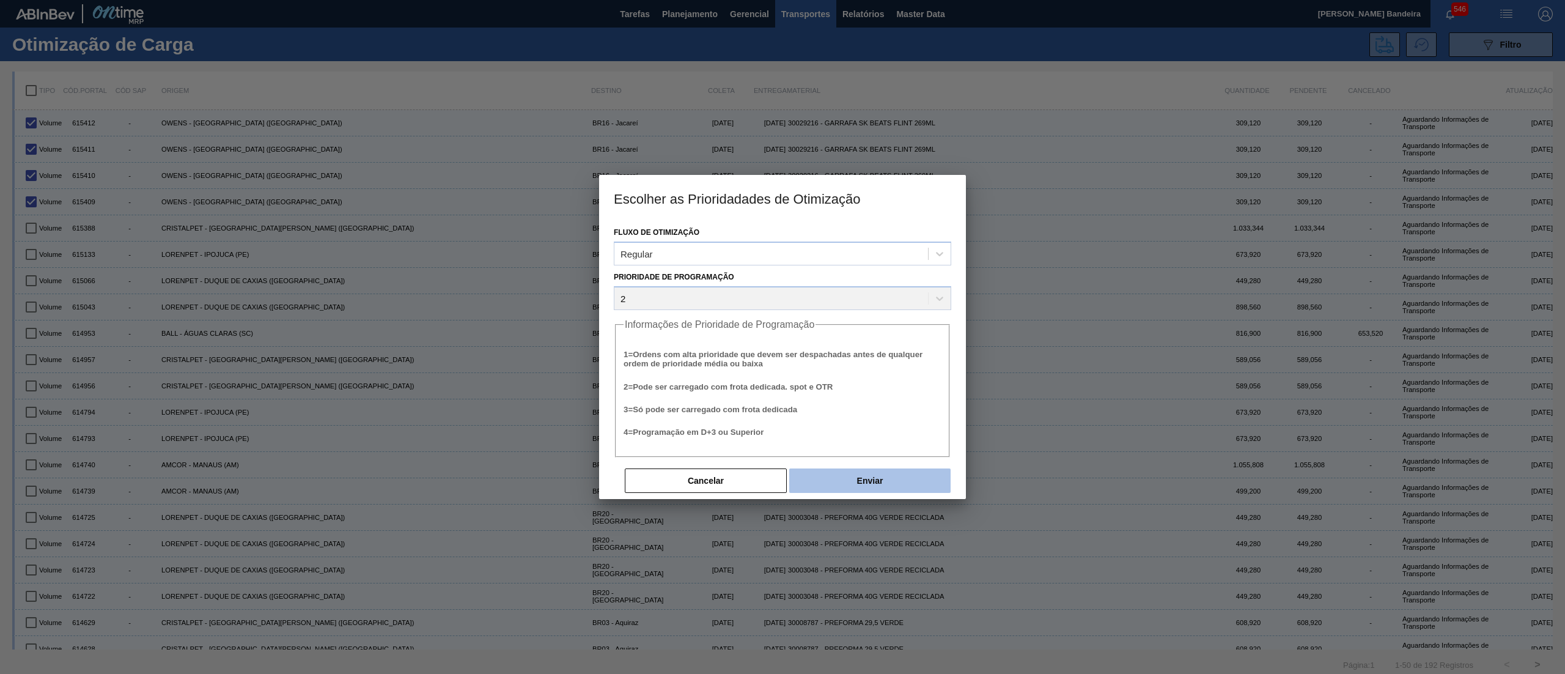
click at [900, 468] on button "Enviar" at bounding box center [869, 480] width 161 height 24
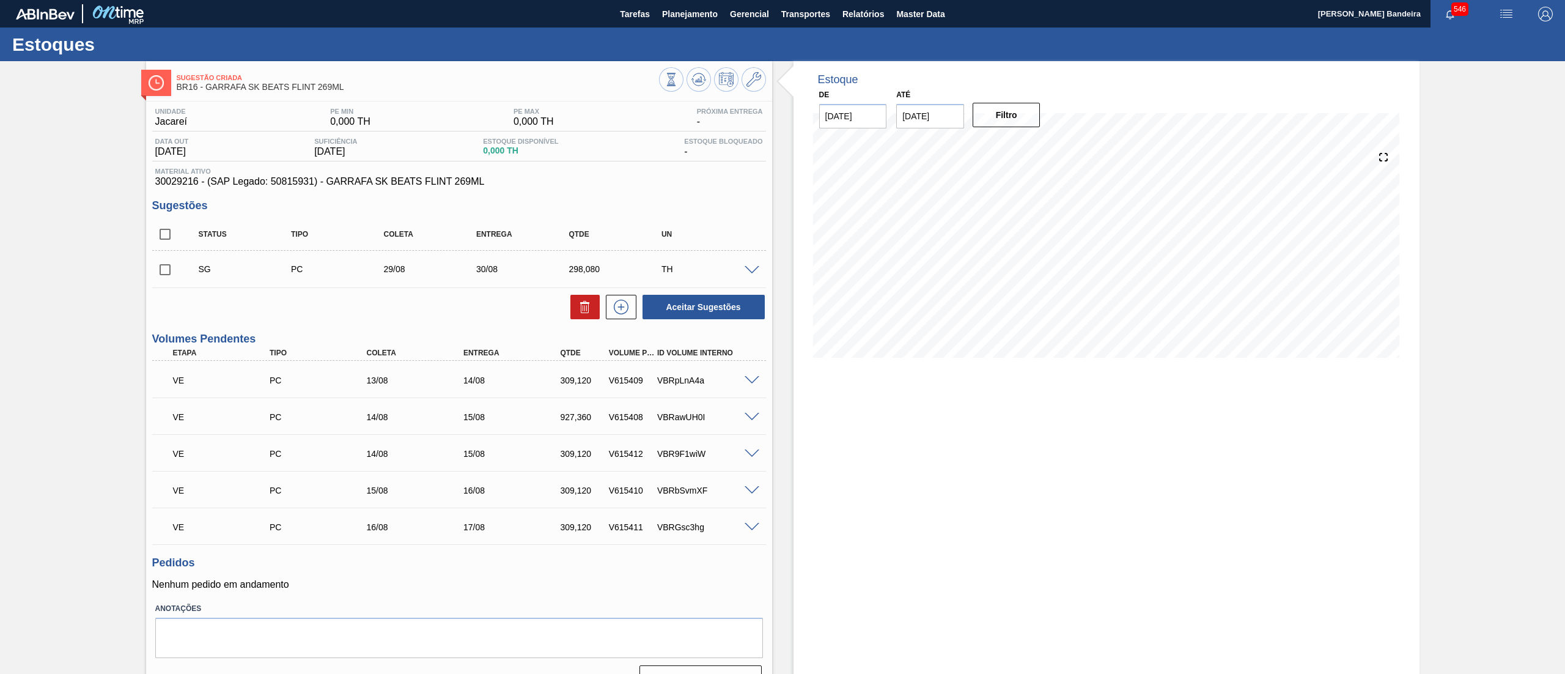
click at [754, 268] on span at bounding box center [751, 270] width 15 height 9
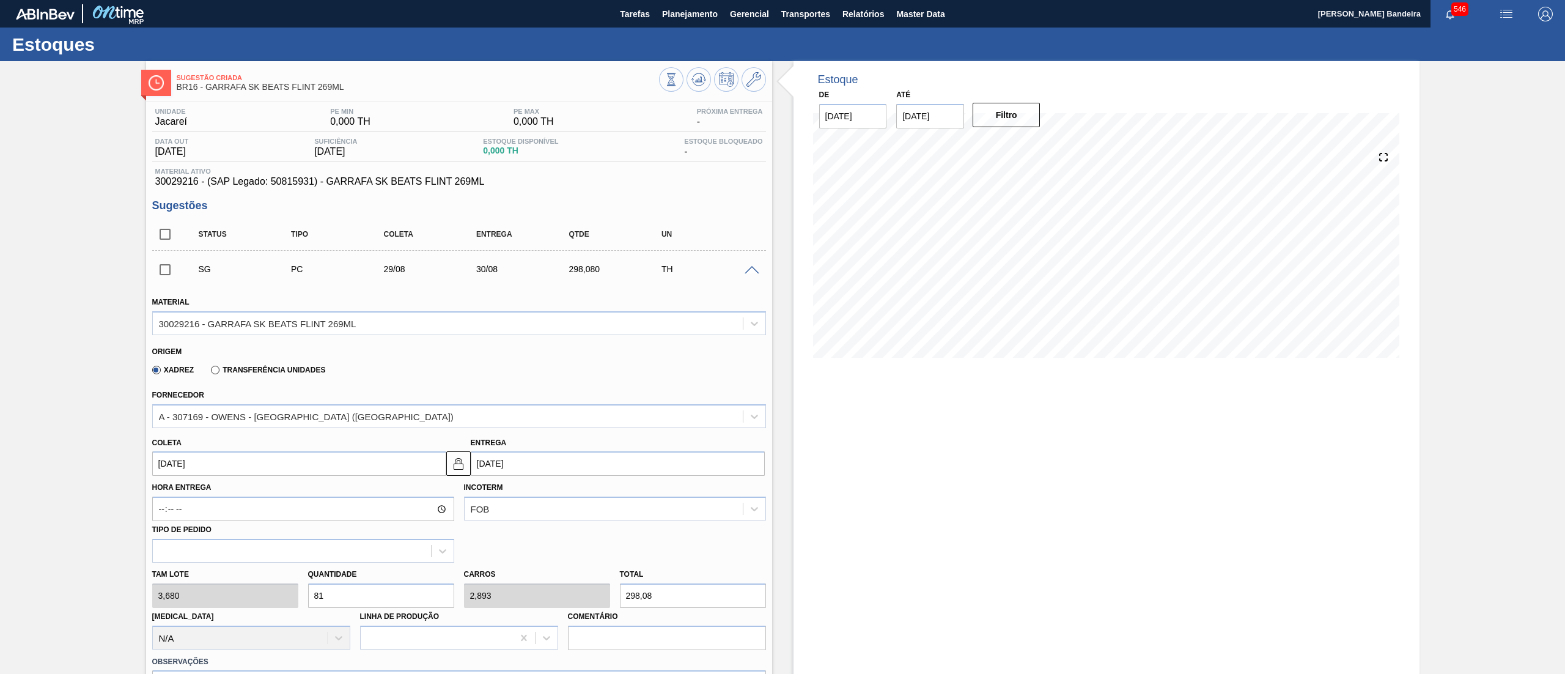
click at [216, 601] on div "Tam lote 3,680 Quantidade 81 Carros 2,893 Total 298,08 Doca N/A Linha de Produç…" at bounding box center [458, 605] width 623 height 87
type input "1"
type input "0,036"
type input "3,68"
type input "16"
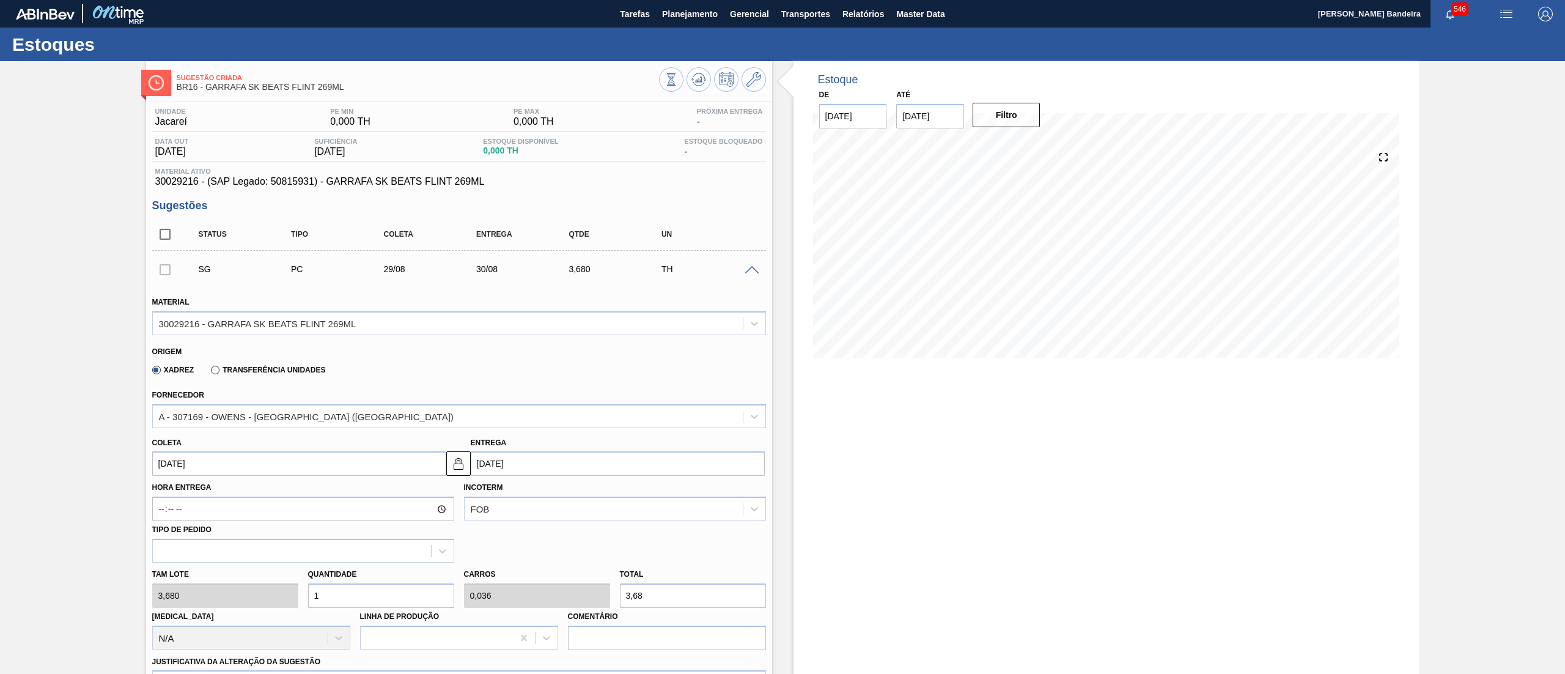
type input "0,571"
type input "58,88"
type input "168"
type input "6"
type input "618,24"
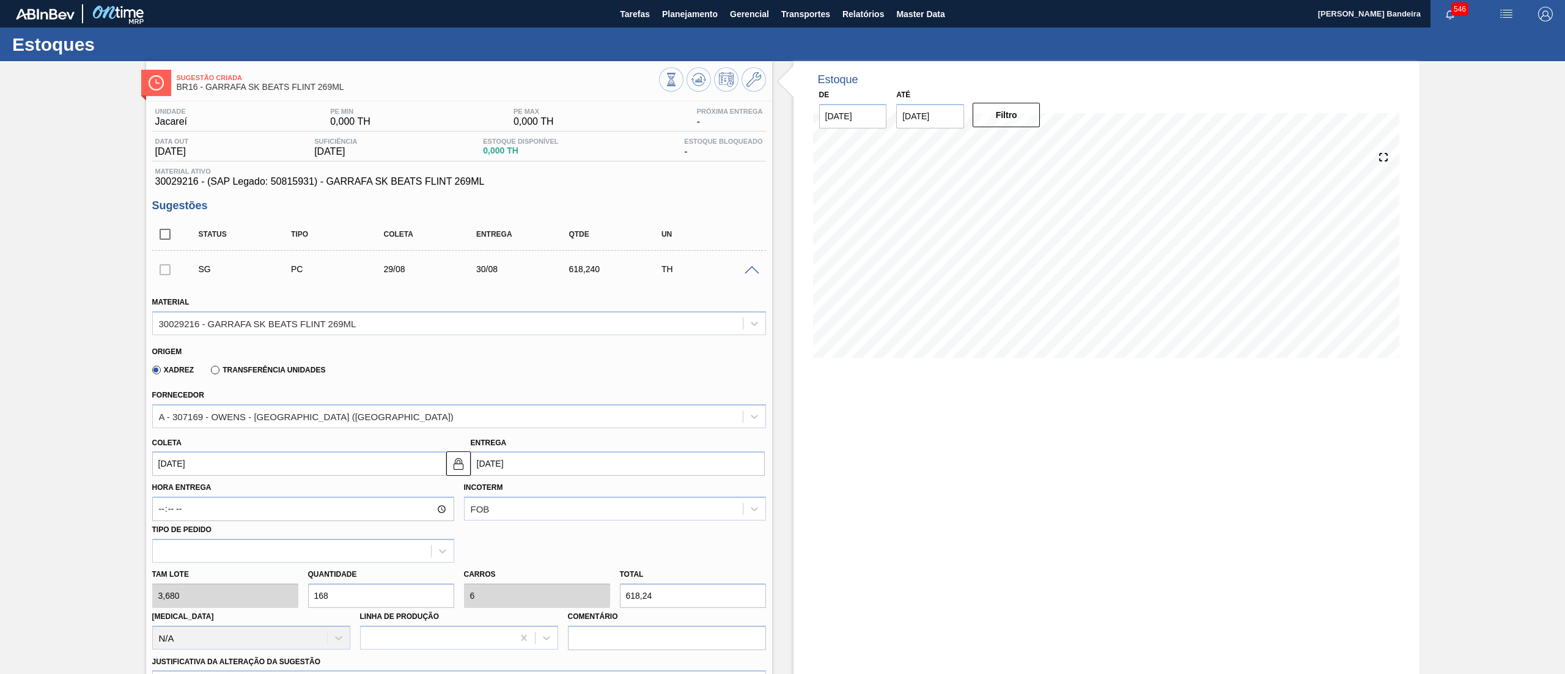
type input "168"
click at [196, 457] on input "29/08/2025" at bounding box center [299, 463] width 294 height 24
click at [187, 593] on div "18" at bounding box center [186, 591] width 17 height 17
type input "18/08/2025"
type input "19/08/2025"
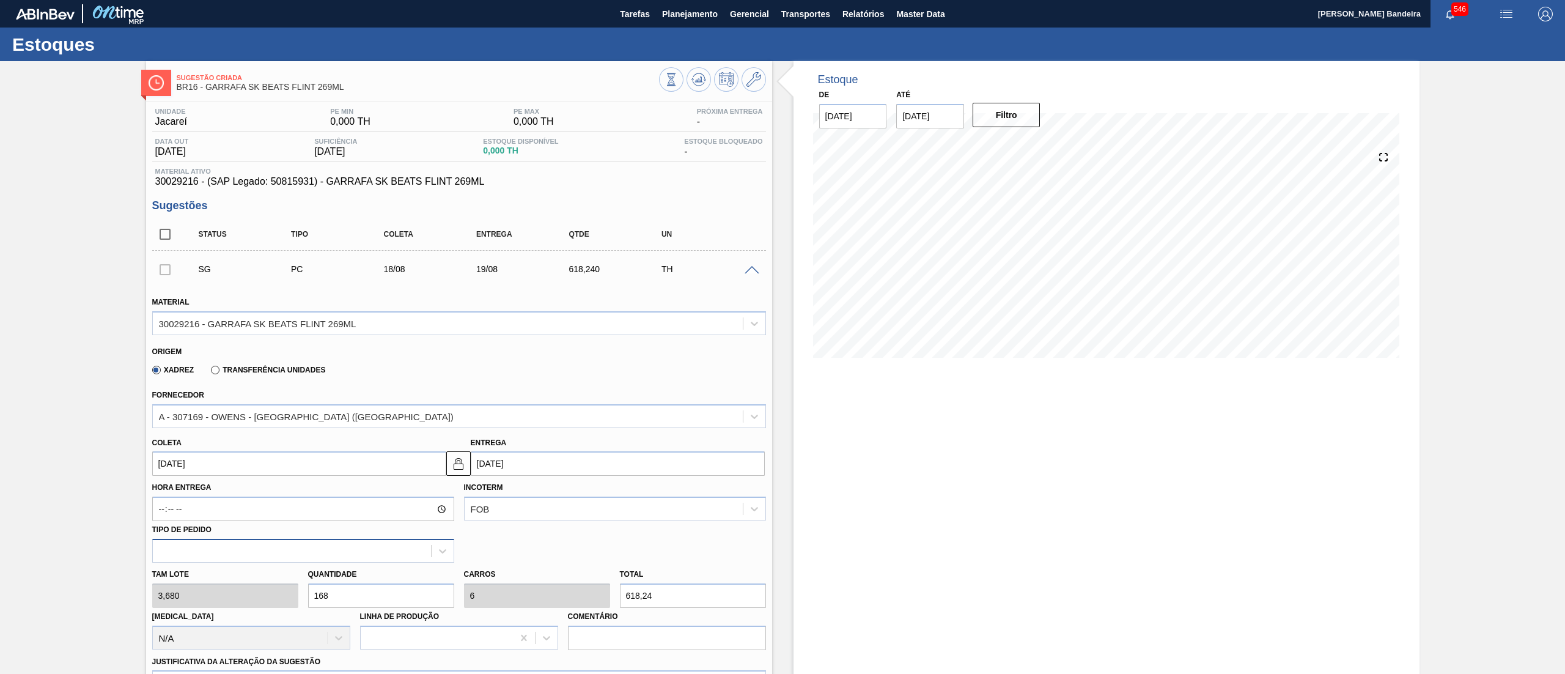
scroll to position [526, 0]
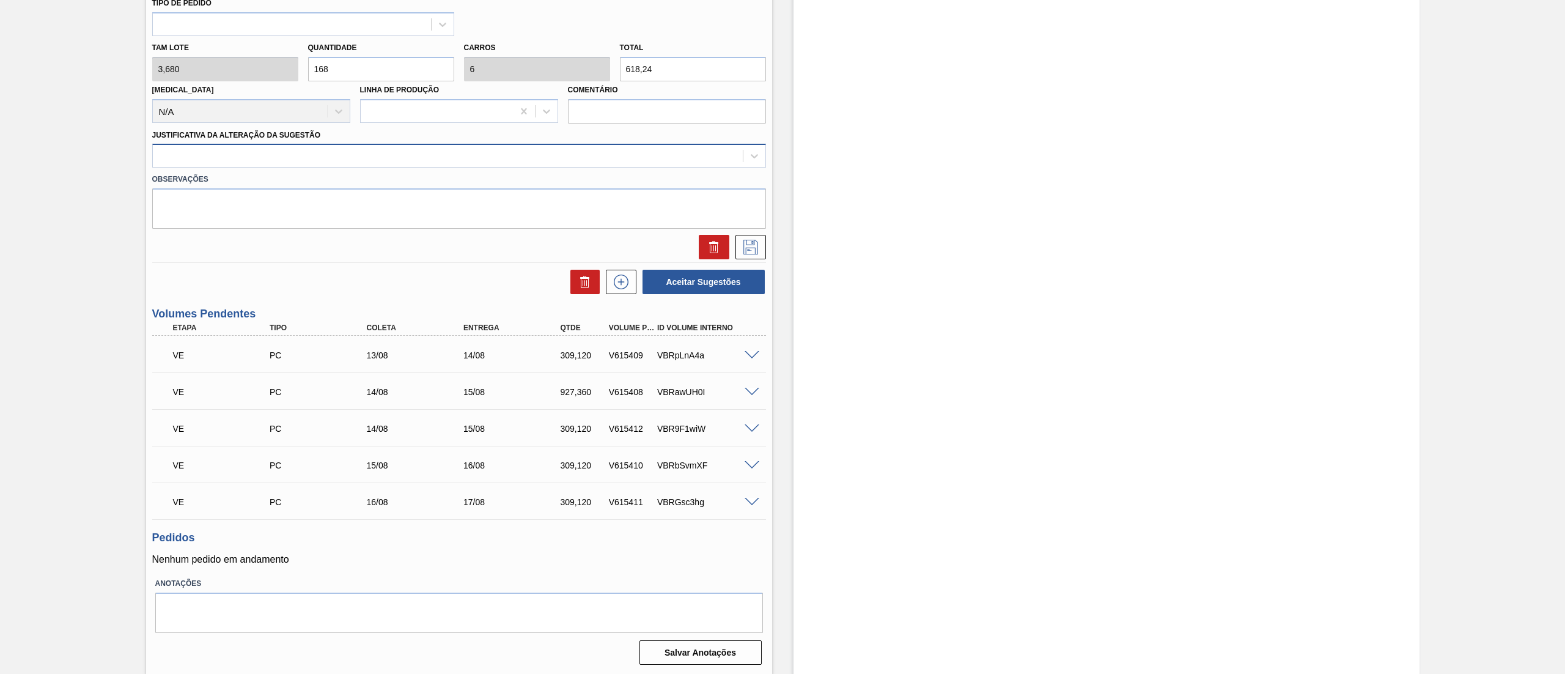
click at [194, 163] on div at bounding box center [448, 156] width 590 height 18
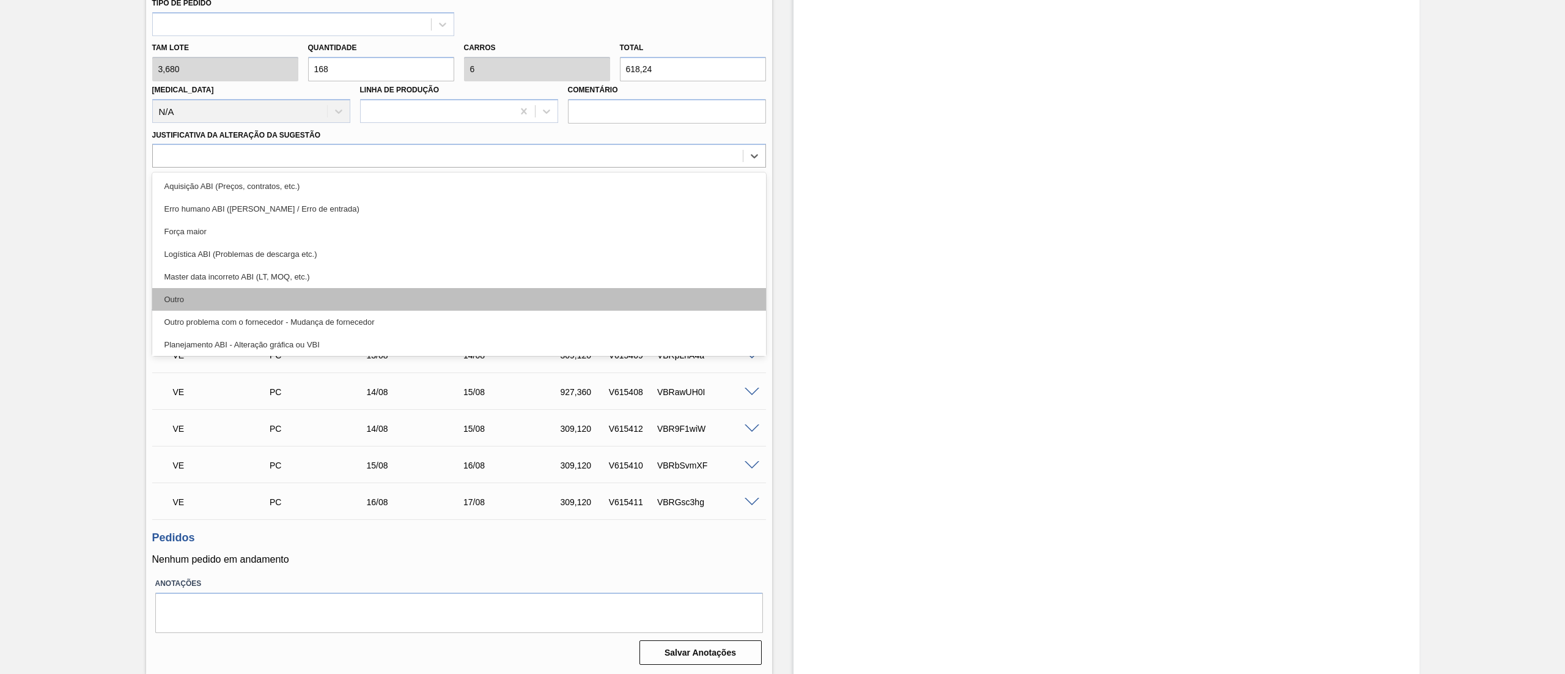
click at [192, 299] on div "Outro" at bounding box center [459, 299] width 614 height 23
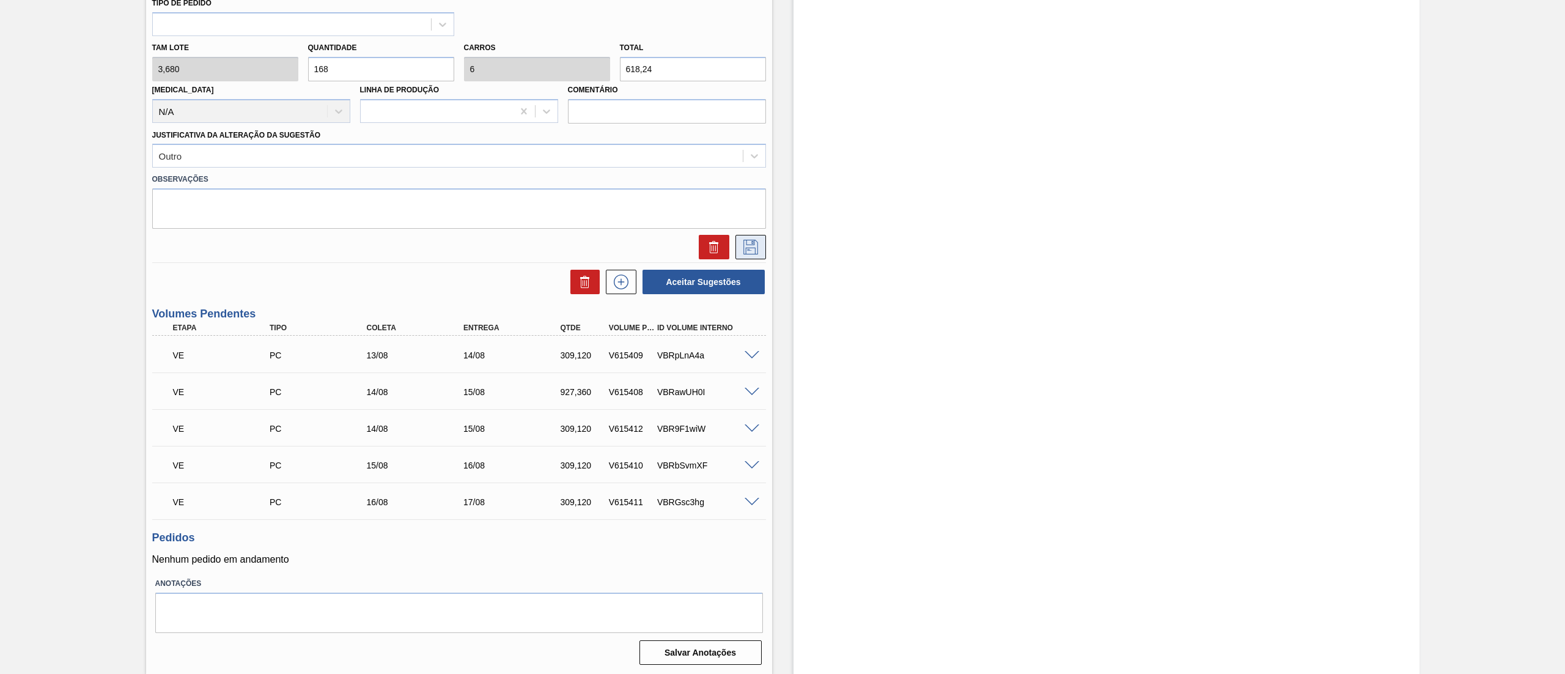
click at [748, 244] on icon at bounding box center [750, 247] width 15 height 15
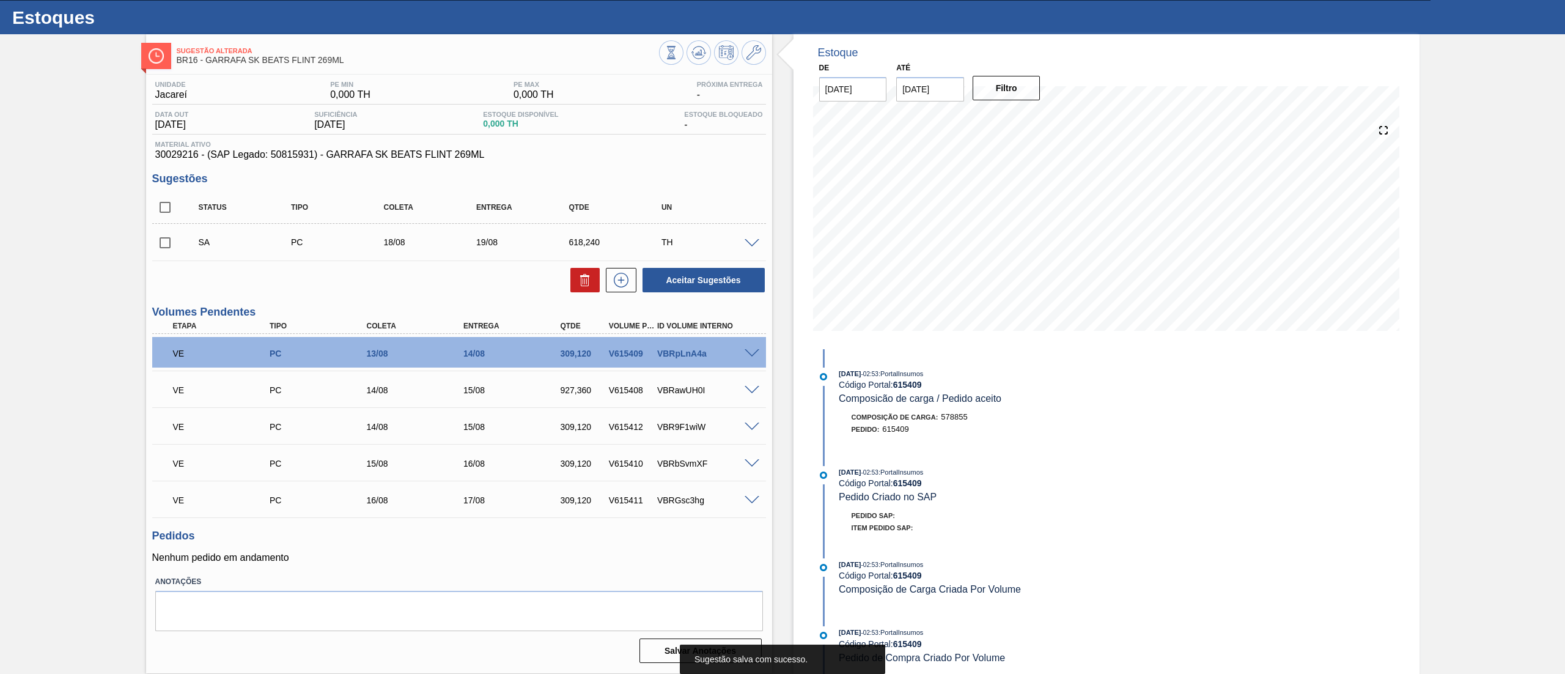
scroll to position [26, 0]
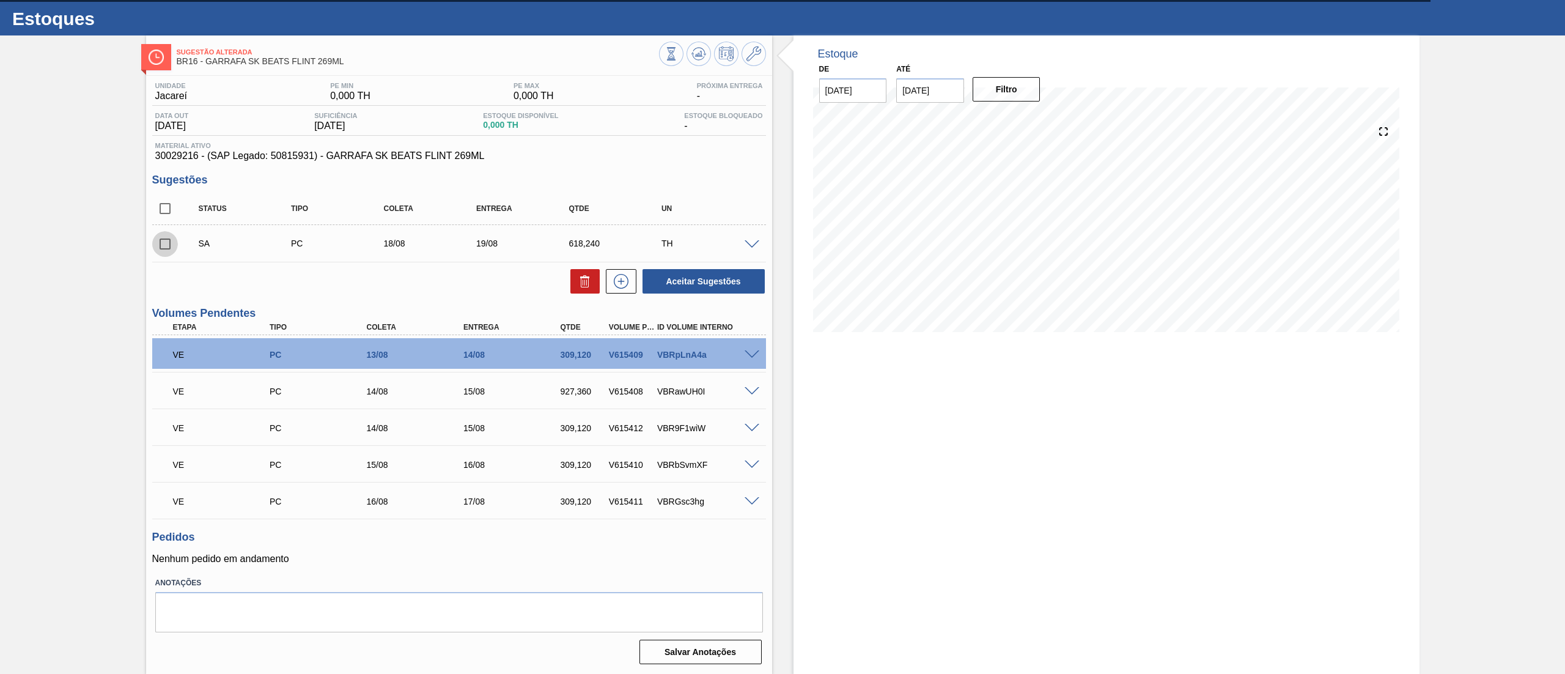
click at [163, 243] on input "checkbox" at bounding box center [165, 244] width 26 height 26
click at [699, 286] on button "Aceitar Sugestões" at bounding box center [703, 281] width 122 height 24
checkbox input "false"
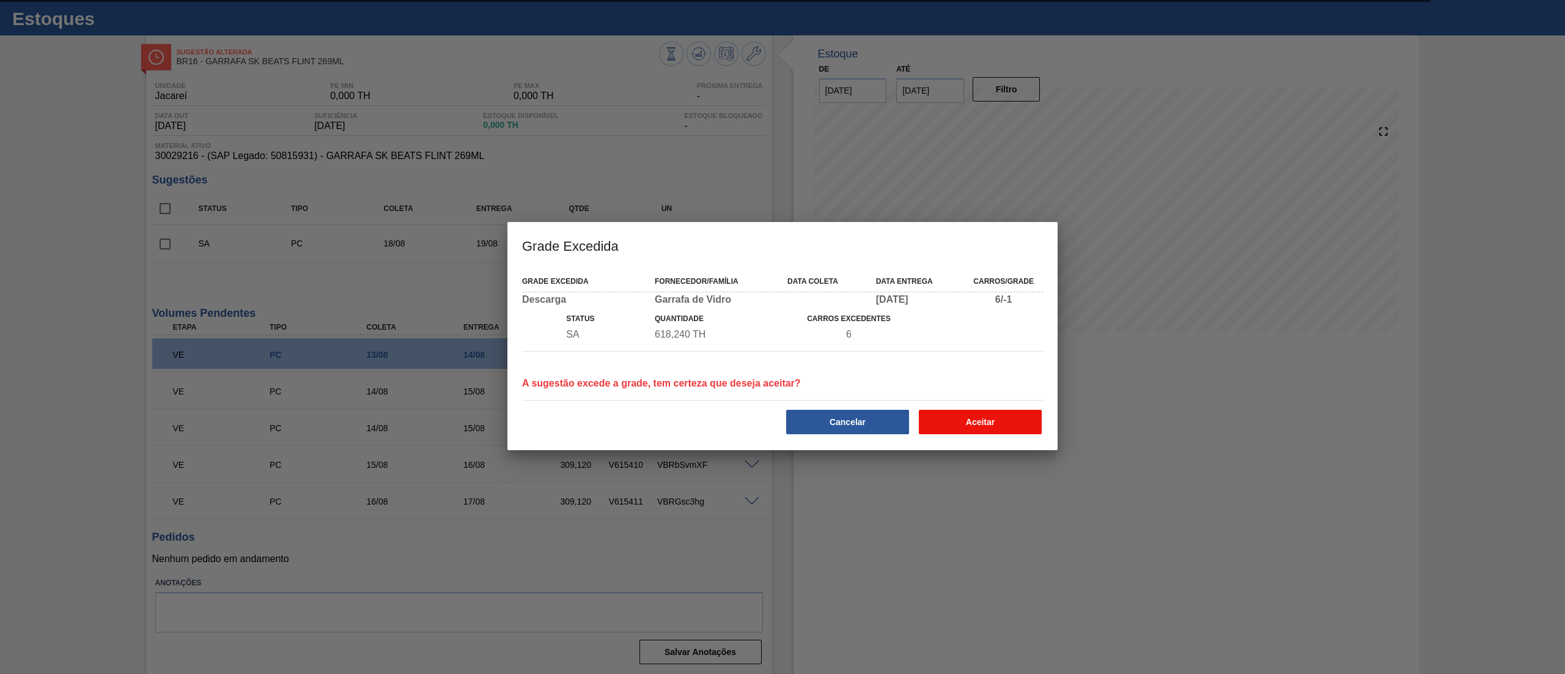
click at [1026, 427] on button "Aceitar" at bounding box center [980, 421] width 123 height 24
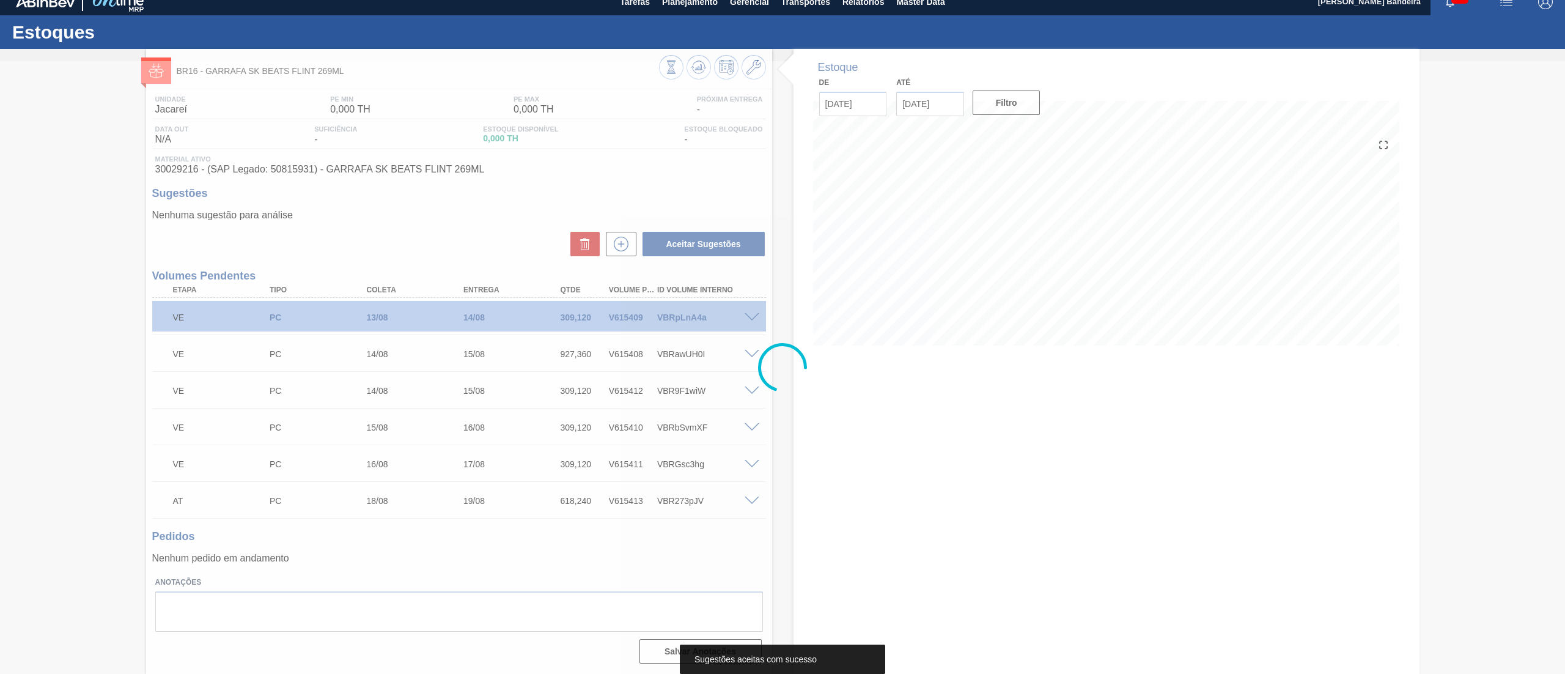
scroll to position [12, 0]
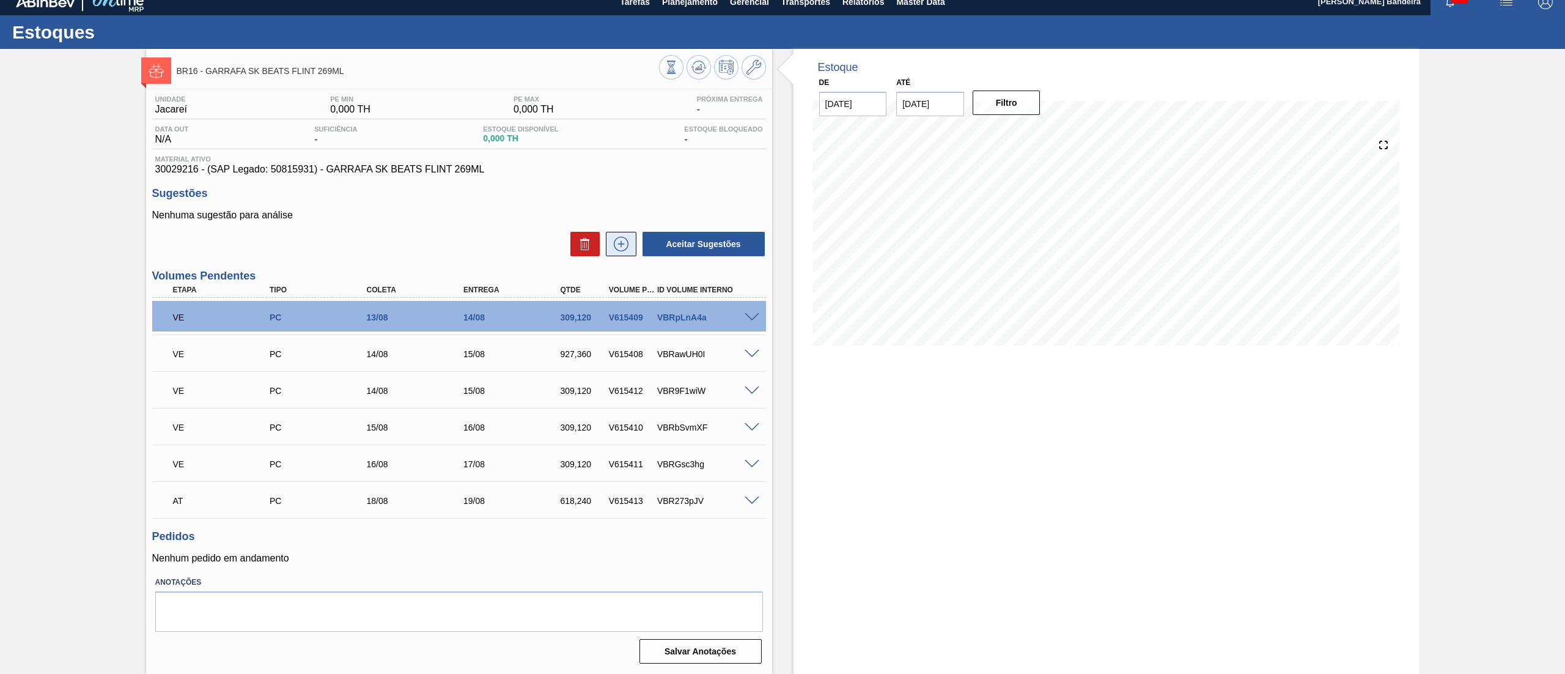
click at [626, 254] on button at bounding box center [621, 244] width 31 height 24
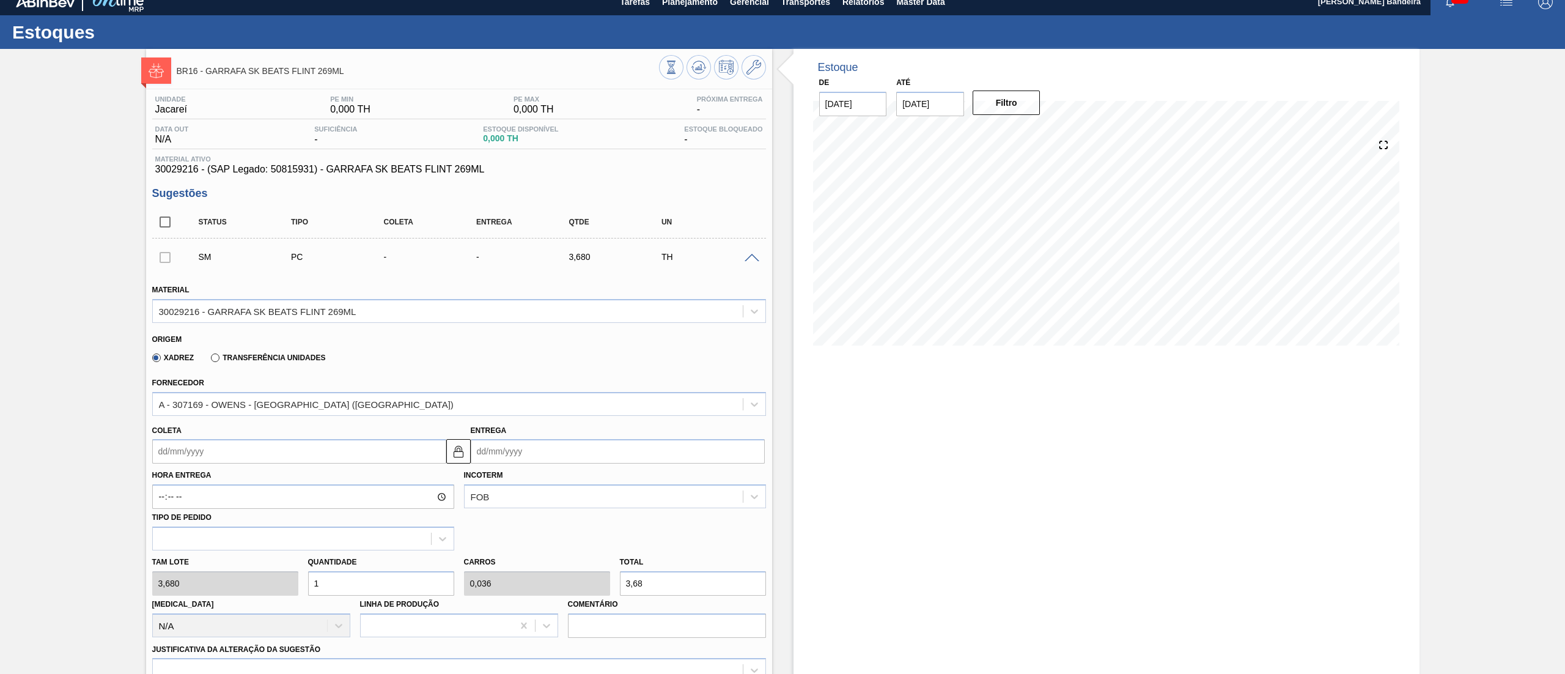
click at [238, 462] on input "Coleta" at bounding box center [299, 451] width 294 height 24
click at [210, 579] on div "19" at bounding box center [205, 579] width 17 height 17
type input "19/08/2025"
type input "20/08/2025"
click at [251, 586] on div "Tam lote 3,680 Quantidade 1 Carros 0,036 Total 3,68 Doca N/A Linha de Produção …" at bounding box center [458, 593] width 623 height 87
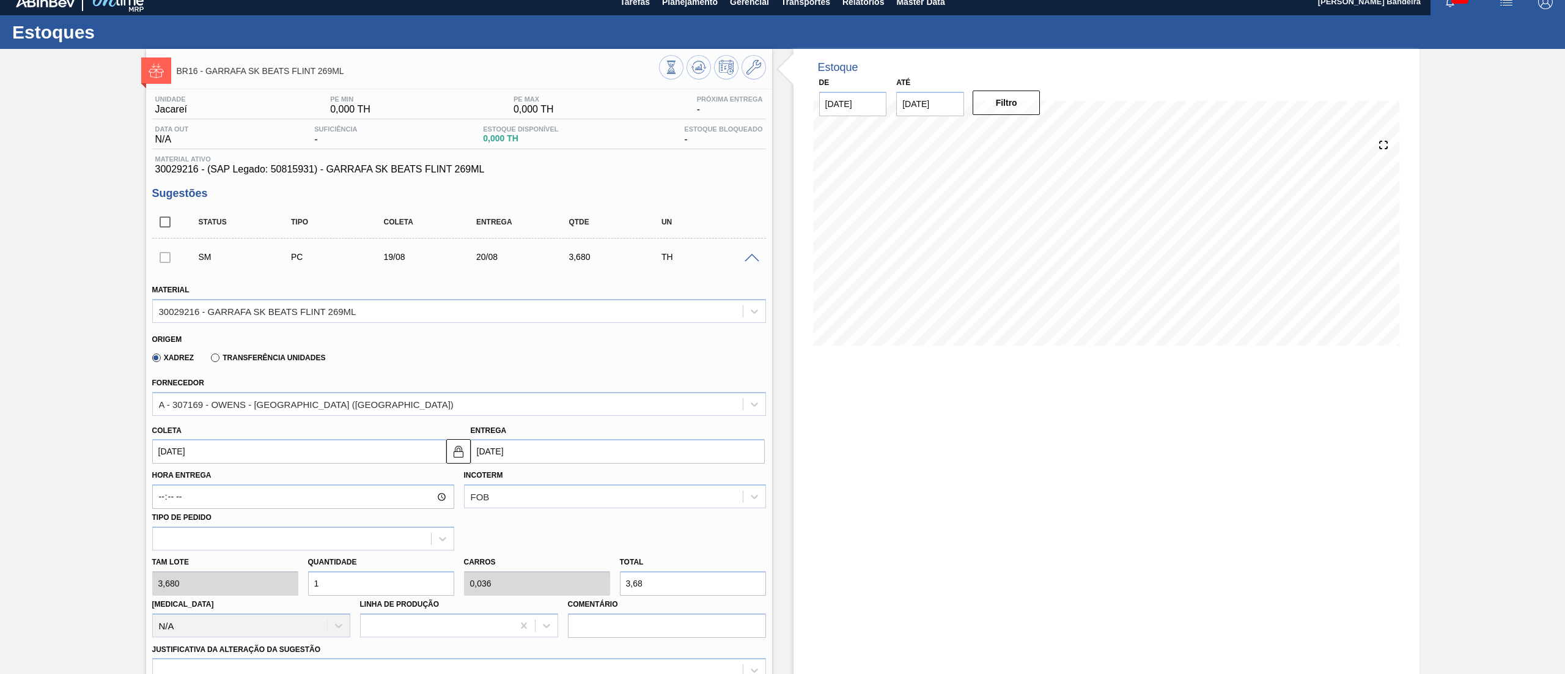
type input "2"
type input "0,071"
type input "7,36"
type input "28"
type input "1"
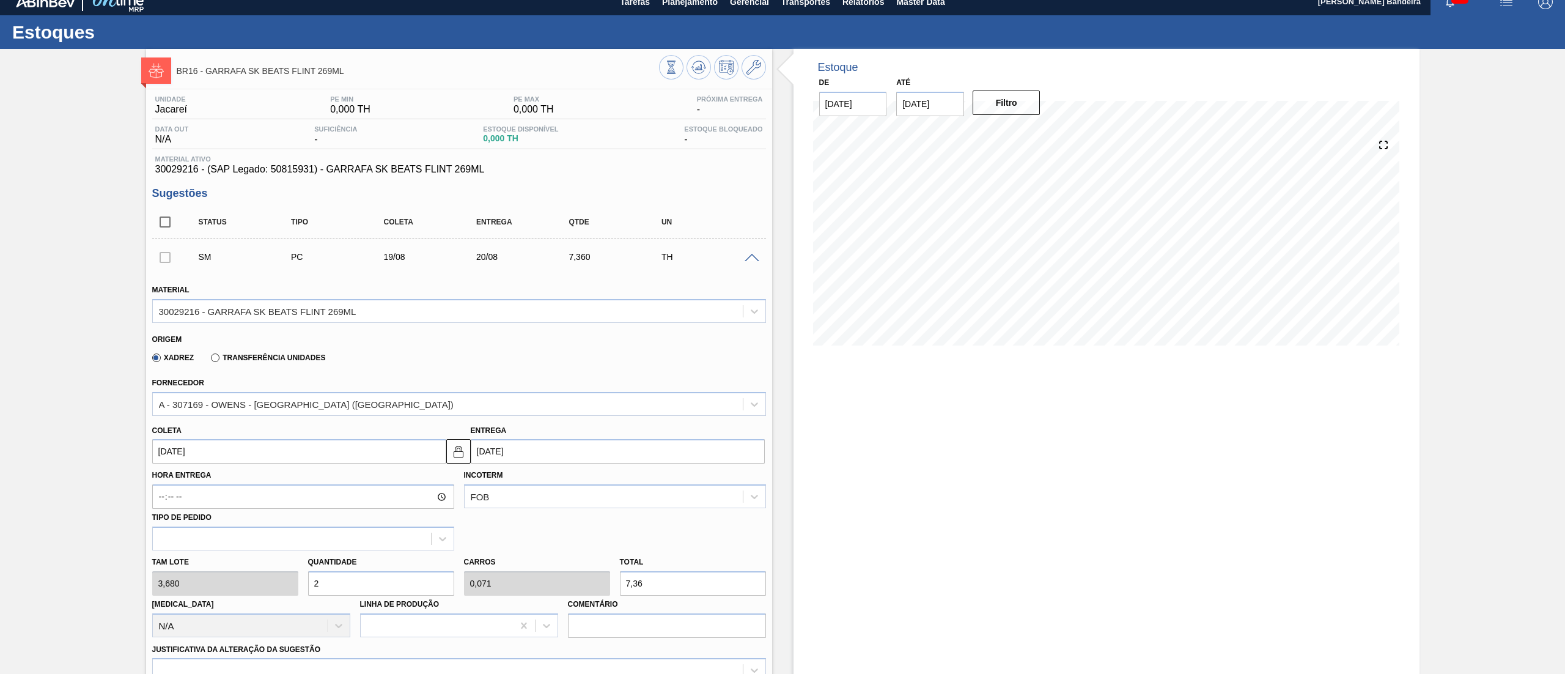
type input "103,04"
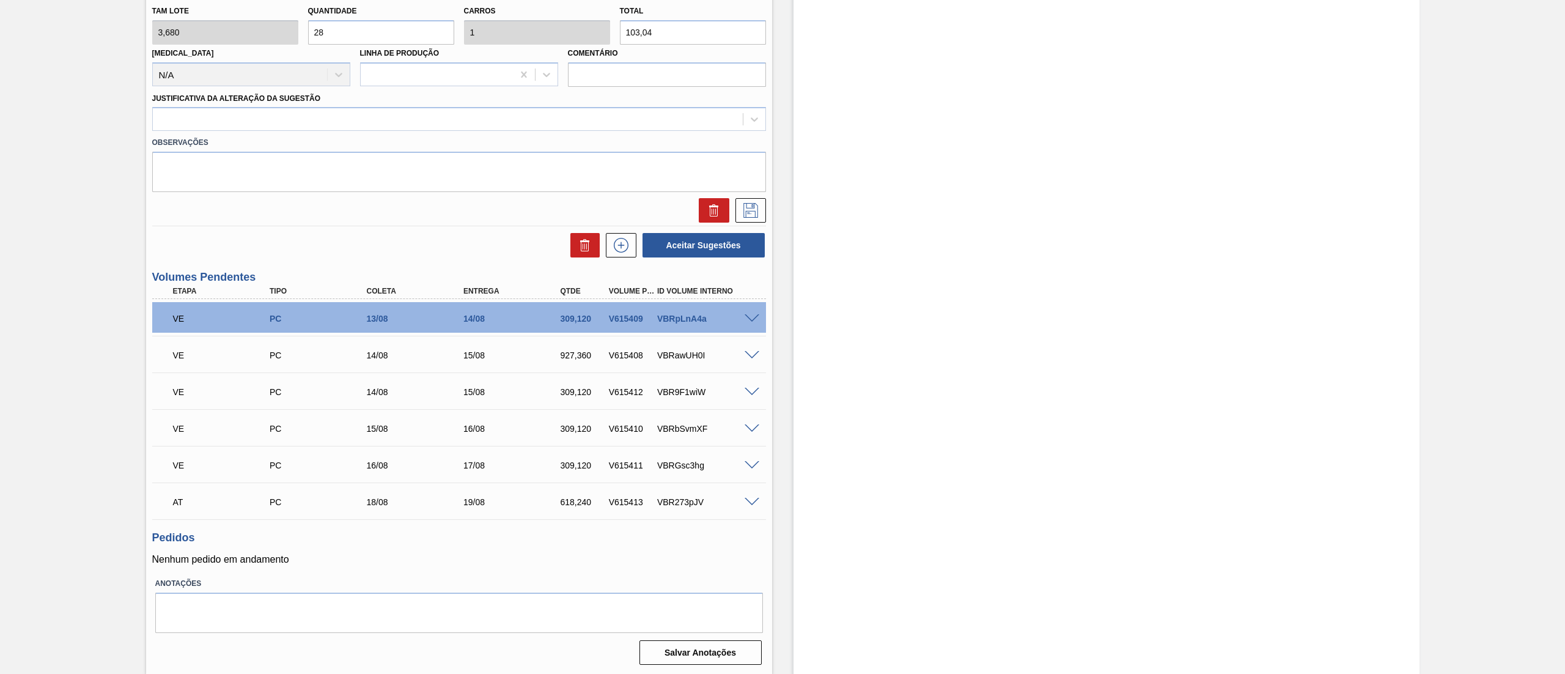
type input "28"
click at [225, 132] on div "Observações" at bounding box center [458, 161] width 623 height 61
click at [221, 121] on div at bounding box center [448, 120] width 590 height 18
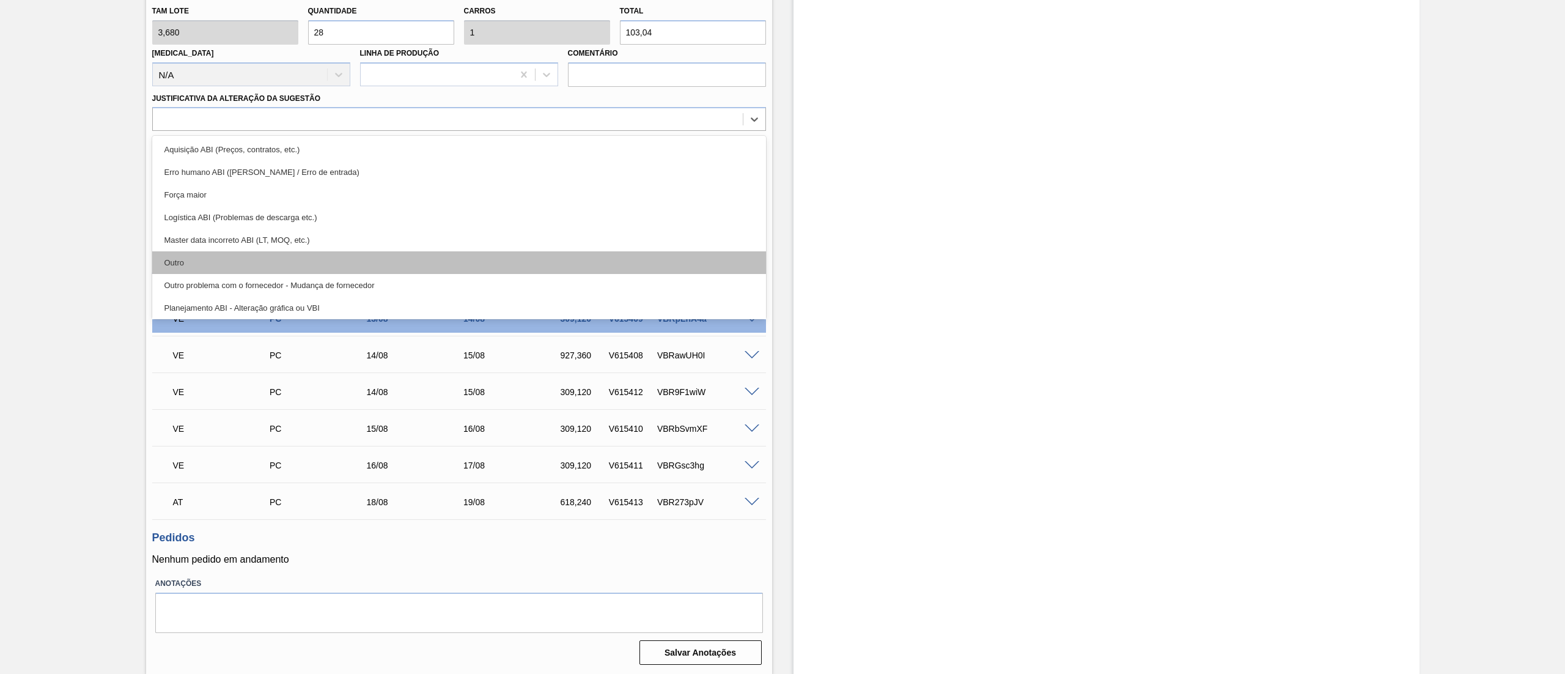
click at [220, 261] on div "Outro" at bounding box center [459, 262] width 614 height 23
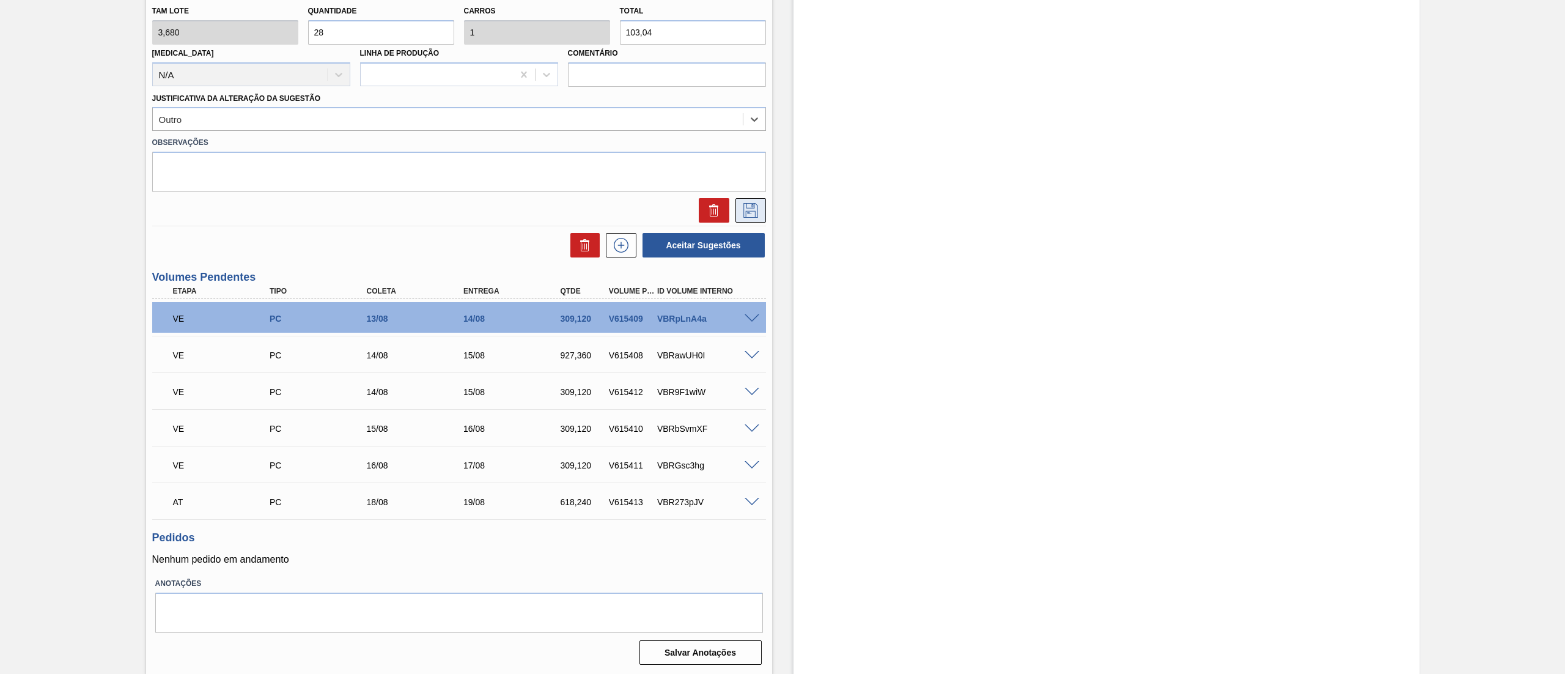
click at [735, 213] on button at bounding box center [750, 210] width 31 height 24
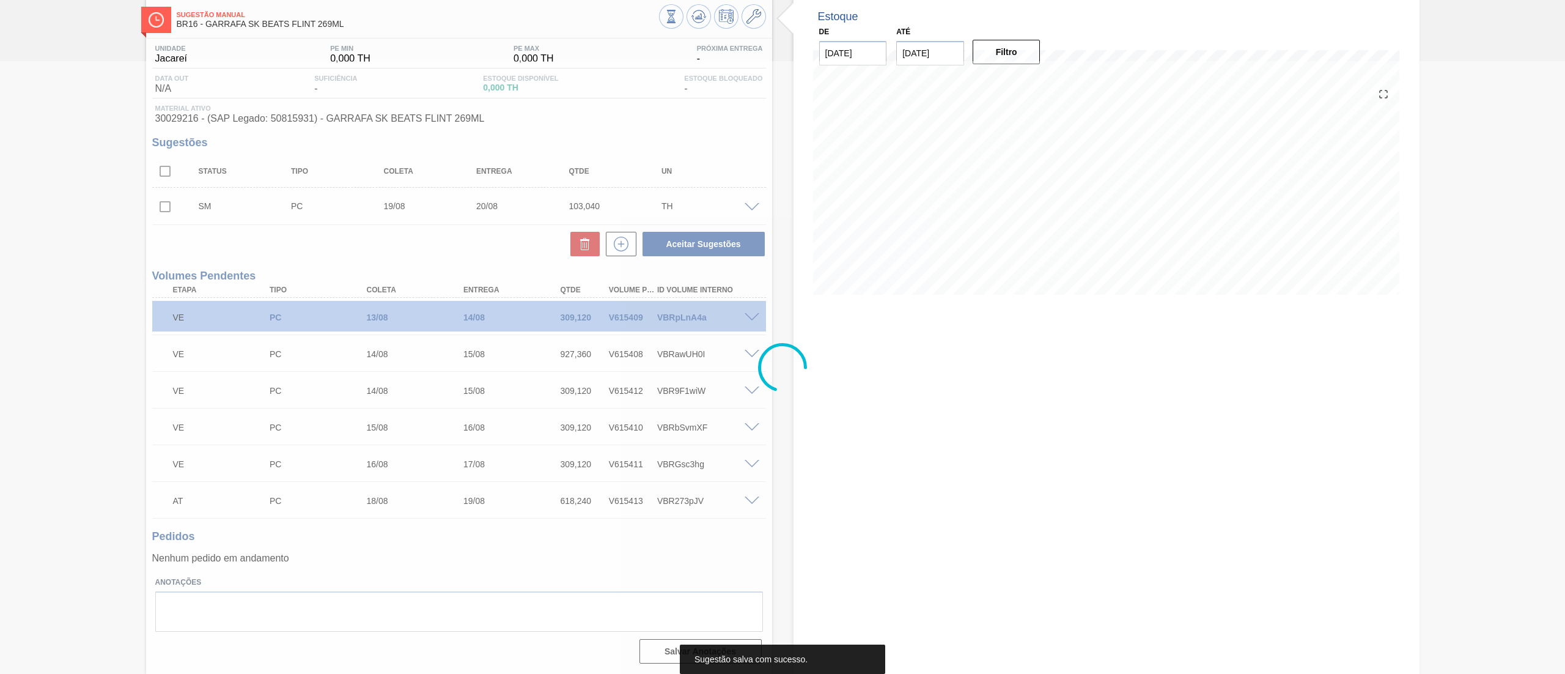
scroll to position [62, 0]
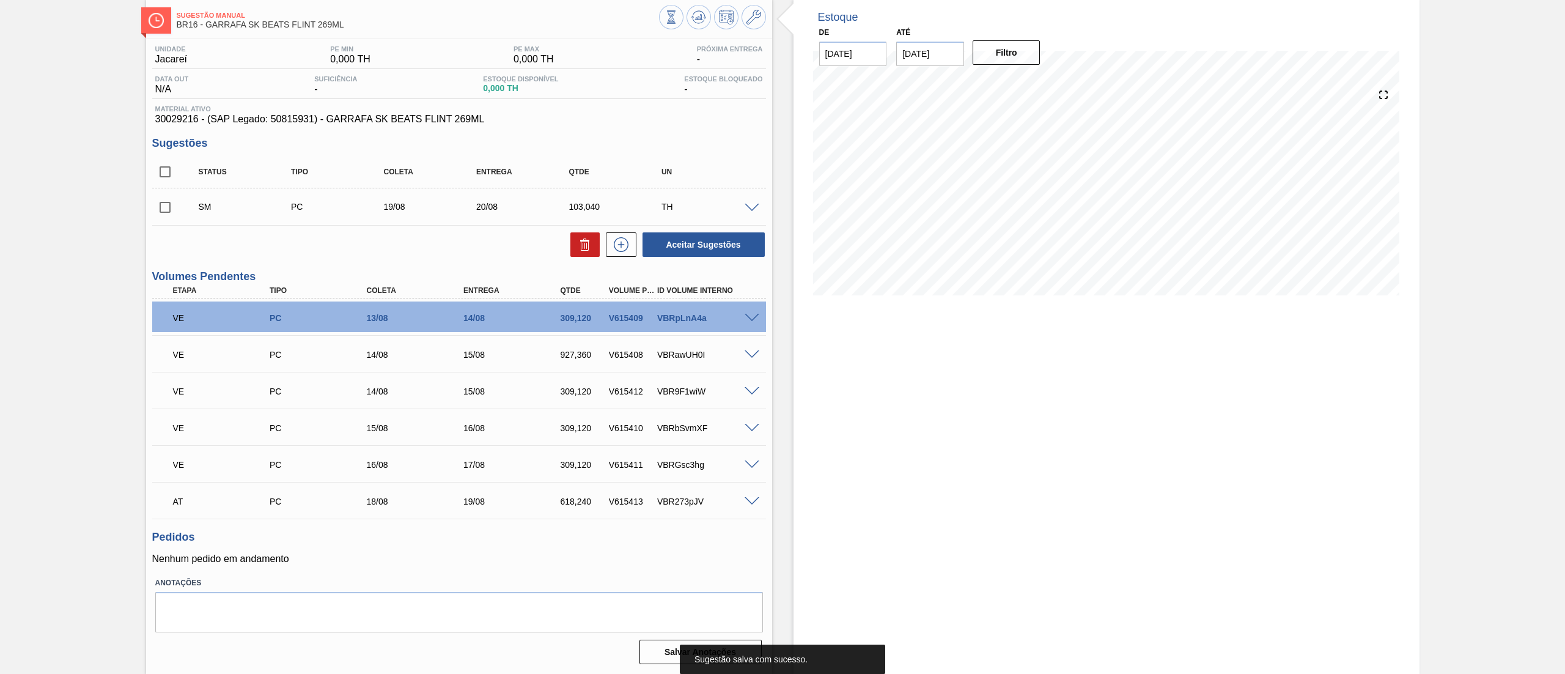
click at [160, 210] on input "checkbox" at bounding box center [165, 207] width 26 height 26
click at [668, 239] on button "Aceitar Sugestões" at bounding box center [703, 244] width 122 height 24
checkbox input "false"
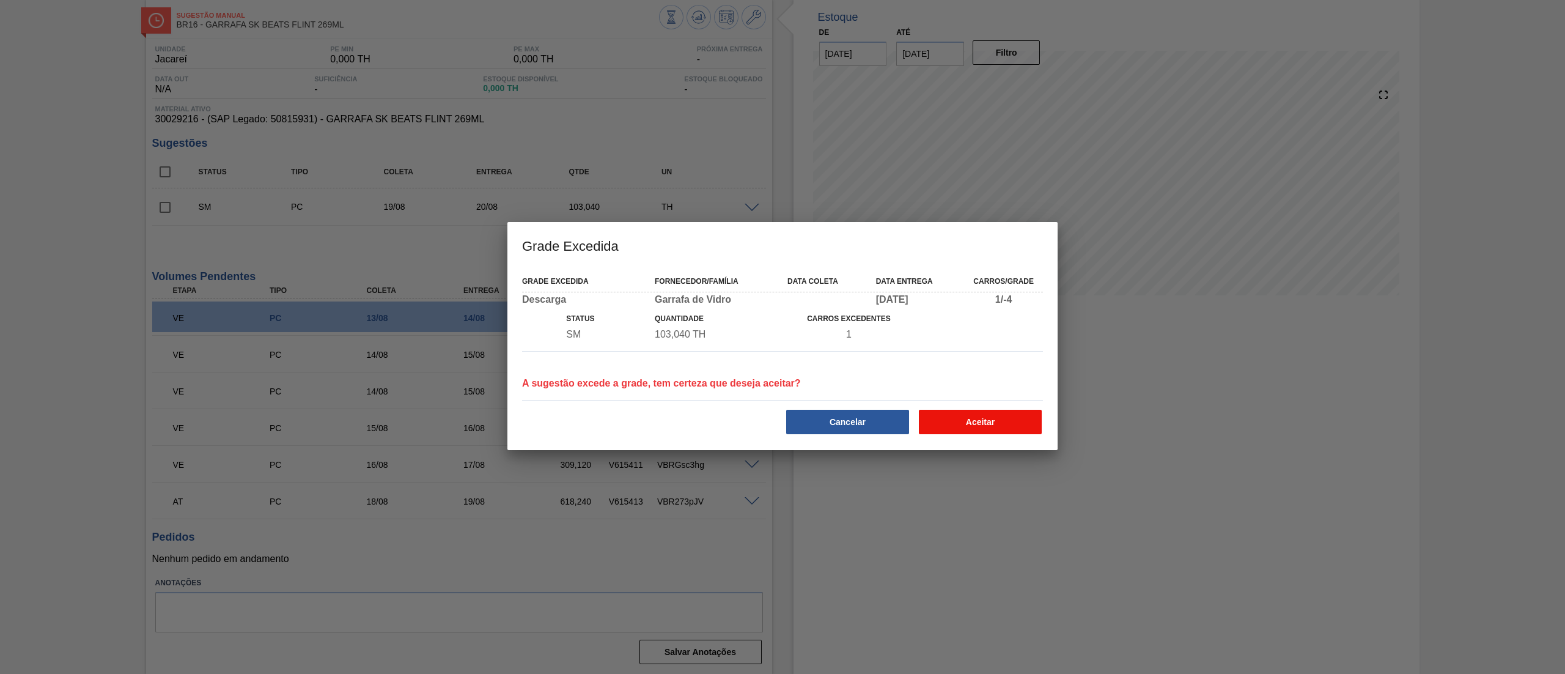
click at [1026, 420] on button "Aceitar" at bounding box center [980, 421] width 123 height 24
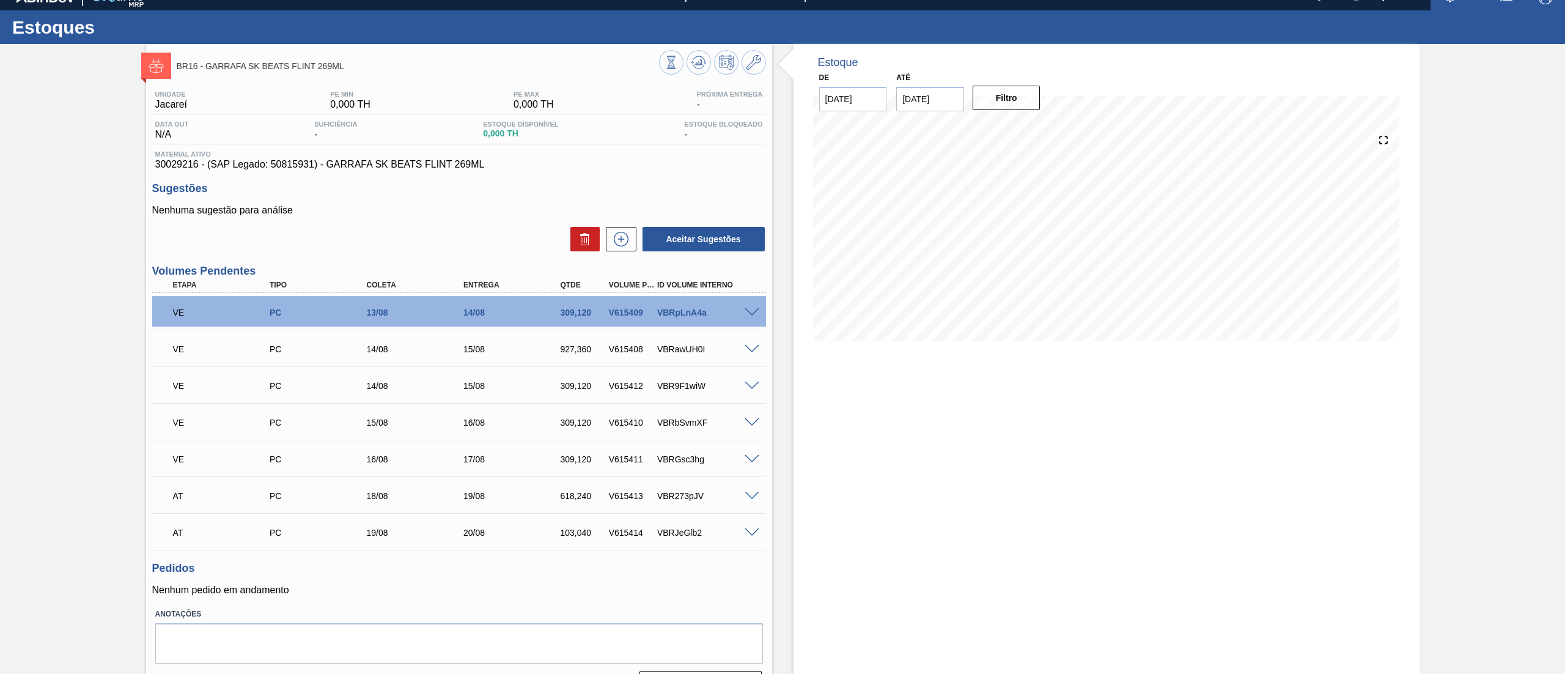
scroll to position [0, 0]
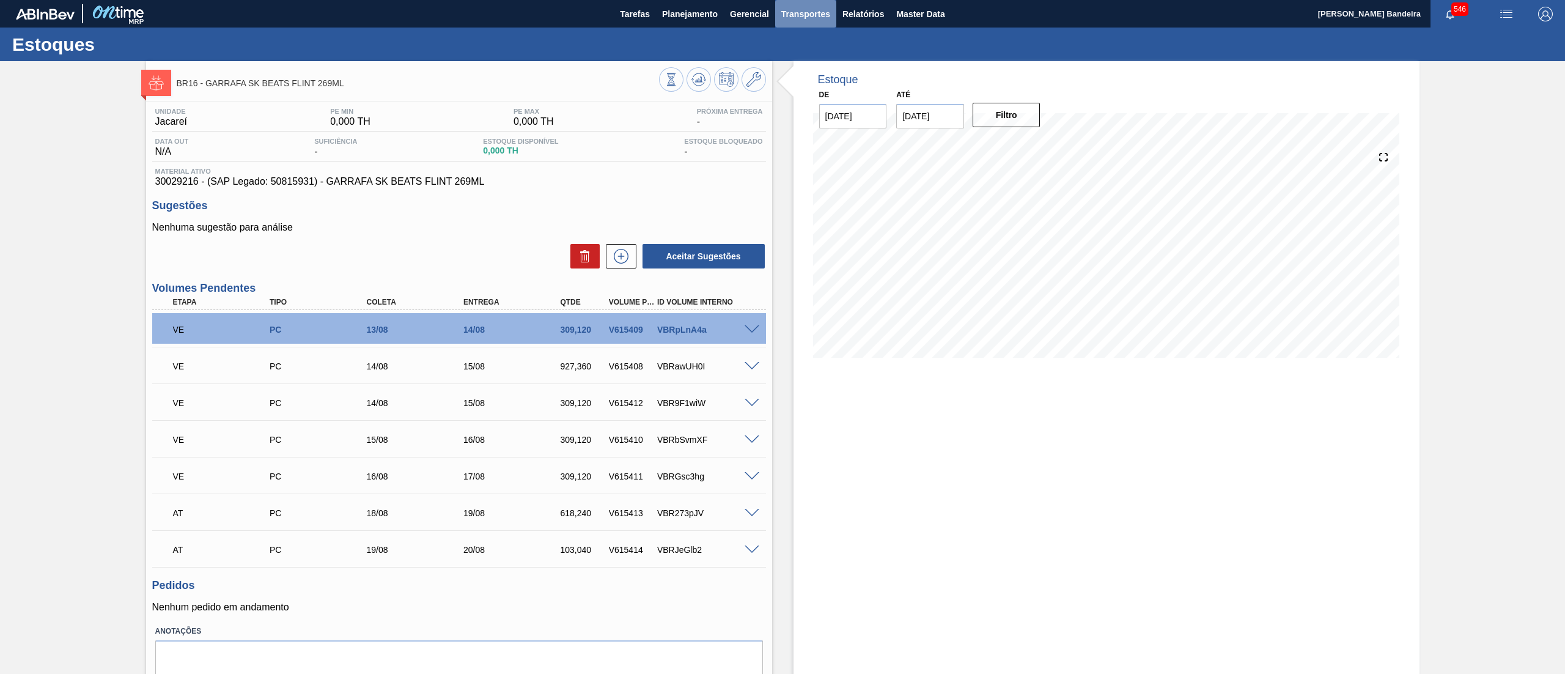
click at [826, 17] on span "Transportes" at bounding box center [805, 14] width 49 height 15
click at [806, 54] on li "Otimização de Carga" at bounding box center [805, 61] width 100 height 20
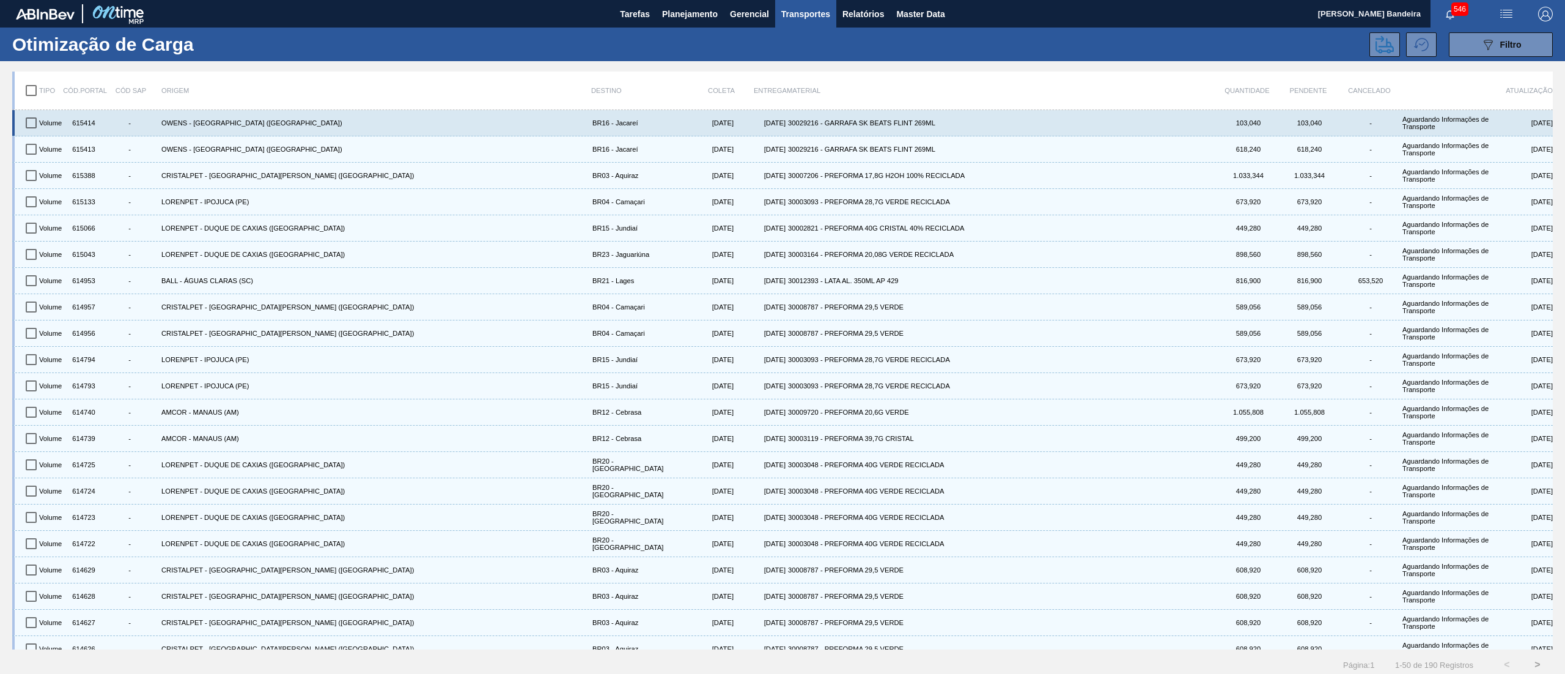
click at [35, 122] on input "checkbox" at bounding box center [31, 123] width 26 height 26
checkbox input "true"
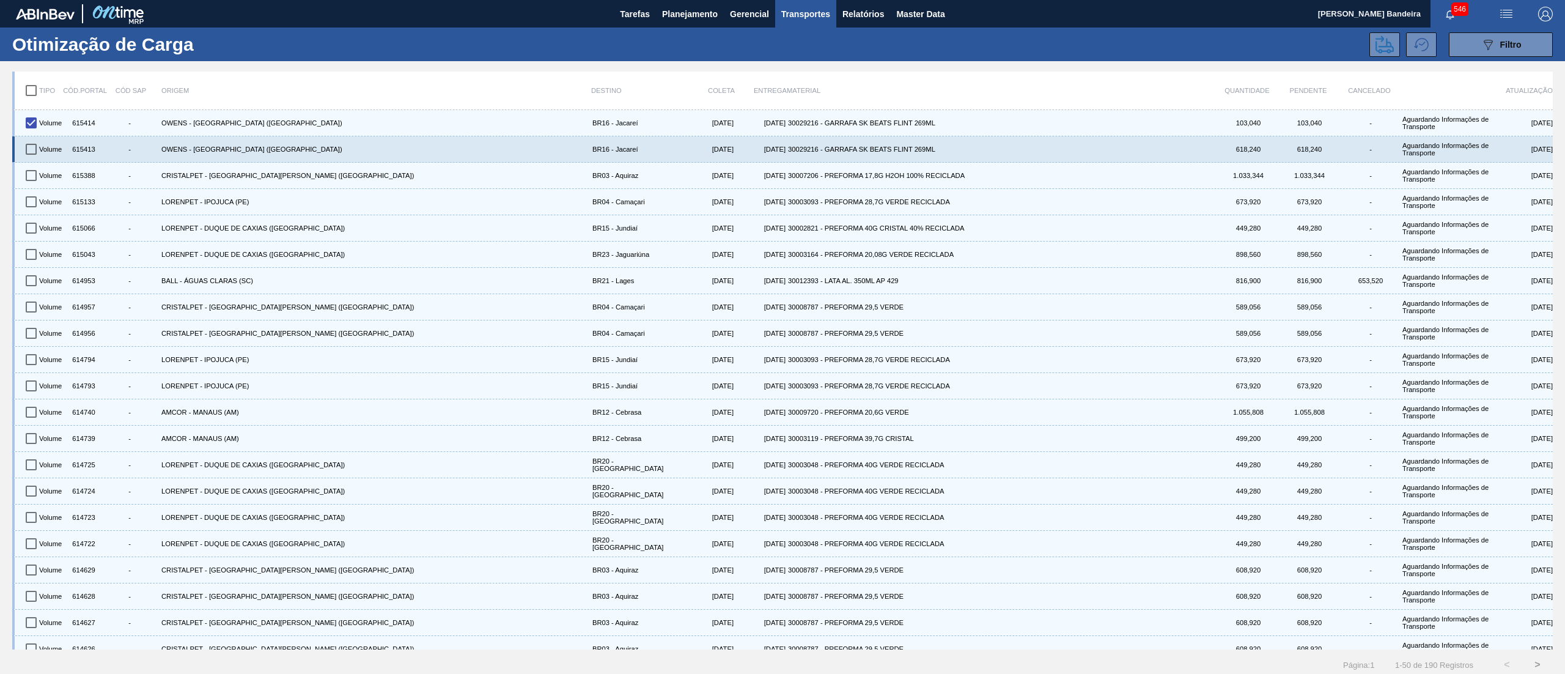
click at [27, 153] on input "checkbox" at bounding box center [31, 149] width 26 height 26
checkbox input "true"
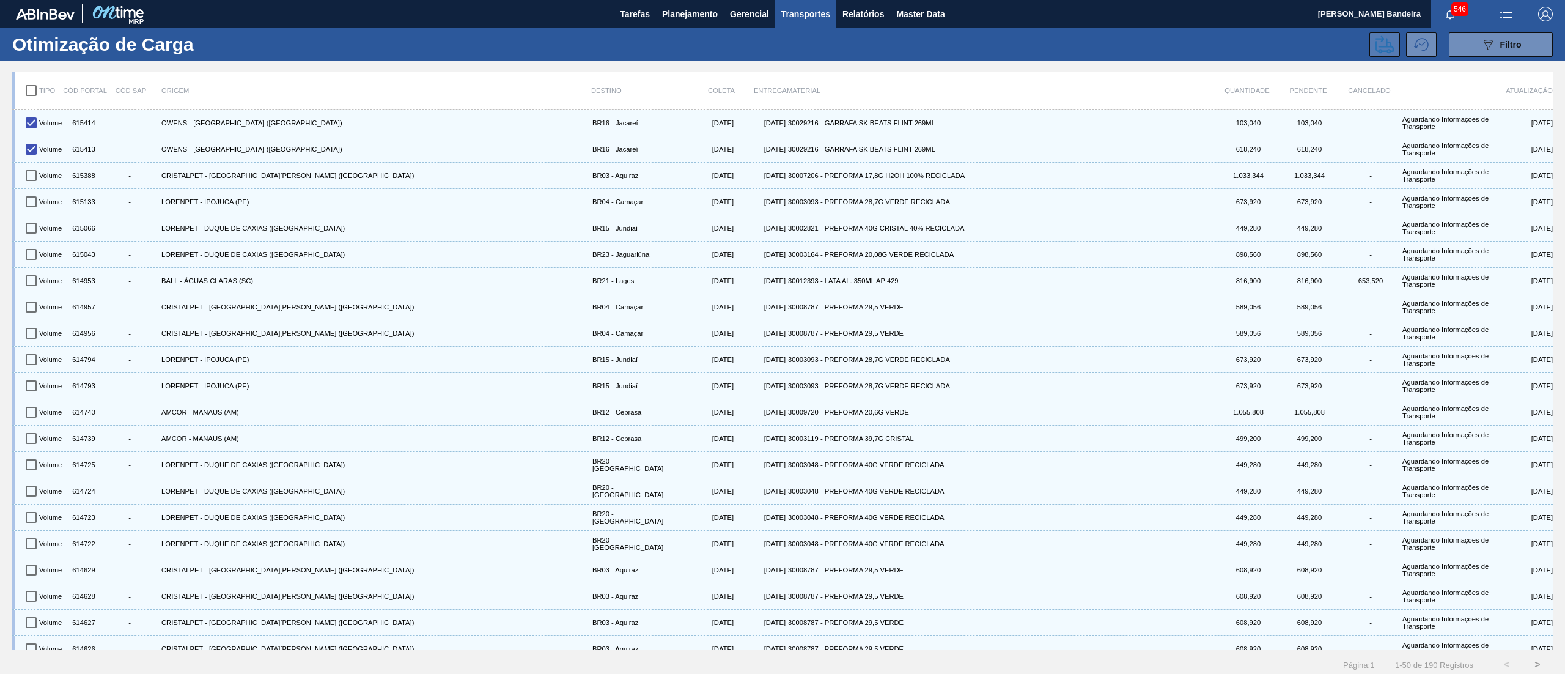
click at [1370, 39] on button at bounding box center [1384, 44] width 31 height 24
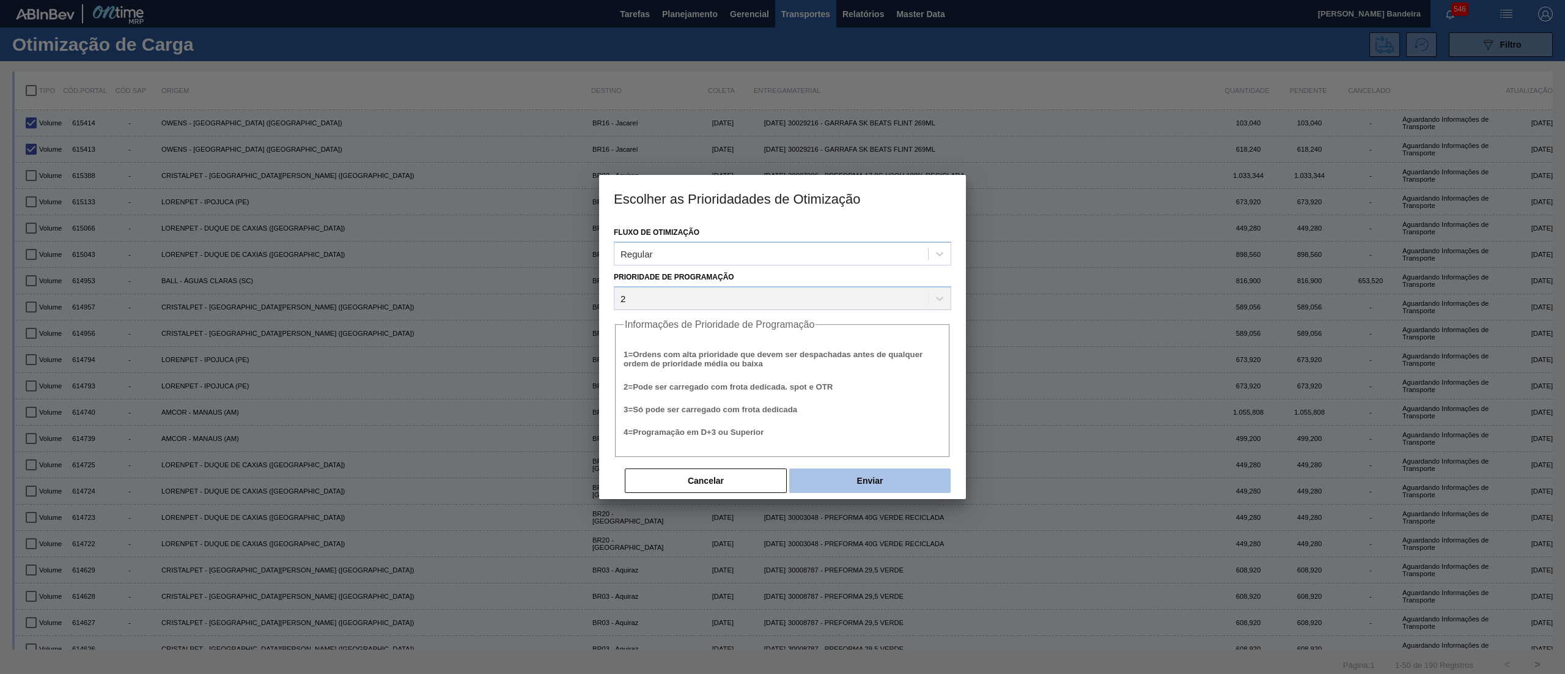
click at [922, 469] on button "Enviar" at bounding box center [869, 480] width 161 height 24
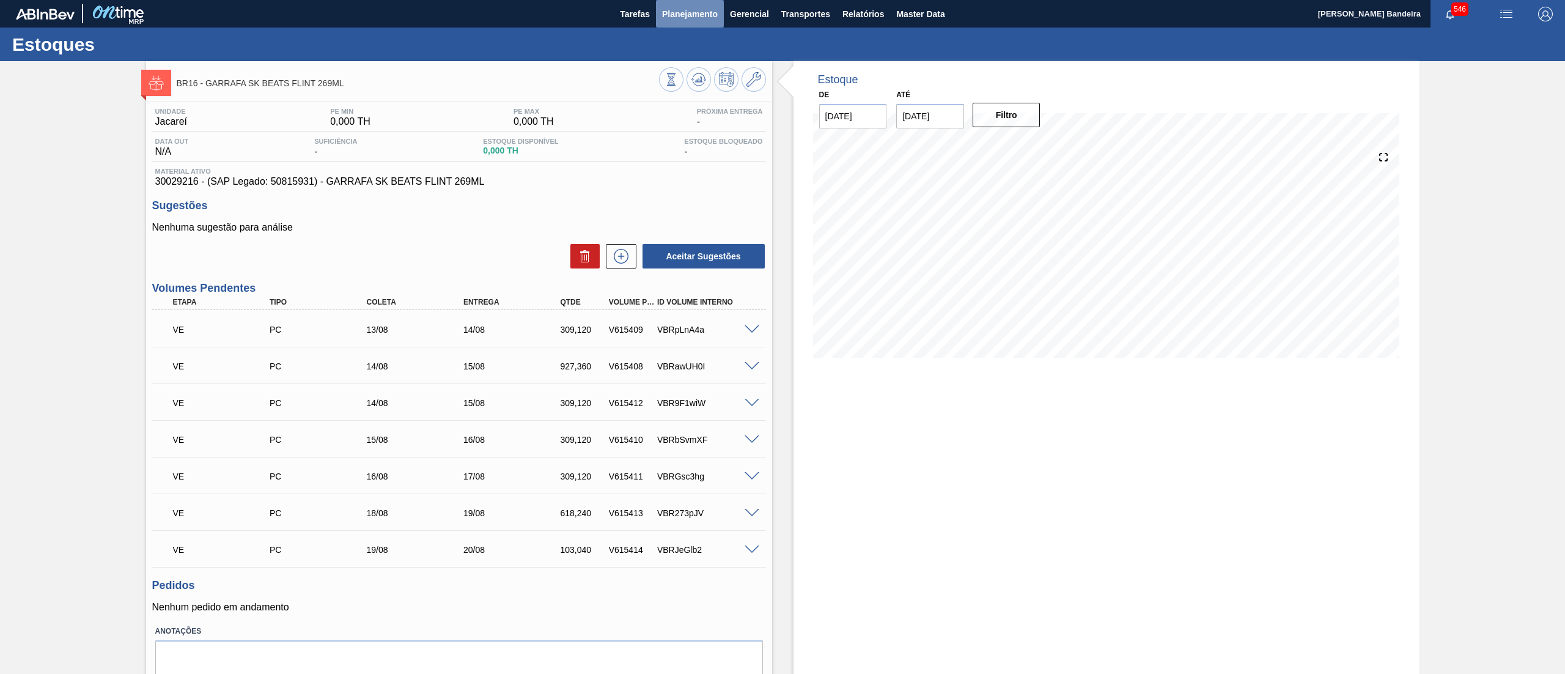
click at [677, 7] on span "Planejamento" at bounding box center [690, 14] width 56 height 15
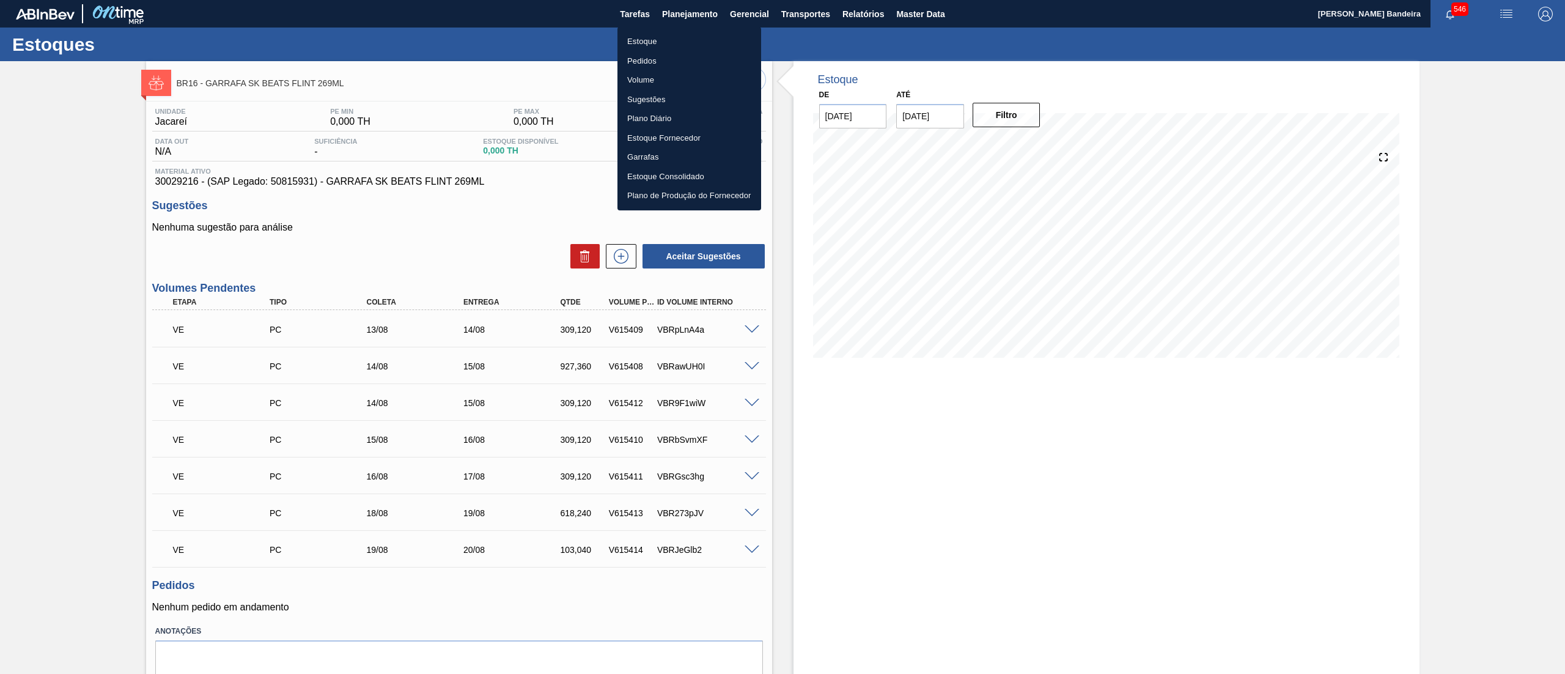
click at [690, 43] on li "Estoque" at bounding box center [689, 42] width 144 height 20
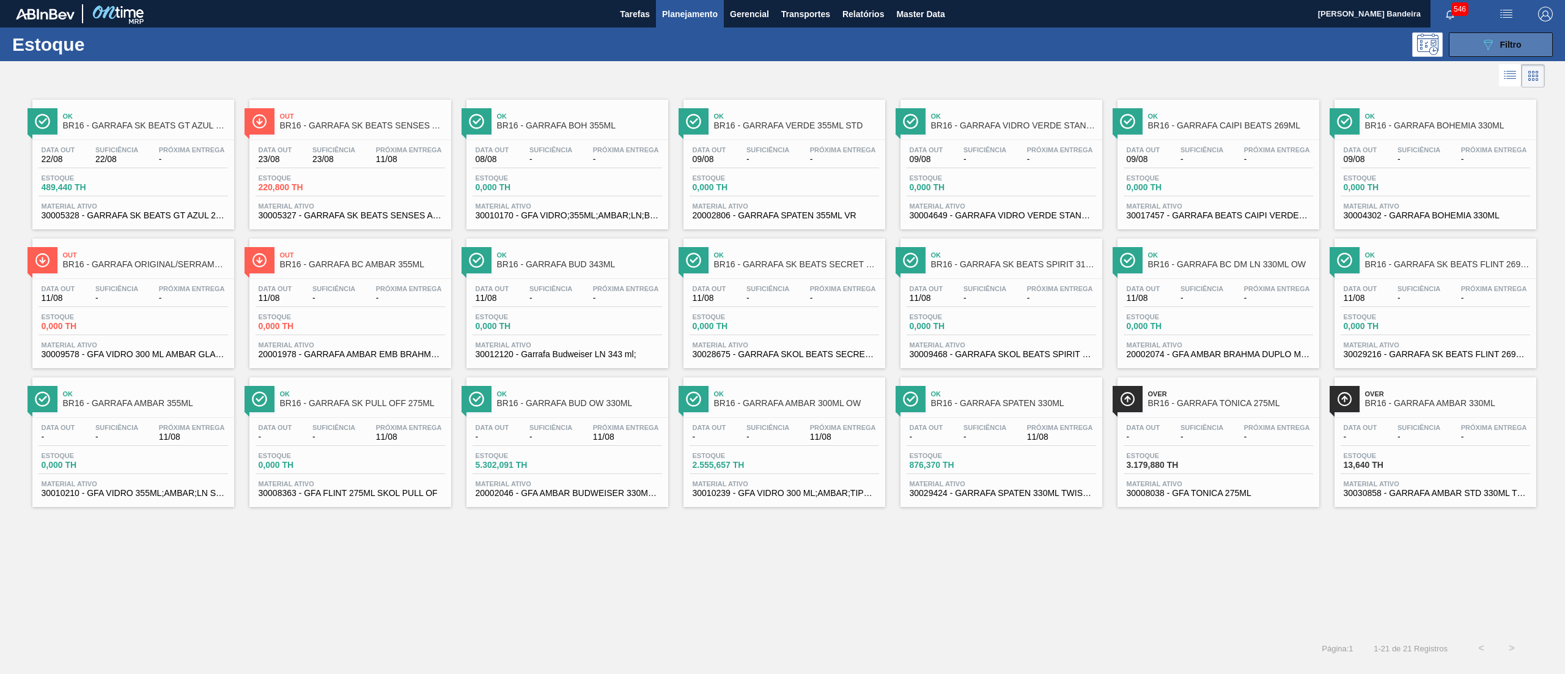
click at [1469, 45] on button "089F7B8B-B2A5-4AFE-B5C0-19BA573D28AC Filtro" at bounding box center [1501, 44] width 104 height 24
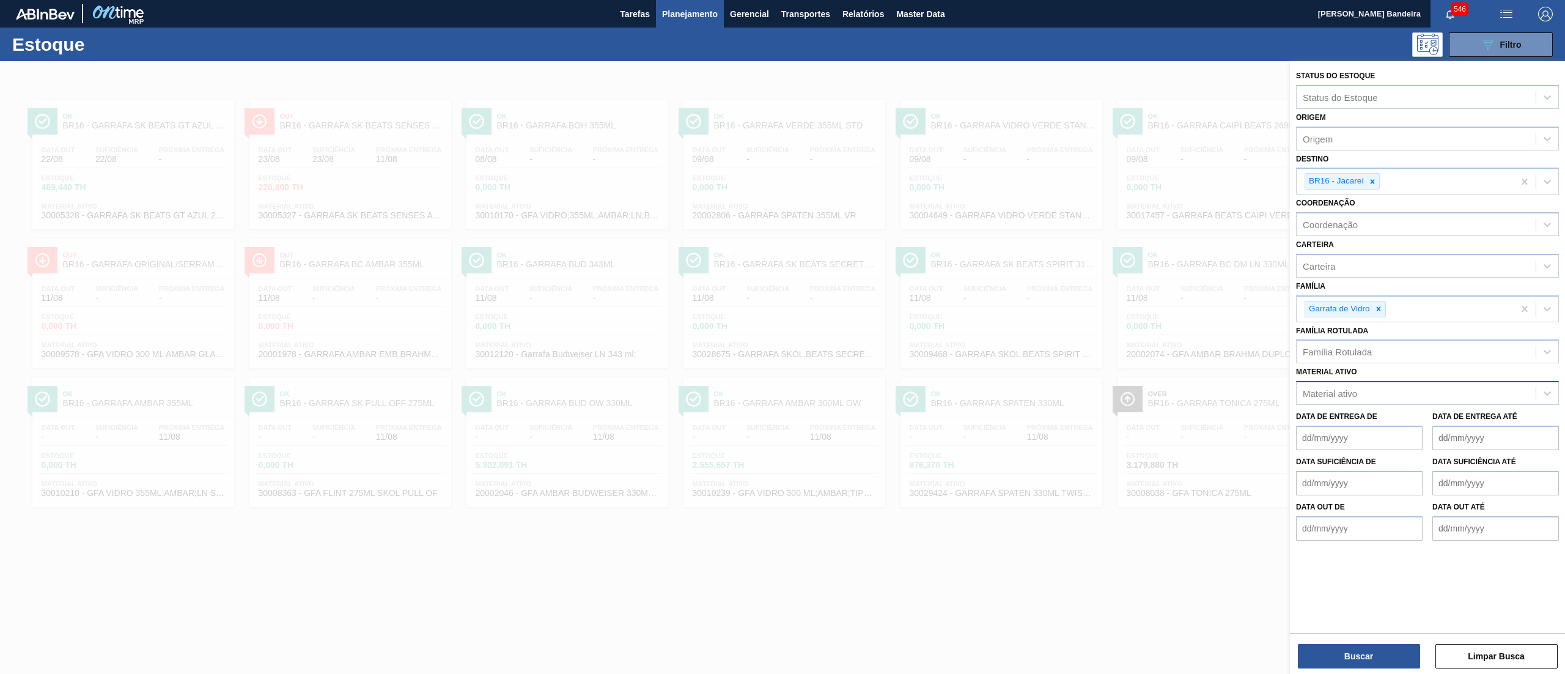
click at [1387, 394] on div "Material ativo" at bounding box center [1415, 393] width 239 height 18
click at [1386, 392] on div "Material ativo" at bounding box center [1415, 393] width 239 height 18
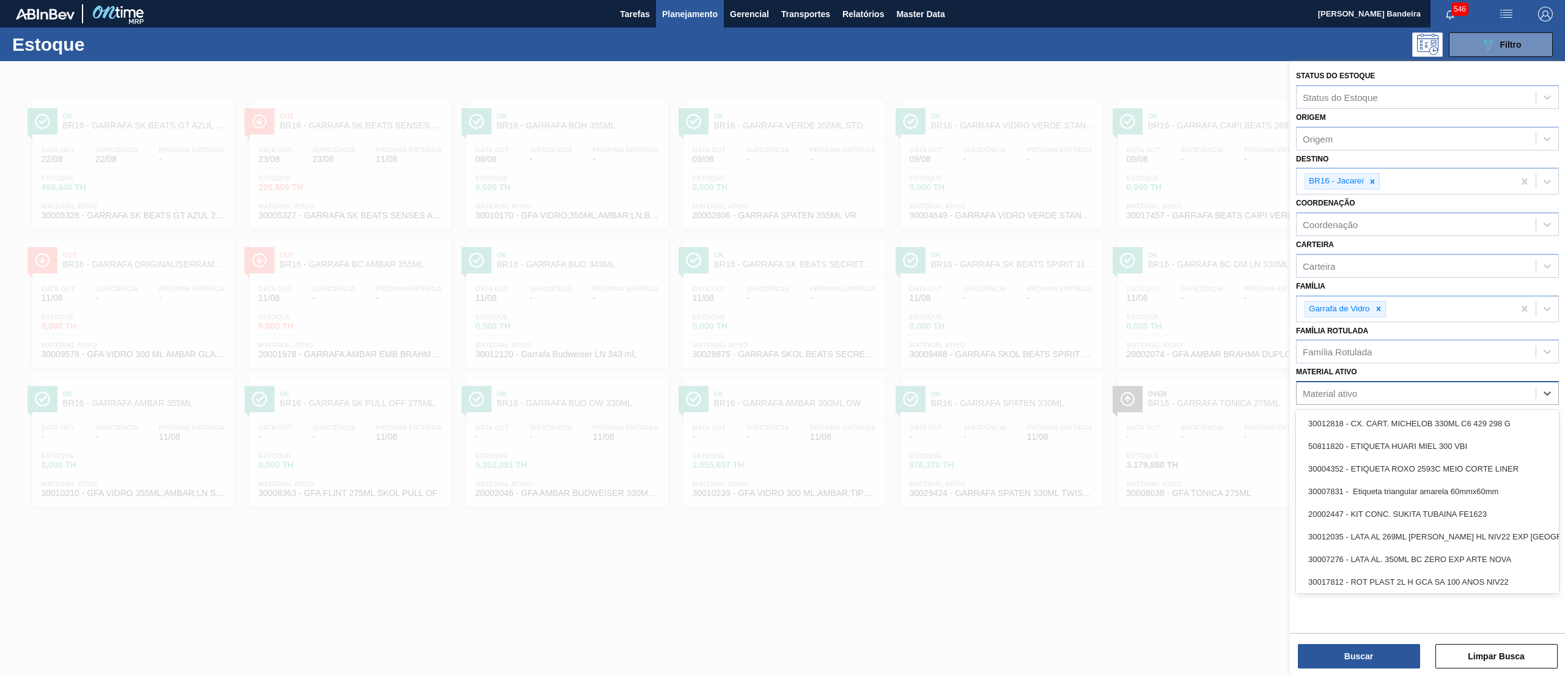
click at [1380, 392] on div "Material ativo" at bounding box center [1415, 393] width 239 height 18
paste ativo "30034487"
type ativo "30034487"
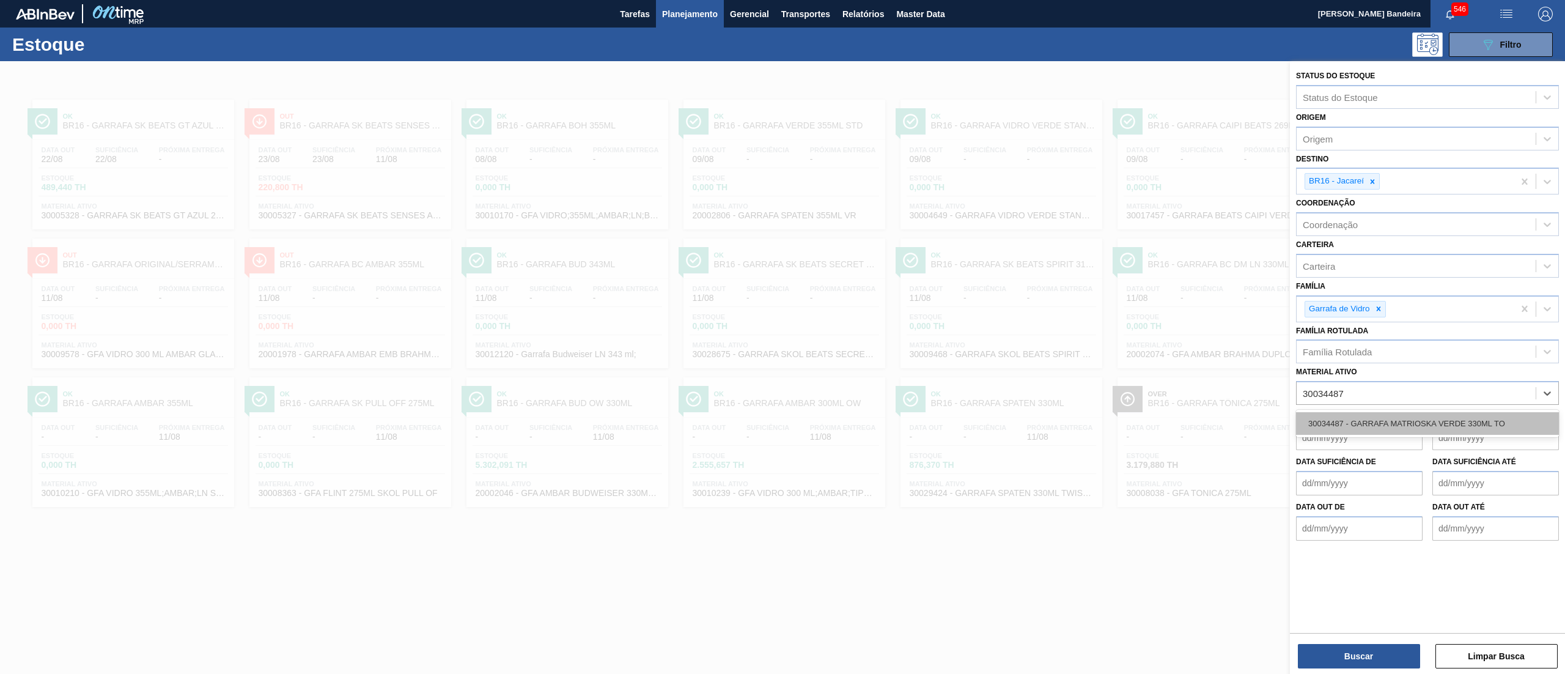
click at [1400, 420] on div "30034487 - GARRAFA MATRIOSKA VERDE 330ML TO" at bounding box center [1427, 423] width 263 height 23
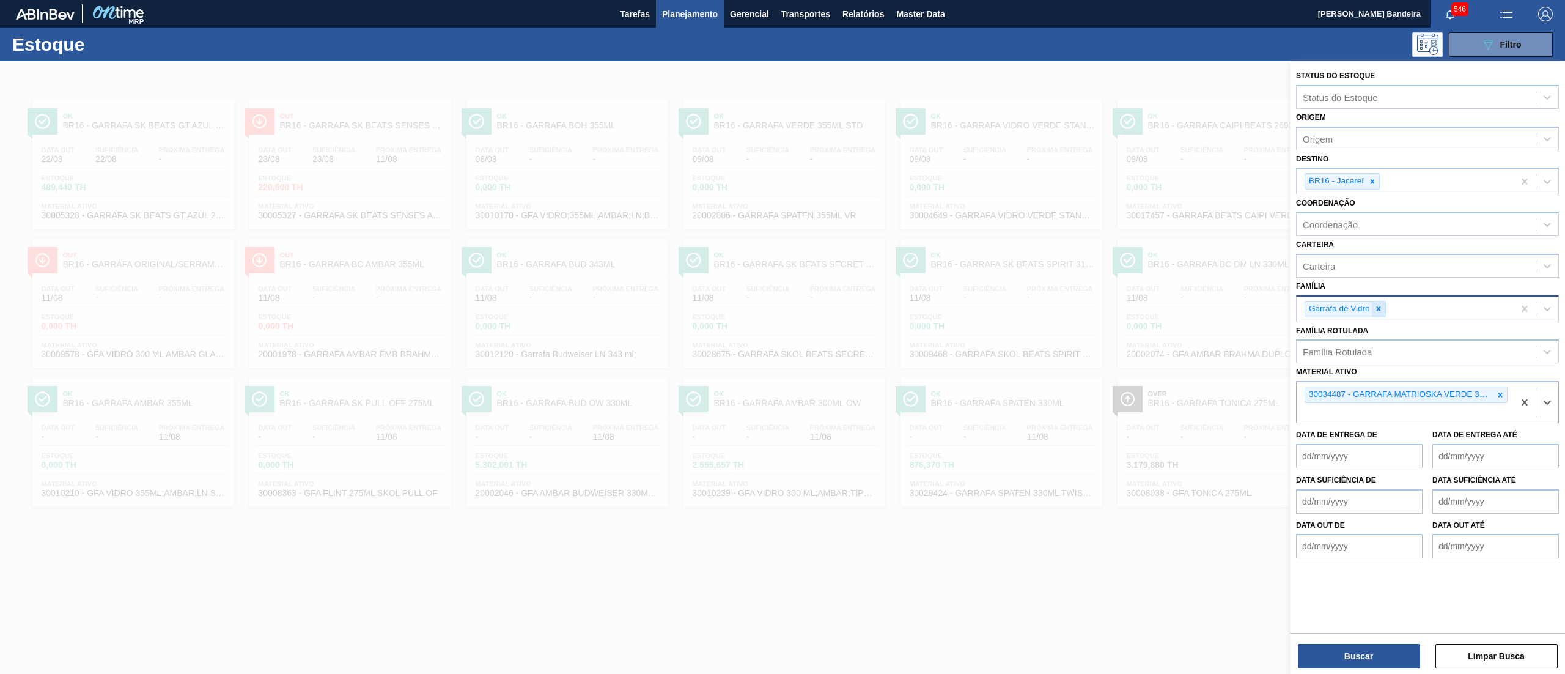
click at [1374, 306] on icon at bounding box center [1378, 308] width 9 height 9
click at [1372, 185] on div at bounding box center [1371, 181] width 13 height 15
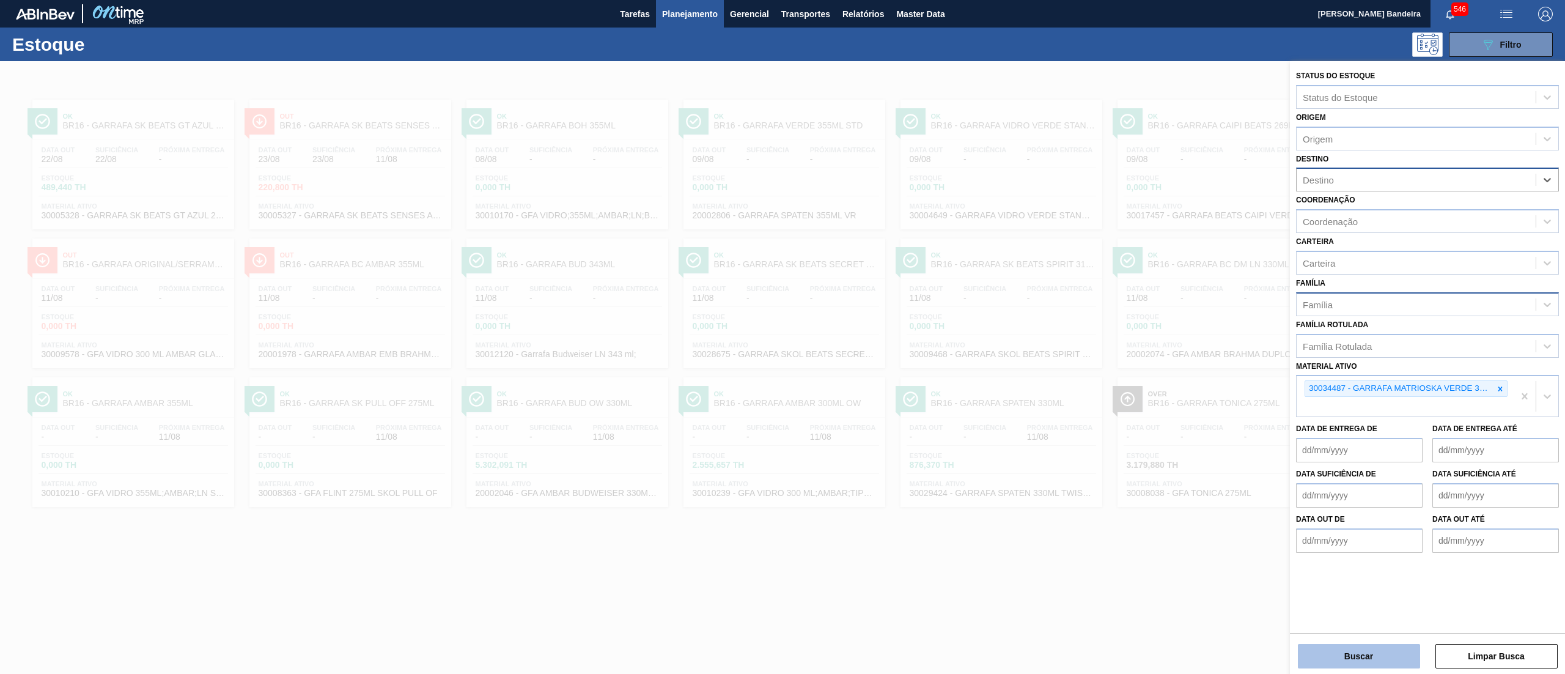
click at [1352, 648] on button "Buscar" at bounding box center [1359, 656] width 122 height 24
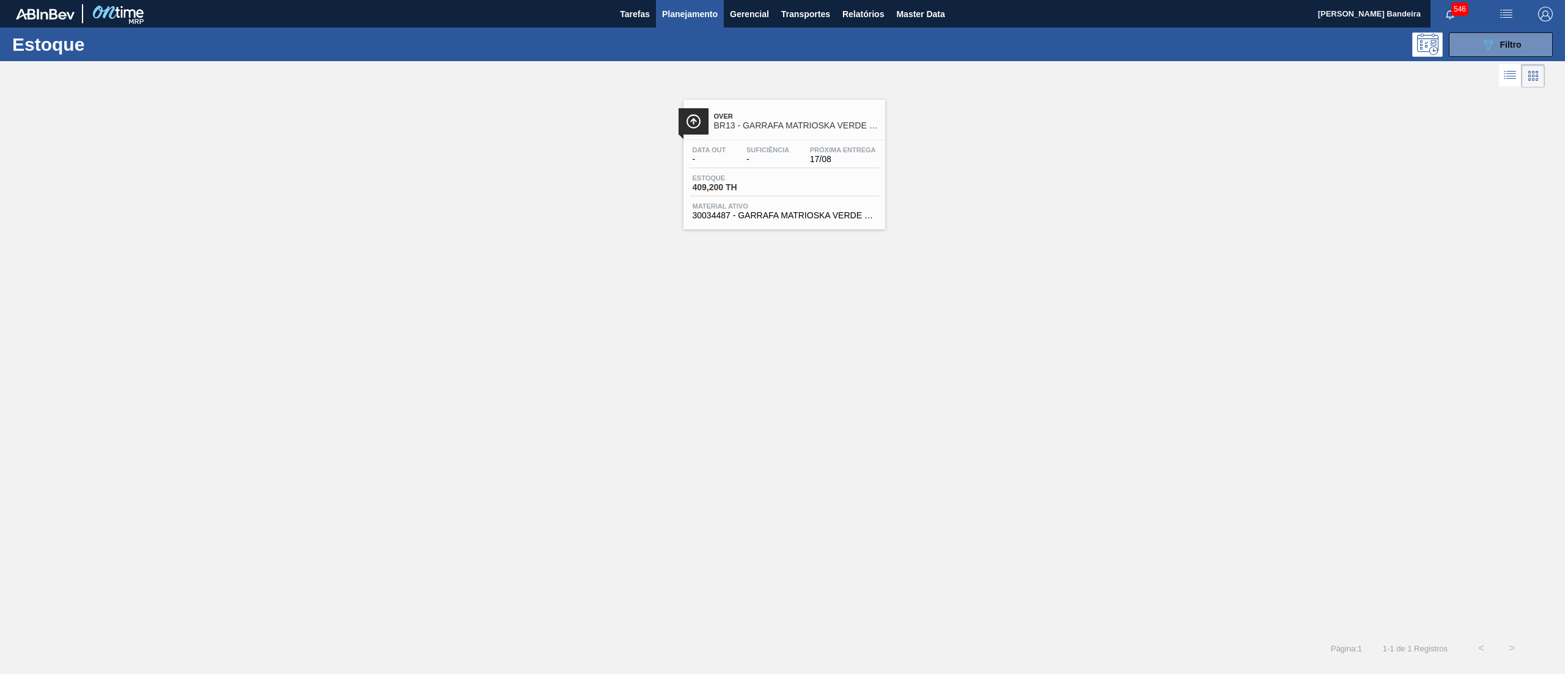
click at [800, 215] on span "30034487 - GARRAFA MATRIOSKA VERDE 330ML TO" at bounding box center [783, 215] width 183 height 9
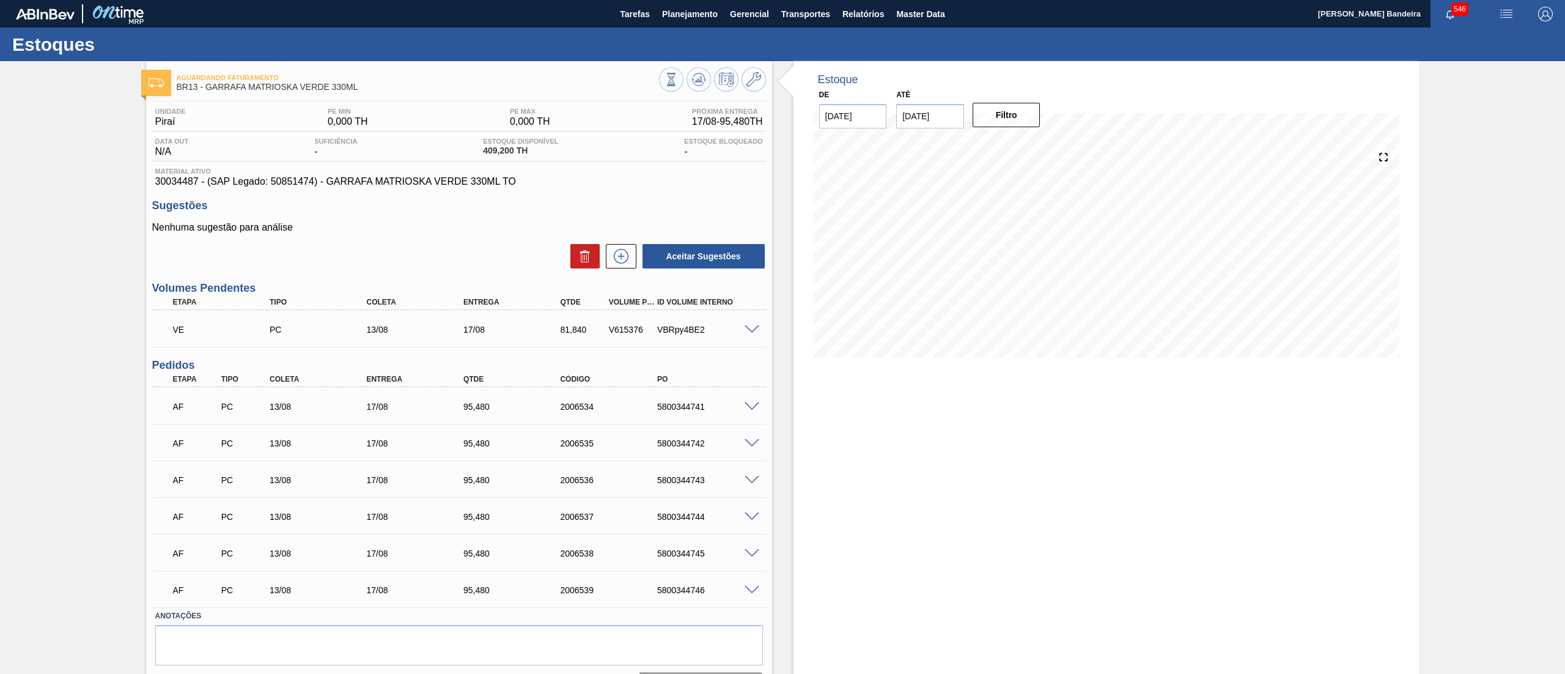
click at [746, 402] on span at bounding box center [751, 406] width 15 height 9
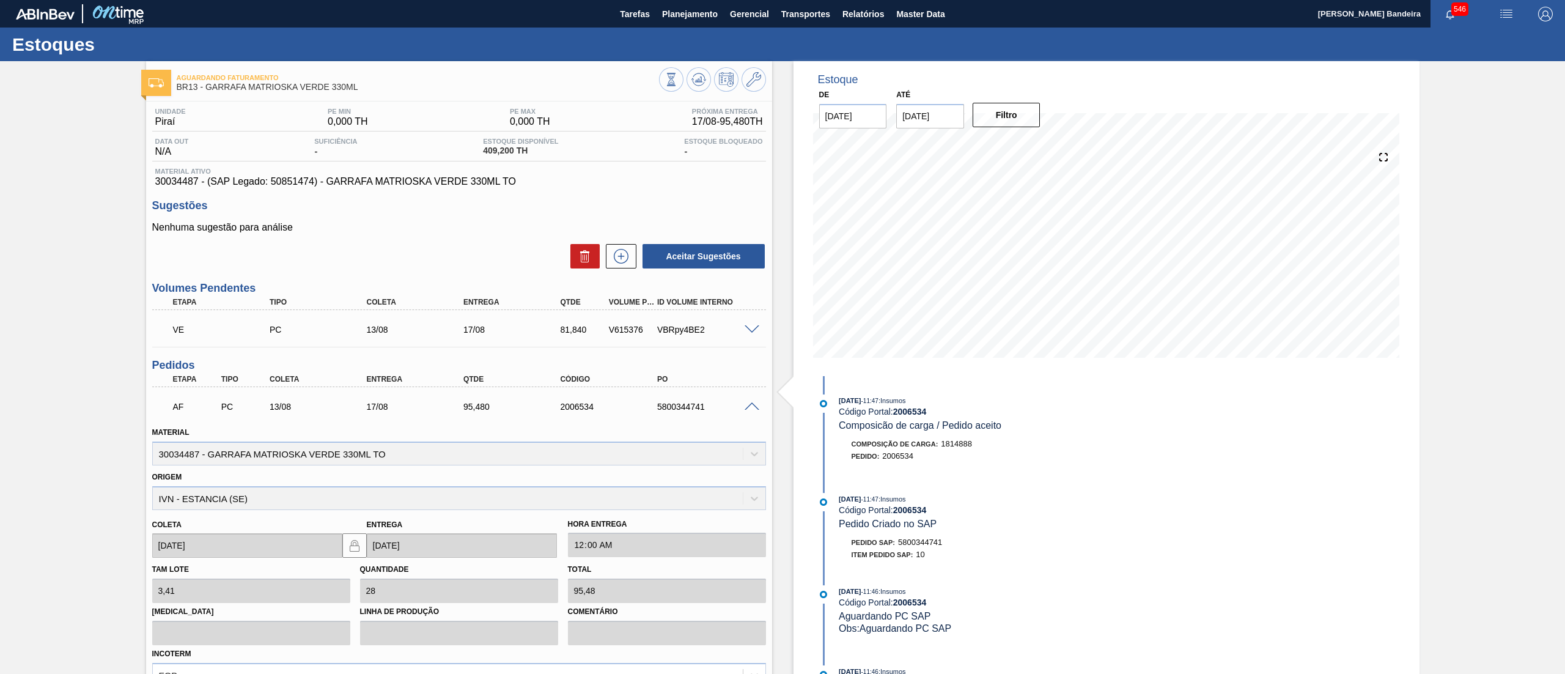
scroll to position [328, 0]
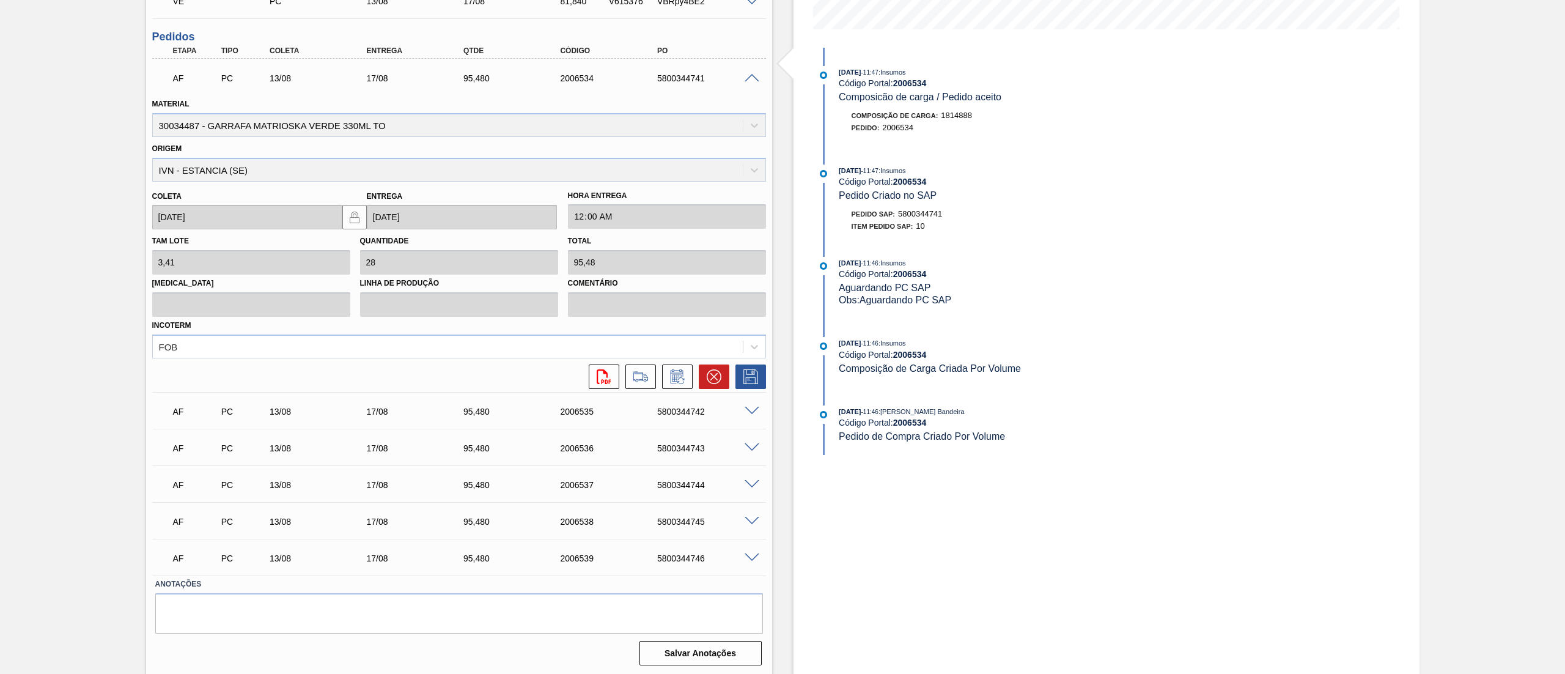
click at [744, 74] on span at bounding box center [751, 78] width 15 height 9
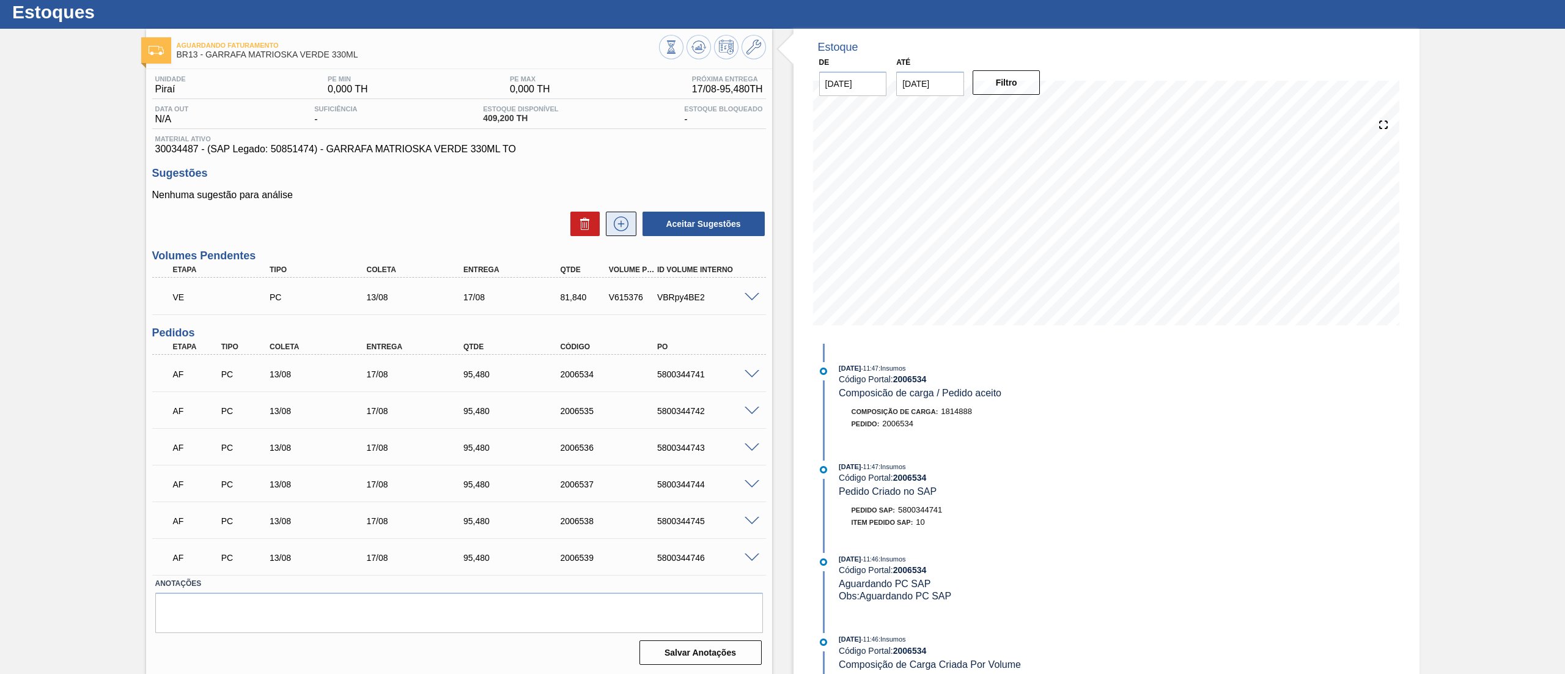
click at [614, 229] on icon at bounding box center [621, 223] width 15 height 15
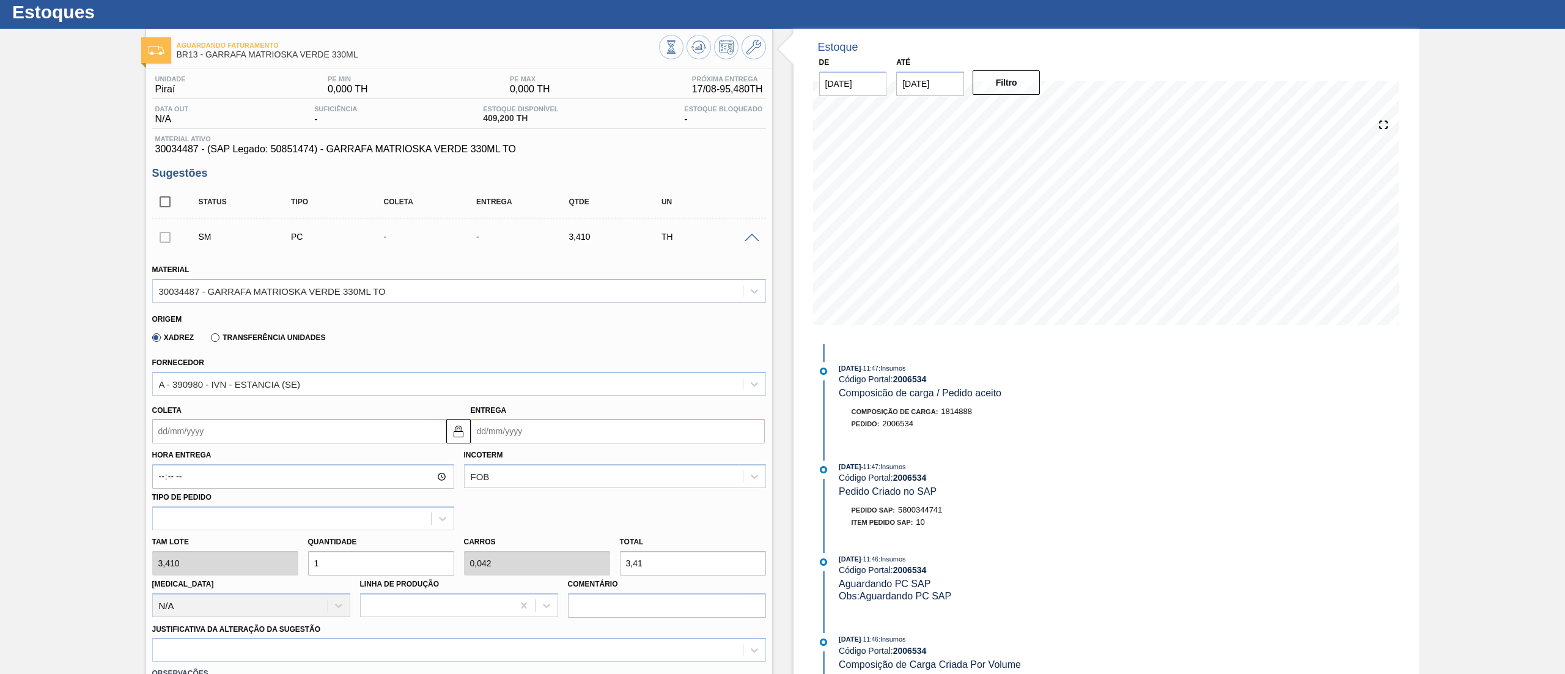
click at [253, 559] on div "Tam lote 3,410 Quantidade 1 Carros 0,042 Total 3,41 Doca N/A Linha de Produção …" at bounding box center [458, 573] width 623 height 87
type input "2"
type input "0,083"
type input "6,82"
type input "28"
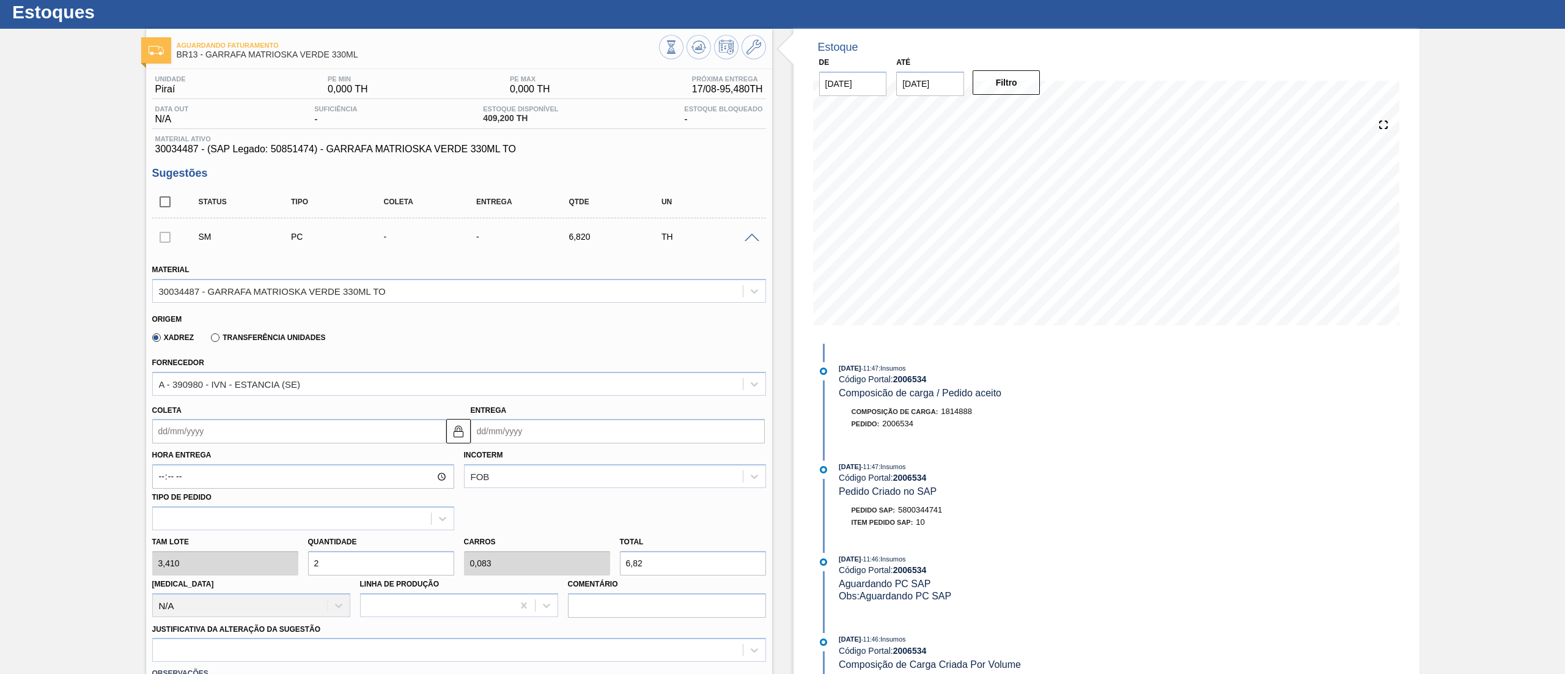
type input "1,167"
type input "95,48"
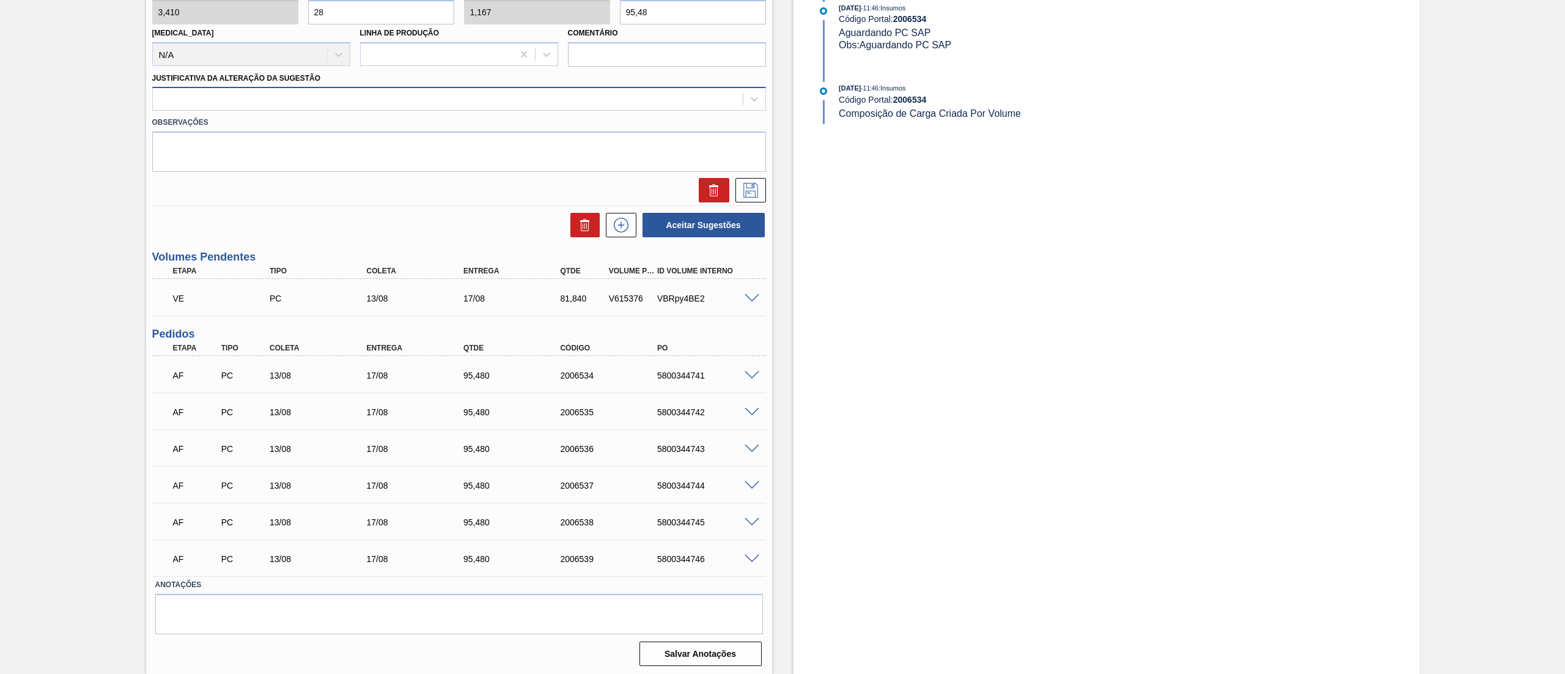
type input "28"
click at [316, 103] on div at bounding box center [448, 99] width 590 height 18
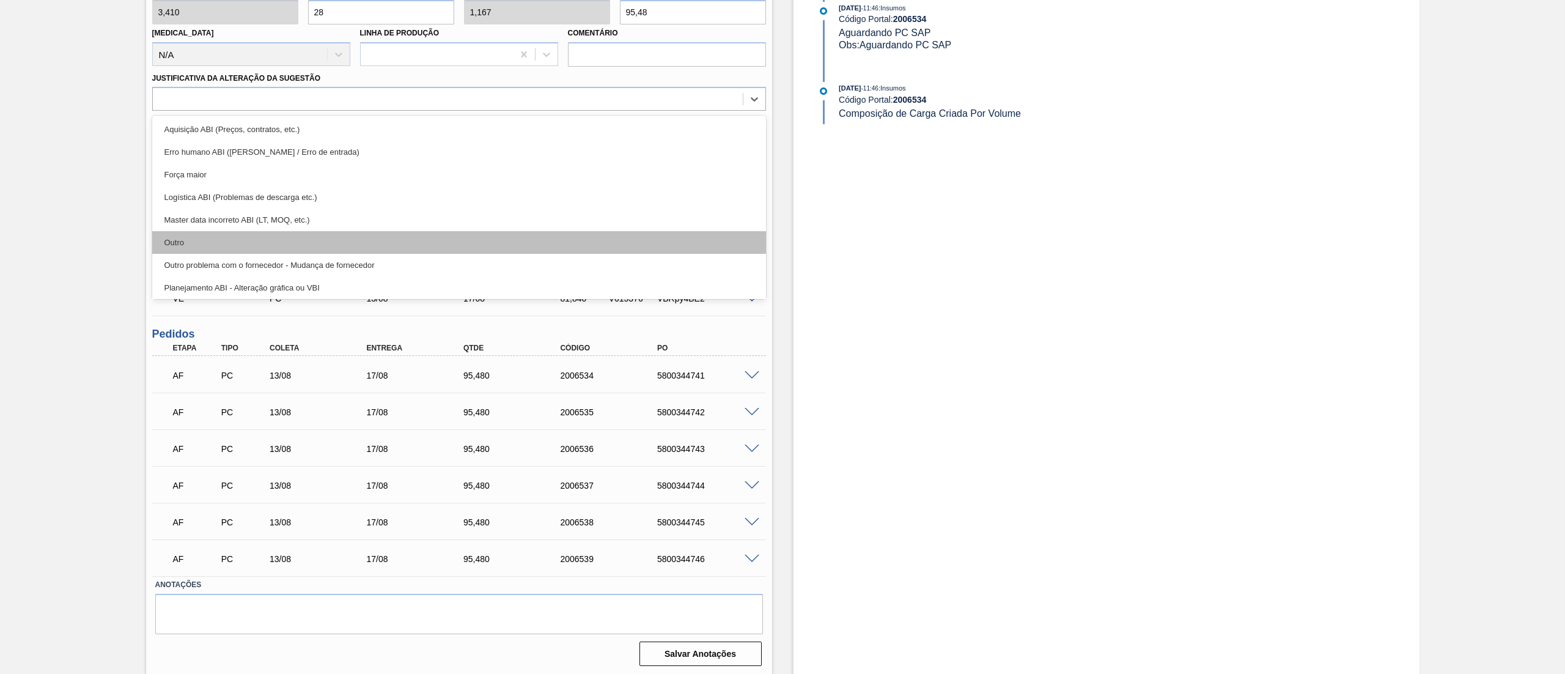
click at [284, 246] on div "Outro" at bounding box center [459, 242] width 614 height 23
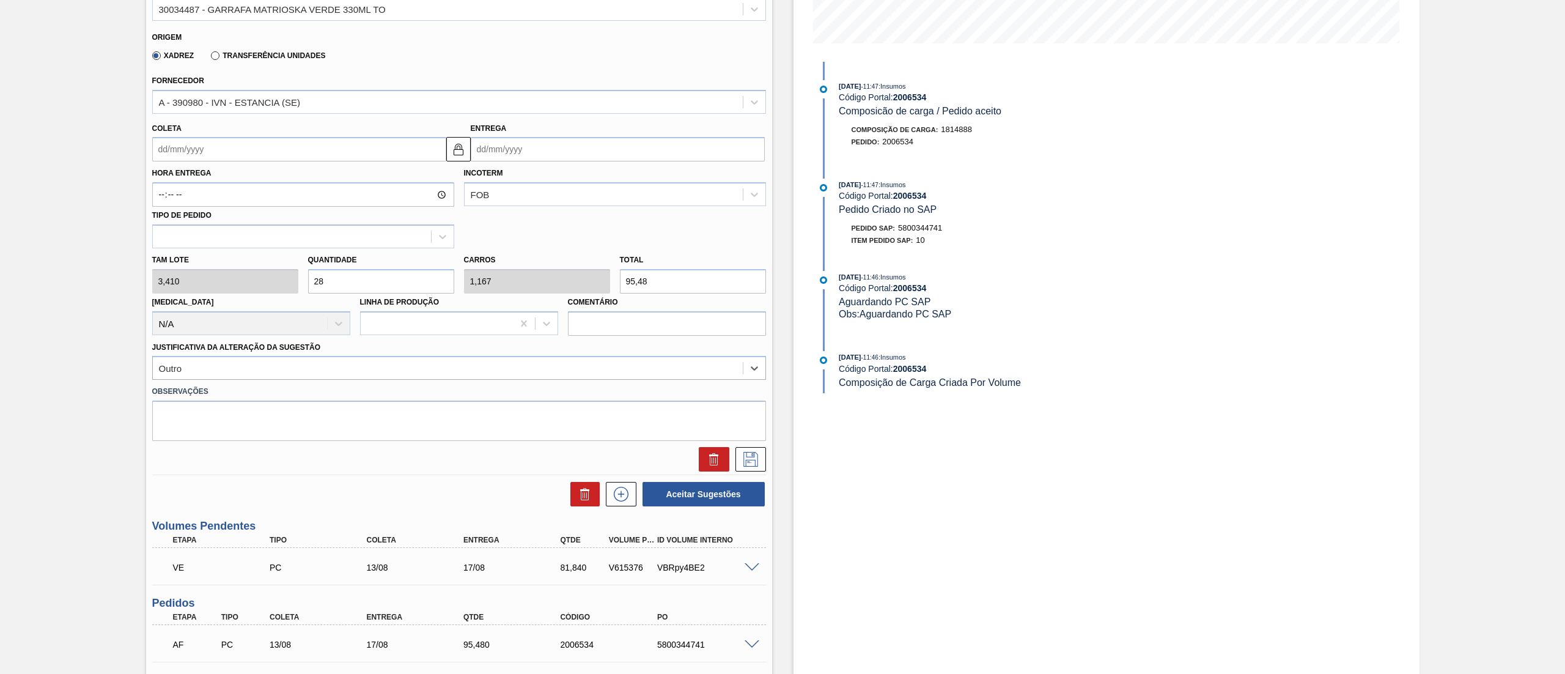
scroll to position [299, 0]
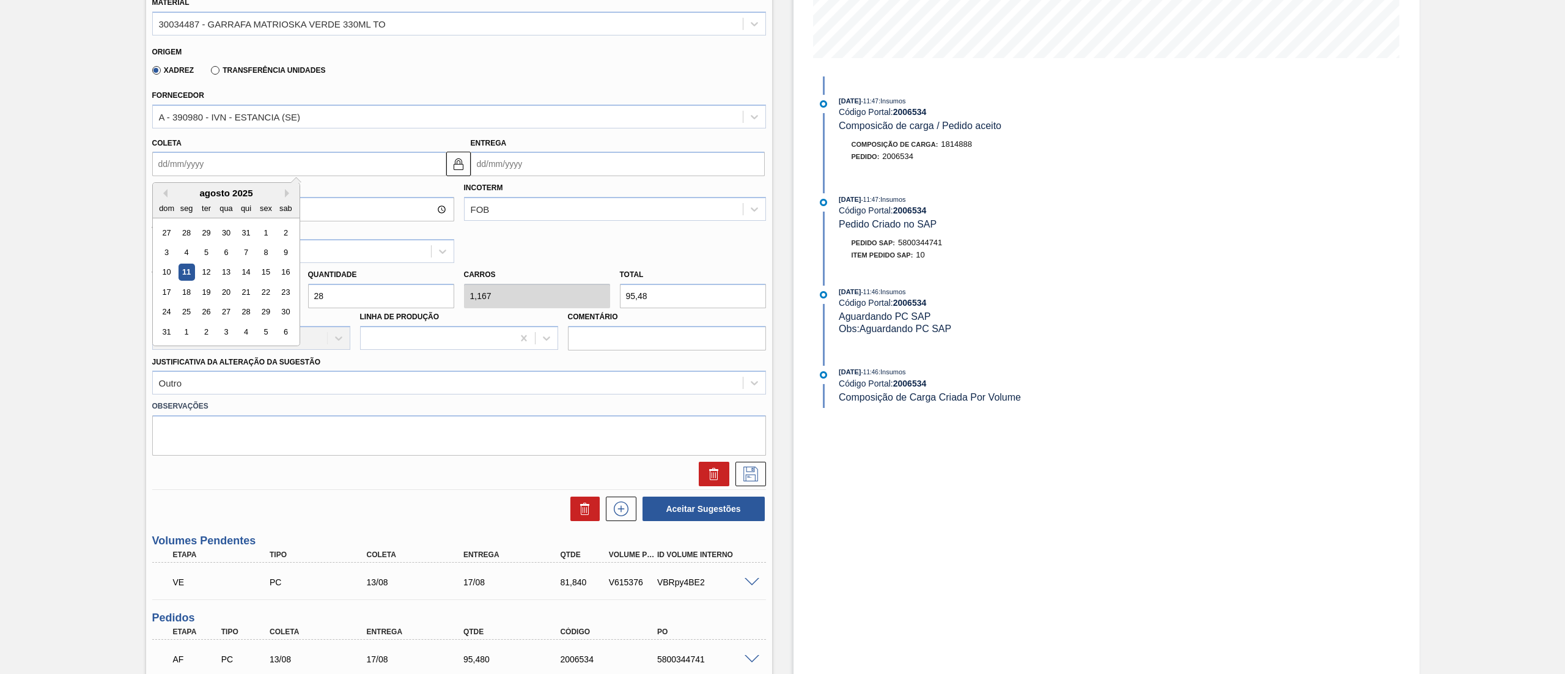
click at [387, 164] on input "Coleta" at bounding box center [299, 164] width 294 height 24
click at [245, 269] on div "14" at bounding box center [245, 272] width 17 height 17
type input "14/08/2025"
type input "18/08/2025"
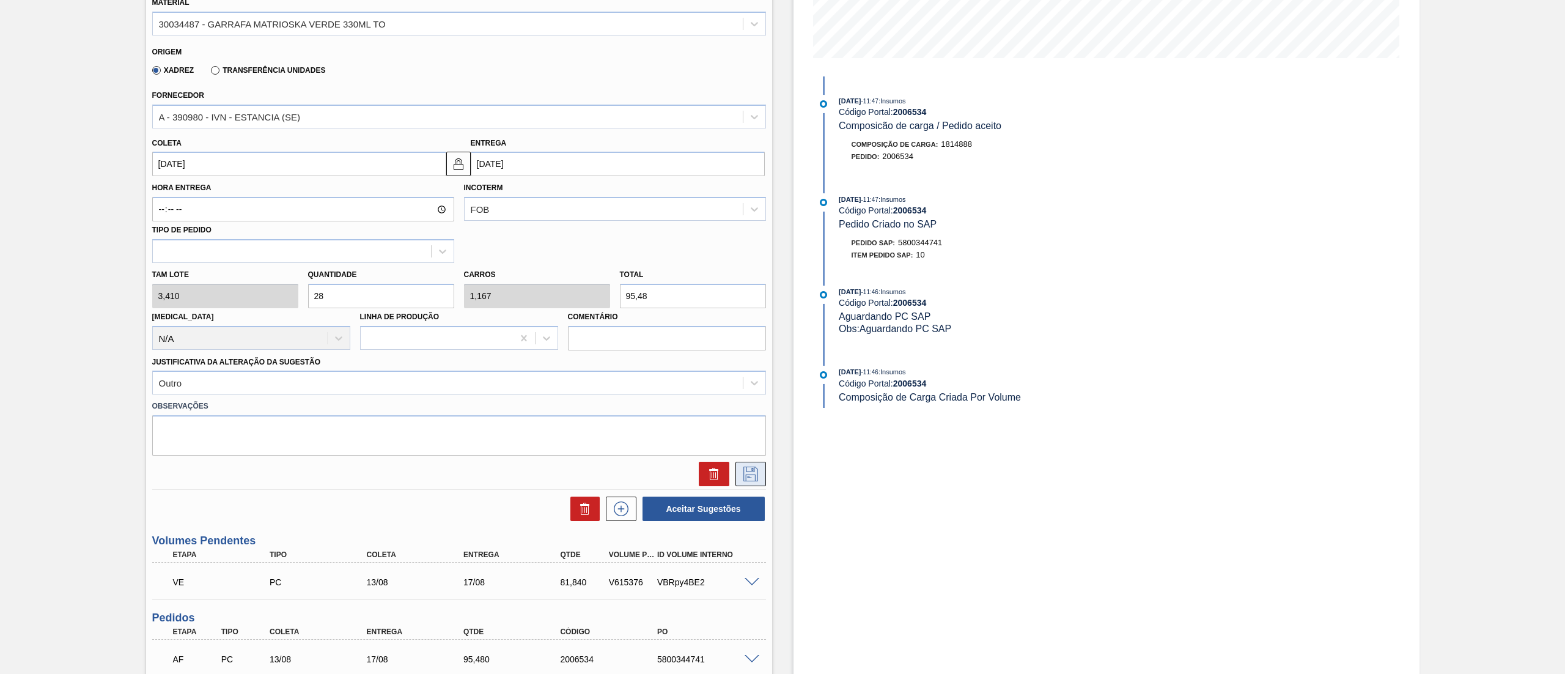
click at [749, 481] on button at bounding box center [750, 473] width 31 height 24
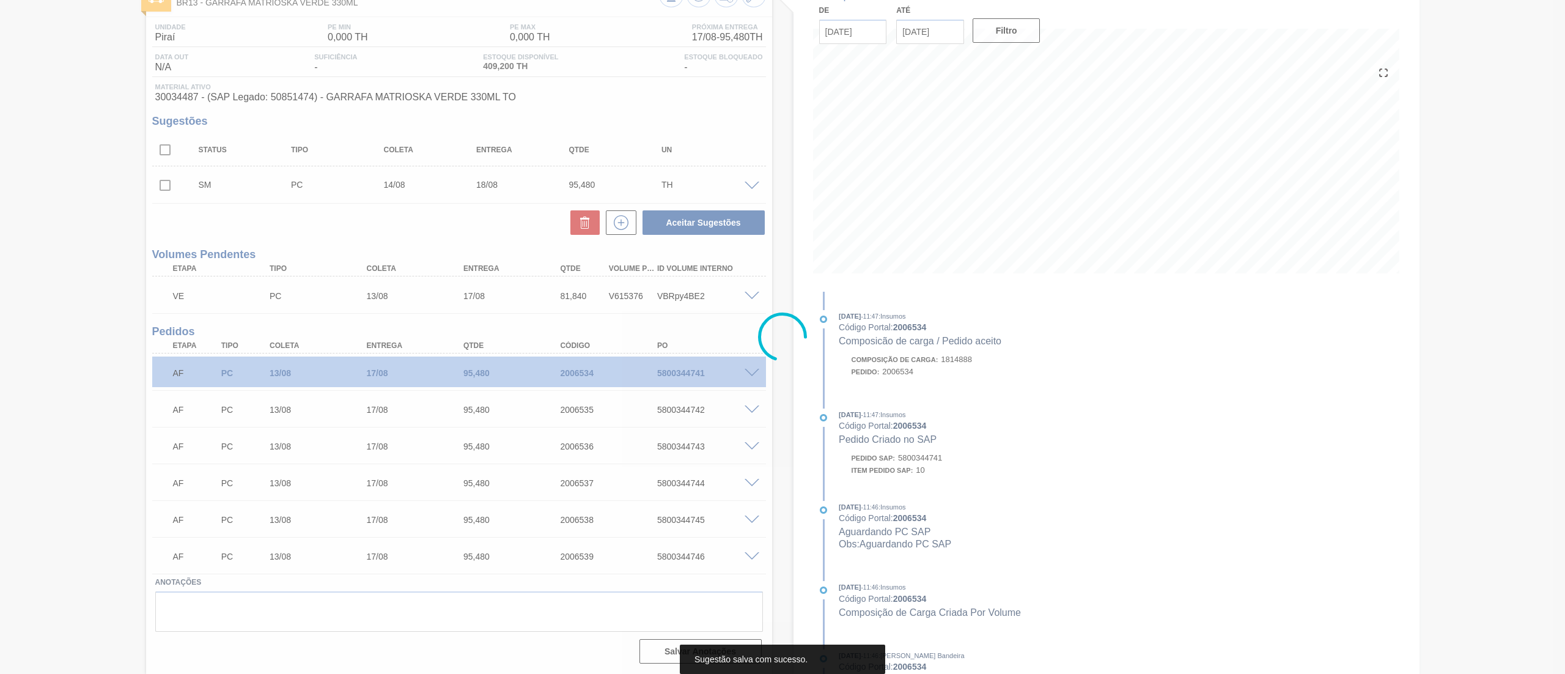
scroll to position [83, 0]
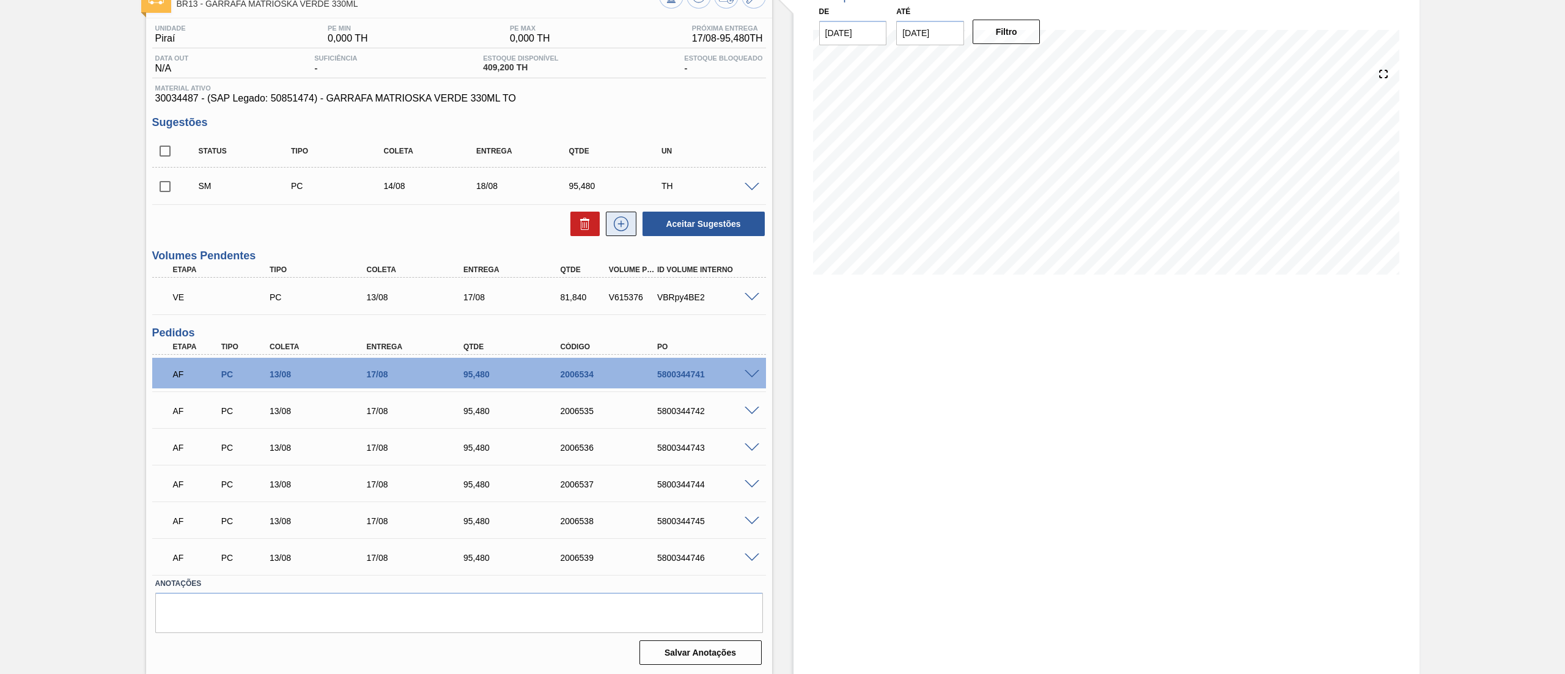
click at [626, 225] on icon at bounding box center [621, 223] width 15 height 15
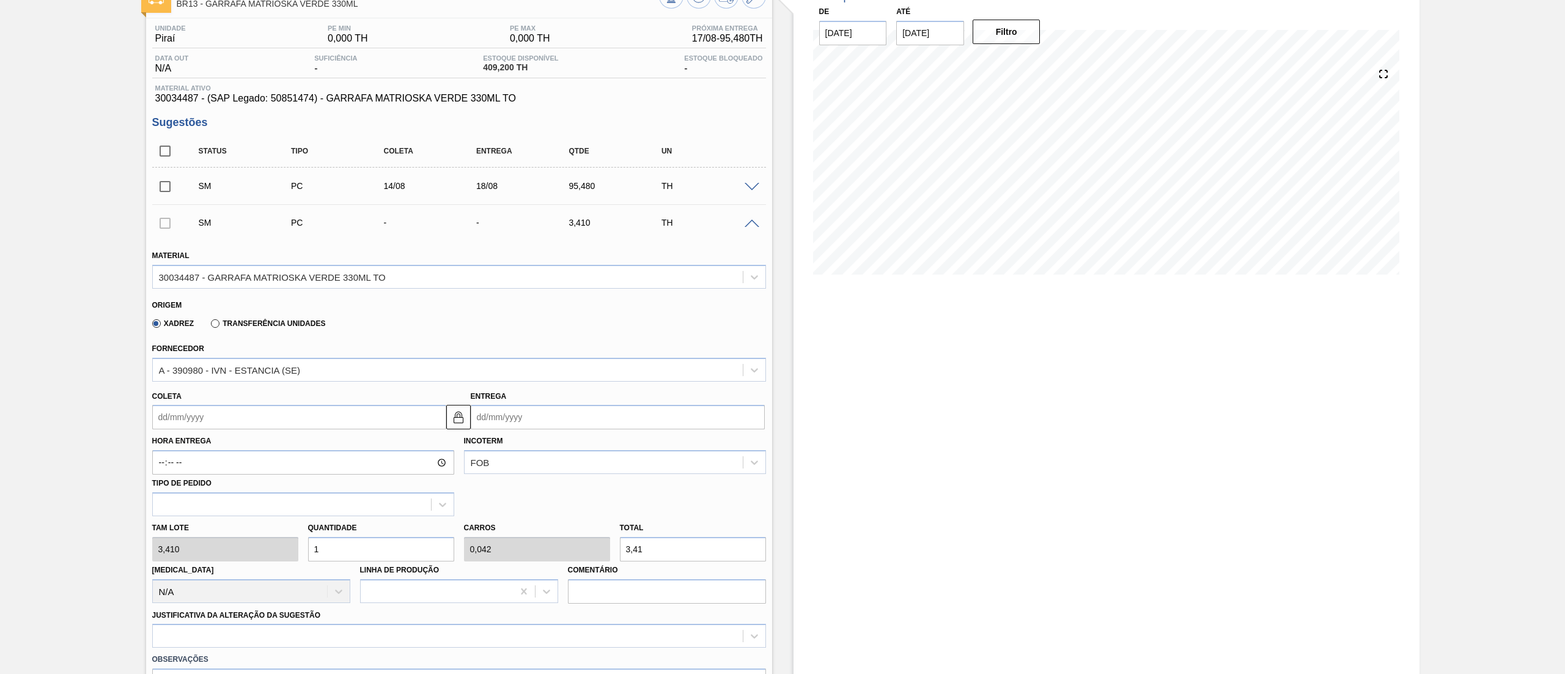
click at [222, 423] on input "Coleta" at bounding box center [299, 417] width 294 height 24
click at [267, 523] on div "15" at bounding box center [265, 525] width 17 height 17
type input "15/08/2025"
type input "19/08/2025"
click at [277, 549] on div "Tam lote 3,410 Quantidade 1 Carros 0,042 Total 3,41 Doca N/A Linha de Produção …" at bounding box center [458, 559] width 623 height 87
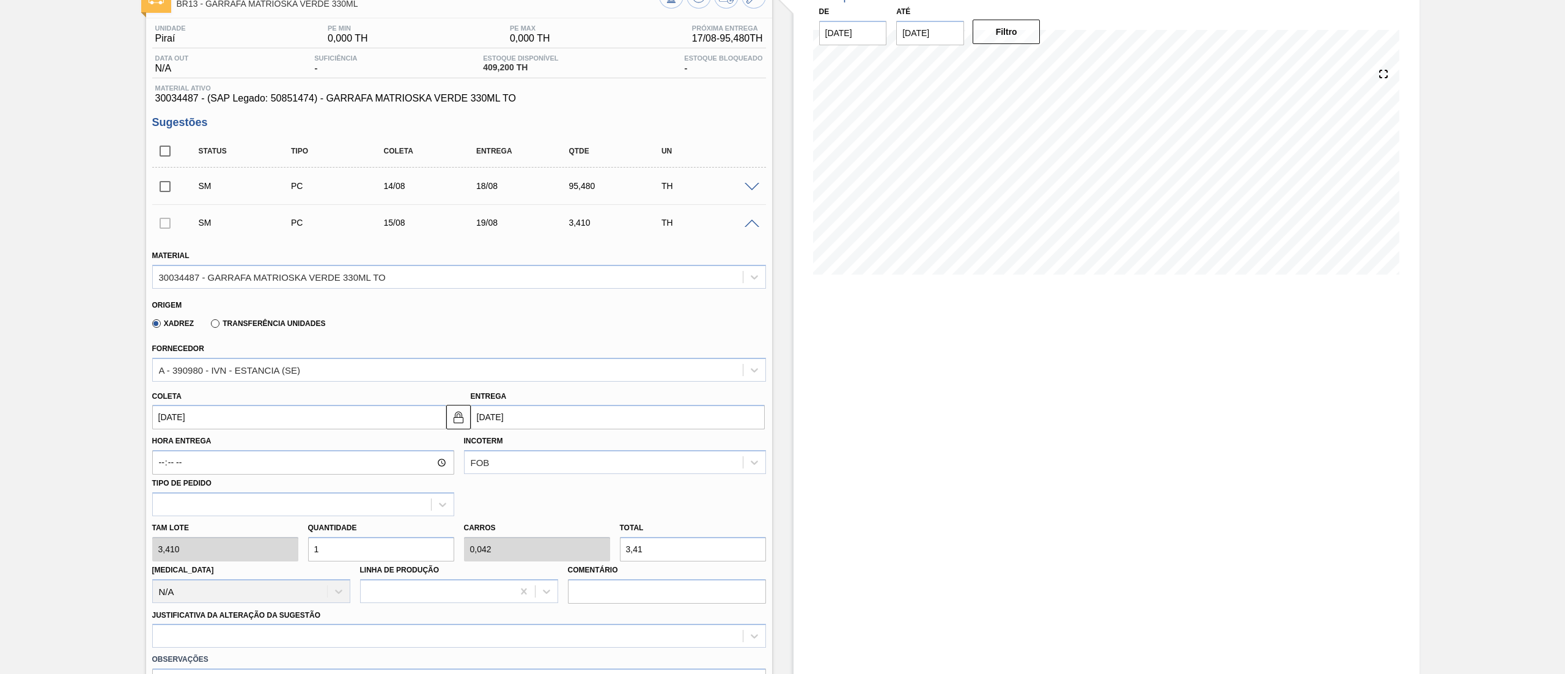
type input "2"
type input "0,083"
type input "6,82"
type input "28"
type input "1,167"
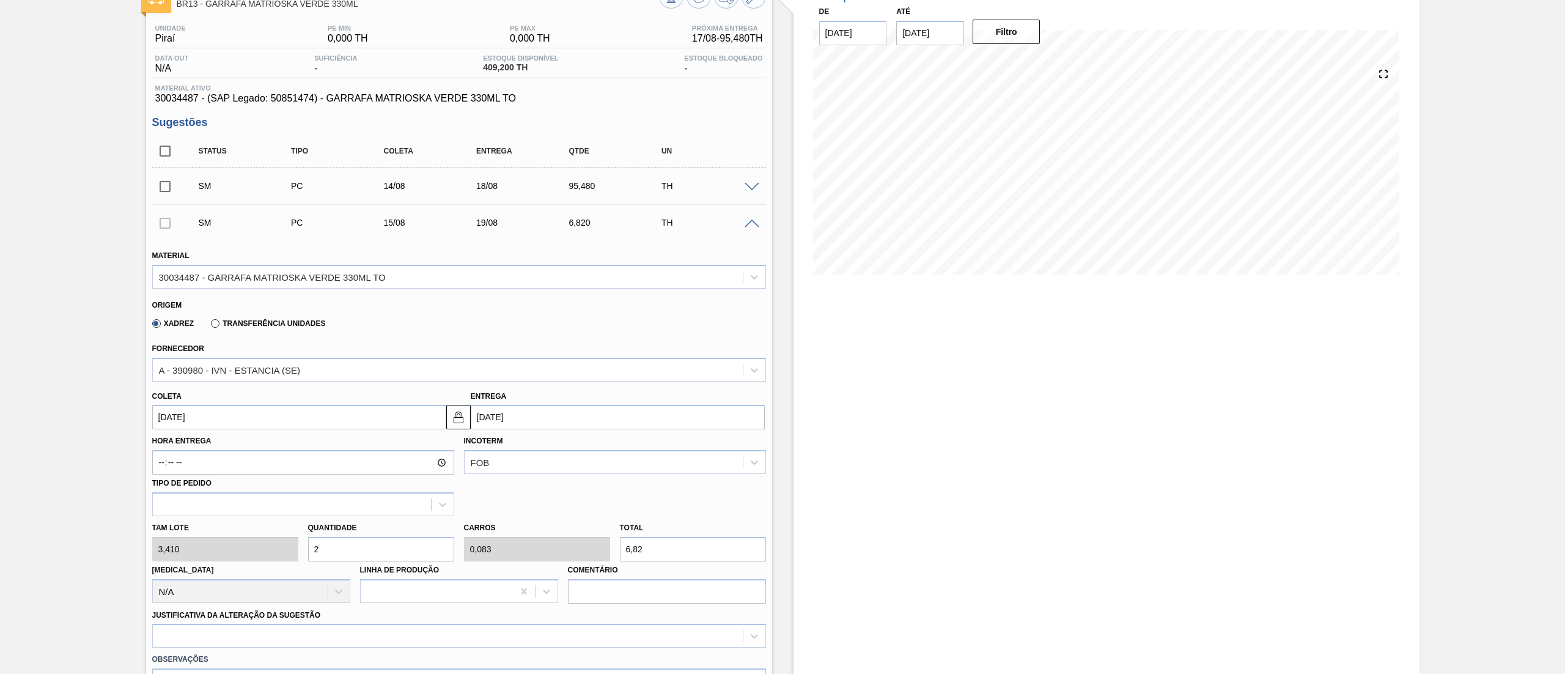
type input "95,48"
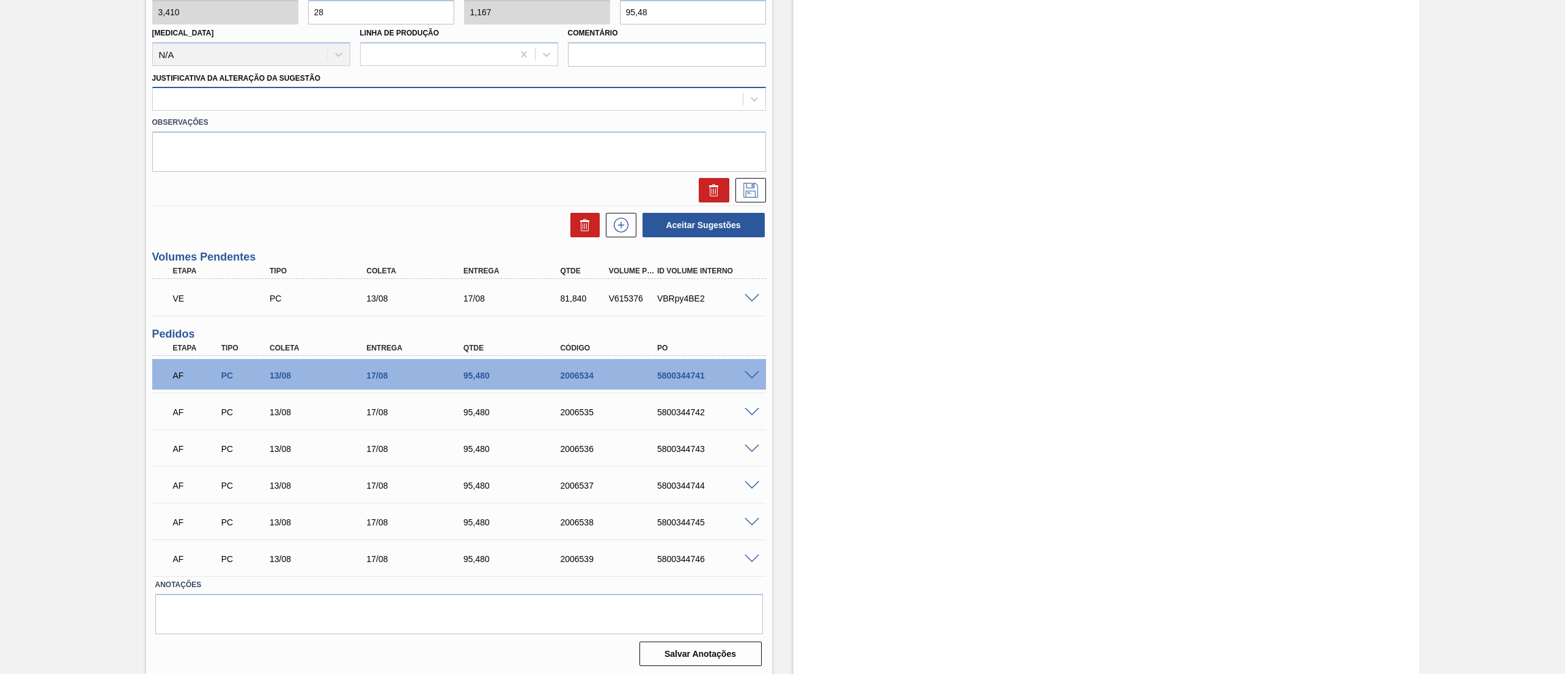
type input "28"
click at [248, 89] on div at bounding box center [459, 99] width 614 height 24
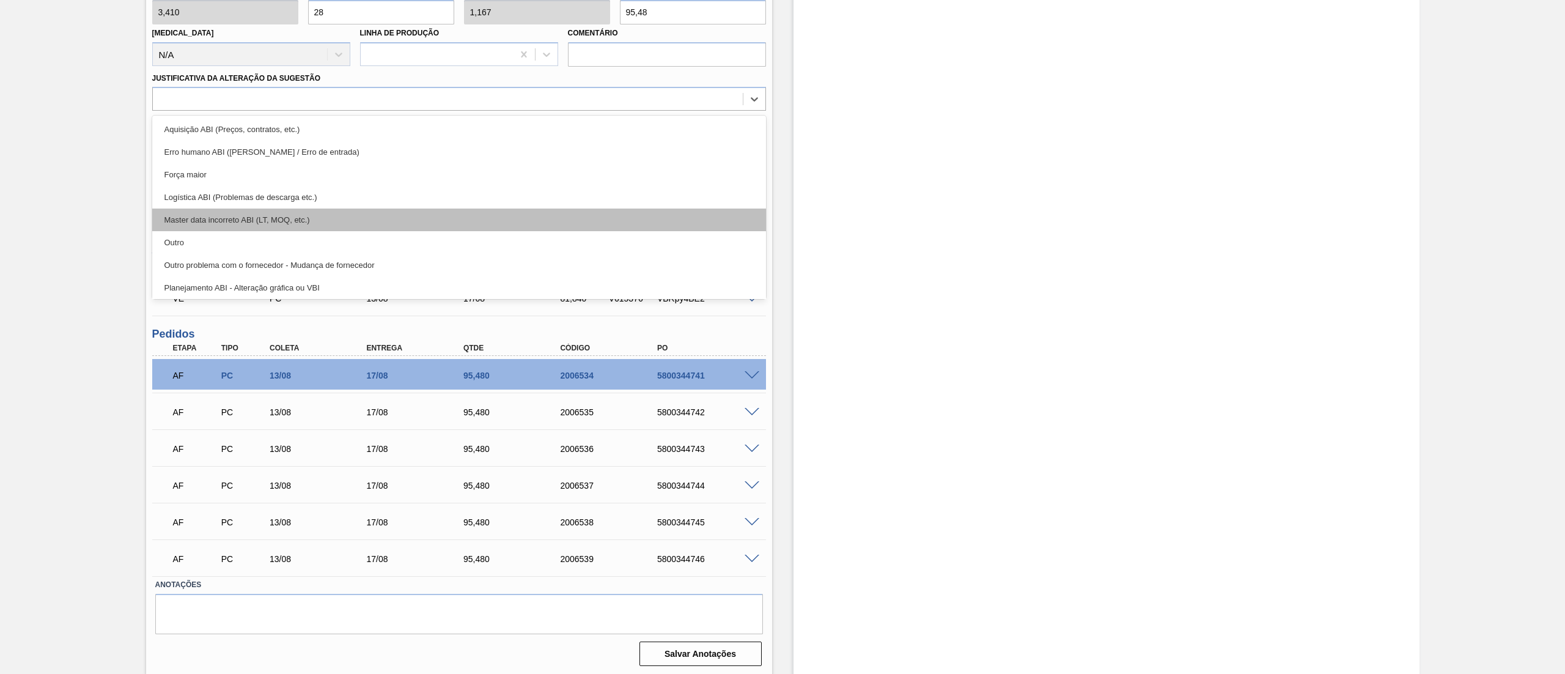
click at [232, 230] on div "Master data incorreto ABI (LT, MOQ, etc.)" at bounding box center [459, 219] width 614 height 23
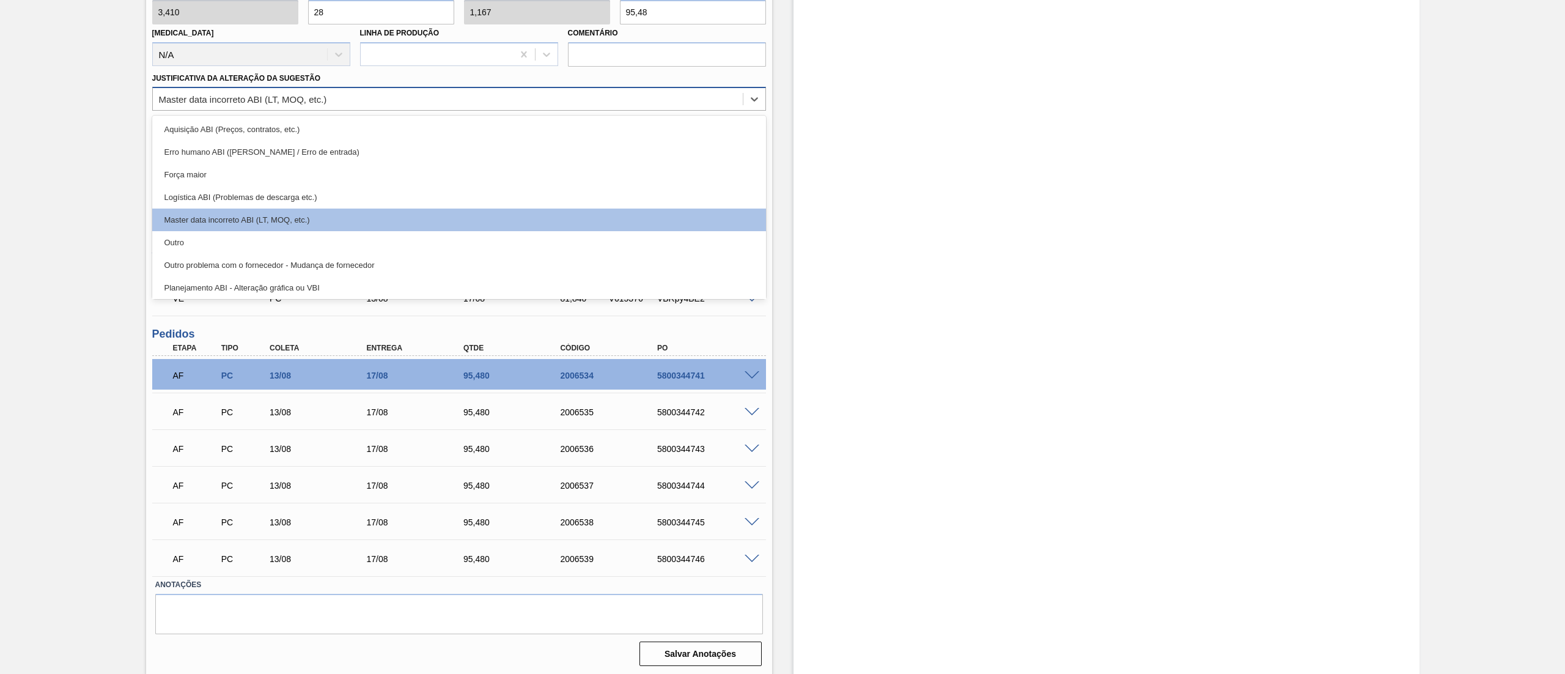
click at [218, 103] on div "Master data incorreto ABI (LT, MOQ, etc.)" at bounding box center [243, 99] width 168 height 10
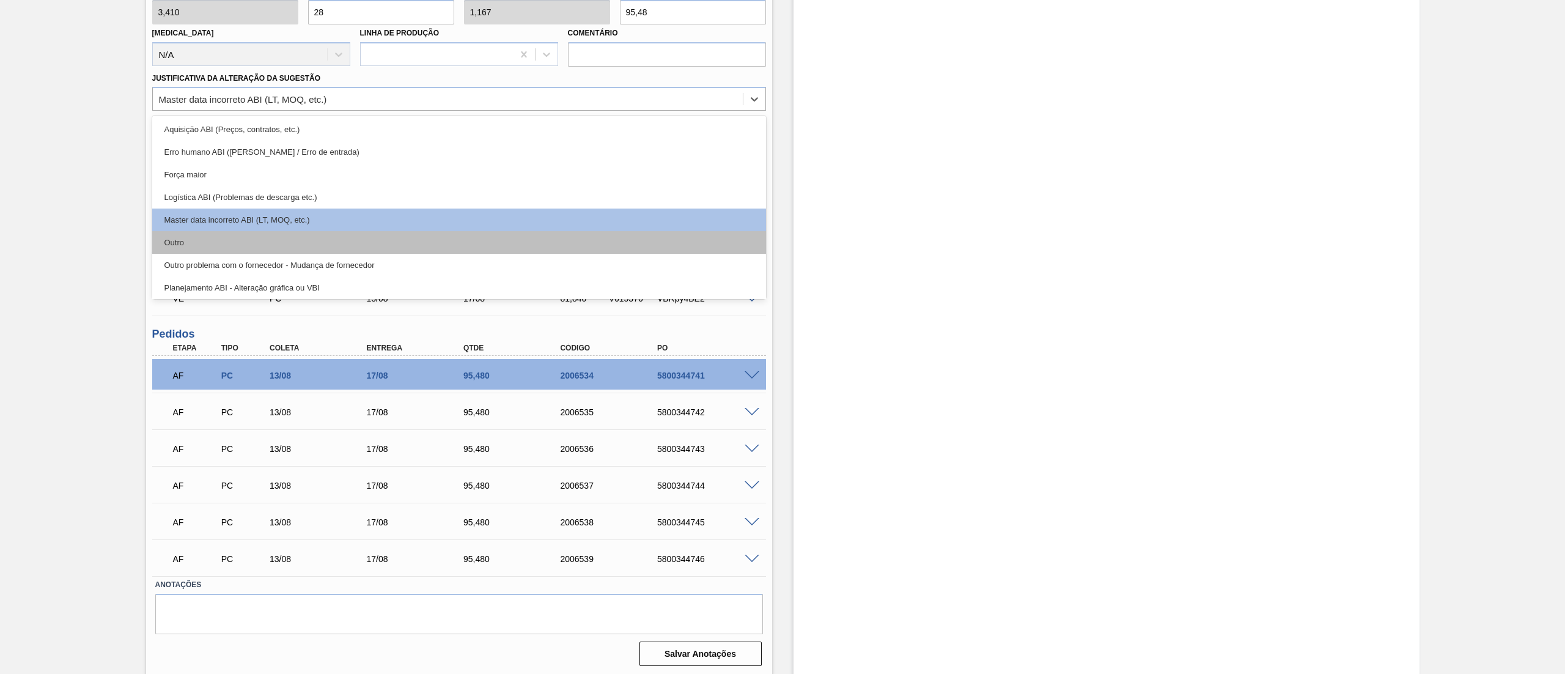
click at [202, 240] on div "Outro" at bounding box center [459, 242] width 614 height 23
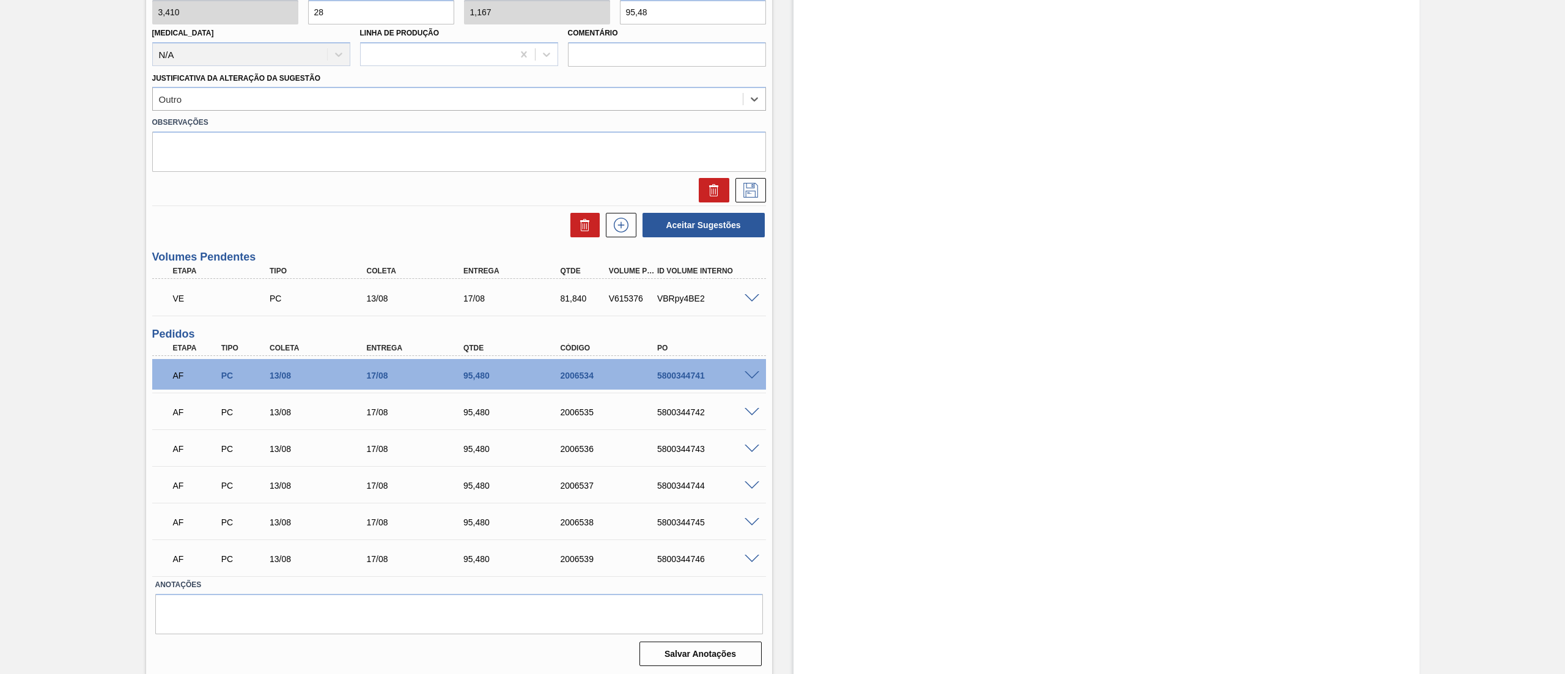
click at [766, 196] on div at bounding box center [458, 190] width 623 height 24
click at [744, 186] on icon at bounding box center [751, 190] width 20 height 15
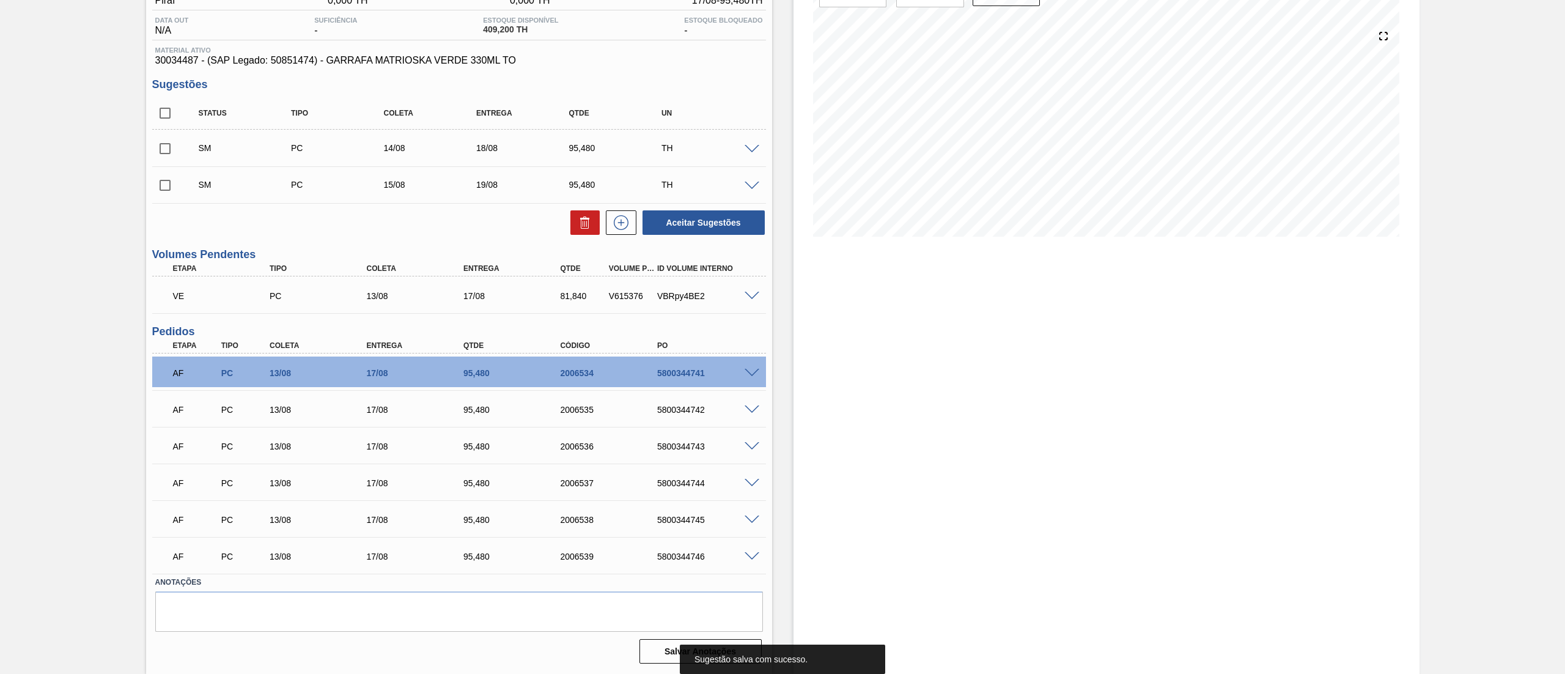
scroll to position [120, 0]
click at [164, 111] on input "checkbox" at bounding box center [165, 114] width 26 height 26
checkbox input "true"
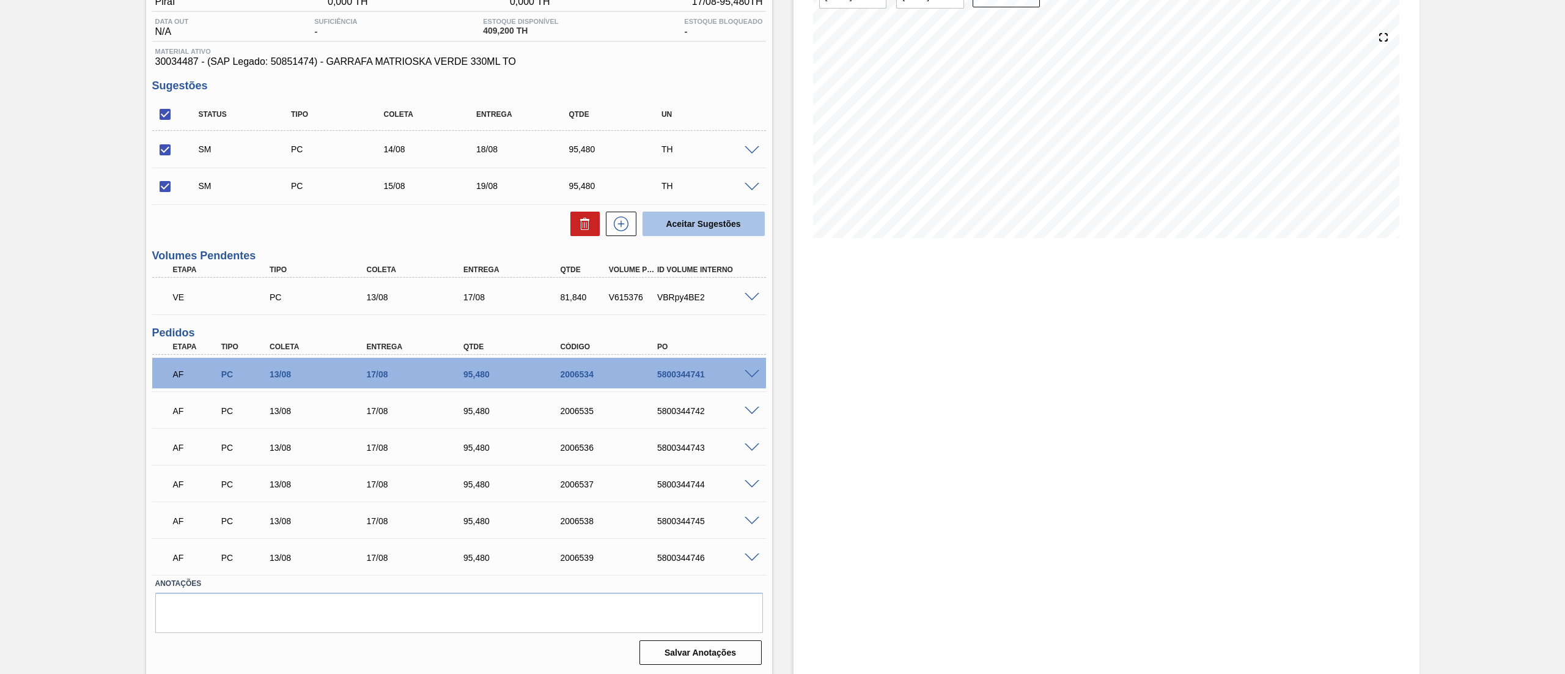
click at [736, 226] on button "Aceitar Sugestões" at bounding box center [703, 223] width 122 height 24
checkbox input "false"
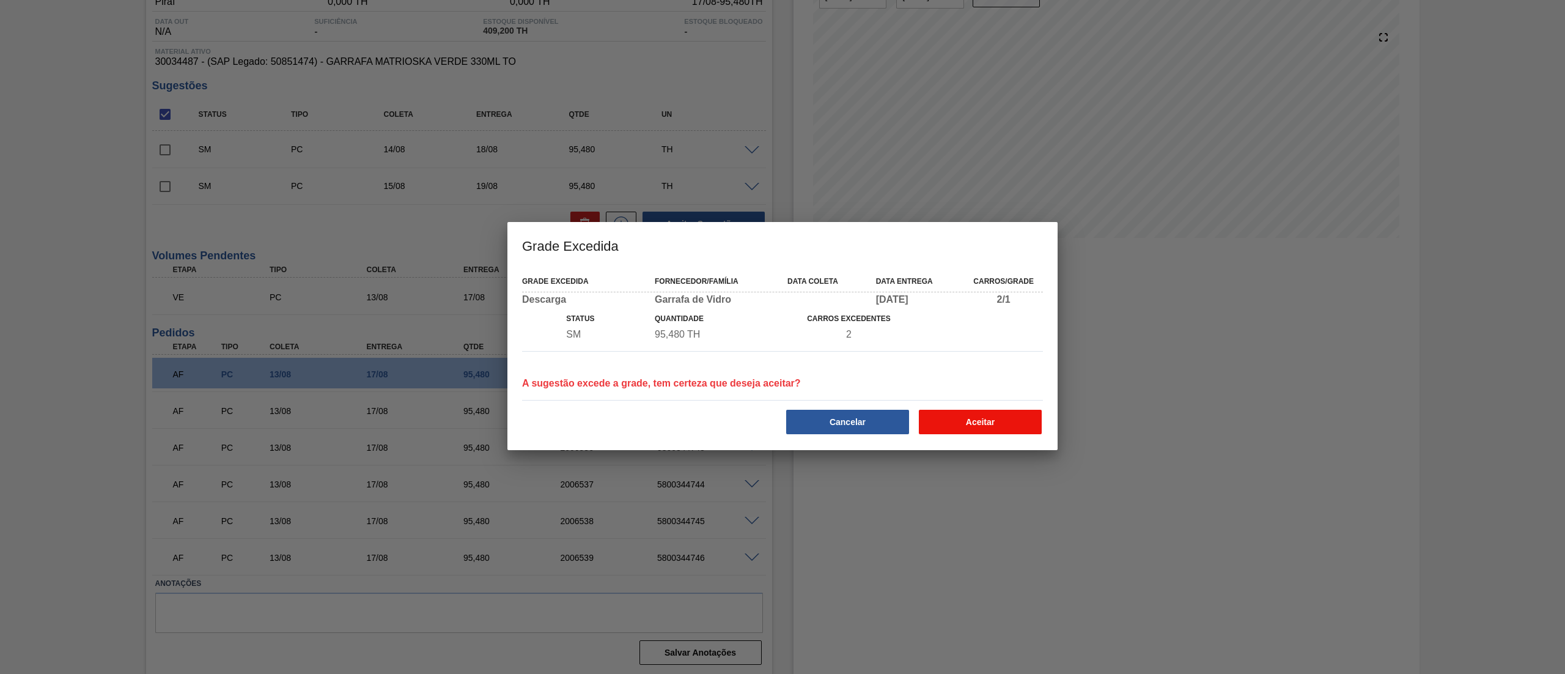
click at [1013, 419] on button "Aceitar" at bounding box center [980, 421] width 123 height 24
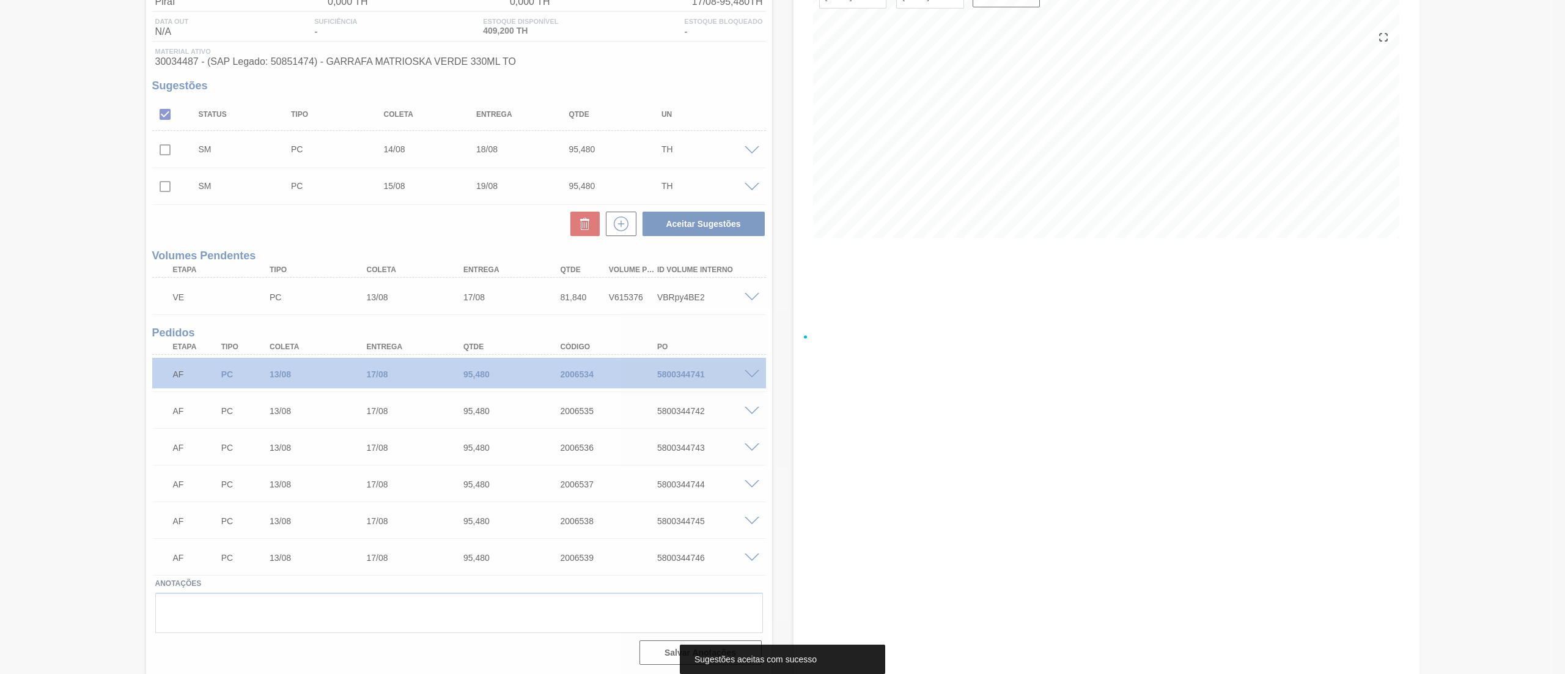
scroll to position [0, 0]
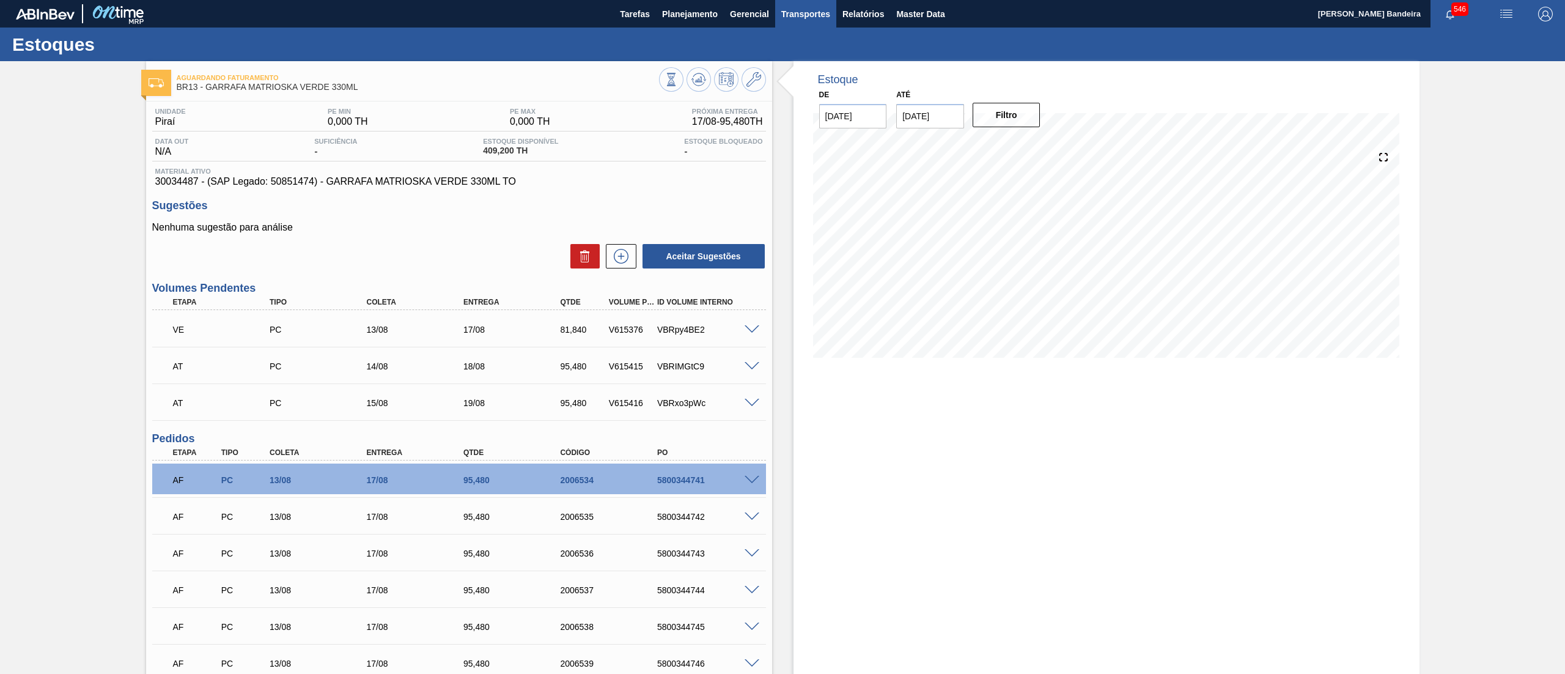
click at [793, 21] on button "Transportes" at bounding box center [805, 14] width 61 height 28
click at [788, 59] on li "Otimização de Carga" at bounding box center [805, 61] width 100 height 20
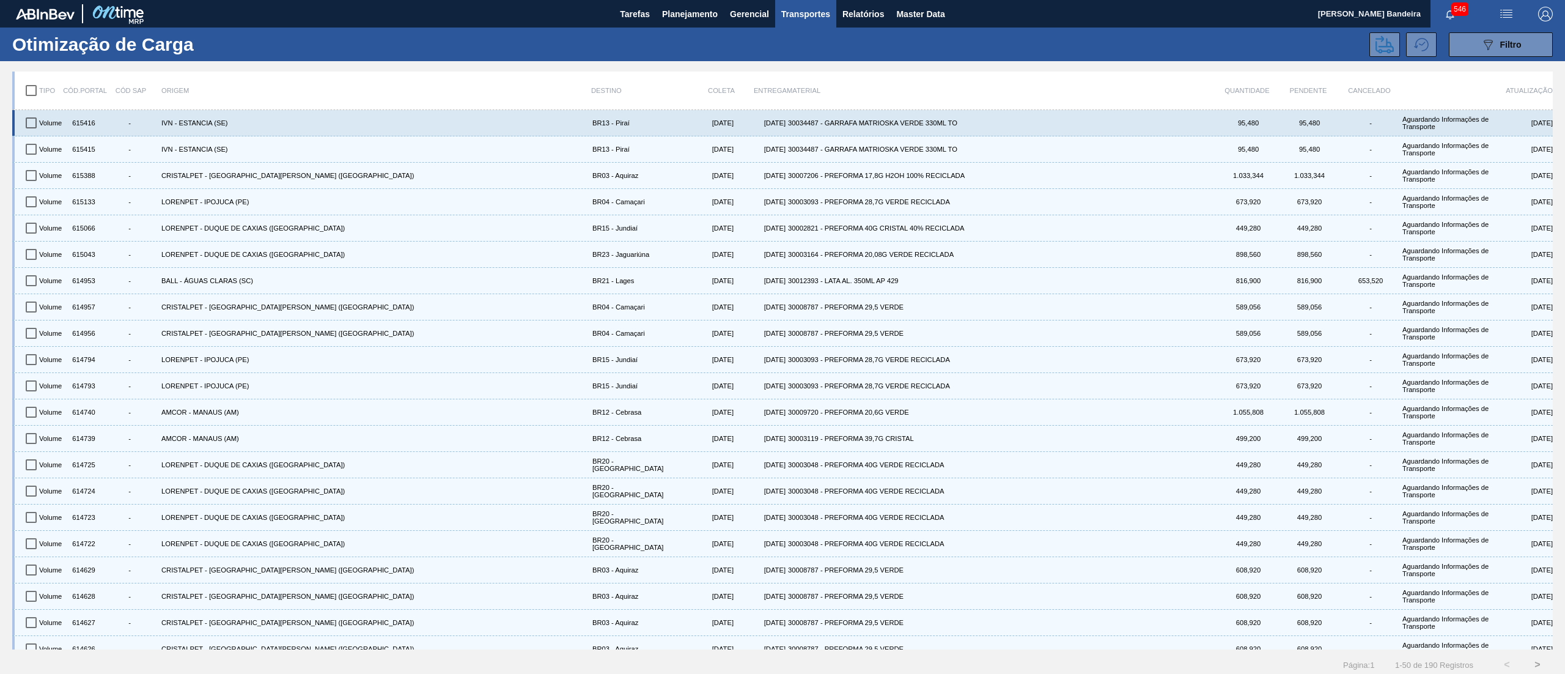
click at [34, 123] on input "checkbox" at bounding box center [31, 123] width 26 height 26
checkbox input "true"
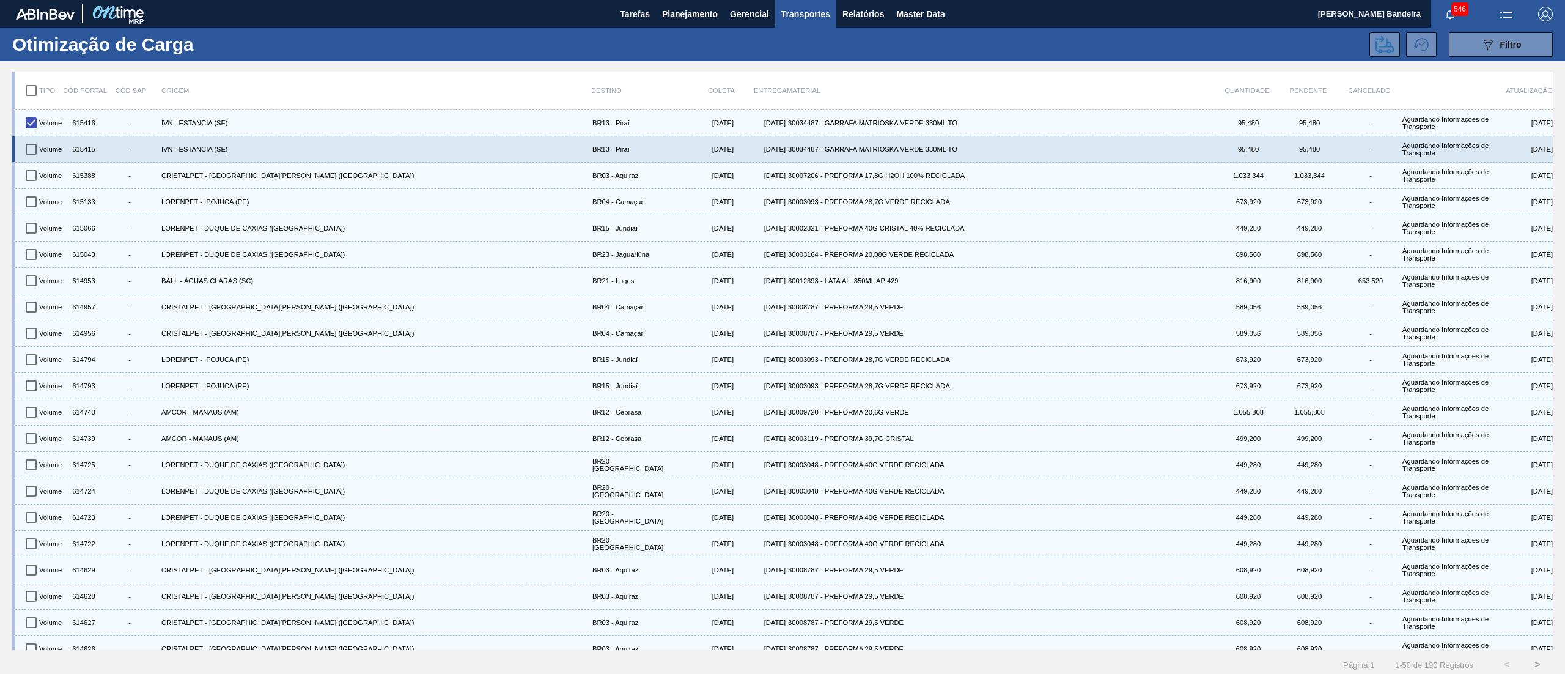
click at [32, 141] on input "checkbox" at bounding box center [31, 149] width 26 height 26
checkbox input "true"
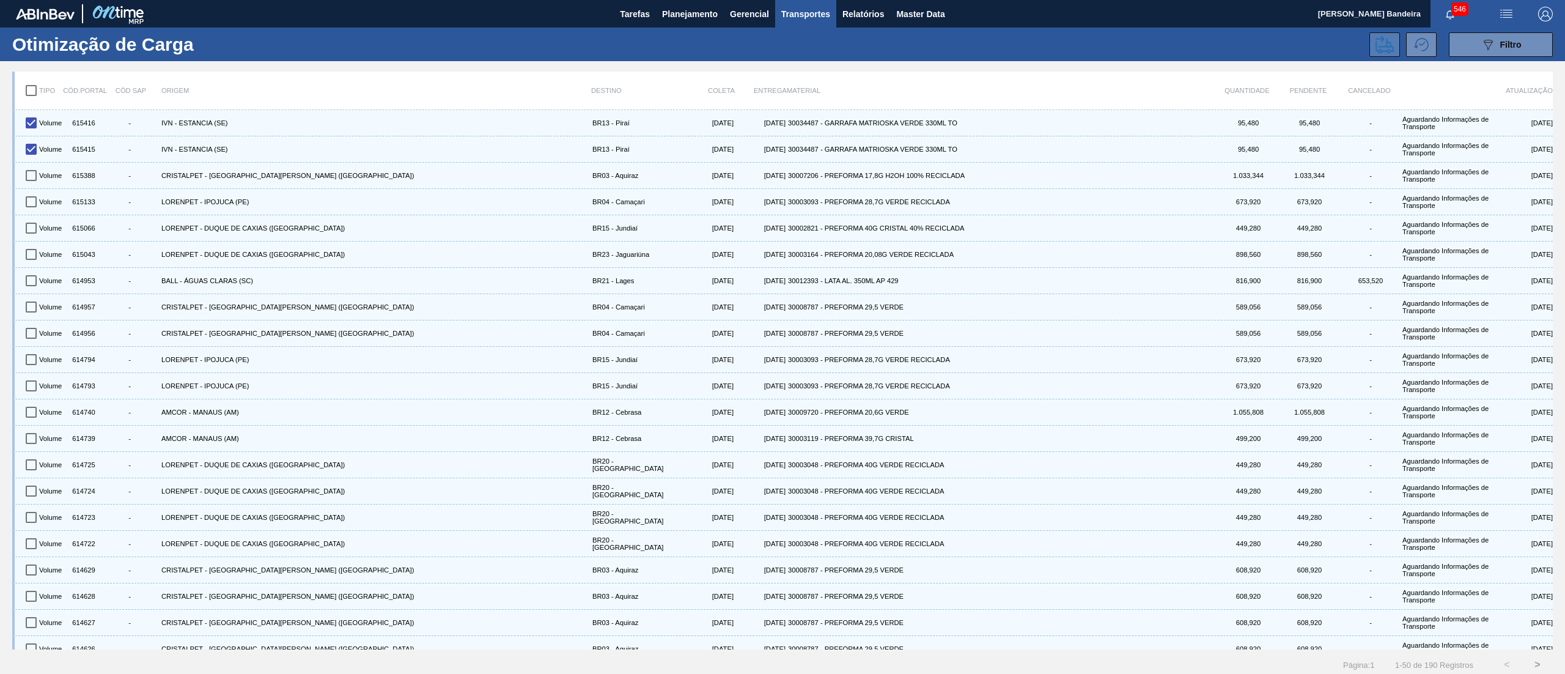
click at [1375, 48] on icon at bounding box center [1384, 44] width 18 height 18
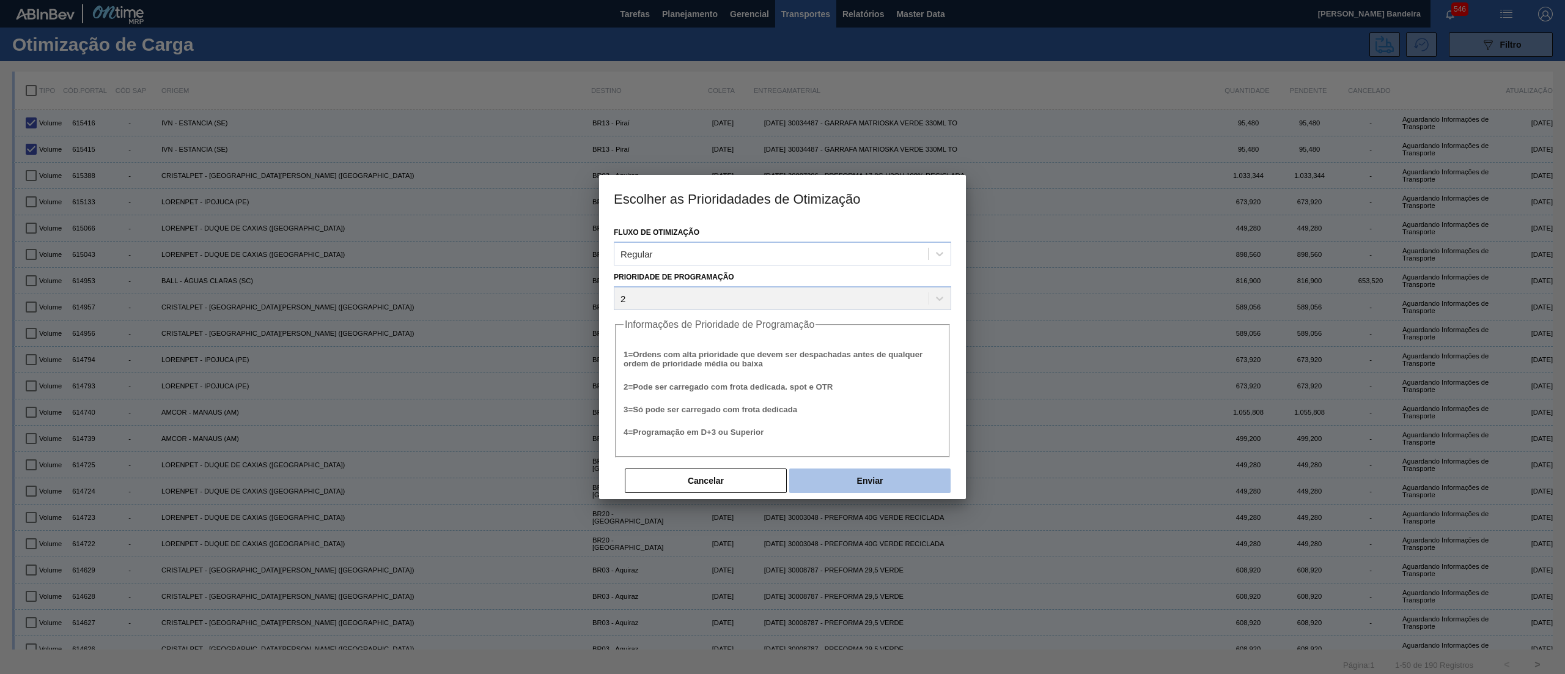
click at [841, 477] on button "Enviar" at bounding box center [869, 480] width 161 height 24
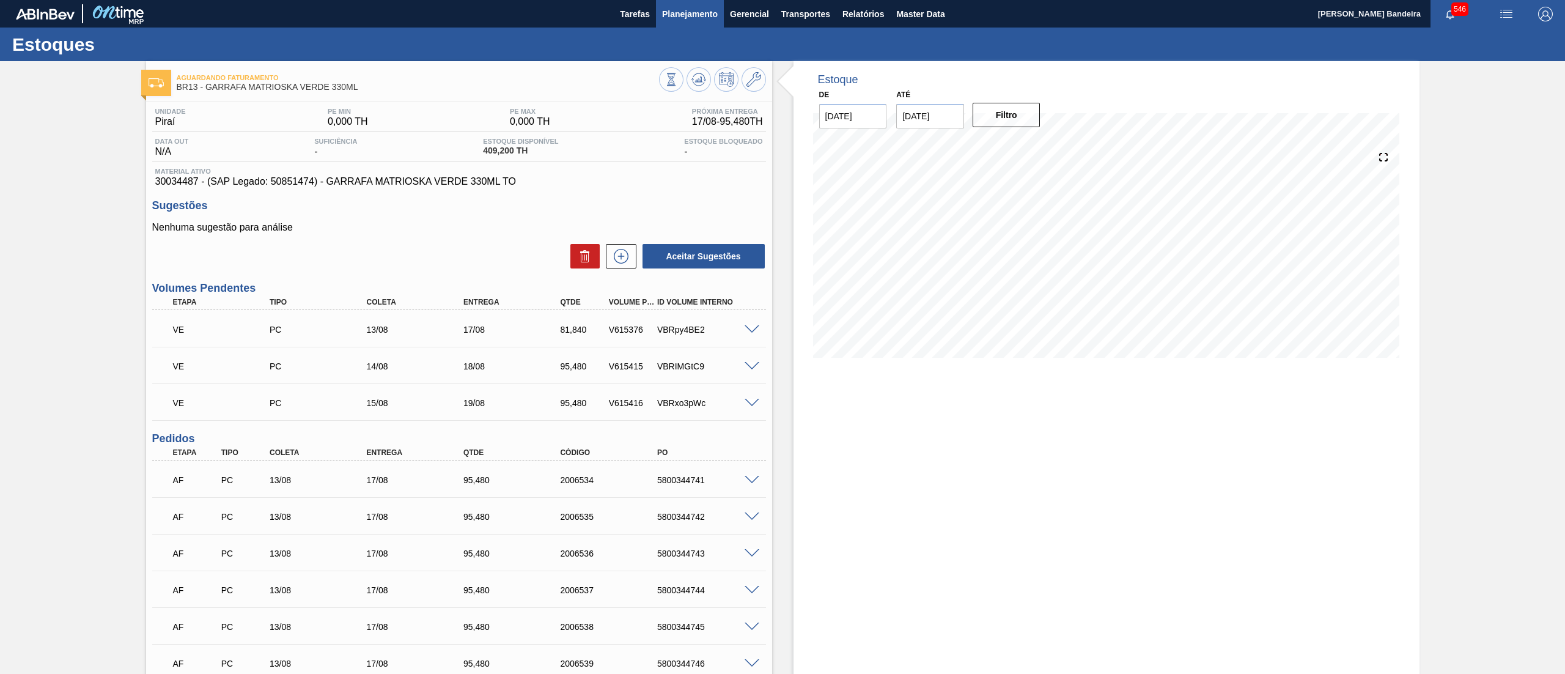
click at [691, 7] on span "Planejamento" at bounding box center [690, 14] width 56 height 15
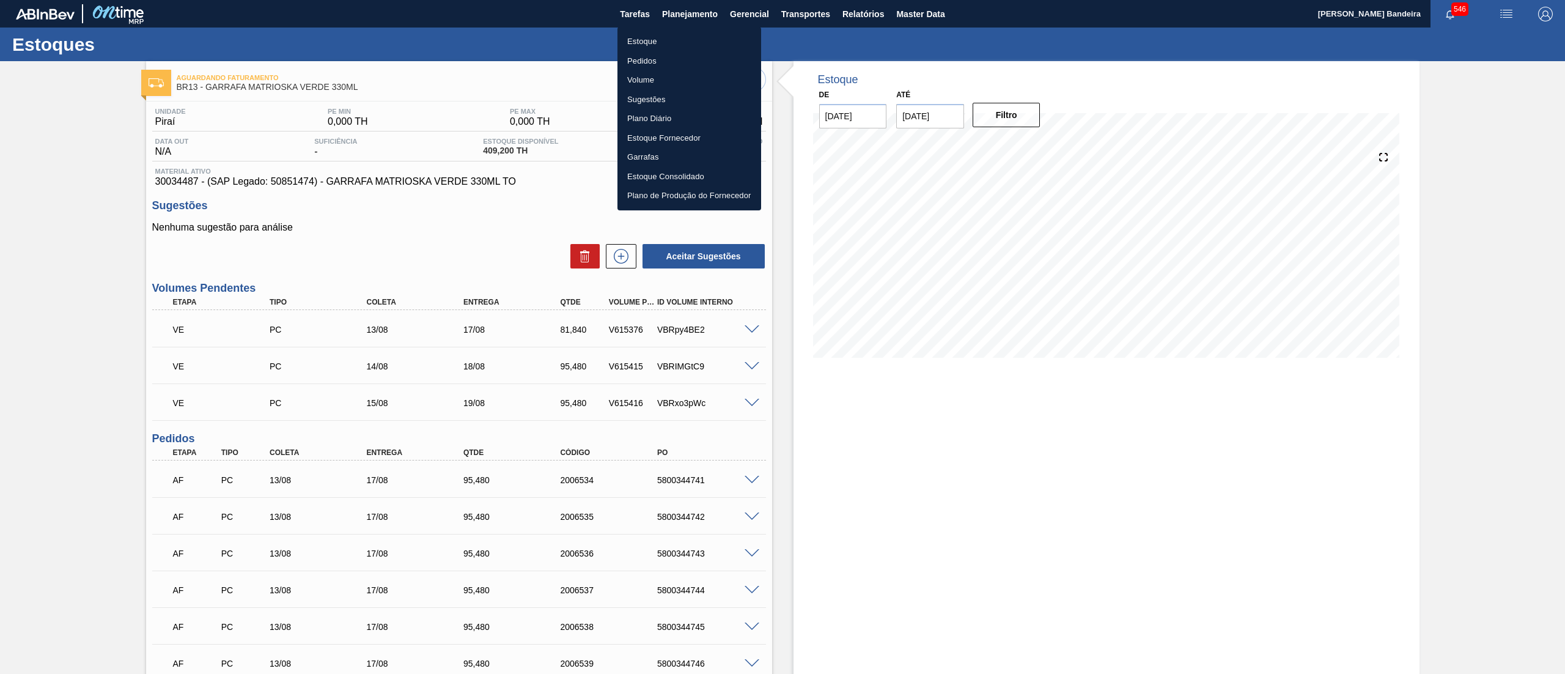
click at [665, 34] on li "Estoque" at bounding box center [689, 42] width 144 height 20
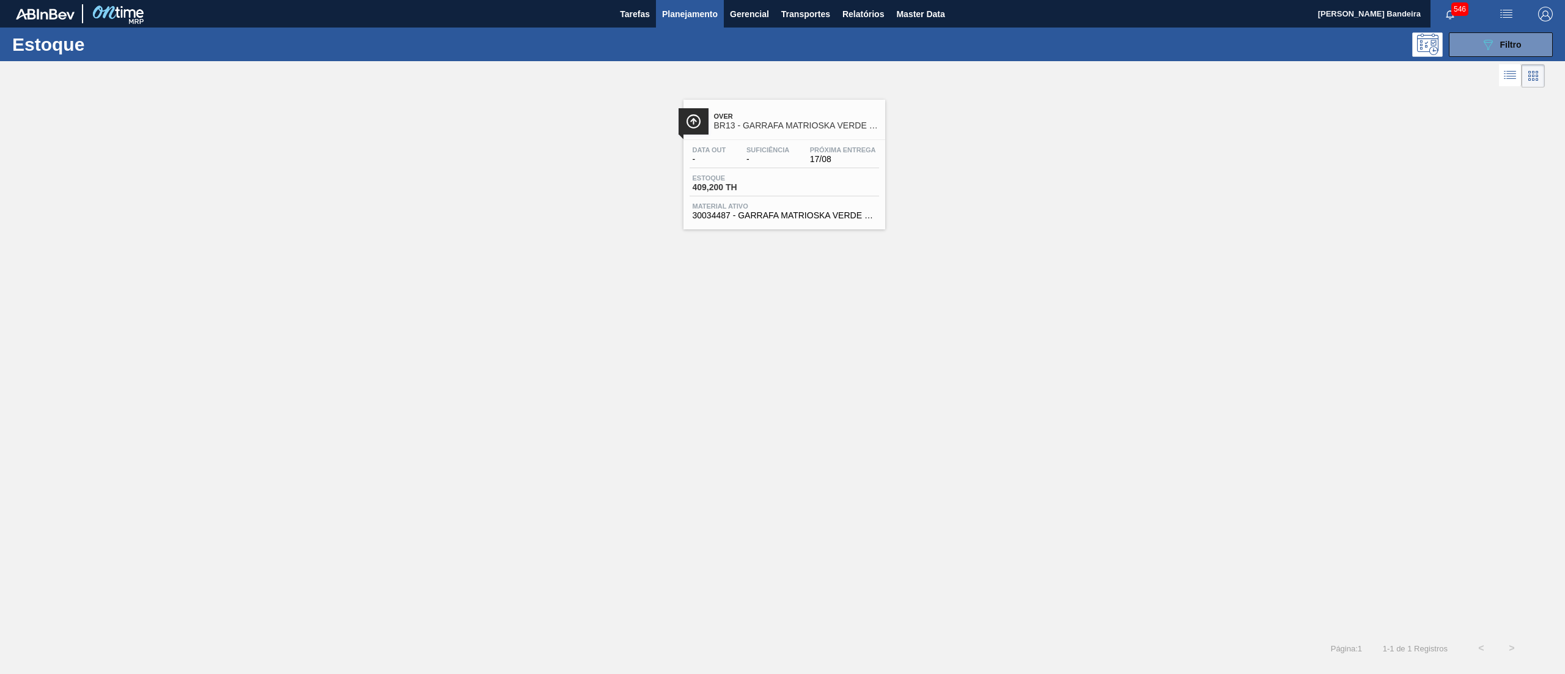
click at [1517, 29] on div "Estoque 089F7B8B-B2A5-4AFE-B5C0-19BA573D28AC Filtro" at bounding box center [782, 45] width 1565 height 34
click at [1516, 37] on div "089F7B8B-B2A5-4AFE-B5C0-19BA573D28AC Filtro" at bounding box center [1500, 44] width 41 height 15
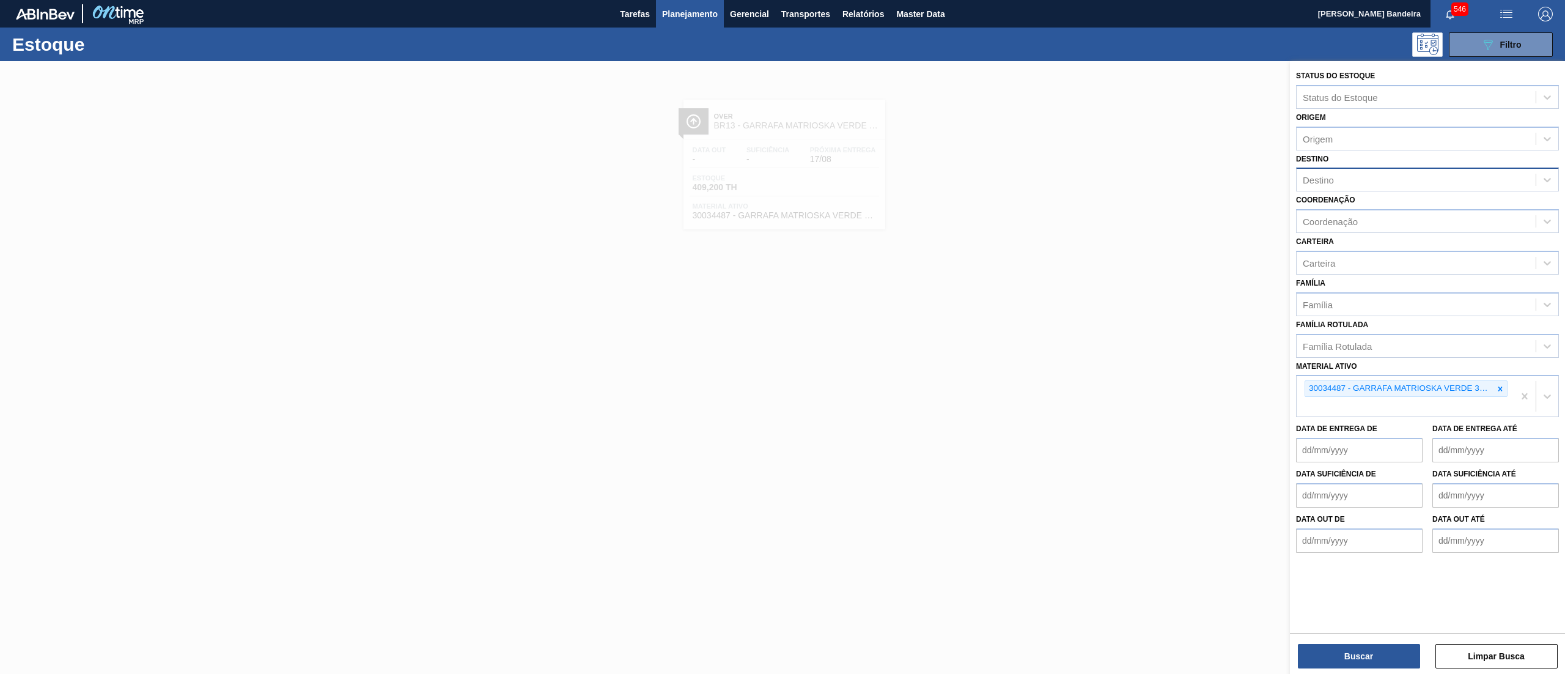
click at [1337, 187] on div "Destino" at bounding box center [1415, 180] width 239 height 18
type input "16"
click at [1335, 205] on div "BR16 - Jacareí" at bounding box center [1427, 210] width 263 height 23
click at [1316, 308] on div "Família" at bounding box center [1317, 307] width 30 height 10
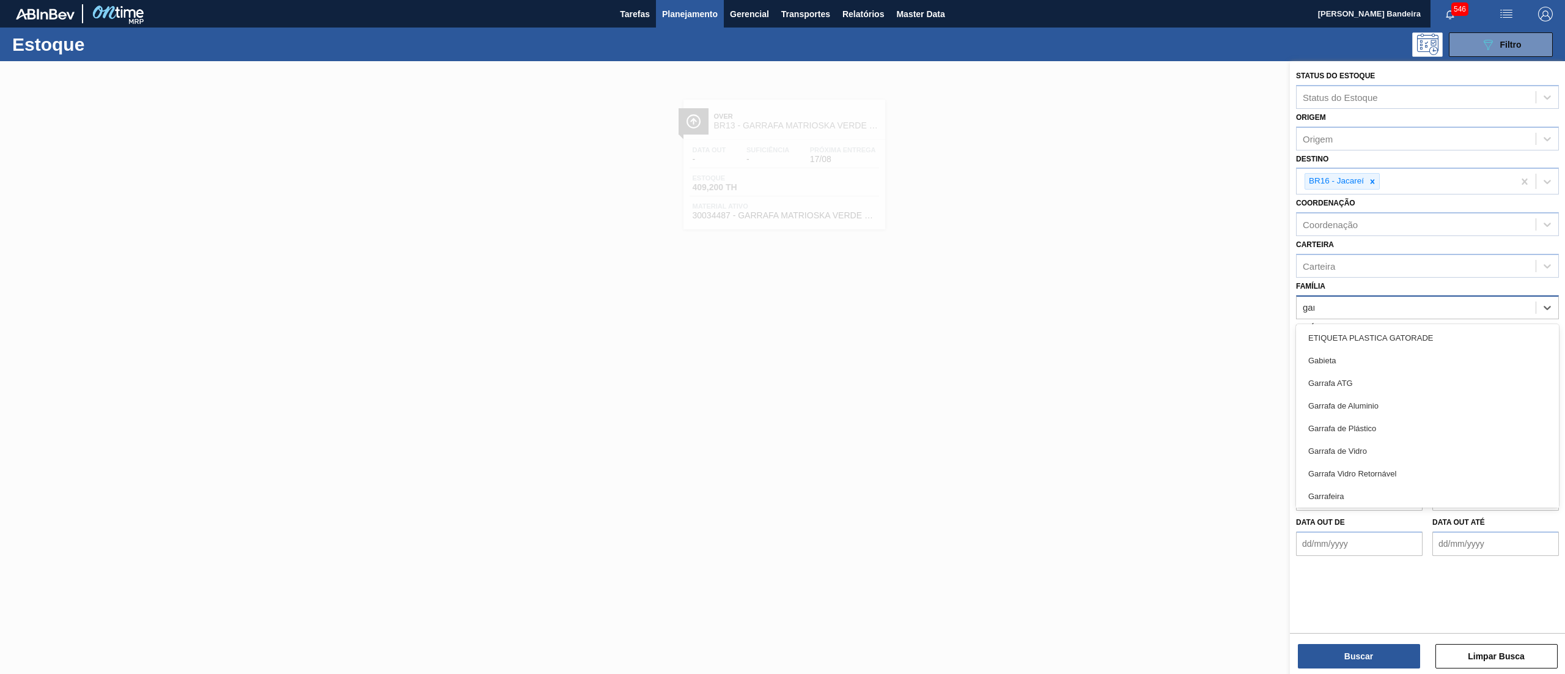
type input "garr"
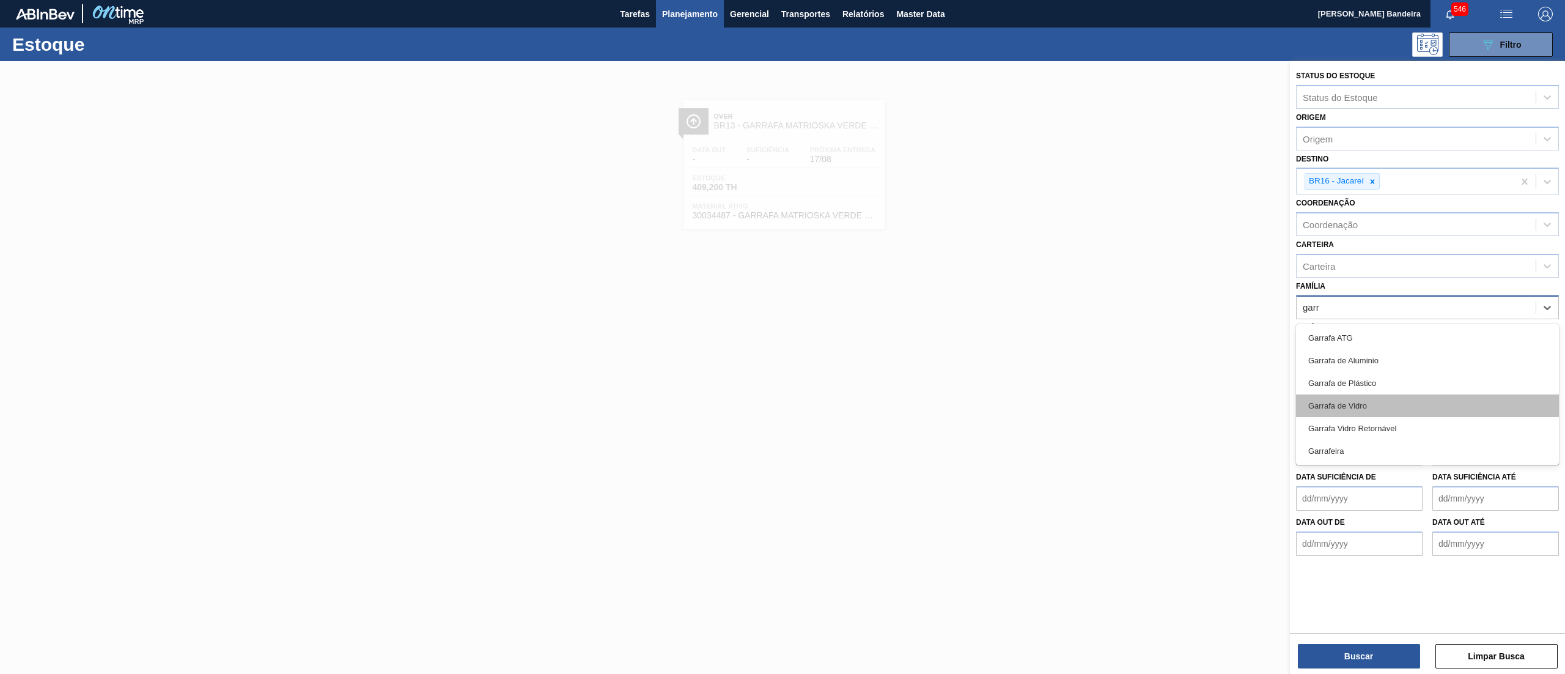
click at [1331, 396] on div "Garrafa de Vidro" at bounding box center [1427, 405] width 263 height 23
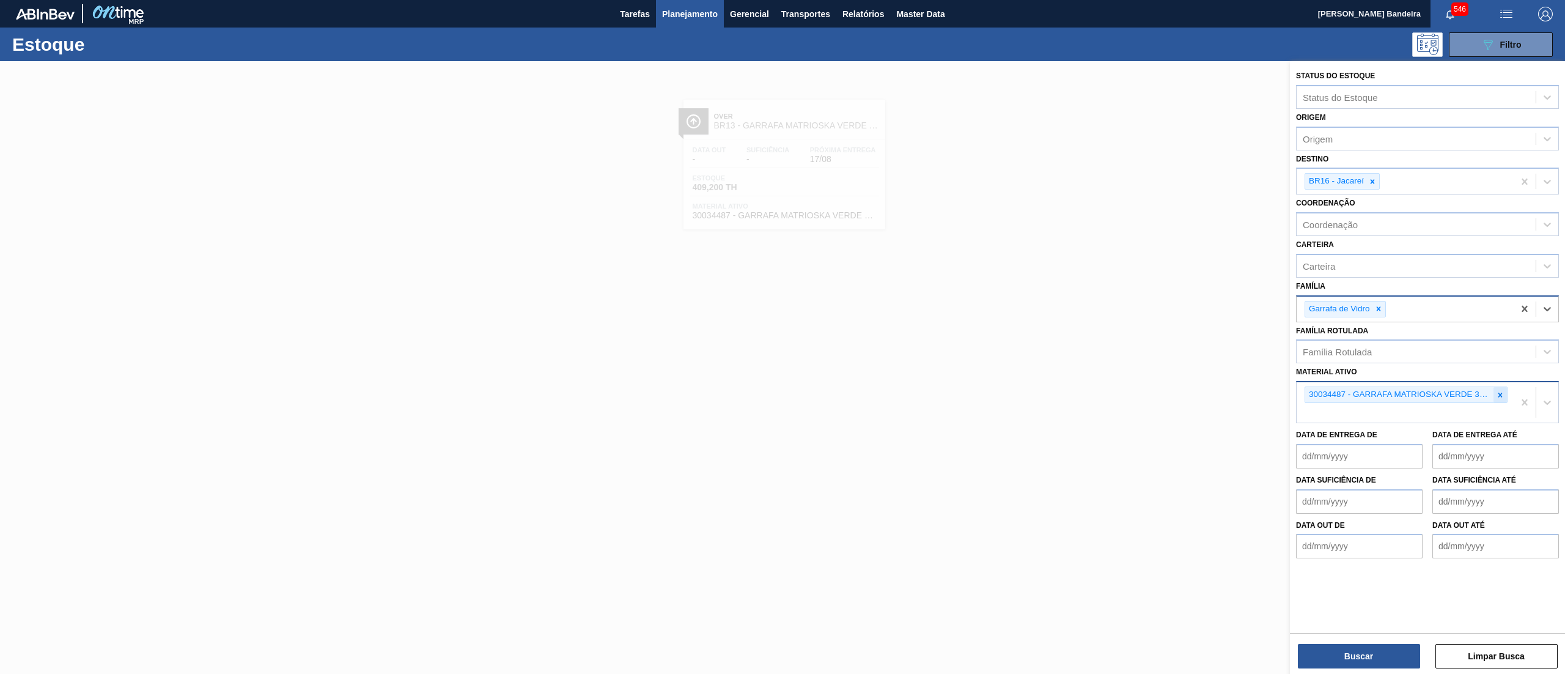
click at [1497, 391] on icon at bounding box center [1500, 395] width 9 height 9
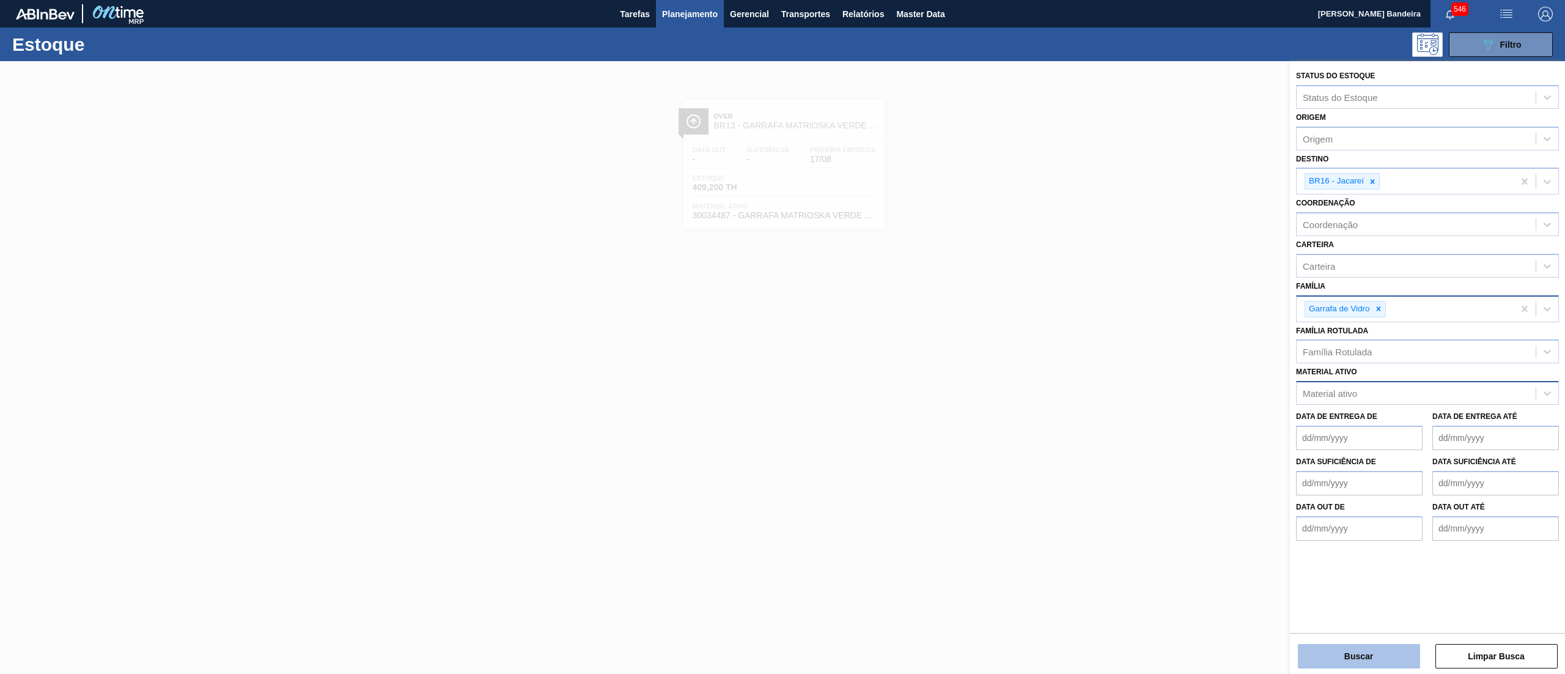
click at [1358, 662] on button "Buscar" at bounding box center [1359, 656] width 122 height 24
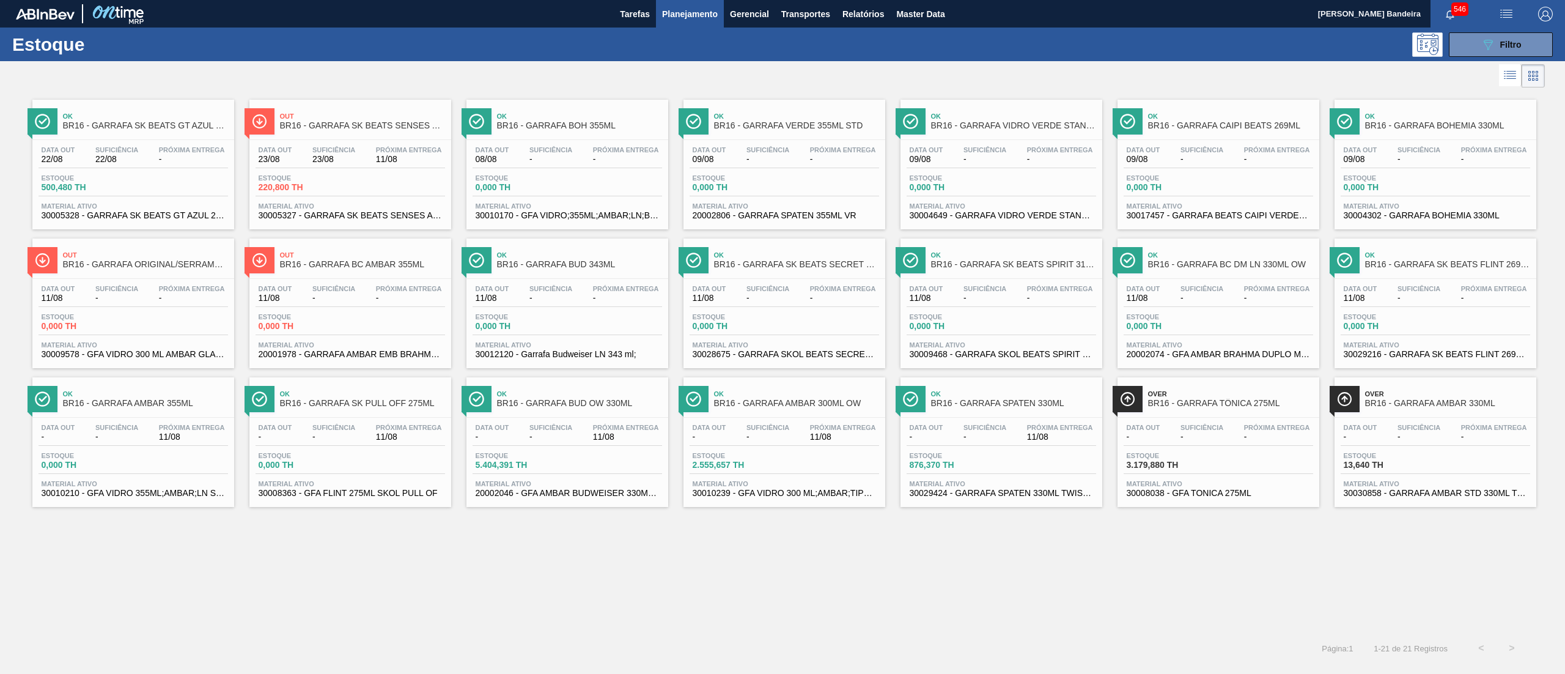
click at [1390, 347] on span "Material ativo" at bounding box center [1434, 344] width 183 height 7
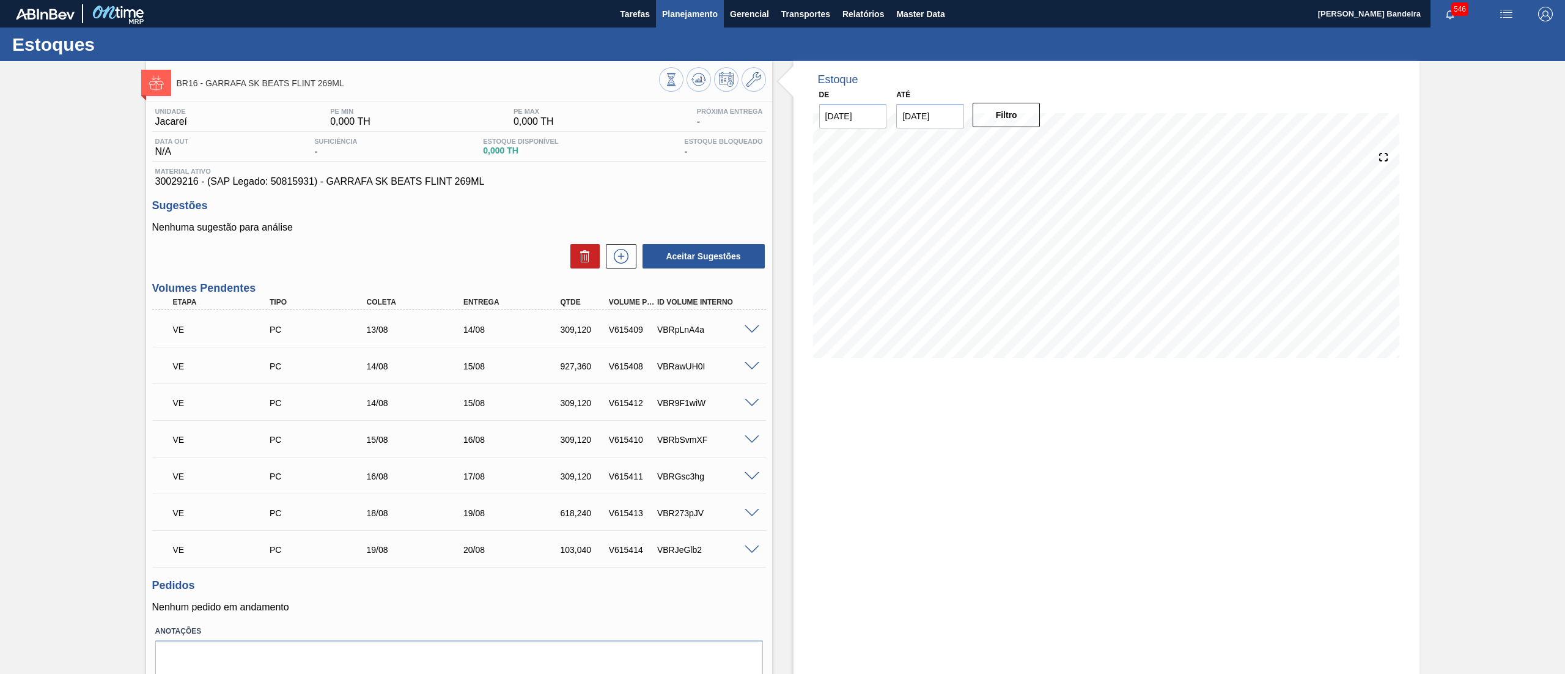
click at [673, 19] on span "Planejamento" at bounding box center [690, 14] width 56 height 15
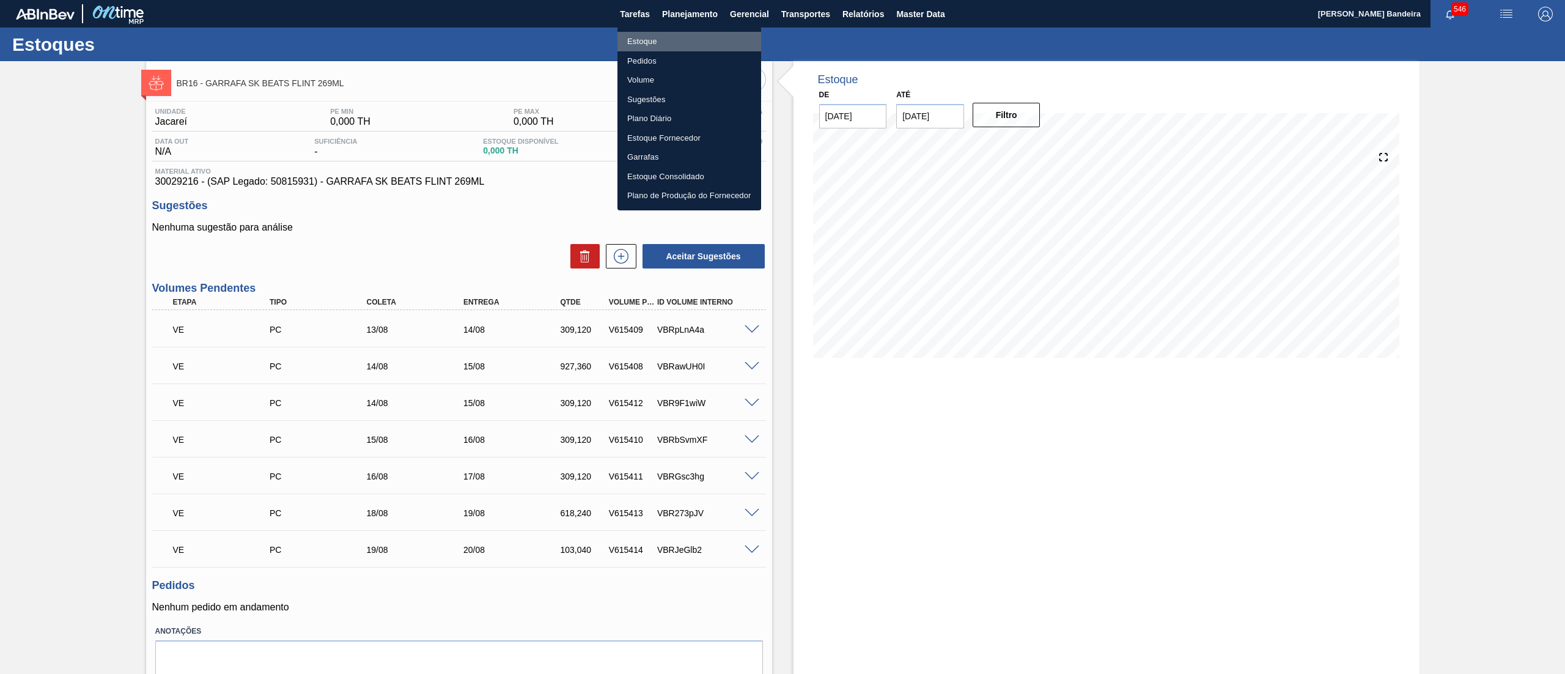
click at [663, 37] on li "Estoque" at bounding box center [689, 42] width 144 height 20
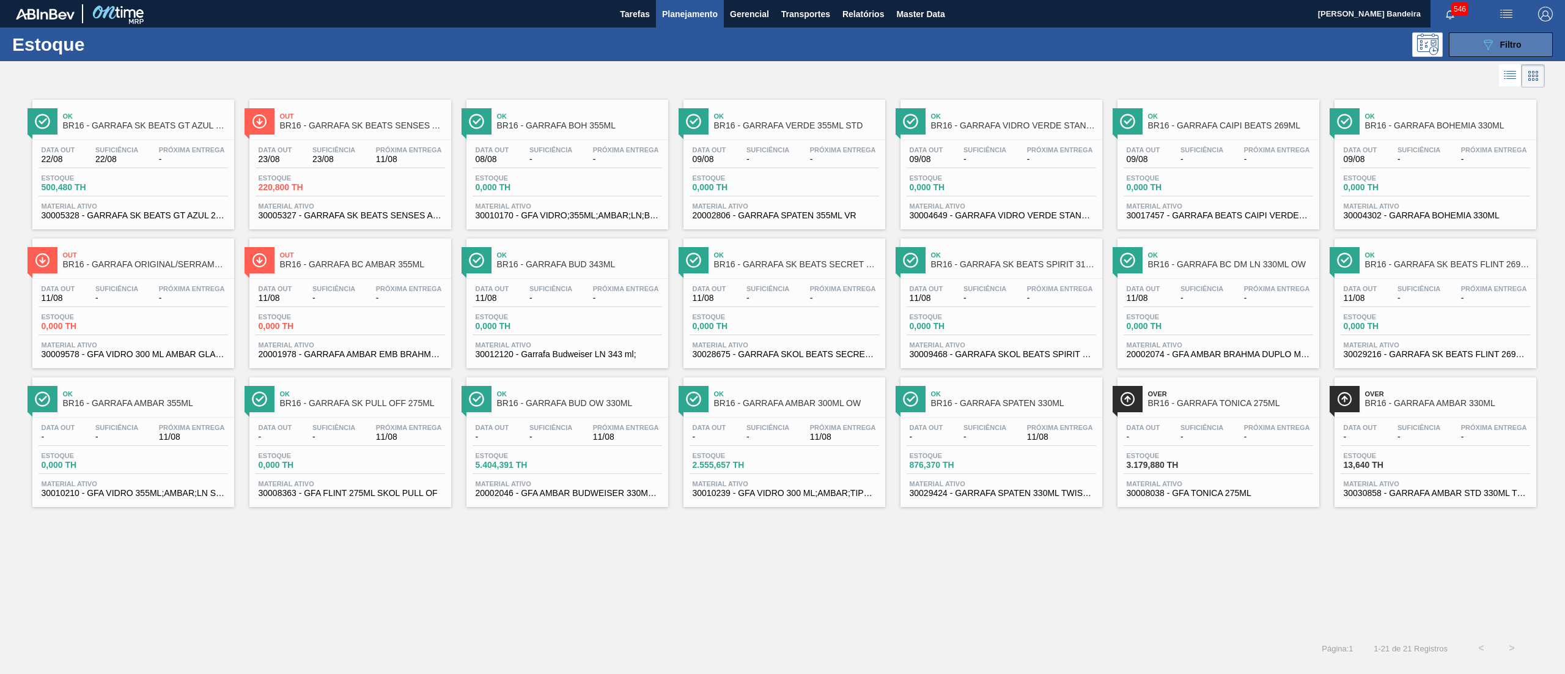
click at [1489, 39] on icon "089F7B8B-B2A5-4AFE-B5C0-19BA573D28AC" at bounding box center [1487, 44] width 15 height 15
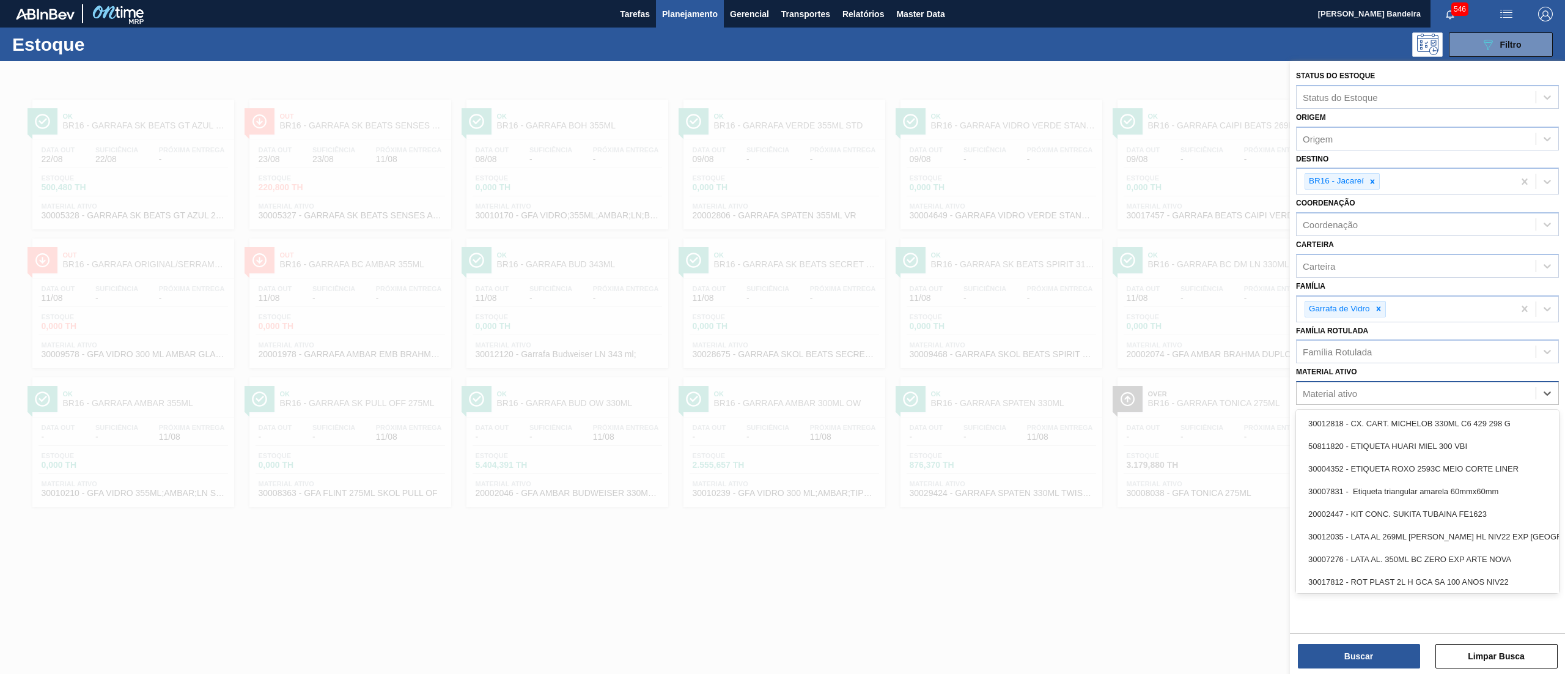
click at [1384, 398] on div "Material ativo" at bounding box center [1415, 393] width 239 height 18
paste ativo "30034723"
type ativo "30034723"
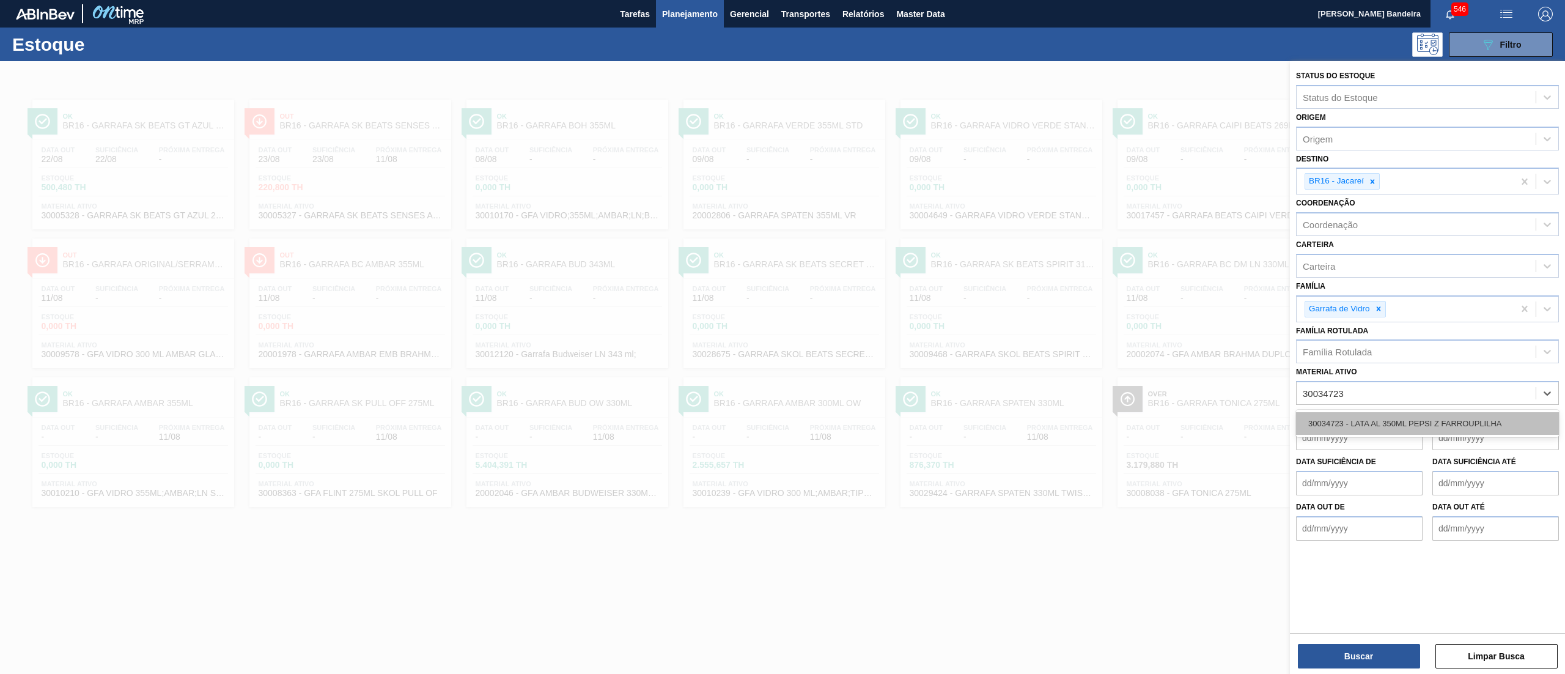
click at [1392, 412] on div "30034723 - LATA AL 350ML PEPSI Z FARROUPLILHA" at bounding box center [1427, 423] width 263 height 23
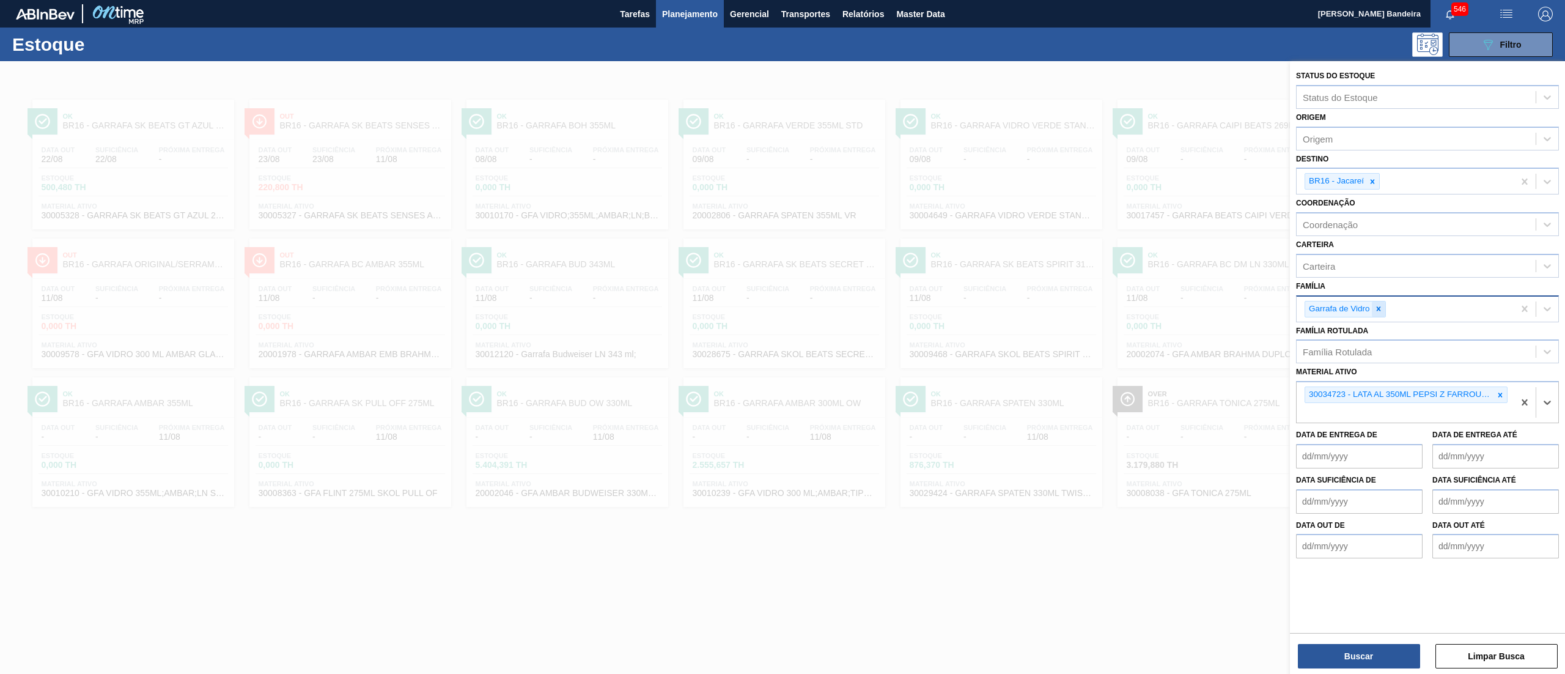
click at [1381, 304] on div at bounding box center [1378, 308] width 13 height 15
click at [1365, 188] on div at bounding box center [1371, 181] width 13 height 15
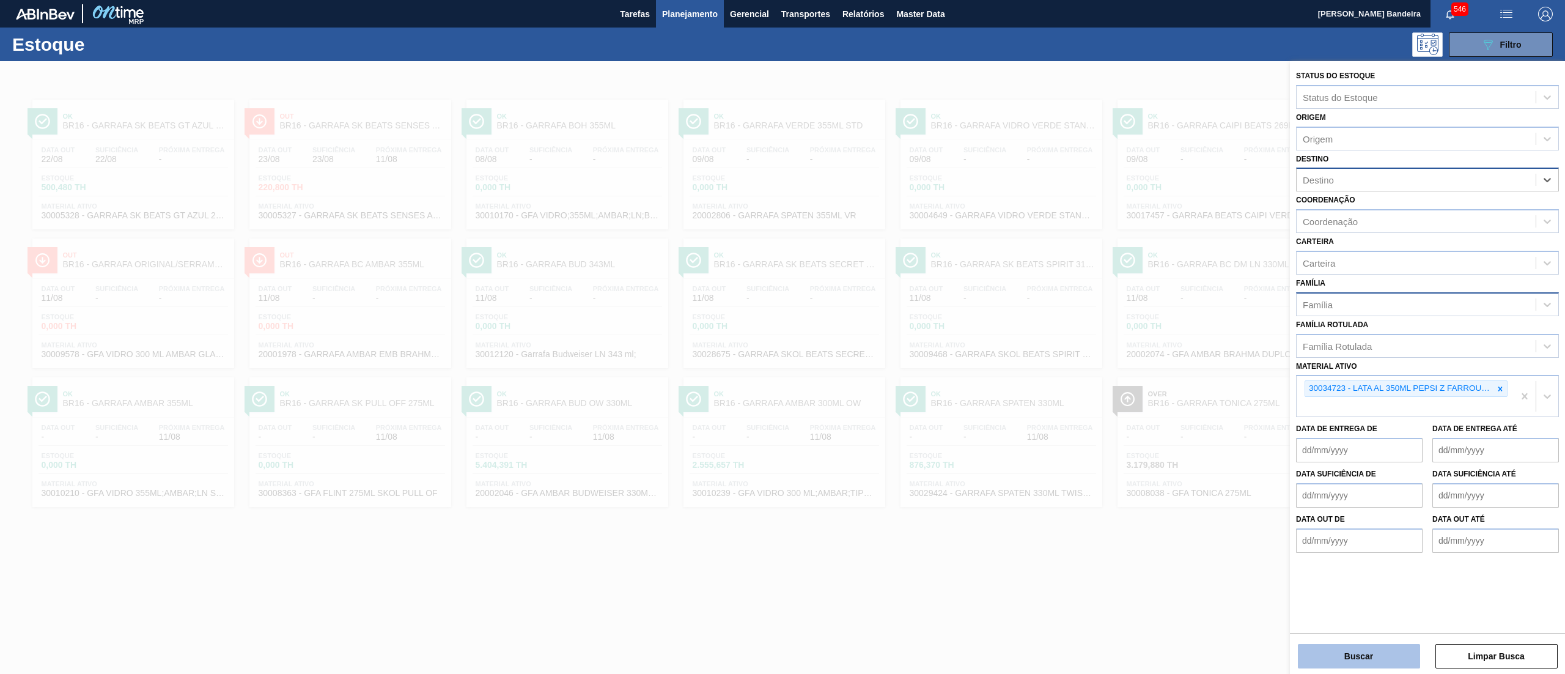
click at [1326, 655] on button "Buscar" at bounding box center [1359, 656] width 122 height 24
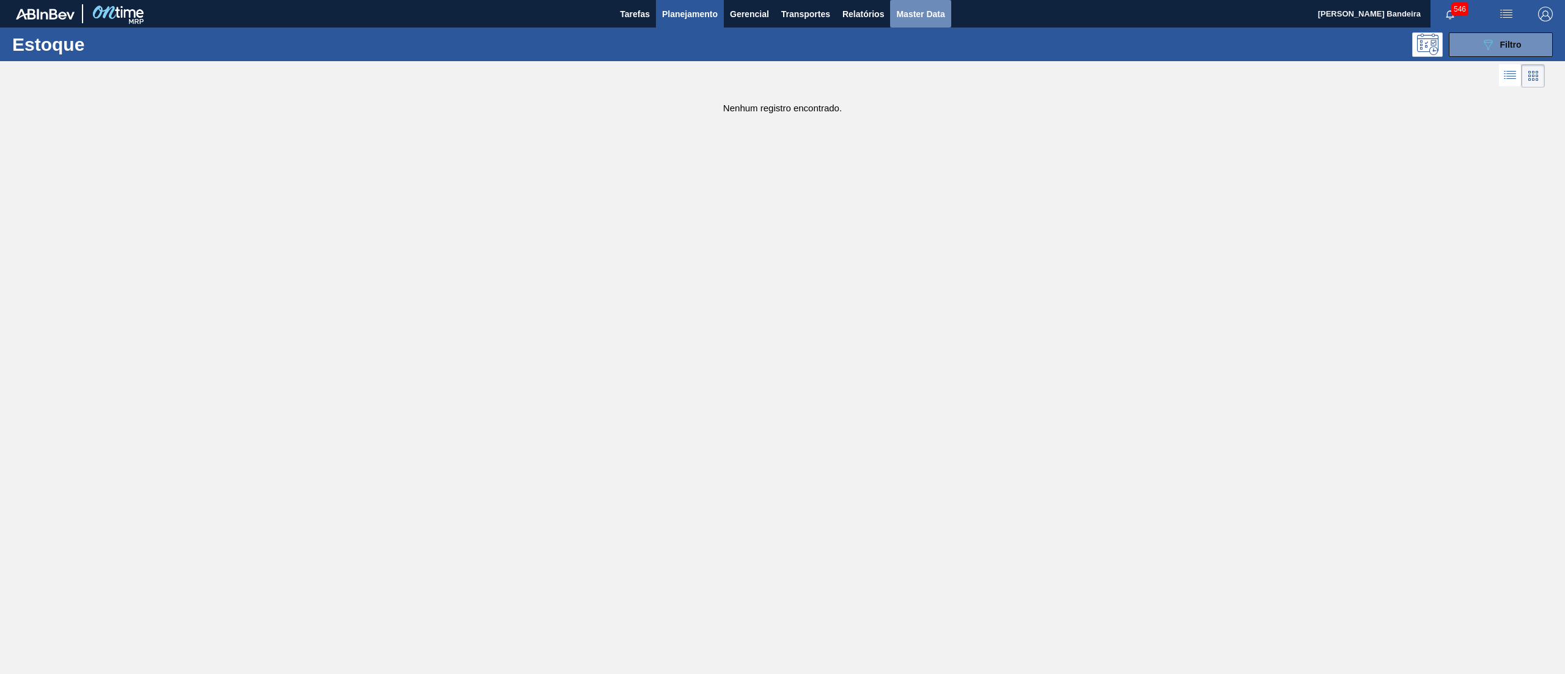
click at [931, 22] on button "Master Data" at bounding box center [920, 14] width 61 height 28
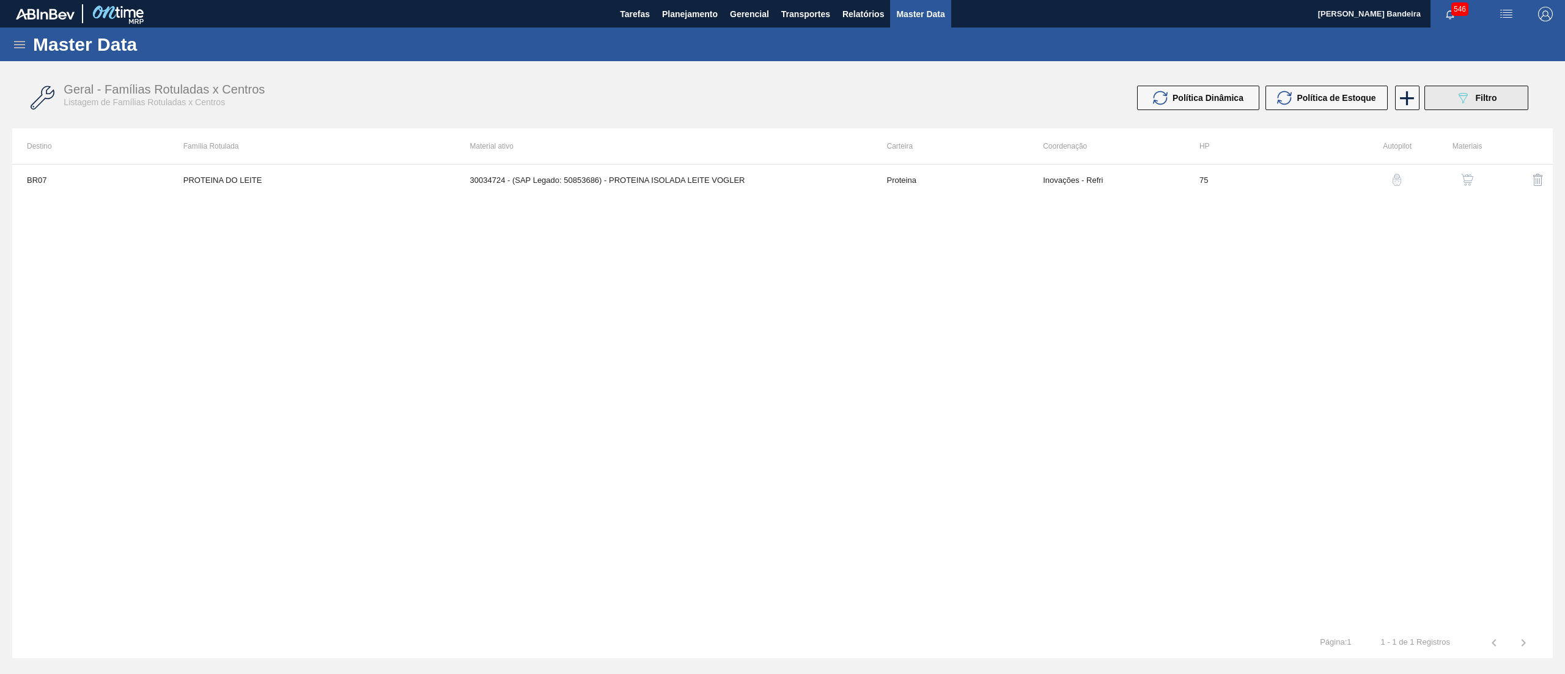
click at [1463, 90] on icon "089F7B8B-B2A5-4AFE-B5C0-19BA573D28AC" at bounding box center [1462, 97] width 15 height 15
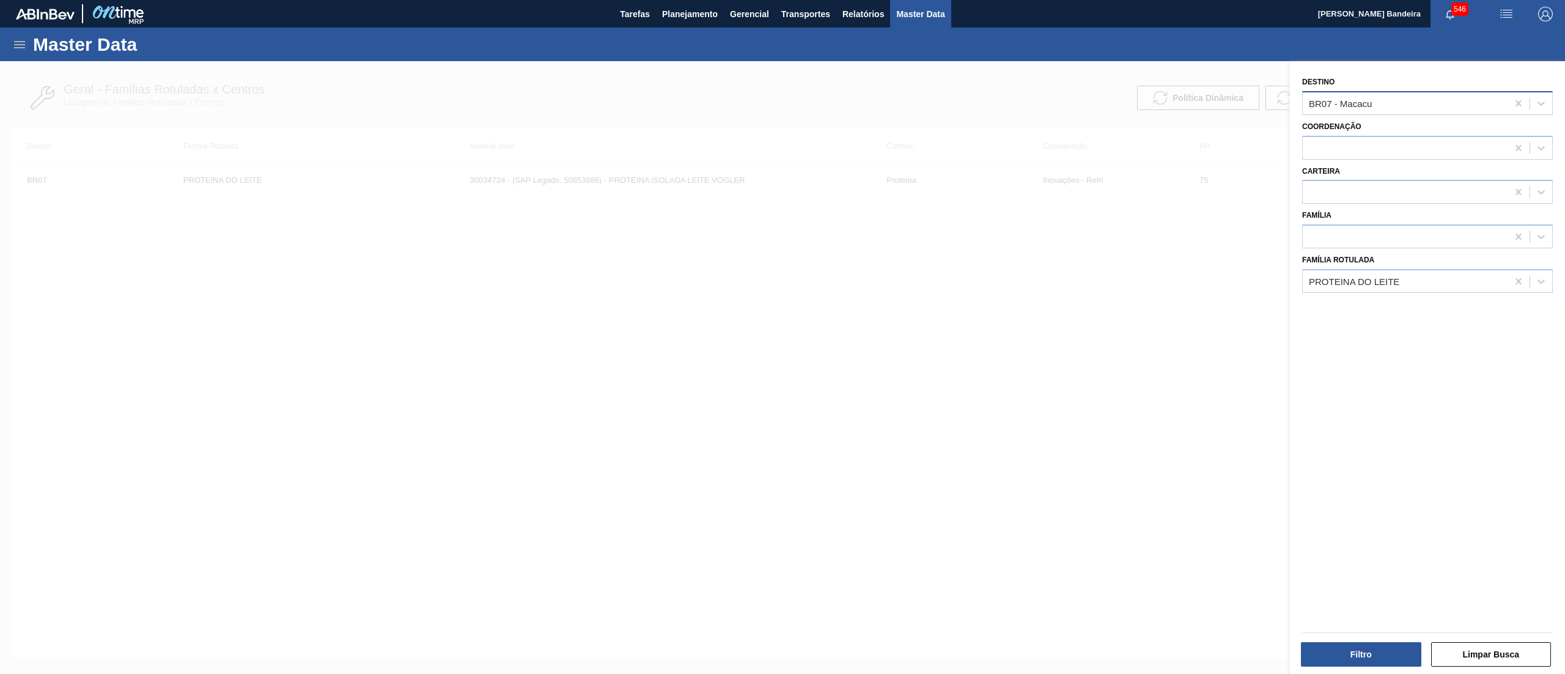
click at [1362, 100] on div "BR07 - Macacu" at bounding box center [1340, 103] width 63 height 10
type input "22"
click at [1348, 127] on div "BR22 - Viamão" at bounding box center [1427, 133] width 251 height 23
click at [1331, 235] on div at bounding box center [1404, 237] width 205 height 18
type input "lata"
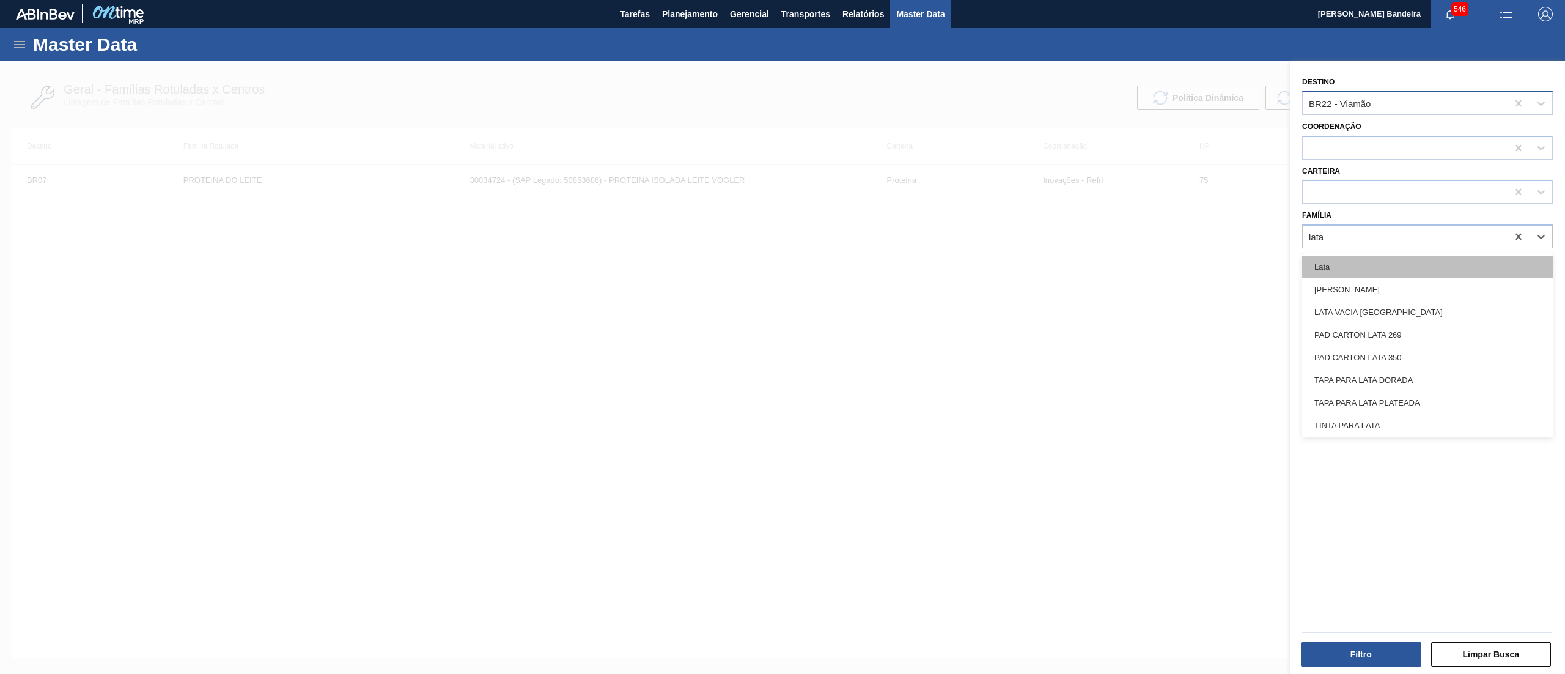
click at [1339, 262] on div "Lata" at bounding box center [1427, 266] width 251 height 23
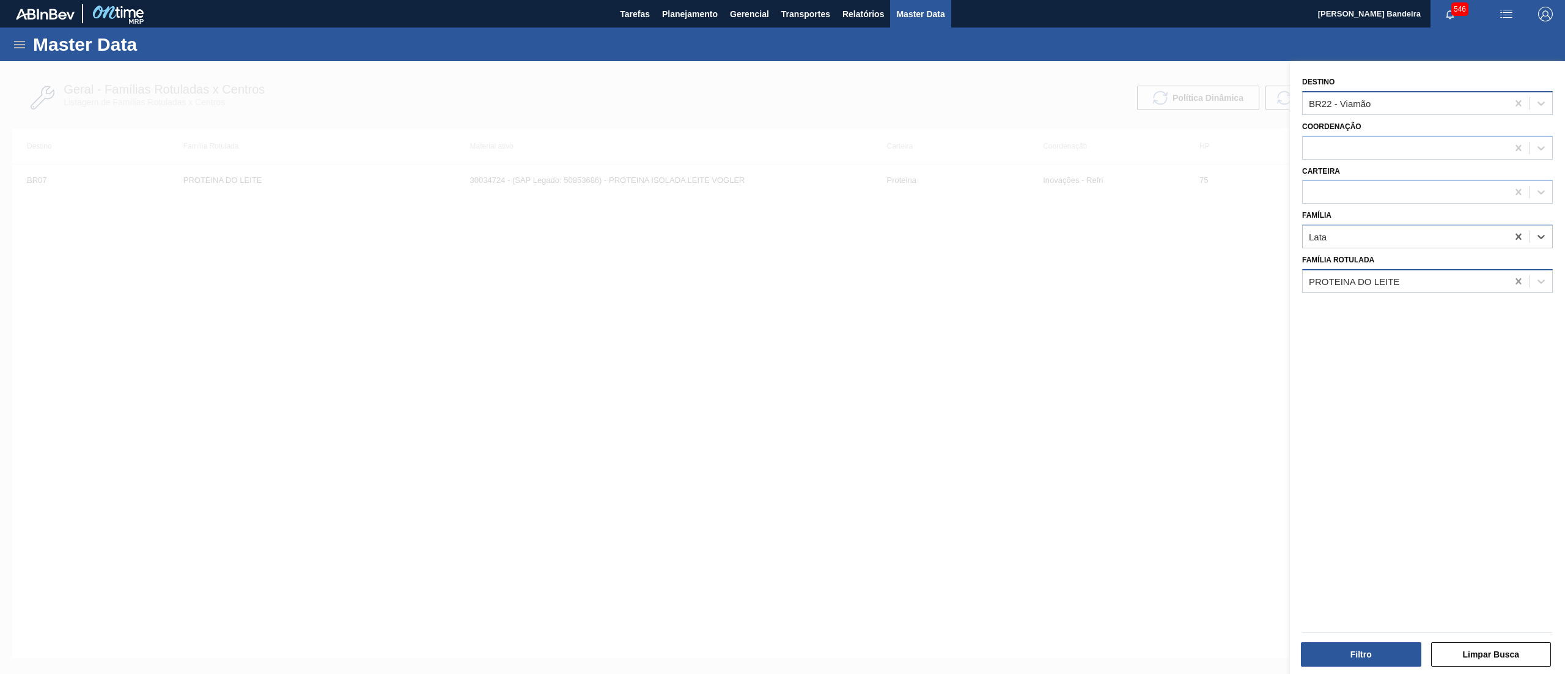
click at [1515, 281] on icon at bounding box center [1518, 281] width 6 height 6
click at [1339, 660] on button "Filtro" at bounding box center [1361, 654] width 120 height 24
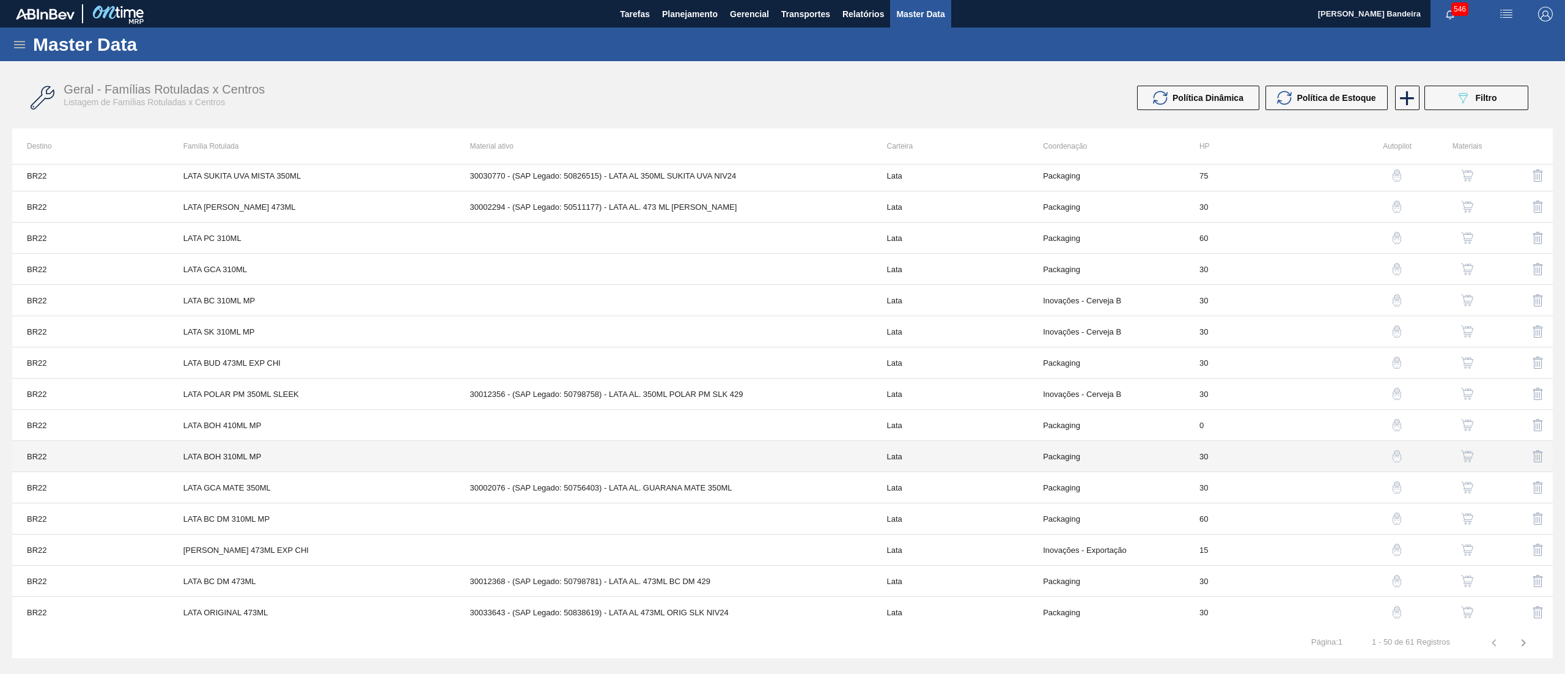
scroll to position [1105, 0]
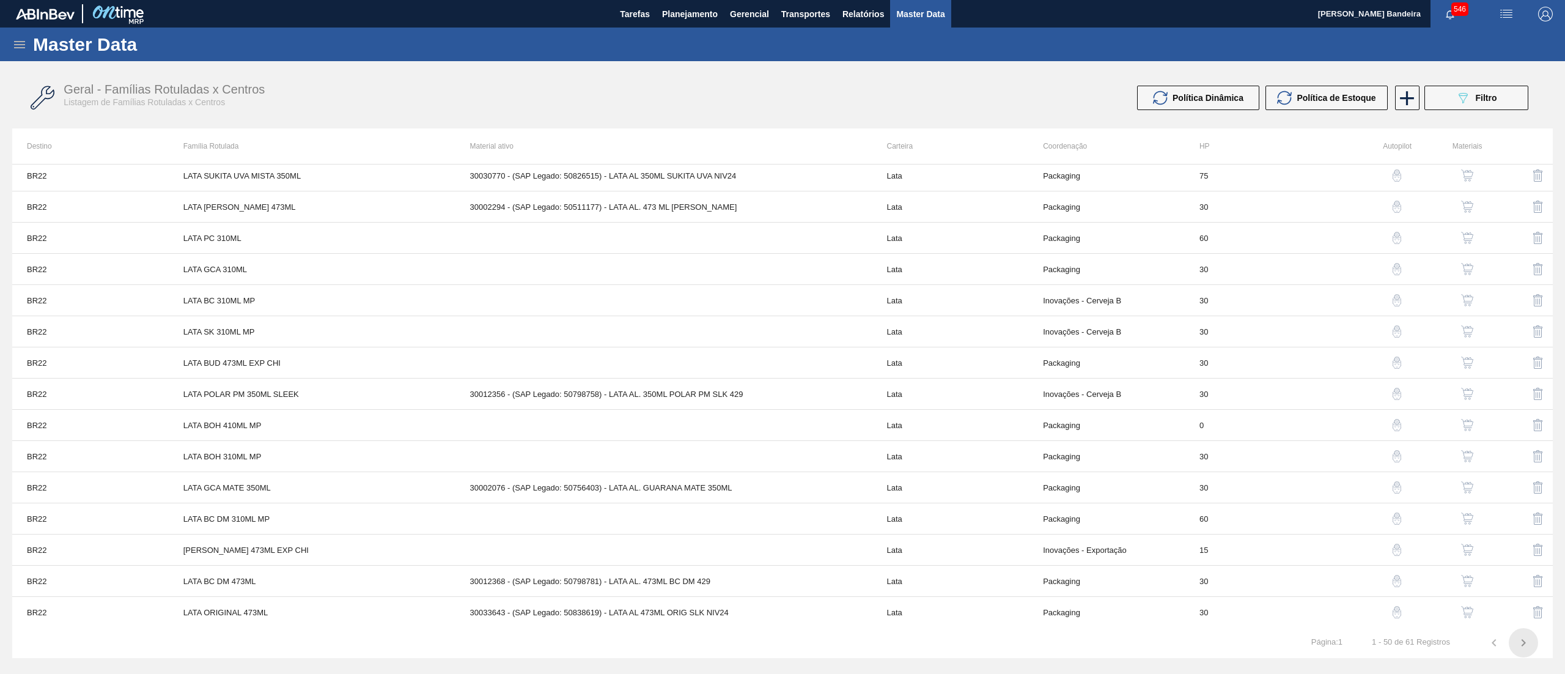
click at [1521, 642] on icon "button" at bounding box center [1523, 642] width 15 height 15
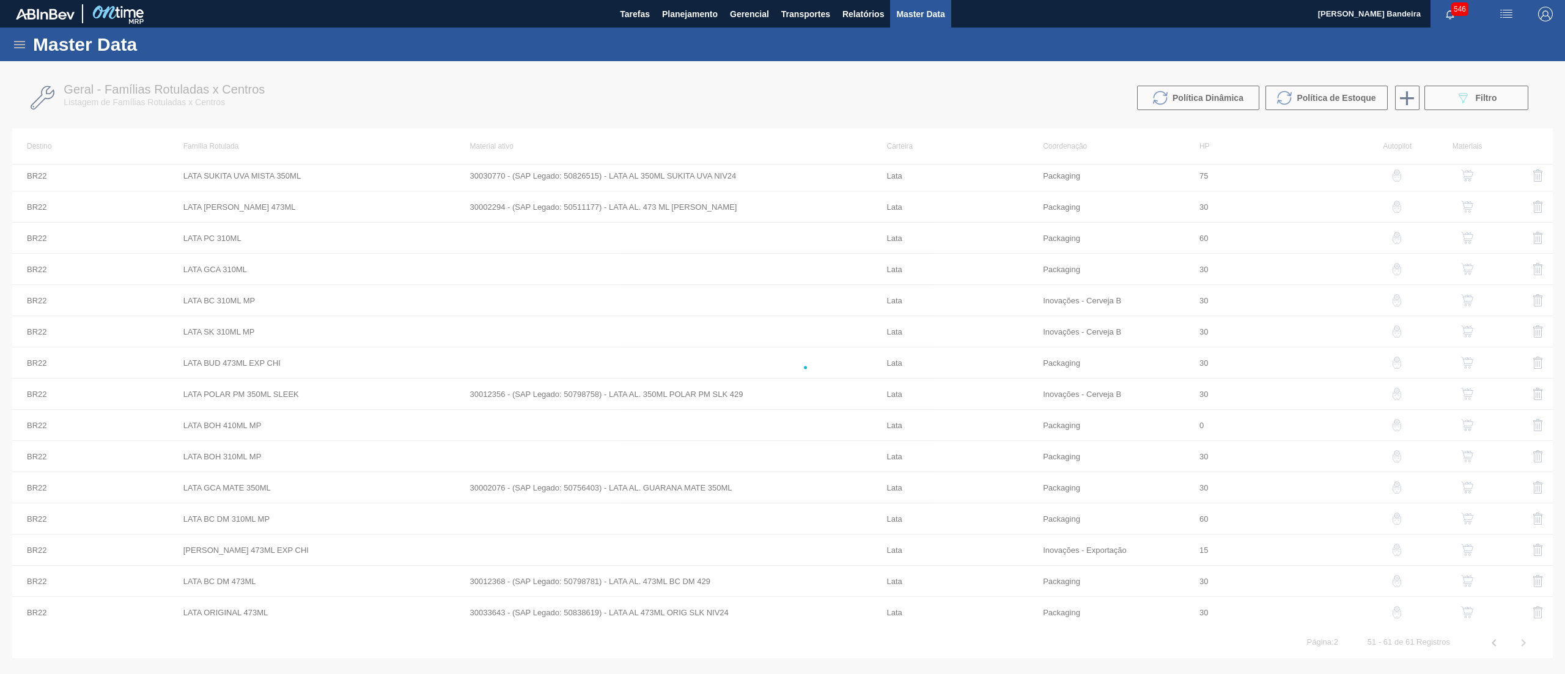
scroll to position [0, 0]
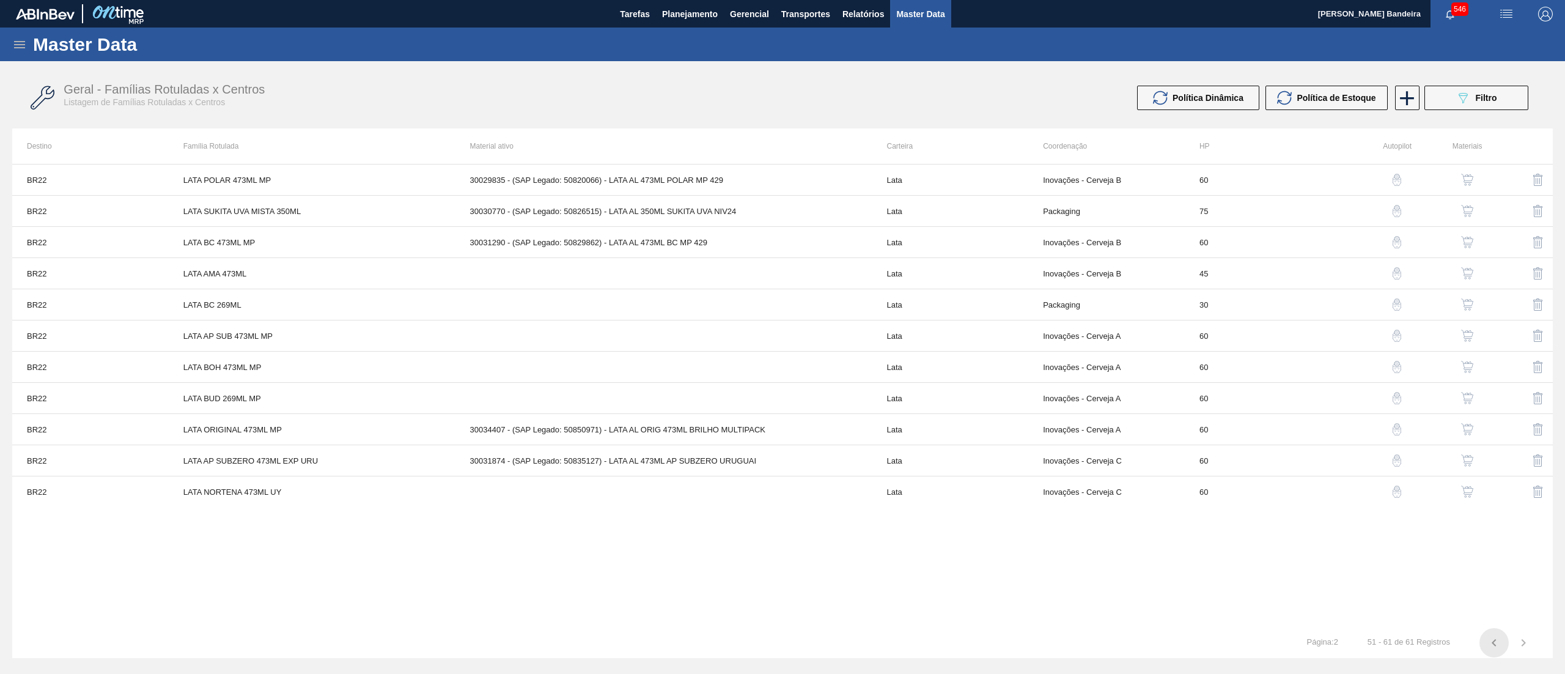
click at [1489, 642] on icon "button" at bounding box center [1493, 642] width 15 height 15
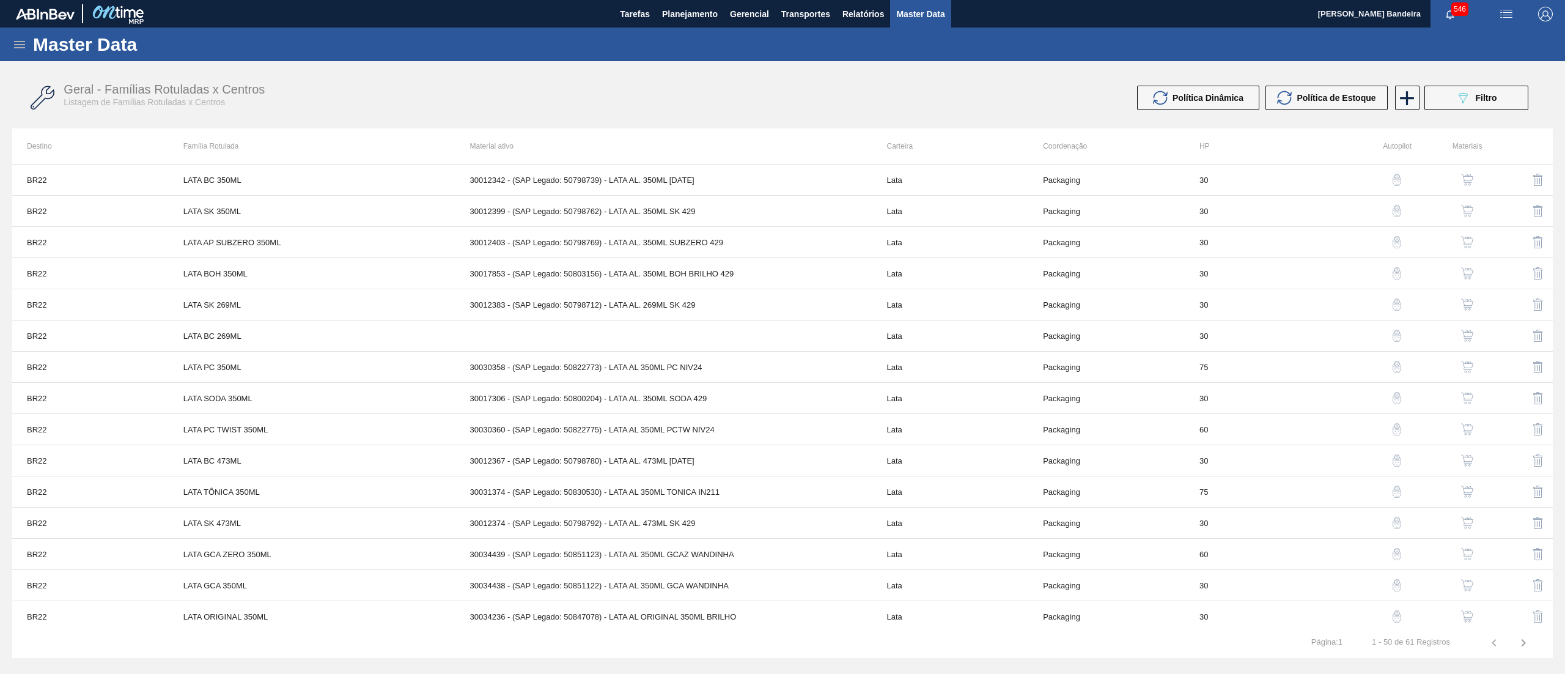
scroll to position [851, 0]
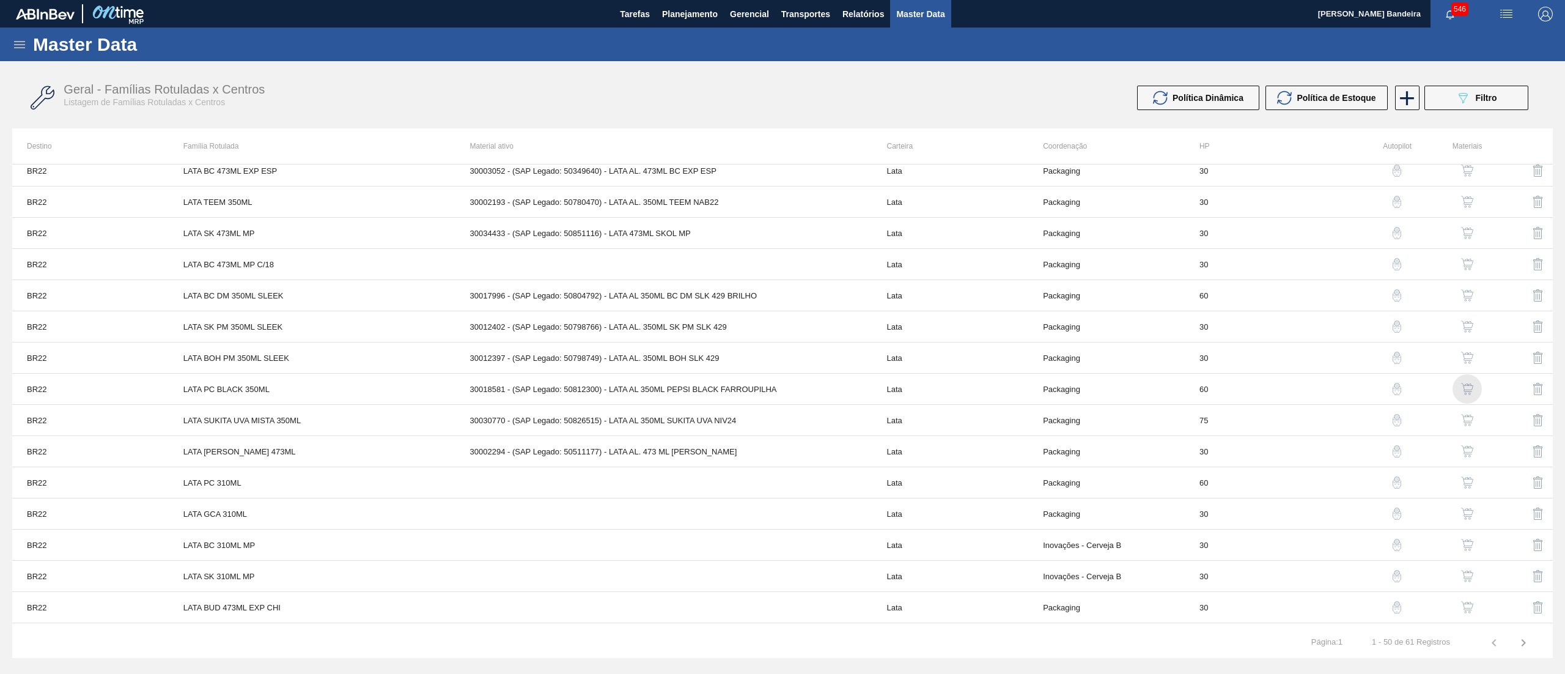
click at [1463, 392] on img "button" at bounding box center [1467, 389] width 12 height 12
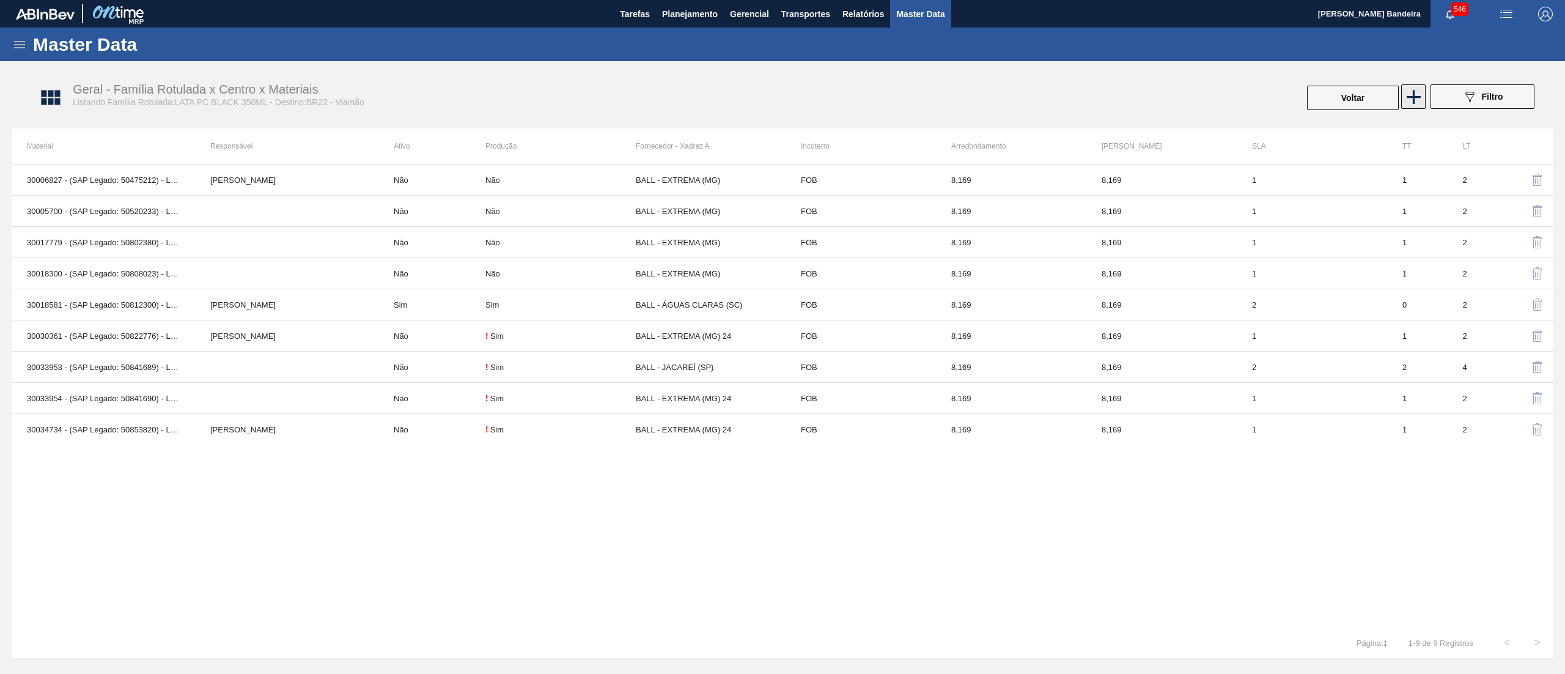
click at [1406, 95] on icon at bounding box center [1413, 97] width 24 height 24
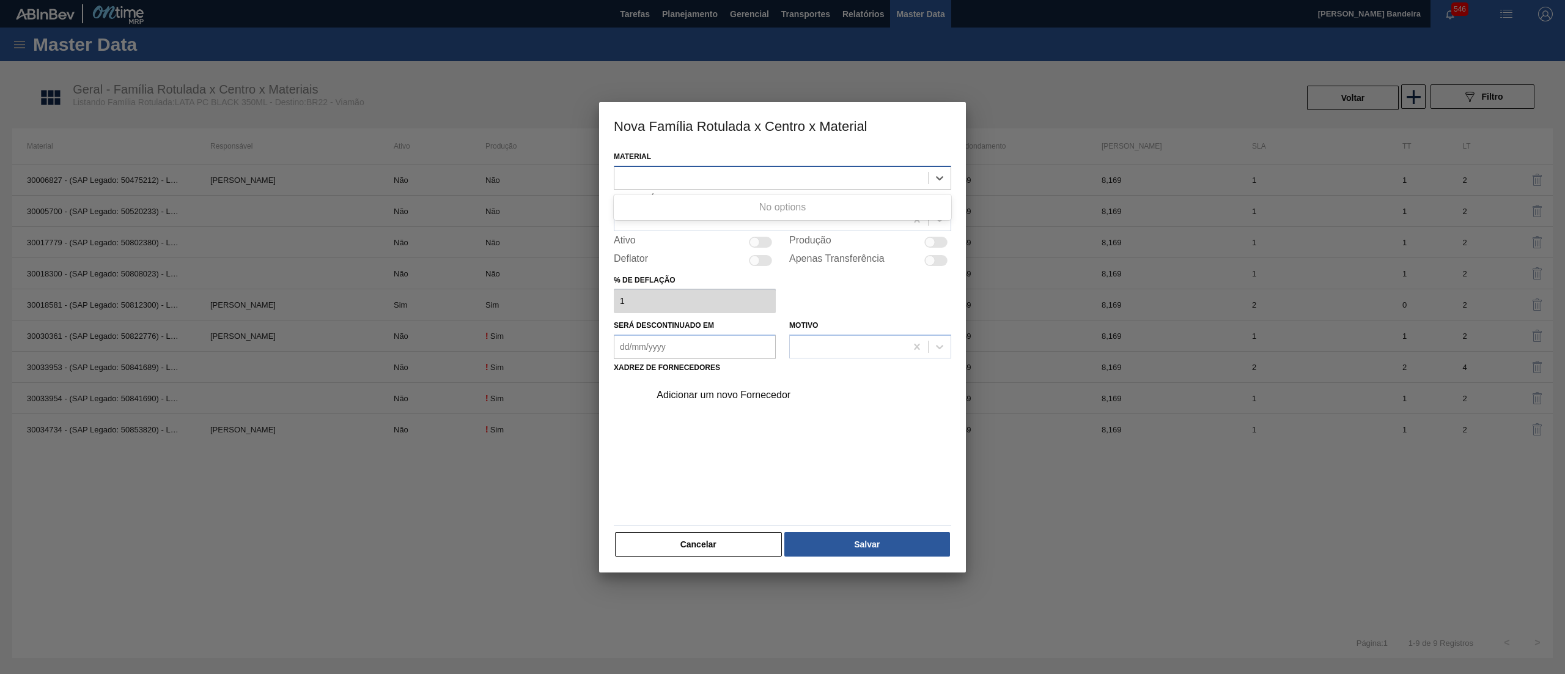
click at [670, 166] on div at bounding box center [782, 178] width 337 height 24
click at [683, 177] on div at bounding box center [771, 178] width 314 height 18
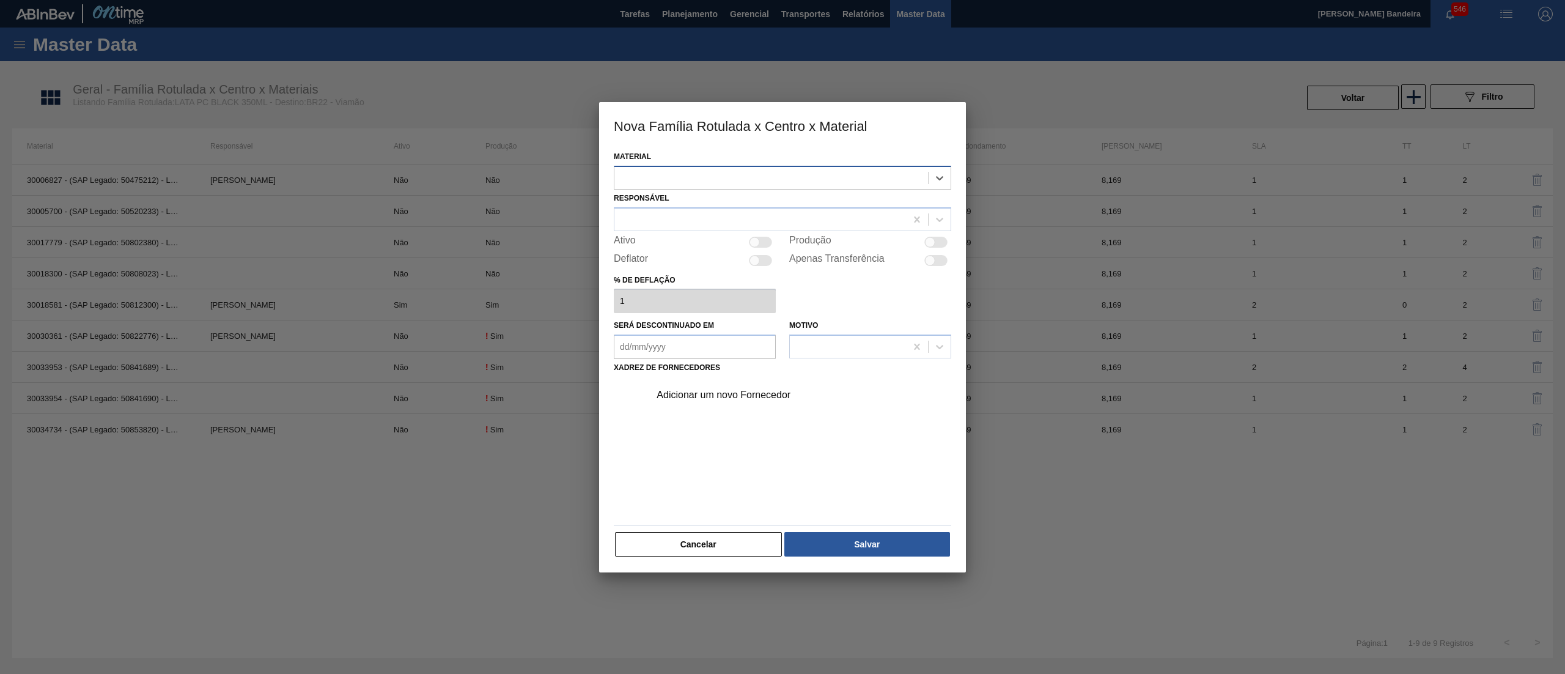
click at [683, 177] on div at bounding box center [771, 178] width 314 height 18
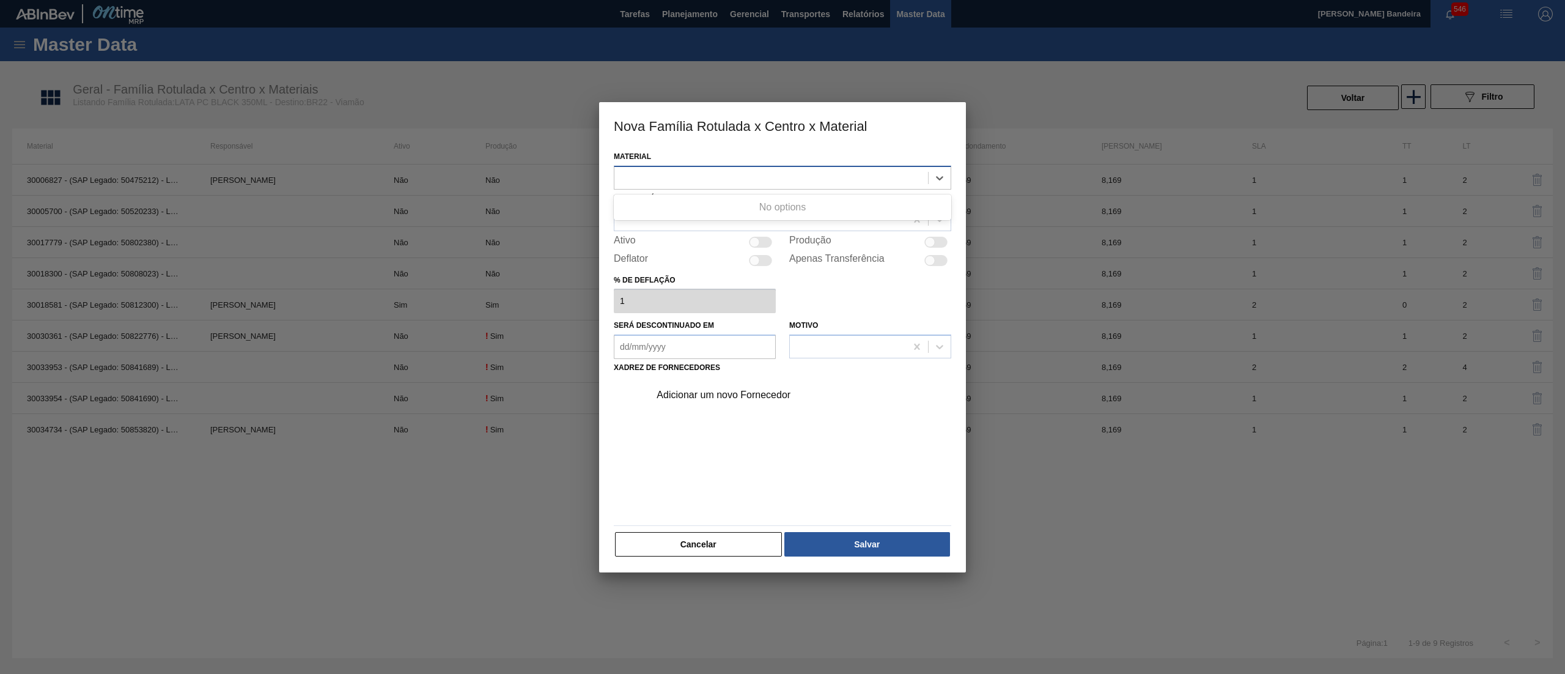
click at [683, 177] on div at bounding box center [771, 178] width 314 height 18
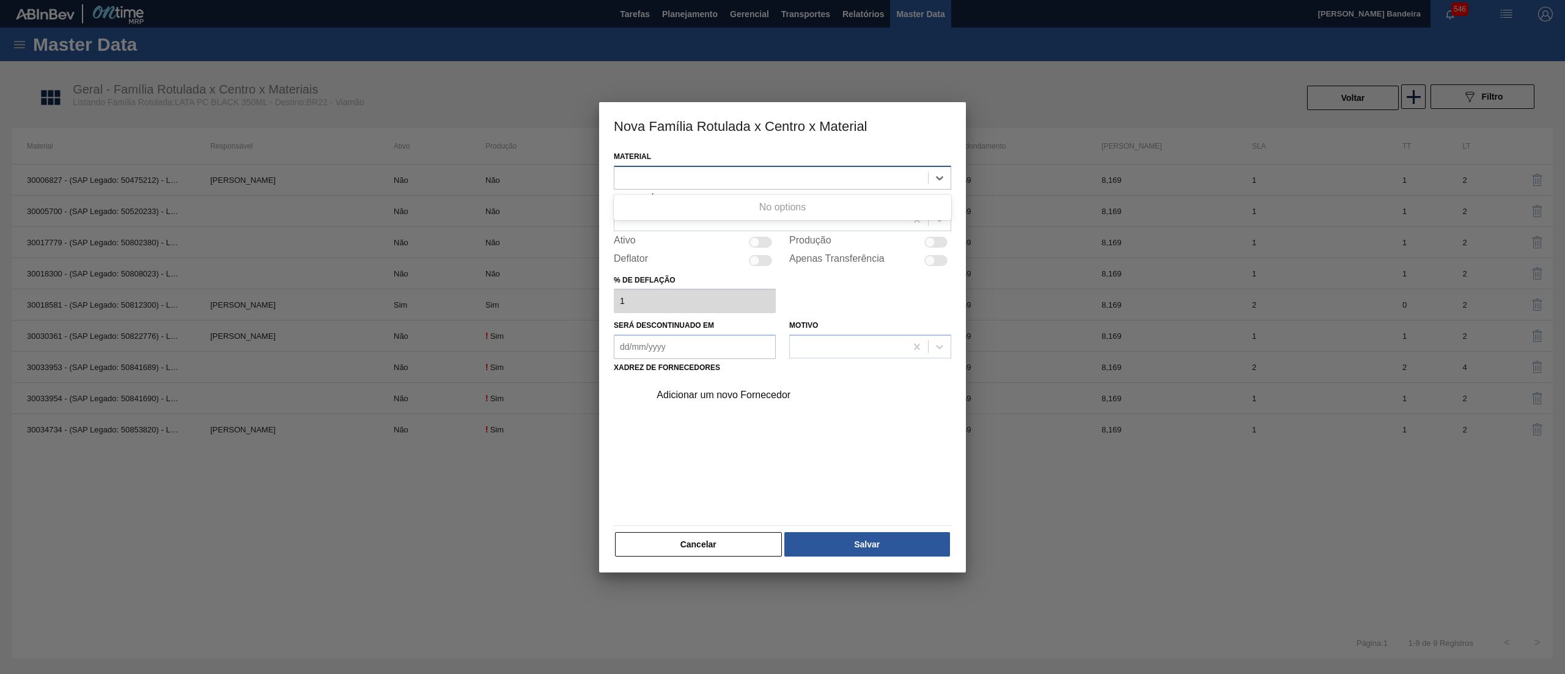
click at [683, 177] on div at bounding box center [771, 178] width 314 height 18
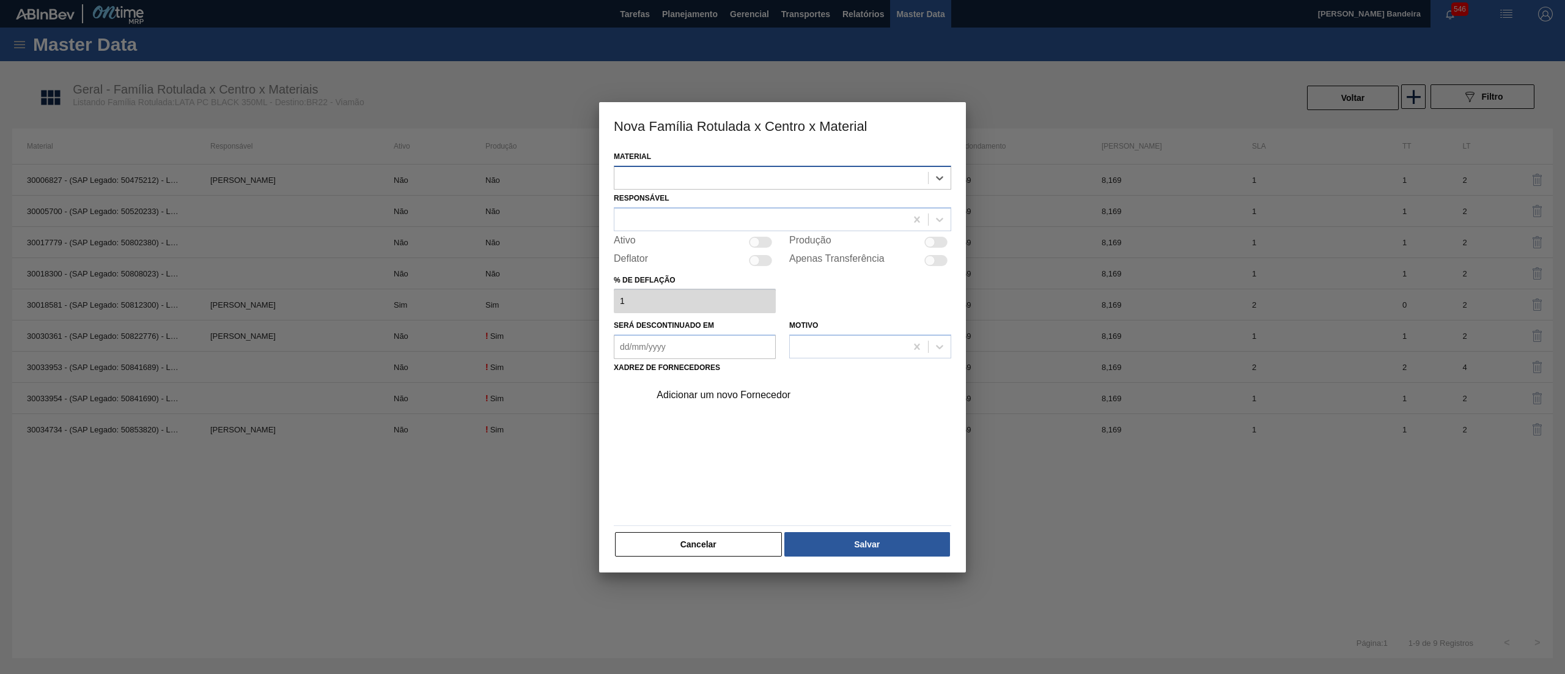
click at [683, 177] on div at bounding box center [771, 178] width 314 height 18
click at [707, 551] on button "Cancelar" at bounding box center [698, 544] width 167 height 24
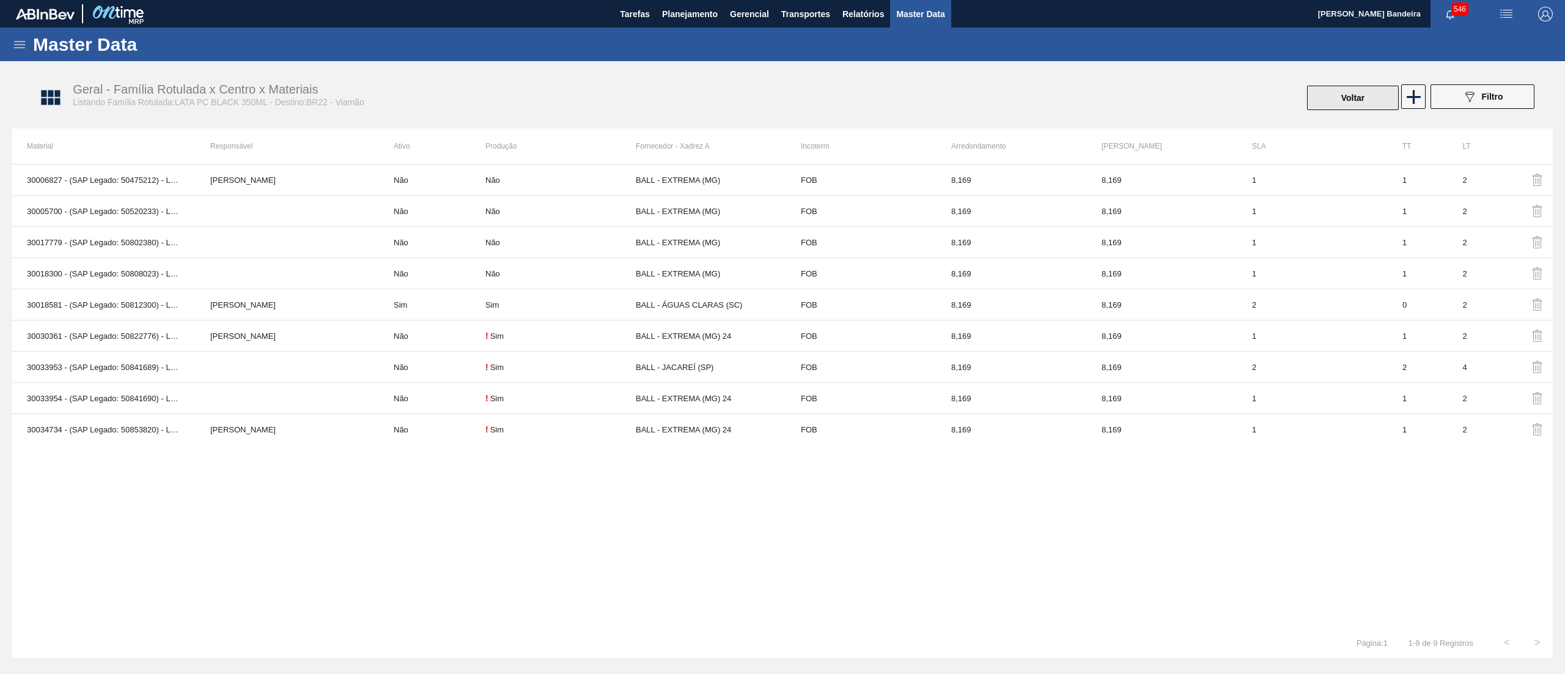
click at [1353, 94] on button "Voltar" at bounding box center [1353, 98] width 92 height 24
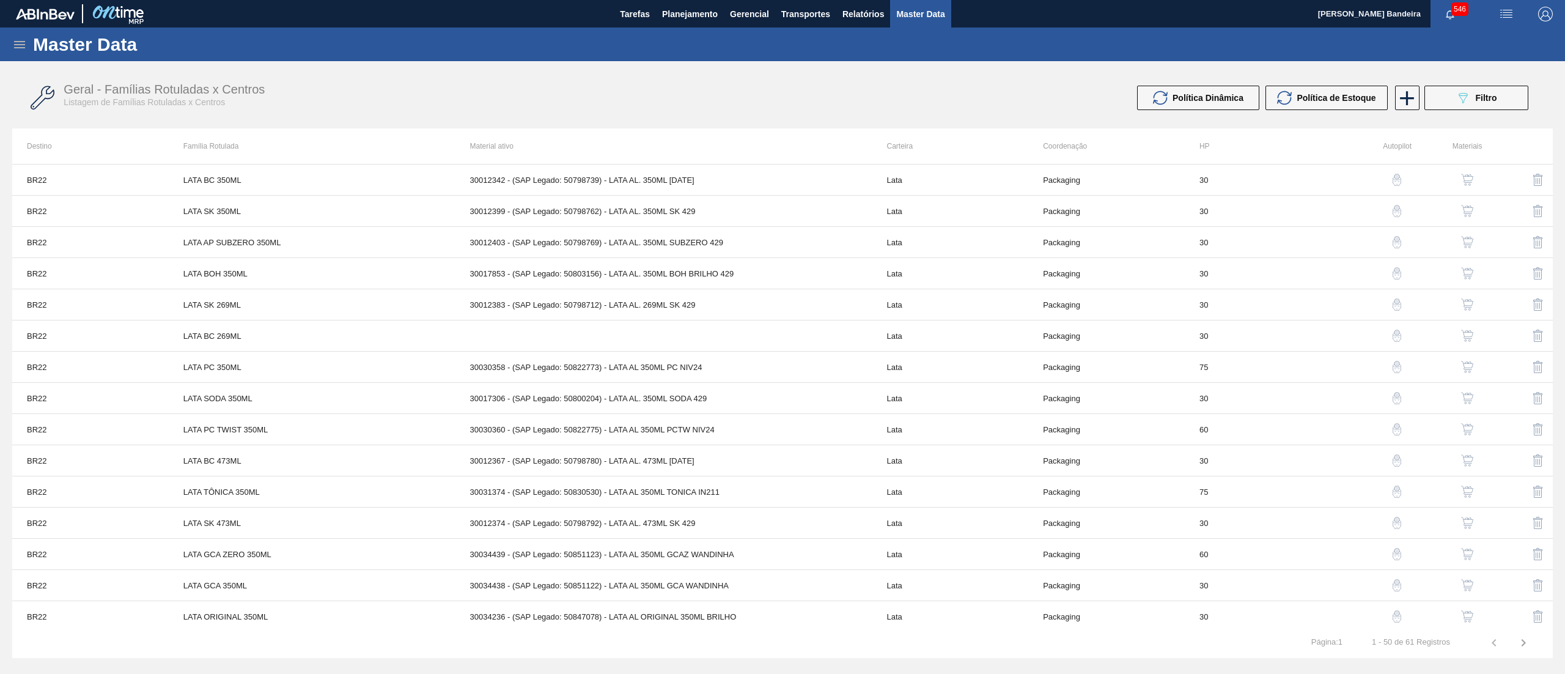
scroll to position [851, 0]
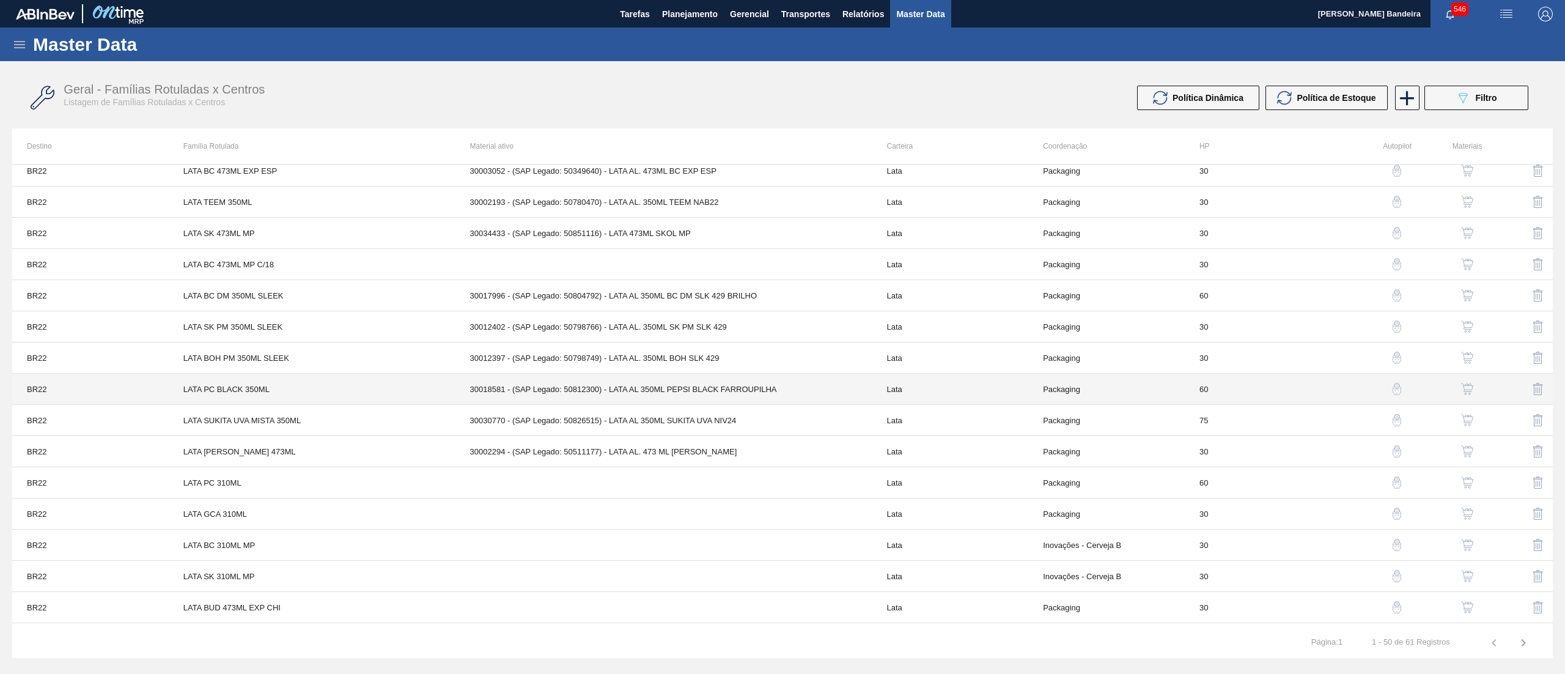
click at [362, 394] on td "LATA PC BLACK 350ML" at bounding box center [312, 388] width 287 height 31
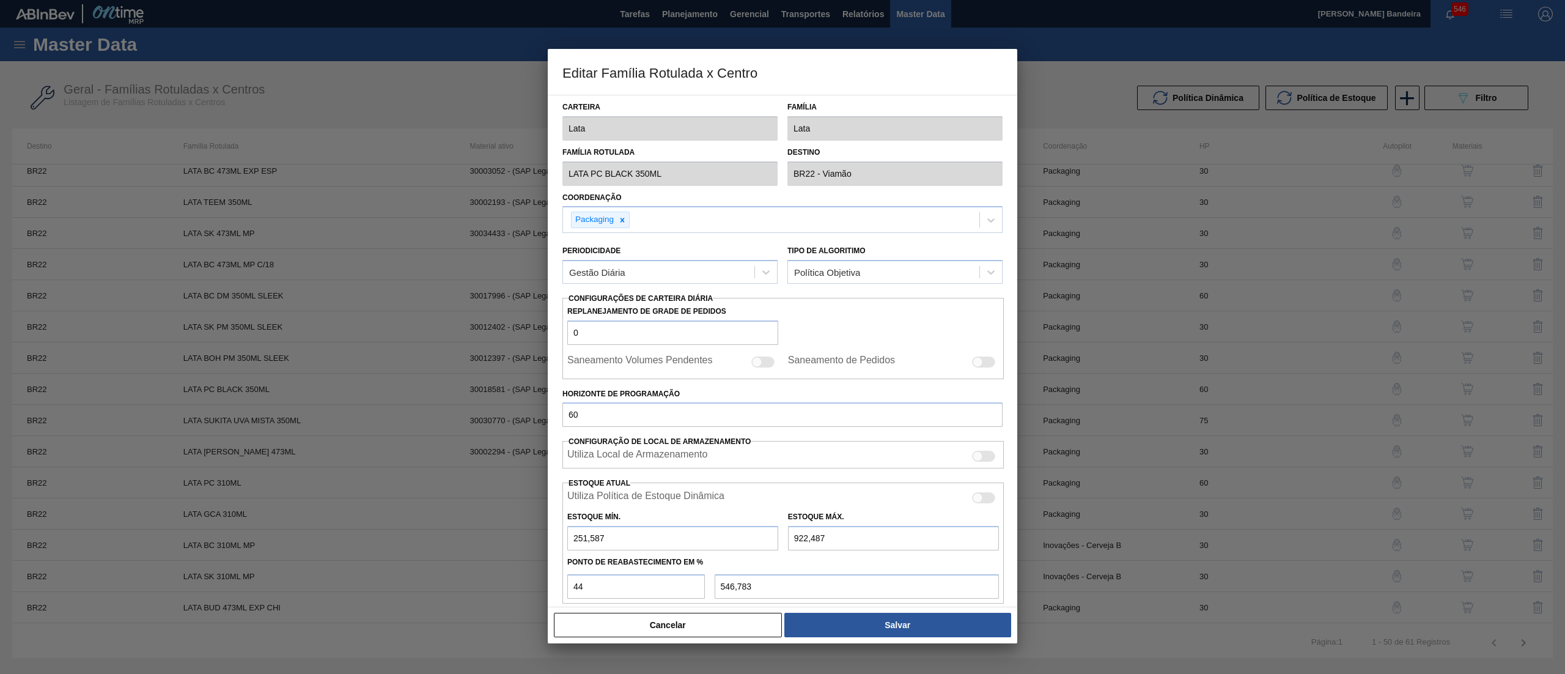
click at [456, 173] on div "Editar Família Rotulada x Centro Carteira Lata Família Lata Família Rotulada LA…" at bounding box center [782, 337] width 1565 height 674
click at [729, 622] on button "Cancelar" at bounding box center [668, 624] width 228 height 24
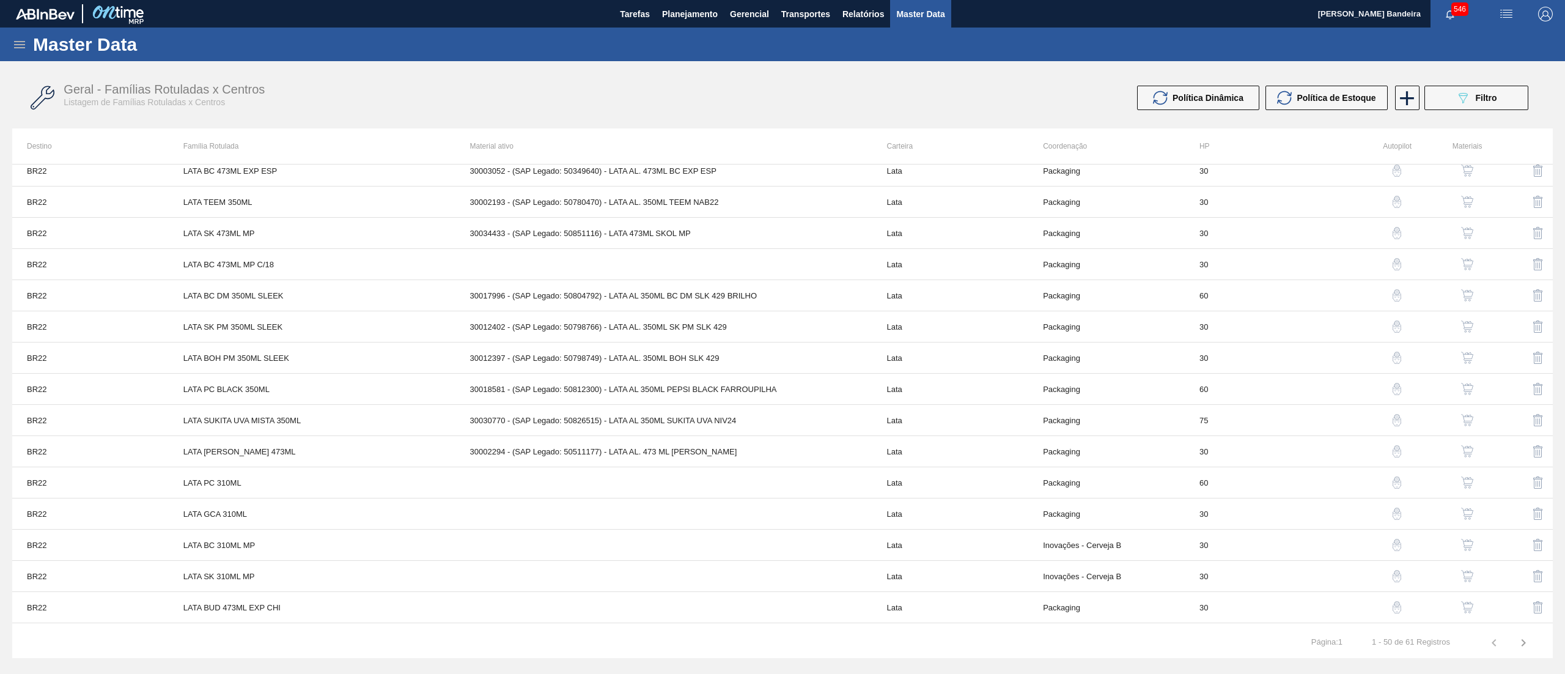
click at [17, 39] on icon at bounding box center [19, 44] width 15 height 15
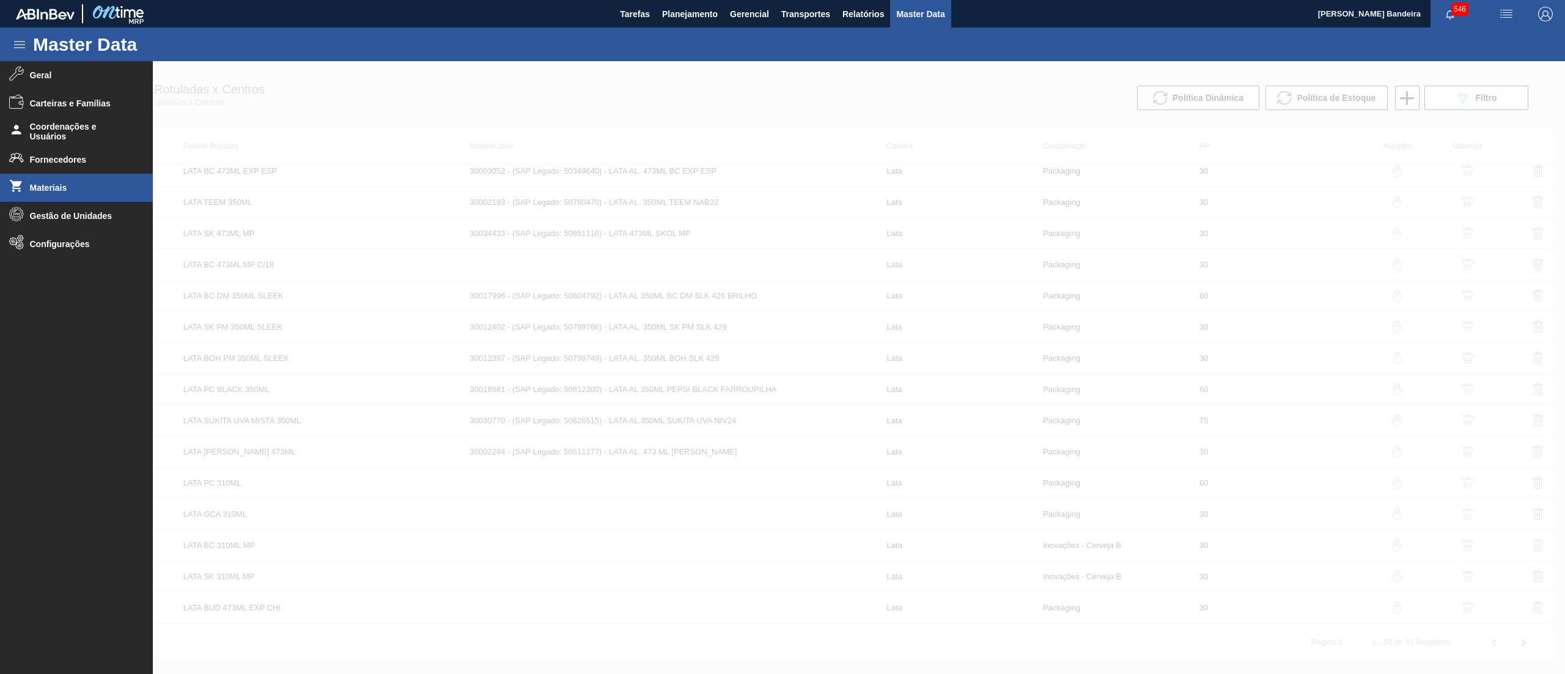
click at [59, 186] on span "Materiais" at bounding box center [80, 188] width 101 height 10
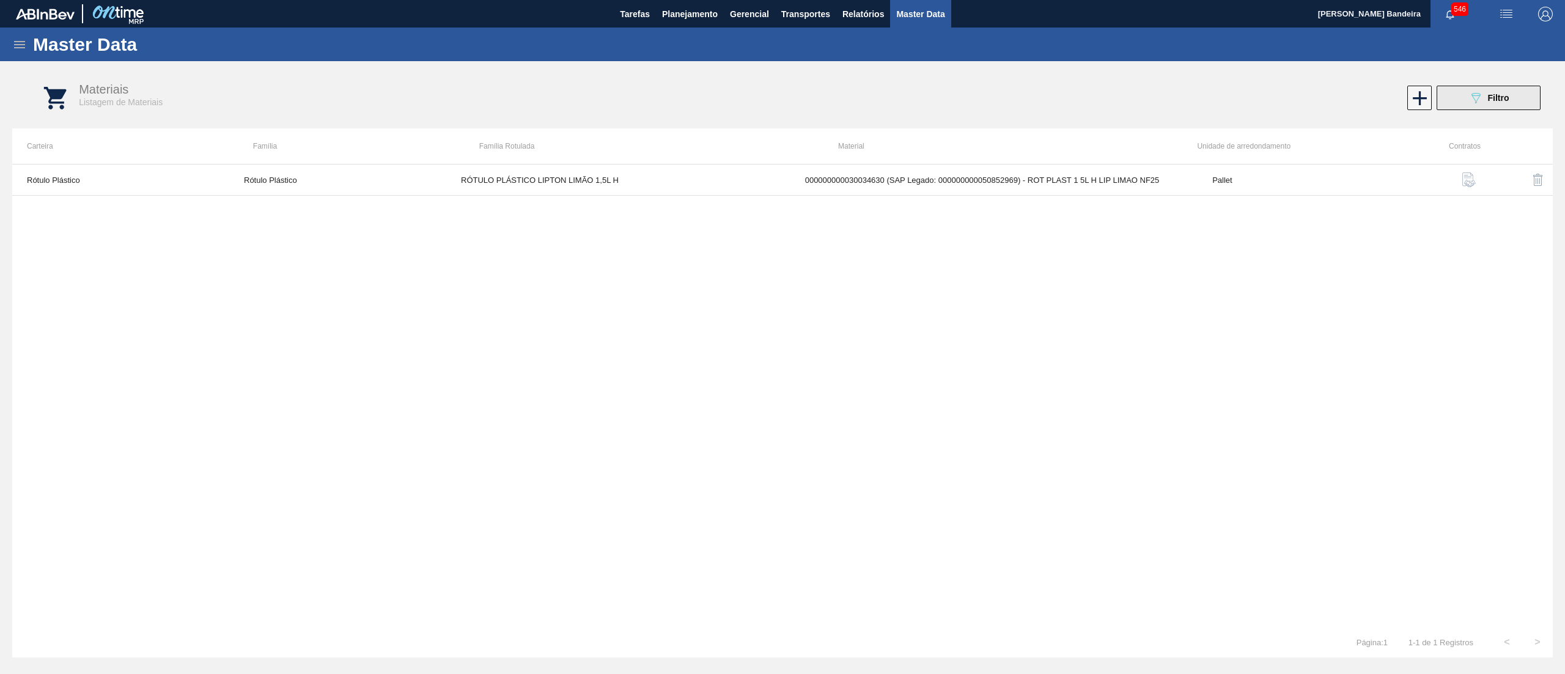
click at [1473, 102] on icon "089F7B8B-B2A5-4AFE-B5C0-19BA573D28AC" at bounding box center [1475, 97] width 15 height 15
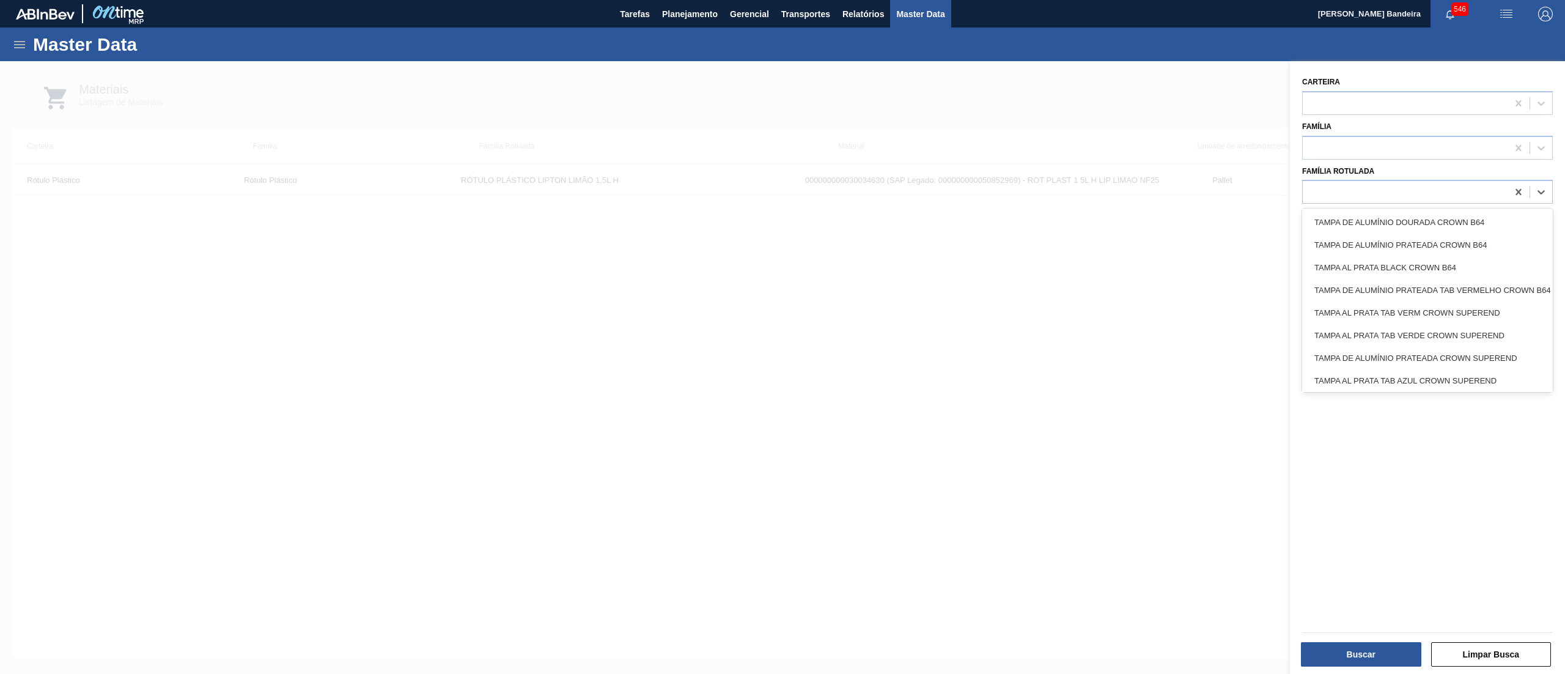
click at [1409, 188] on div at bounding box center [1404, 192] width 205 height 18
paste Rotulada "LATA PC BLACK 350ML"
type Rotulada "LATA PC BLACK 350ML"
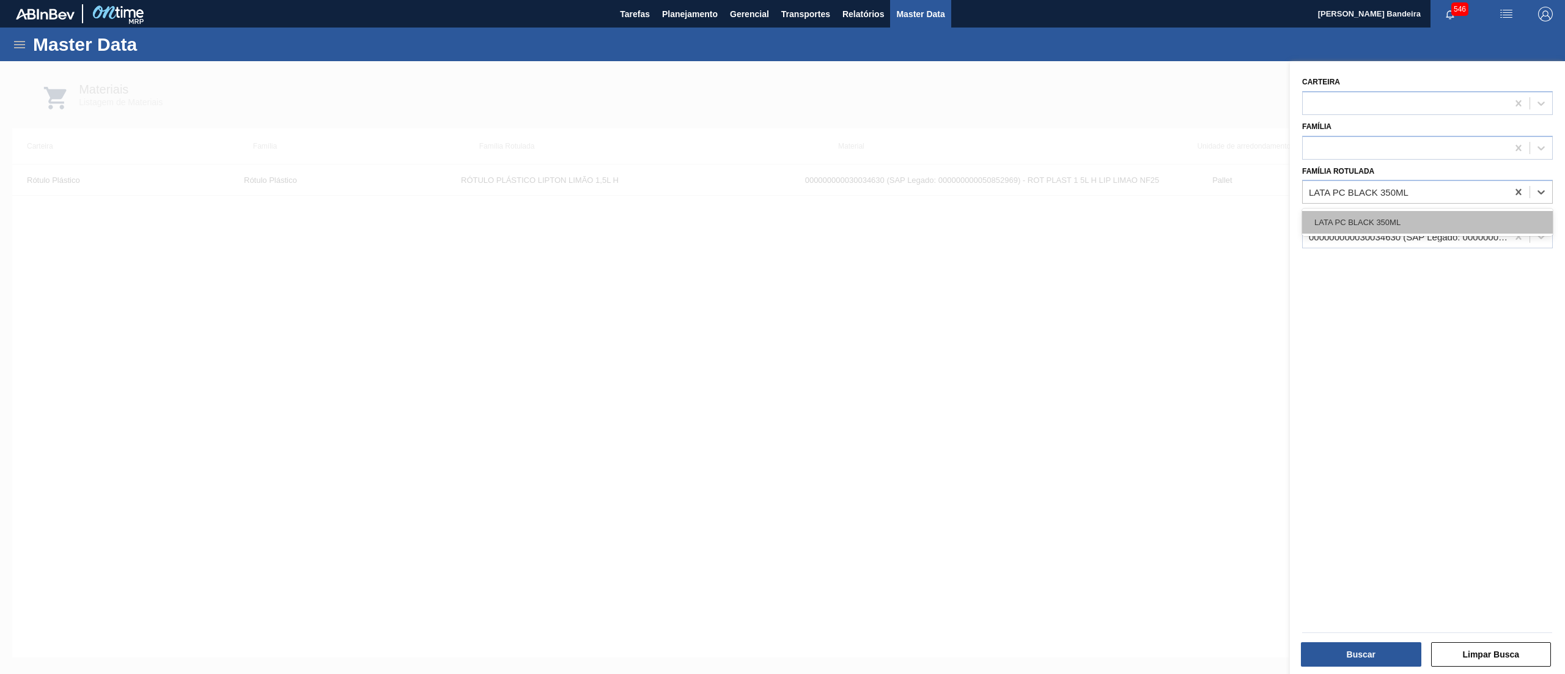
click at [1406, 217] on div "LATA PC BLACK 350ML" at bounding box center [1427, 222] width 251 height 23
click at [1512, 232] on icon at bounding box center [1518, 236] width 12 height 12
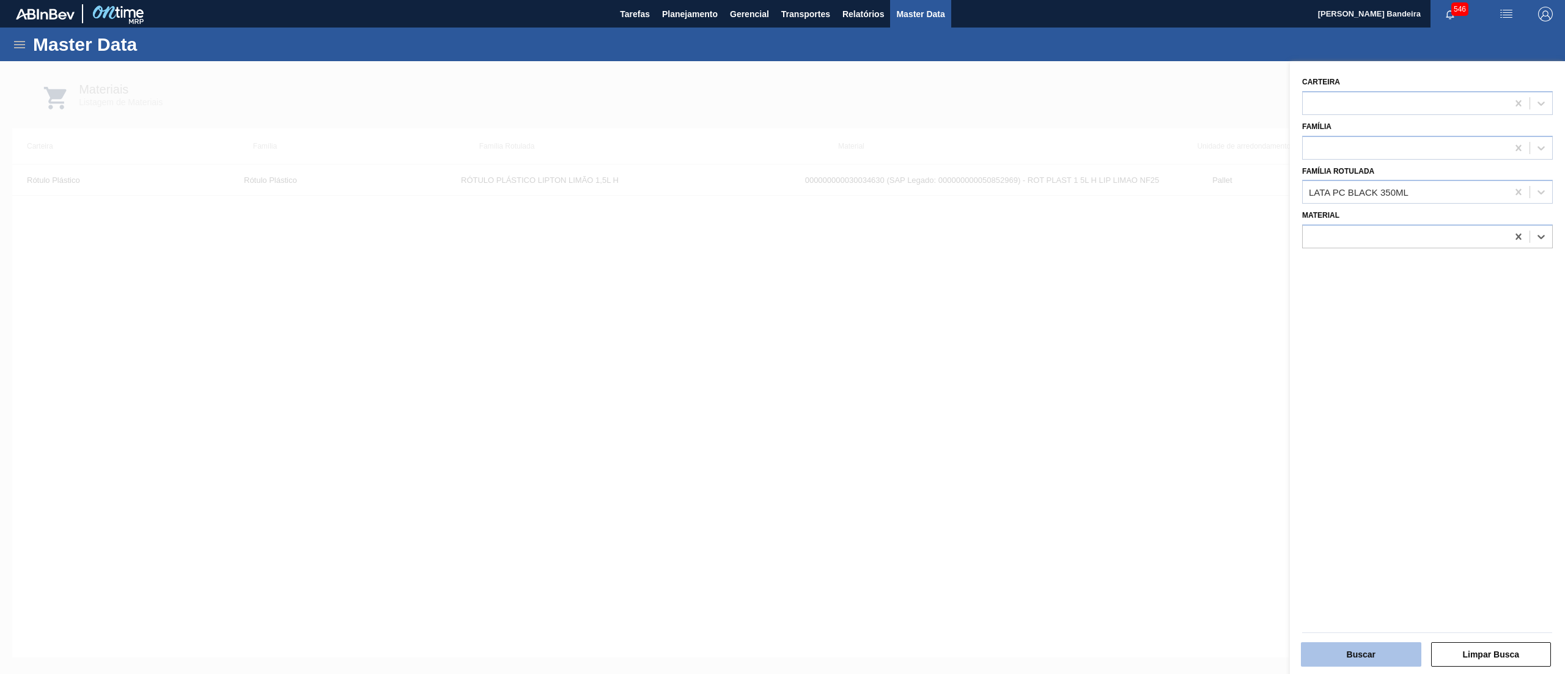
click at [1335, 658] on button "Buscar" at bounding box center [1361, 654] width 120 height 24
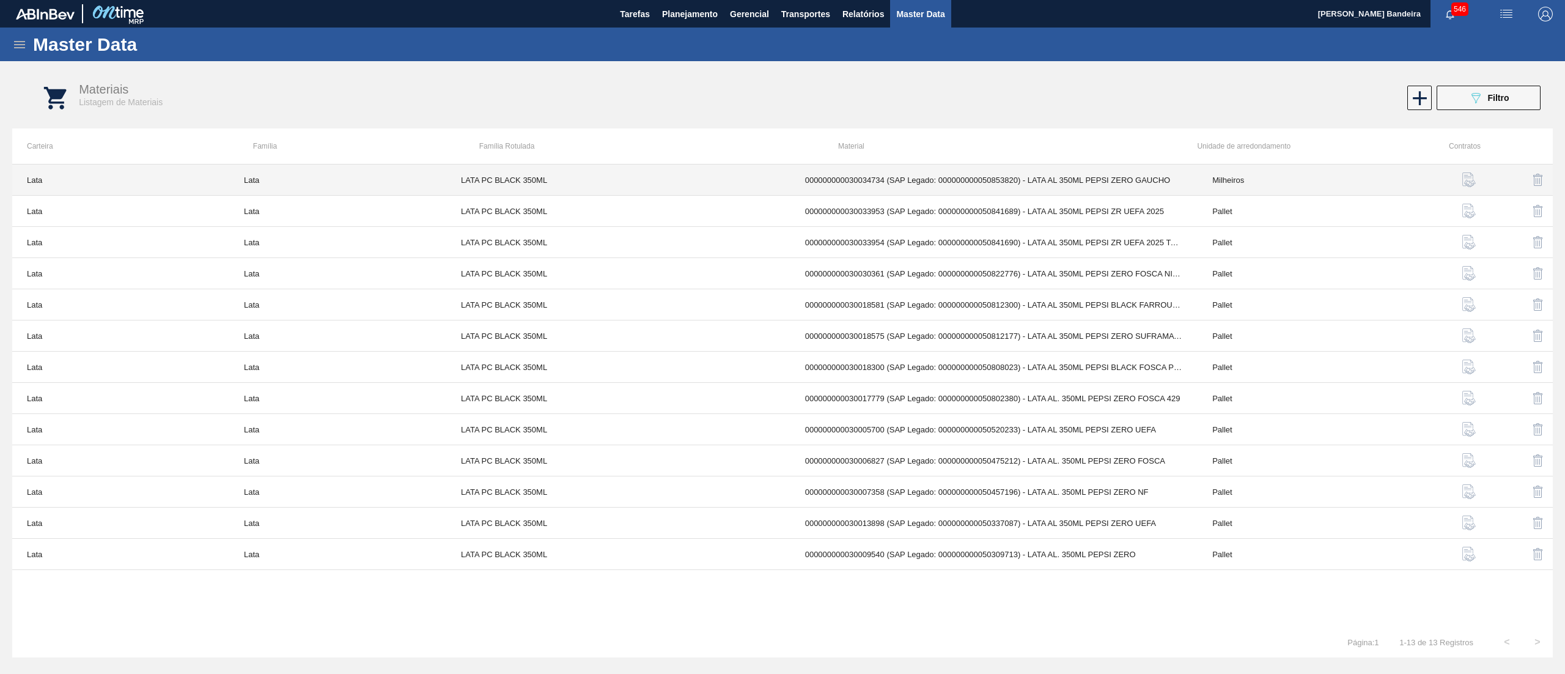
click at [977, 175] on td "000000000030034734 (SAP Legado: 000000000050853820) - LATA AL 350ML PEPSI ZERO …" at bounding box center [994, 179] width 408 height 31
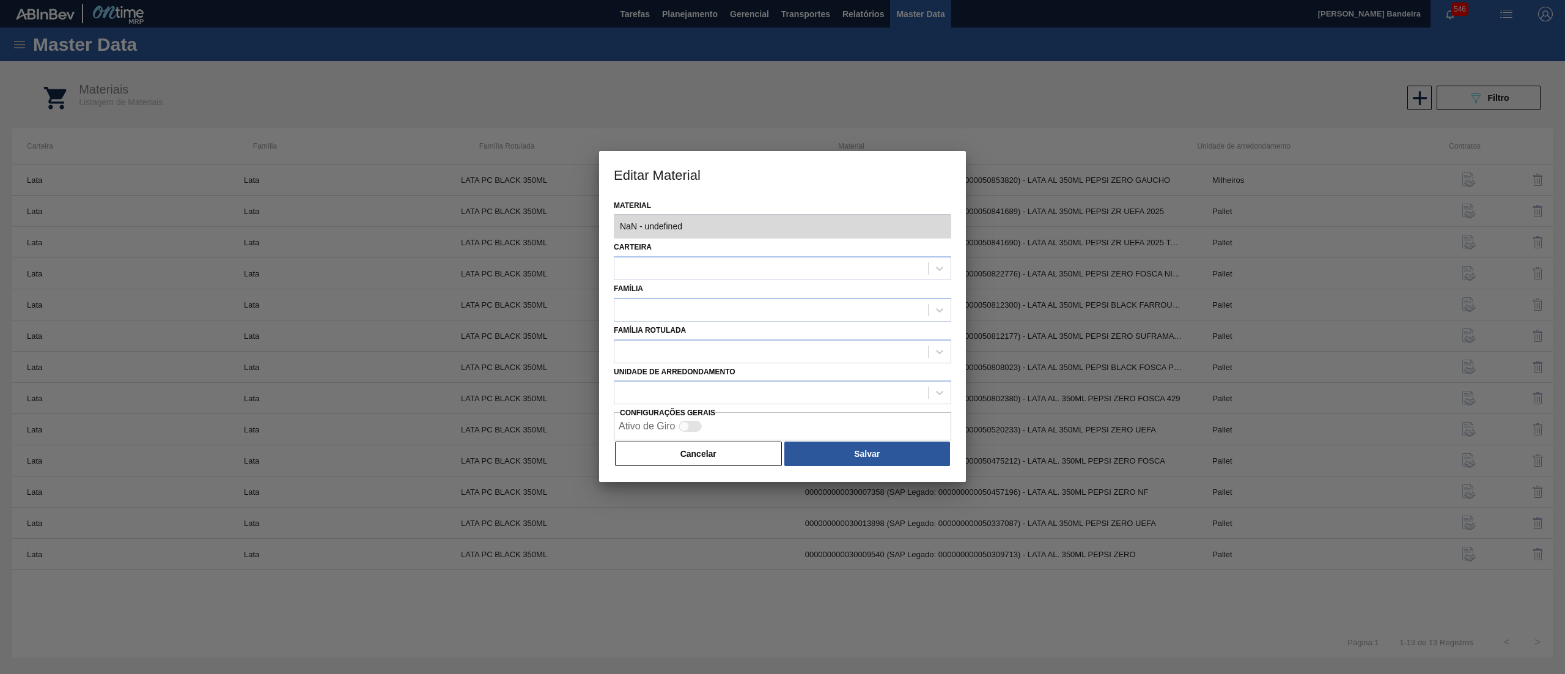
type input "30034734 - 000000000030034734 (SAP Legado: 000000000050853820) - LATA AL 350ML …"
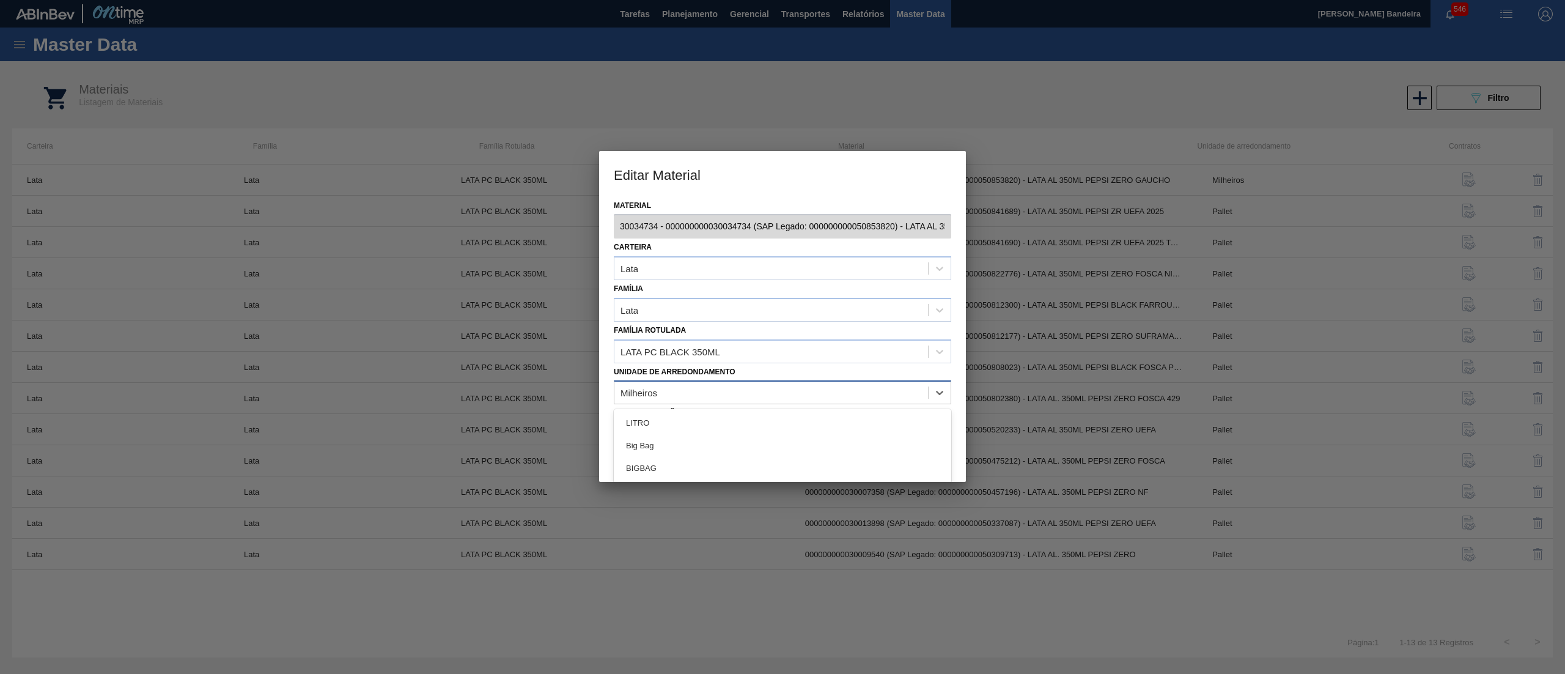
click at [720, 394] on div "Milheiros" at bounding box center [771, 393] width 314 height 18
type arredondamento "pal"
click at [702, 425] on div "Pallet" at bounding box center [782, 422] width 337 height 23
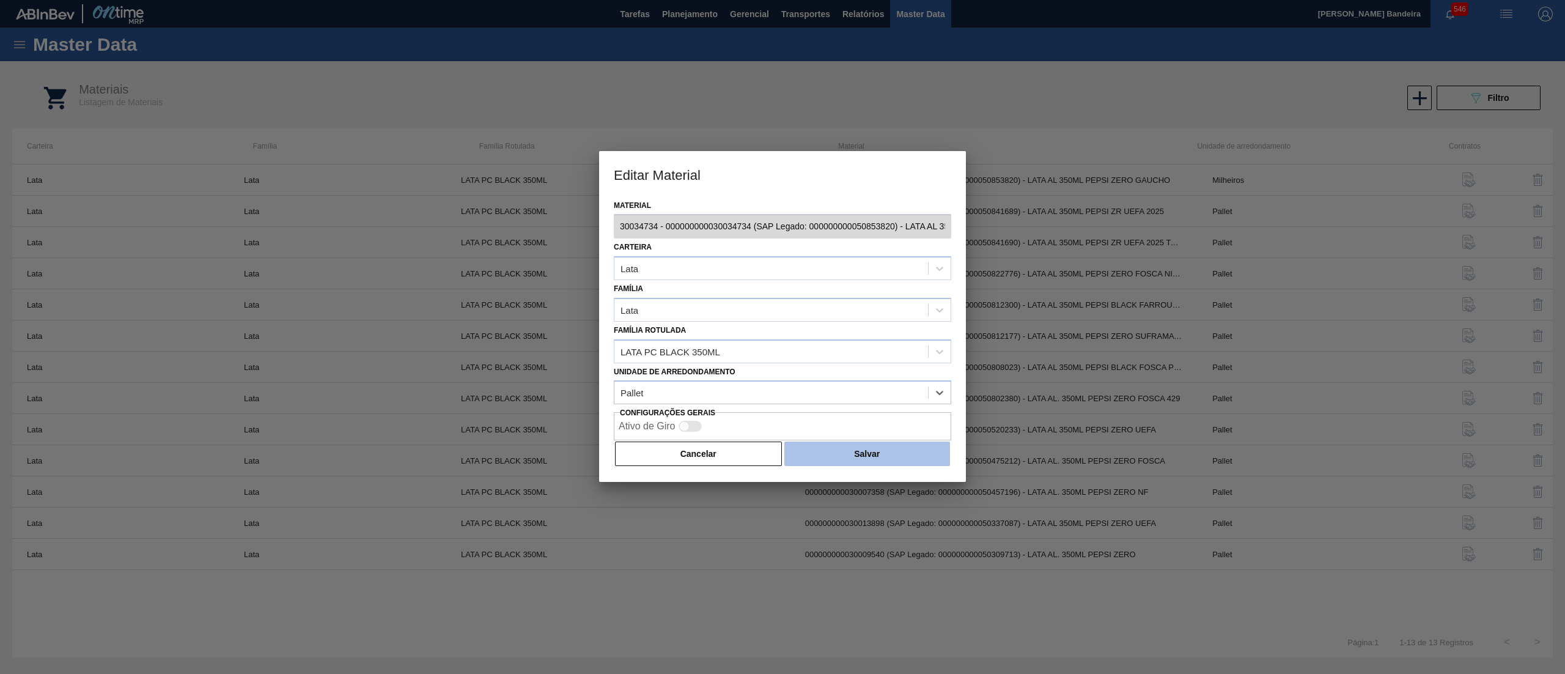
click at [865, 454] on button "Salvar" at bounding box center [867, 453] width 166 height 24
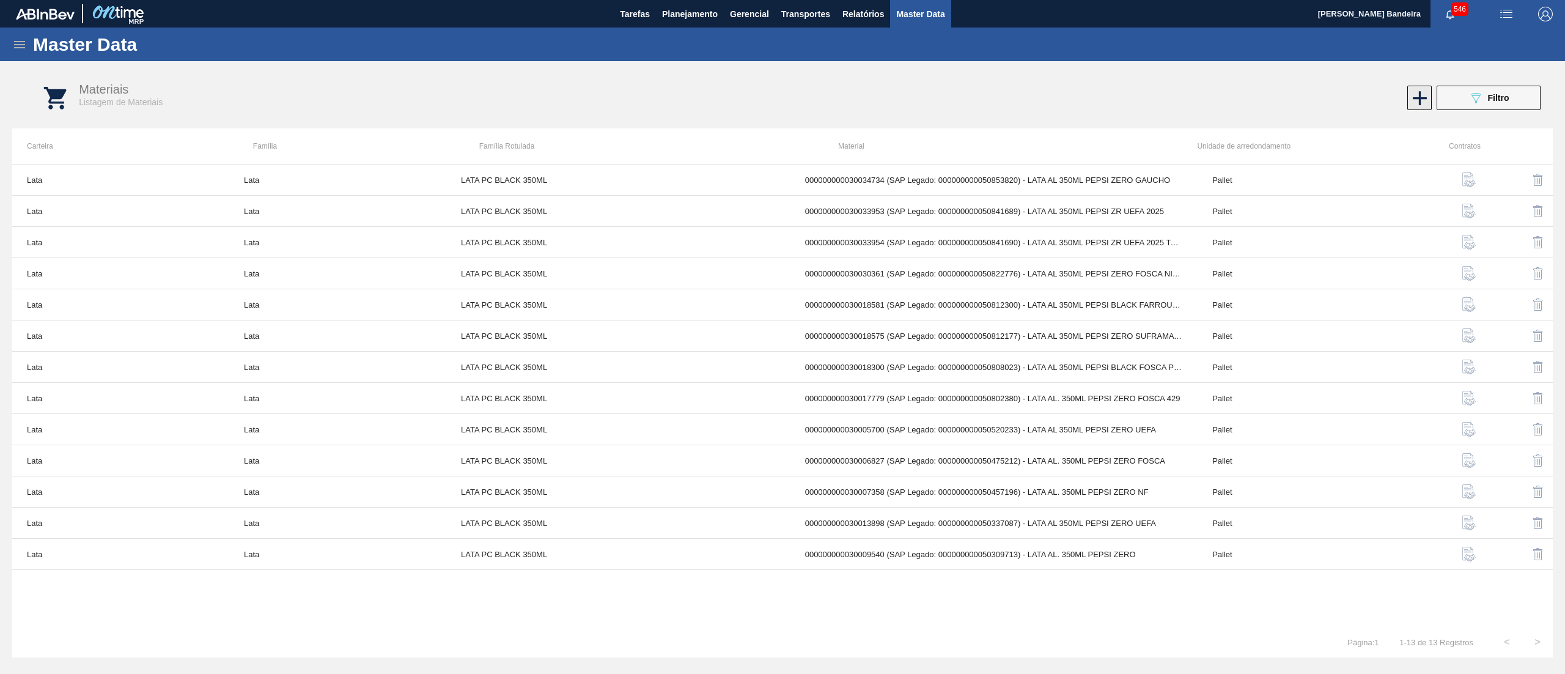
click at [1422, 100] on icon at bounding box center [1420, 98] width 24 height 24
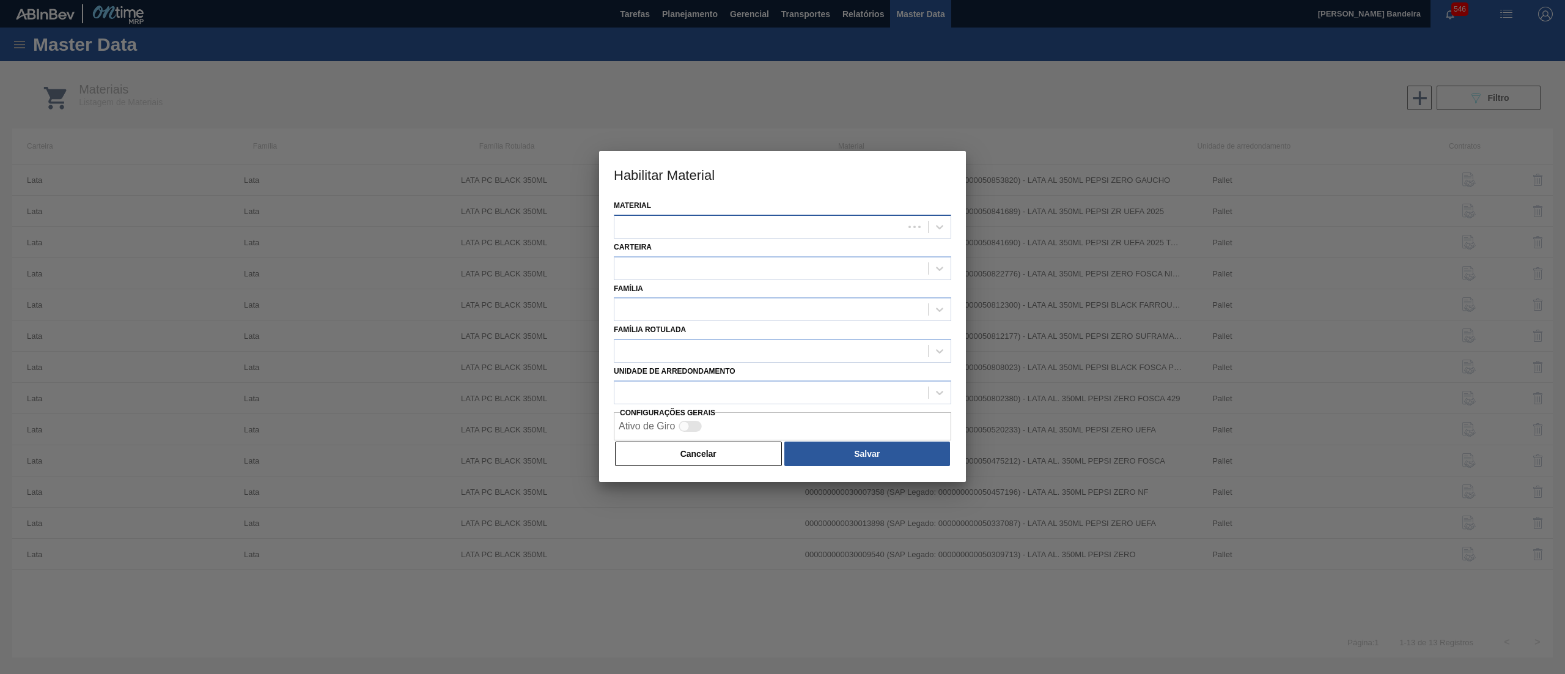
click at [757, 218] on div at bounding box center [758, 227] width 289 height 18
paste input "30034723"
type input "30034723"
click at [707, 462] on button "Cancelar" at bounding box center [698, 453] width 167 height 24
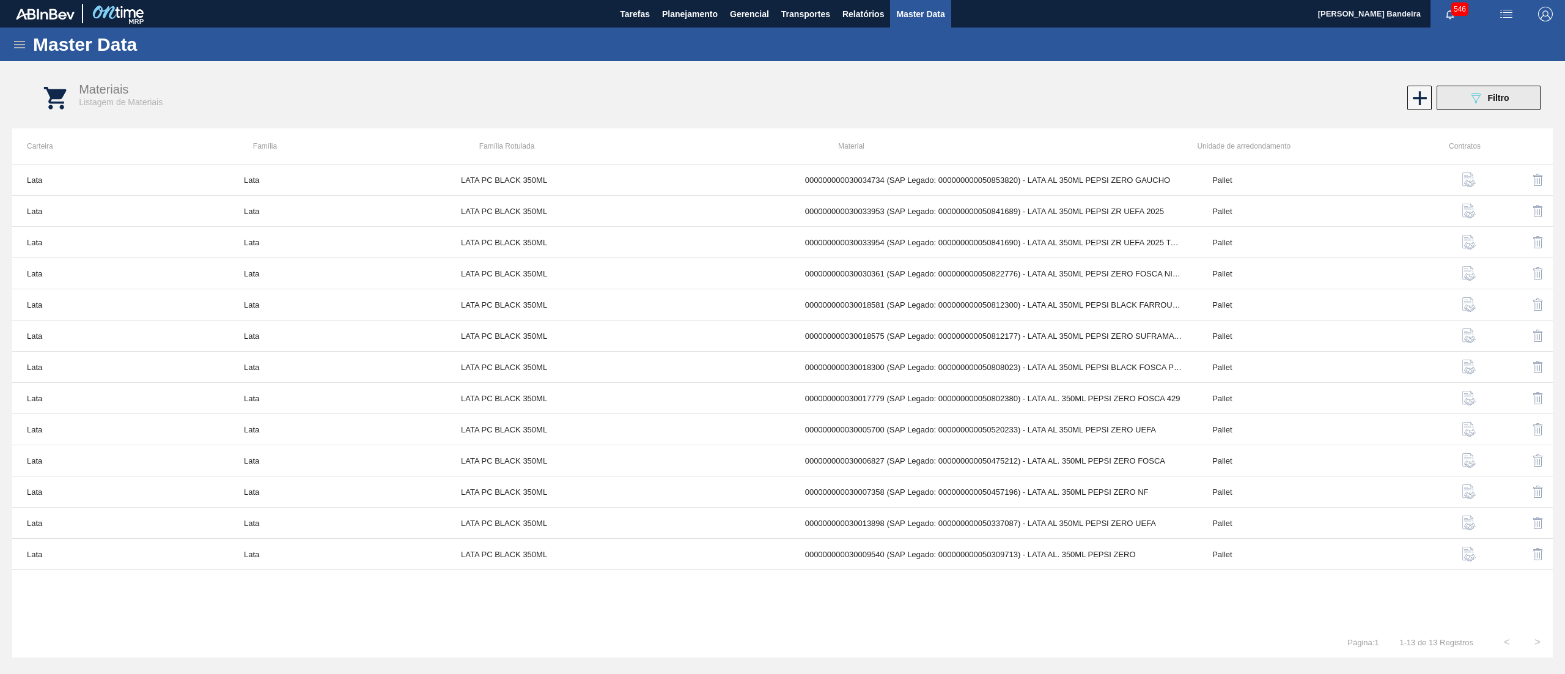
click at [1465, 97] on button "089F7B8B-B2A5-4AFE-B5C0-19BA573D28AC Filtro" at bounding box center [1488, 98] width 104 height 24
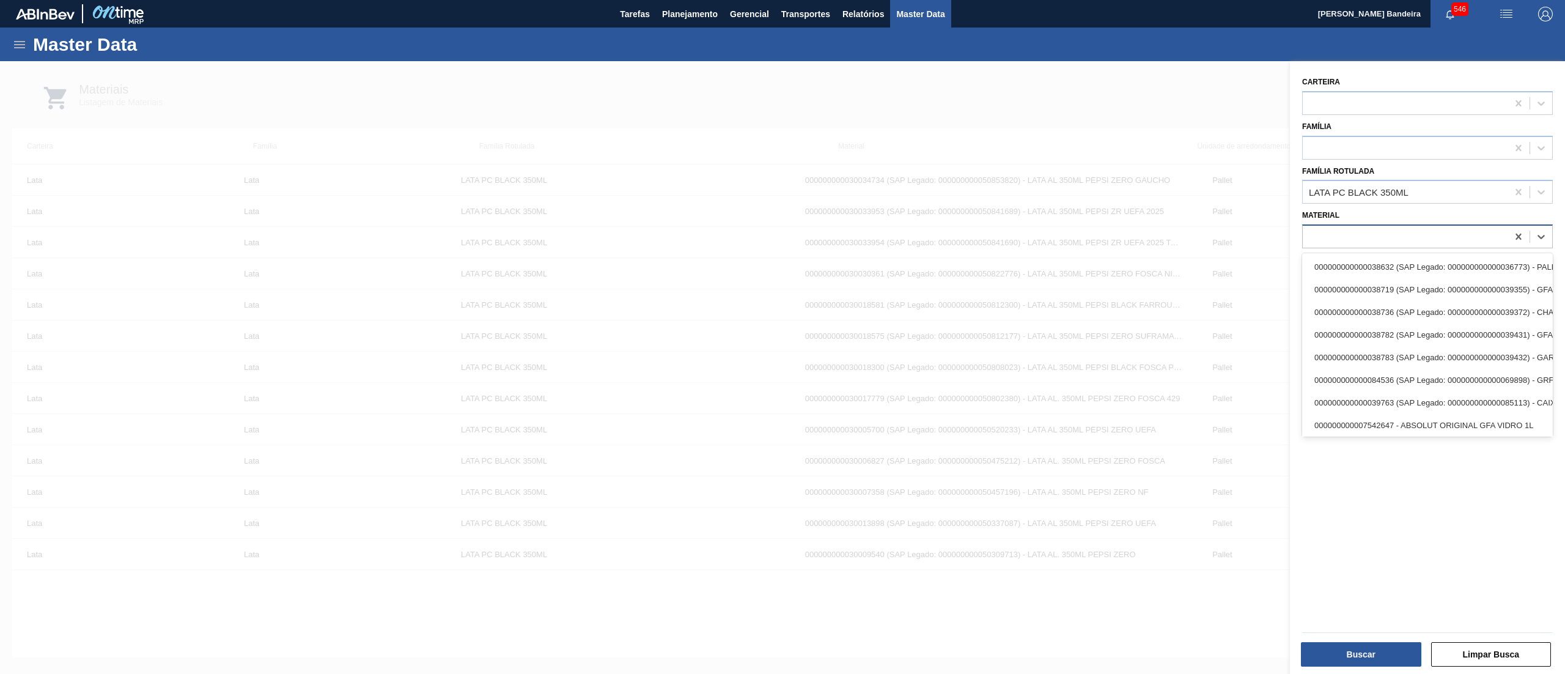
click at [1413, 233] on div at bounding box center [1404, 237] width 205 height 18
paste input "30034723"
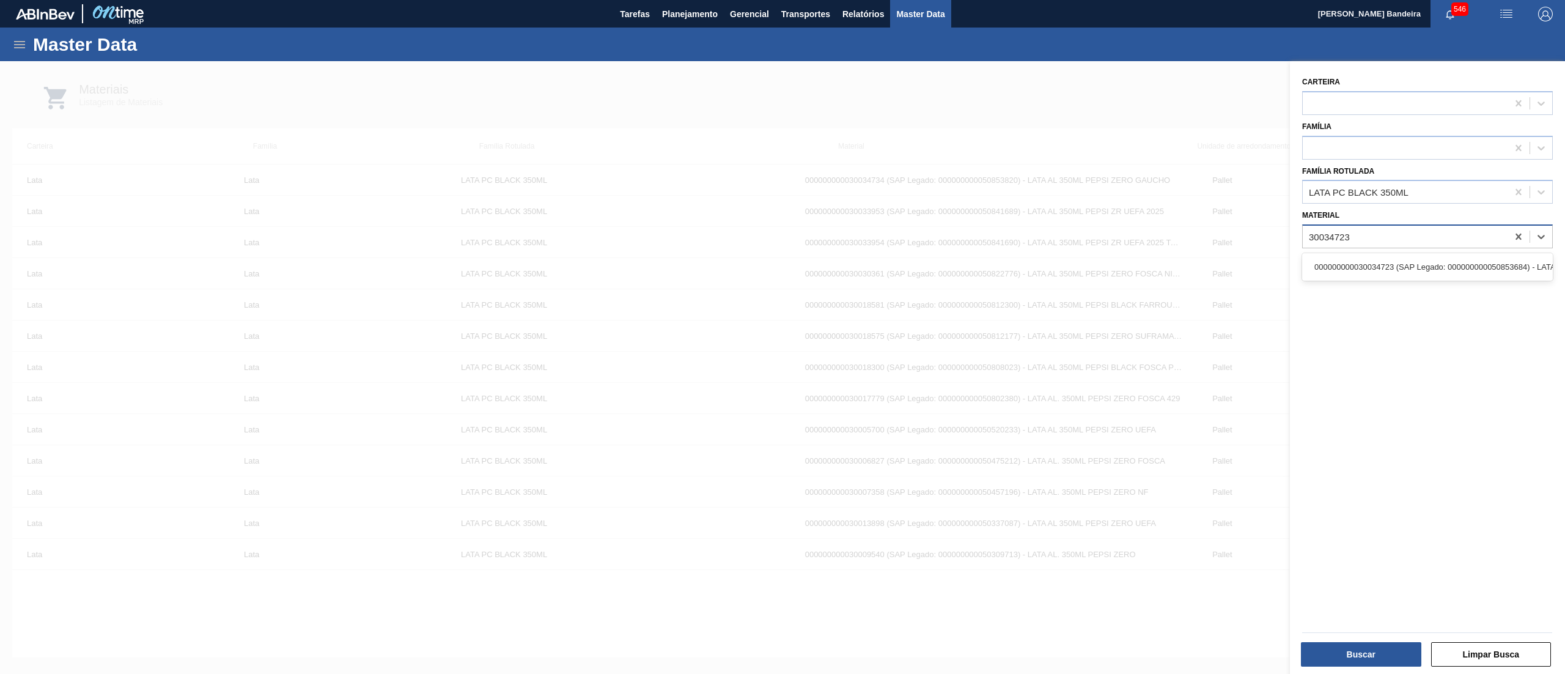
type input "30034723"
click at [1413, 268] on div "000000000030034723 (SAP Legado: 000000000050853684) - LATA AL 350ML PEPSI Z FAR…" at bounding box center [1427, 266] width 251 height 23
click at [1335, 663] on button "Buscar" at bounding box center [1361, 654] width 120 height 24
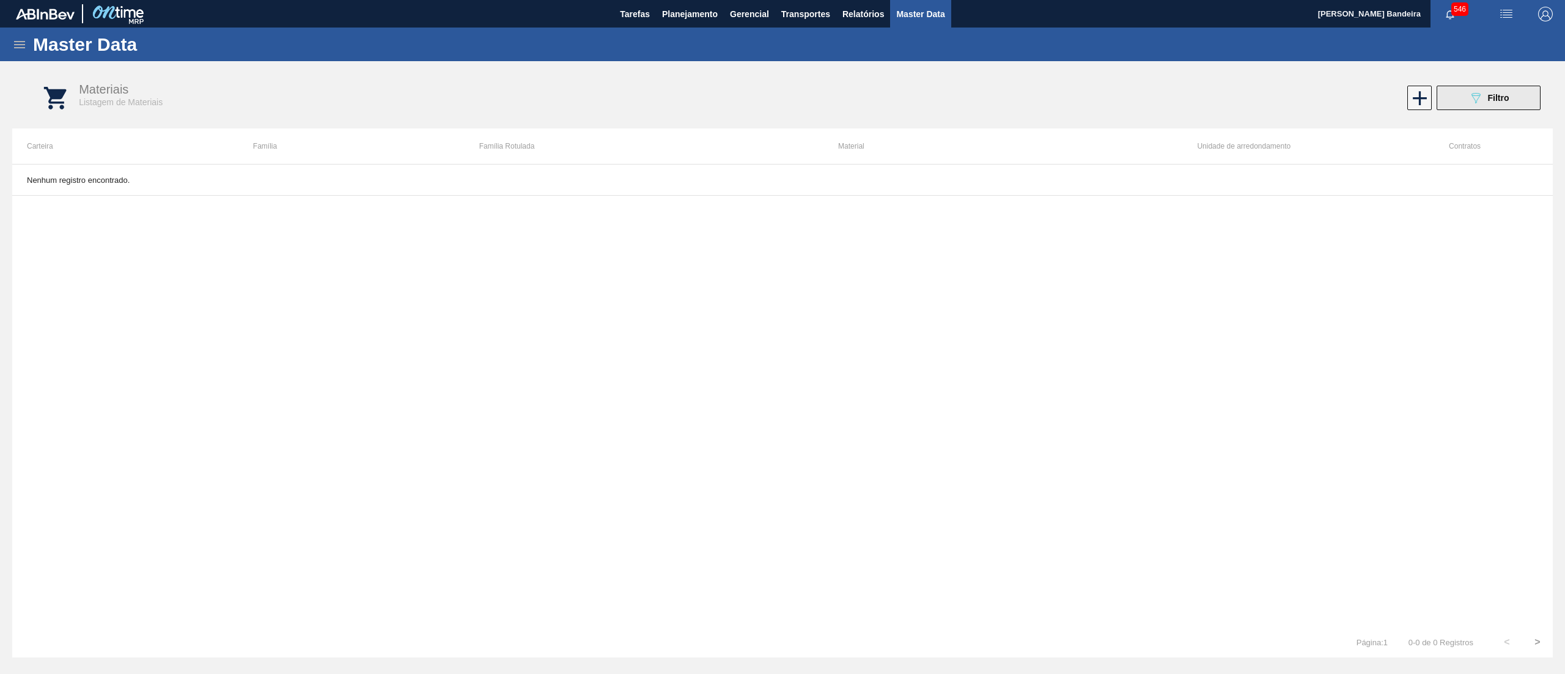
click at [1475, 97] on icon "089F7B8B-B2A5-4AFE-B5C0-19BA573D28AC" at bounding box center [1475, 97] width 15 height 15
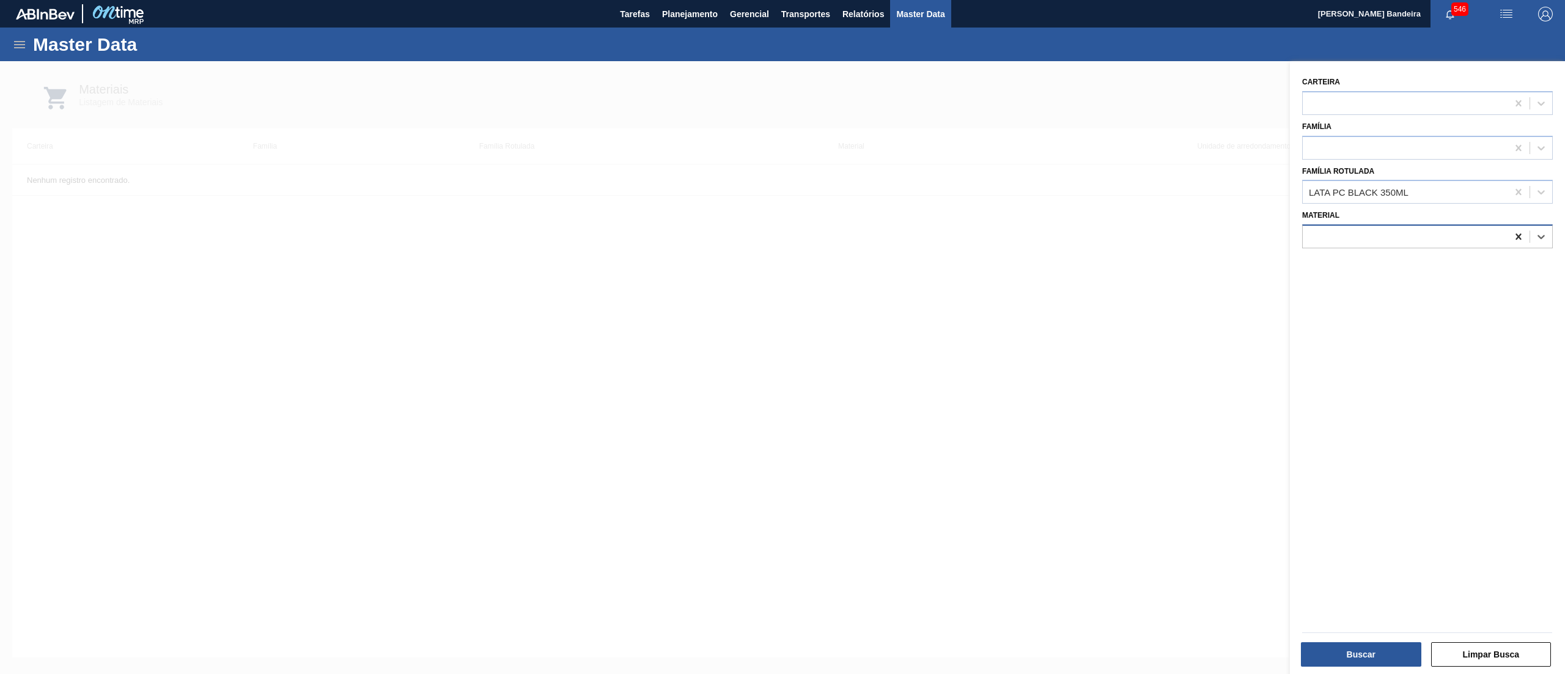
click at [1517, 237] on icon at bounding box center [1518, 236] width 6 height 6
click at [1126, 273] on div at bounding box center [782, 398] width 1565 height 674
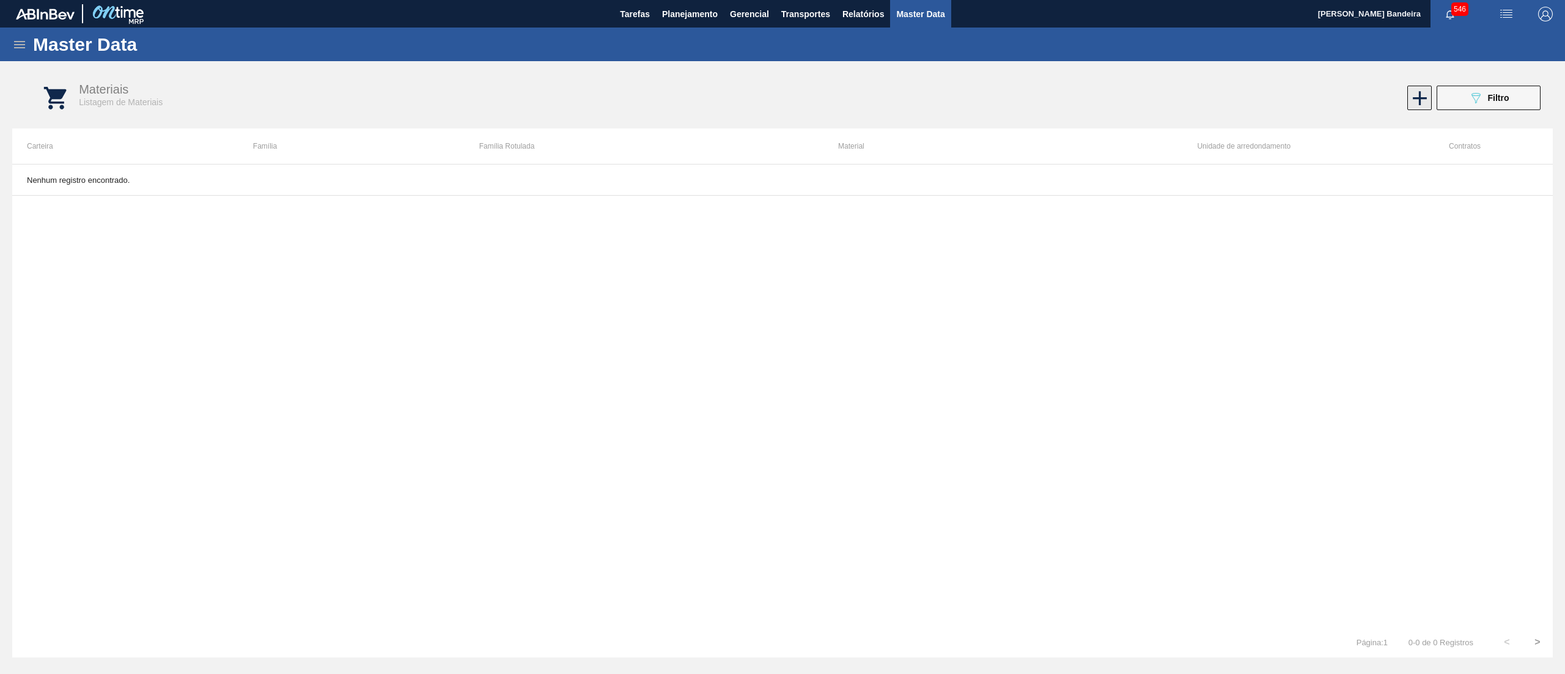
click at [1421, 104] on icon at bounding box center [1420, 98] width 24 height 24
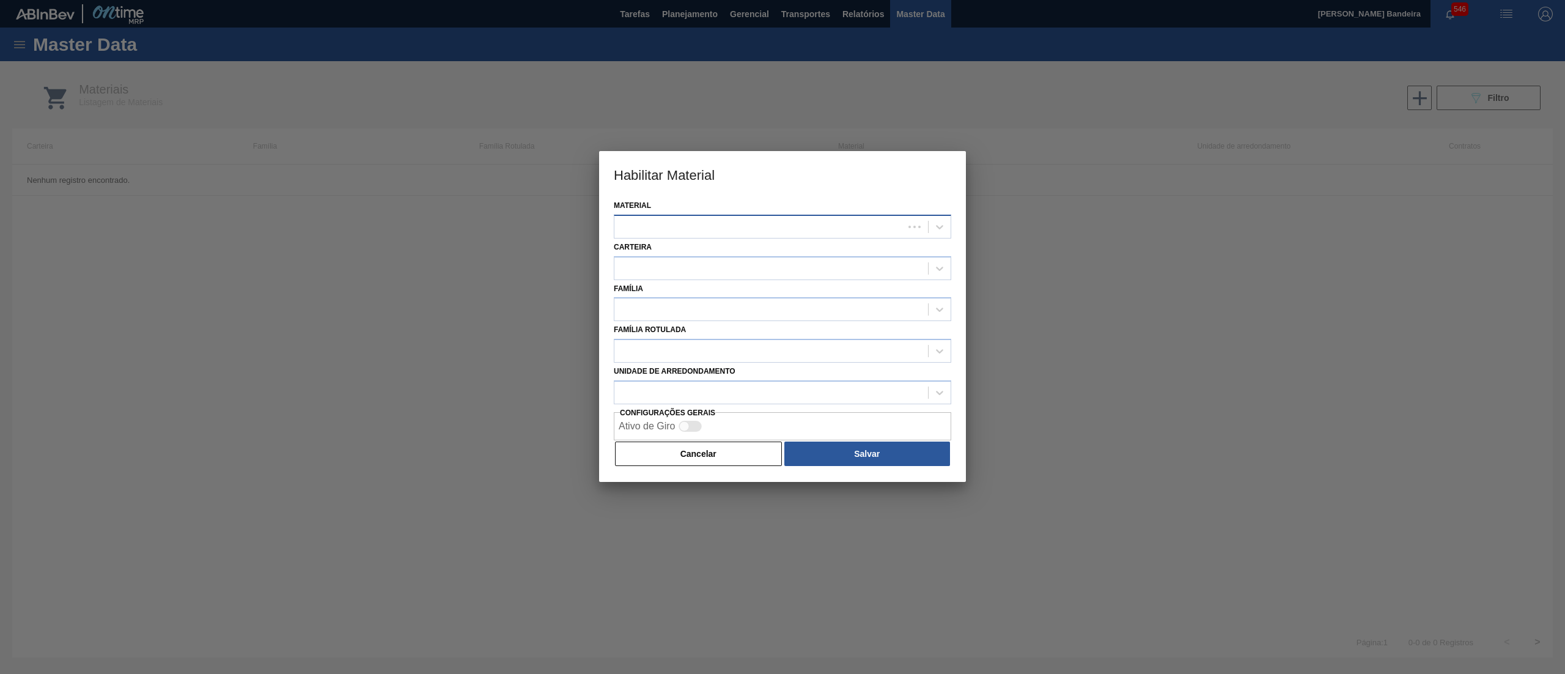
click at [700, 225] on div at bounding box center [758, 227] width 289 height 18
paste input "30034723"
type input "30034723"
click at [1063, 219] on div at bounding box center [782, 337] width 1565 height 674
click at [717, 459] on button "Cancelar" at bounding box center [698, 453] width 167 height 24
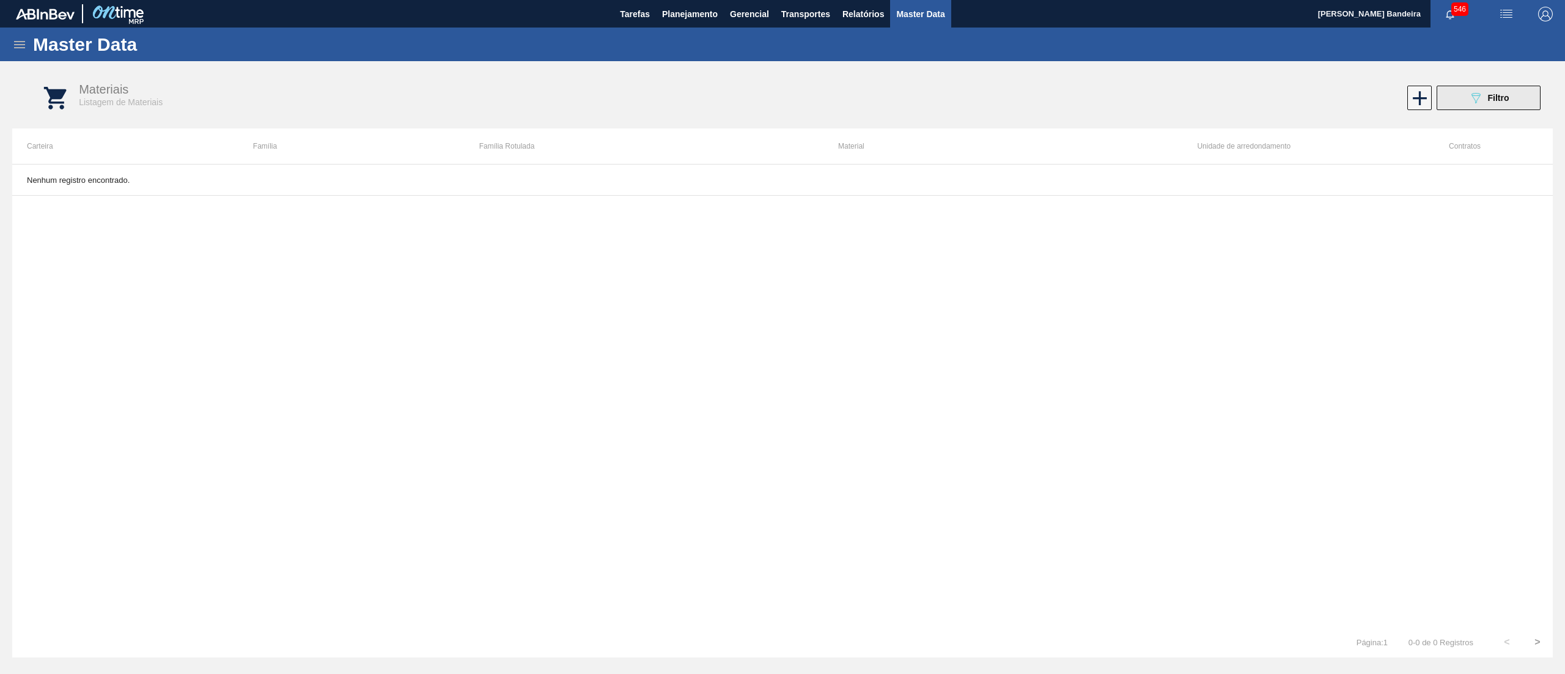
click at [1489, 90] on div "089F7B8B-B2A5-4AFE-B5C0-19BA573D28AC Filtro" at bounding box center [1488, 97] width 41 height 15
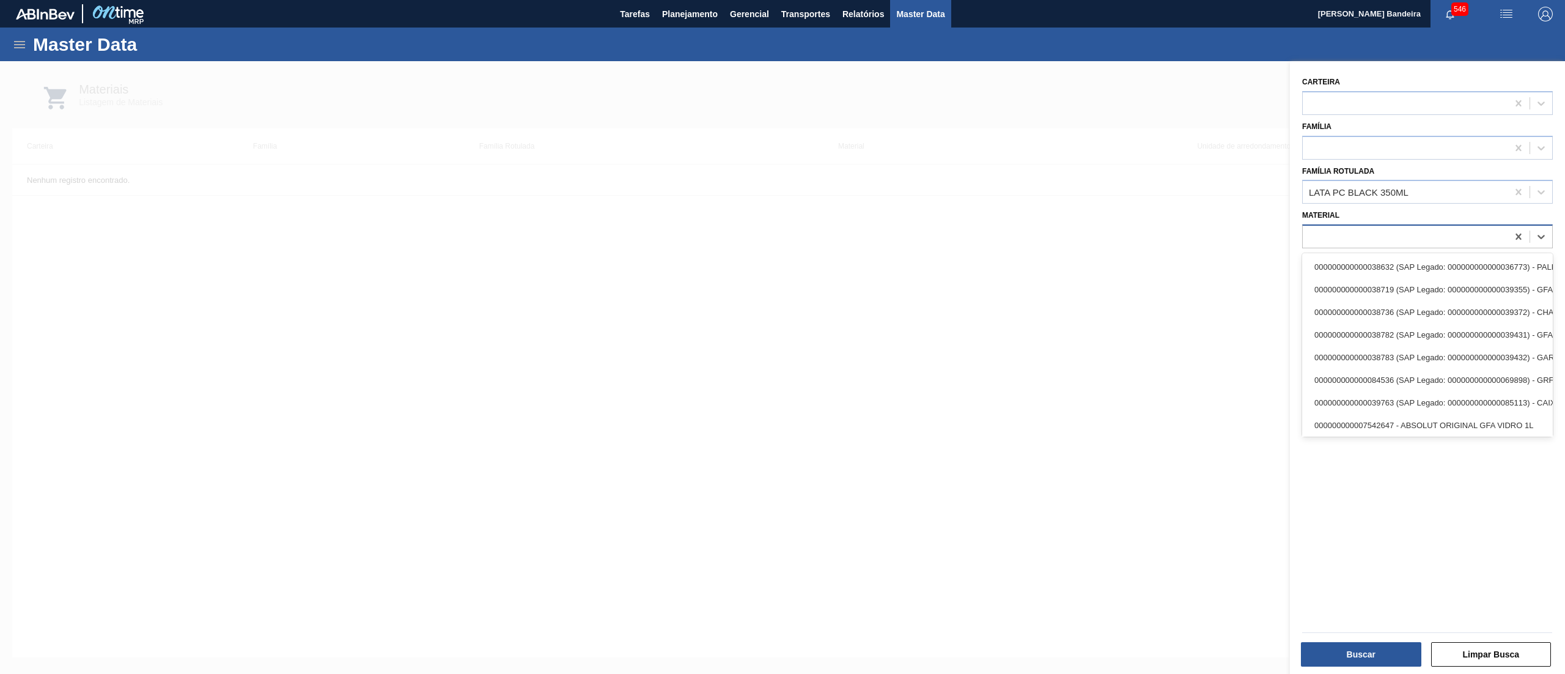
click at [1362, 237] on div at bounding box center [1404, 237] width 205 height 18
paste input "30034723"
type input "30034723"
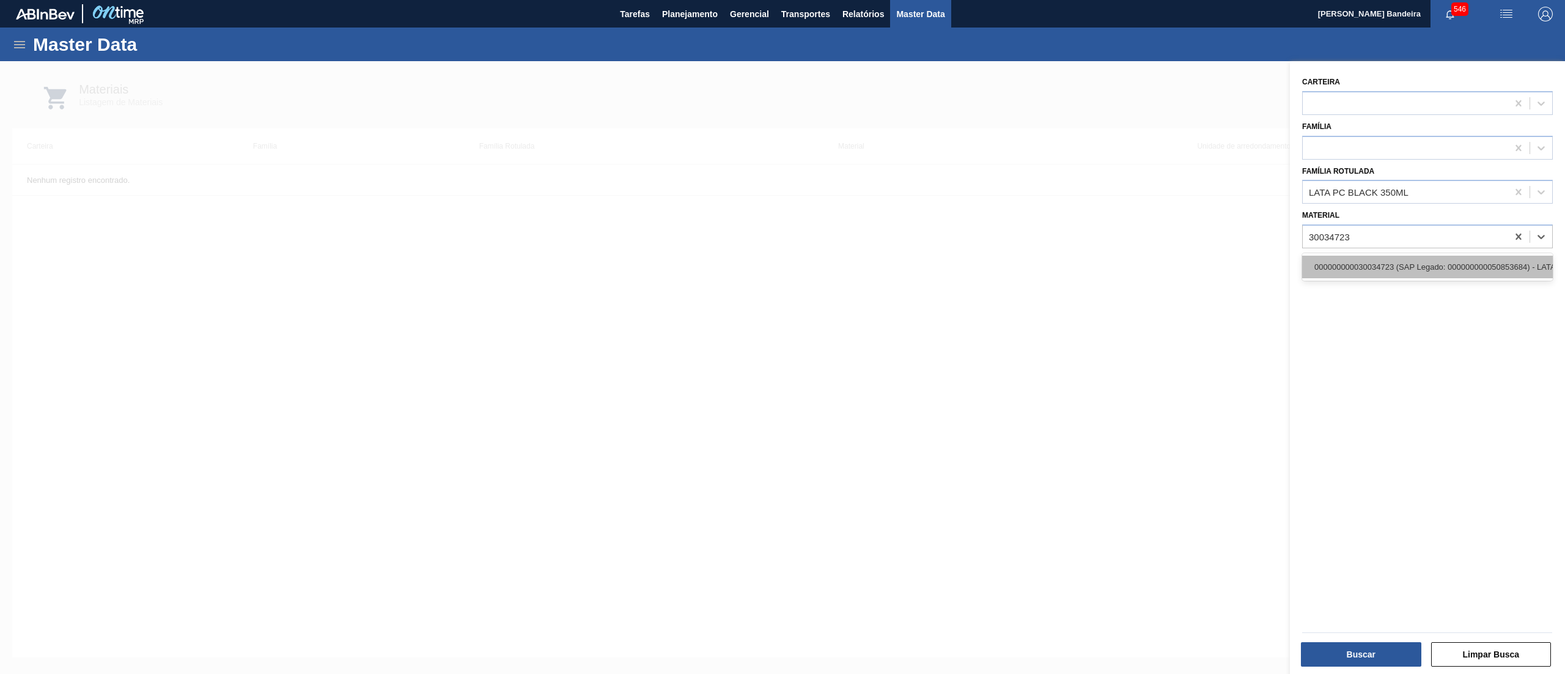
click at [1367, 265] on div "000000000030034723 (SAP Legado: 000000000050853684) - LATA AL 350ML PEPSI Z FAR…" at bounding box center [1427, 266] width 251 height 23
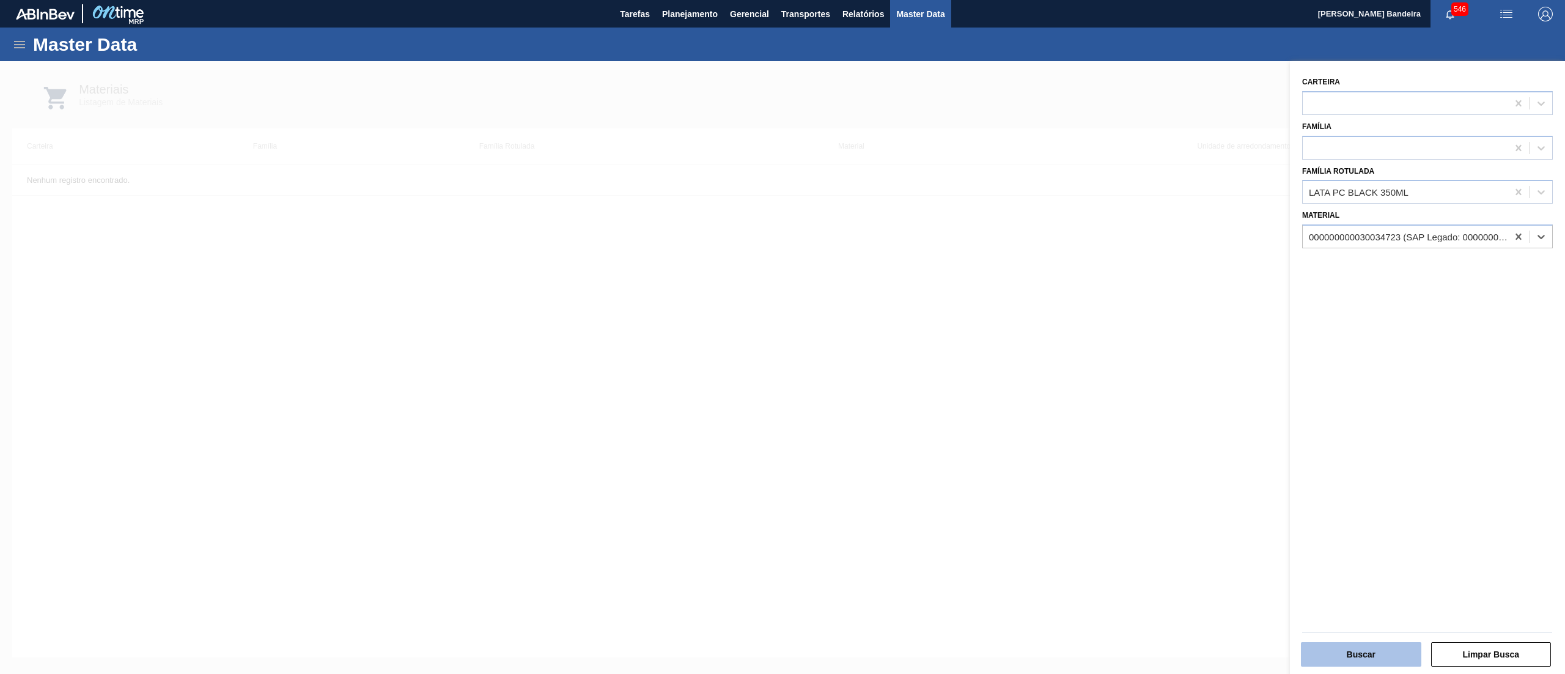
click at [1357, 653] on button "Buscar" at bounding box center [1361, 654] width 120 height 24
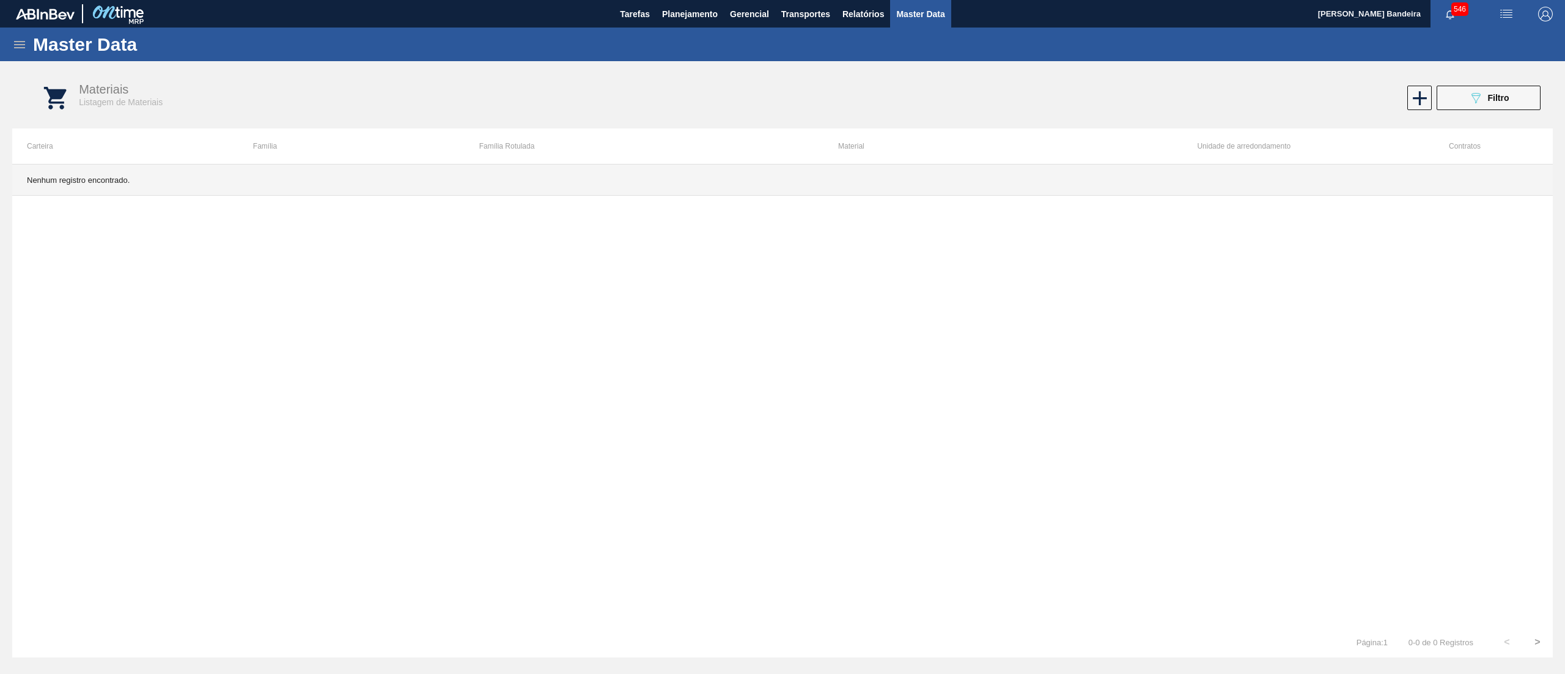
click at [1222, 171] on td "Nenhum registro encontrado." at bounding box center [782, 179] width 1540 height 31
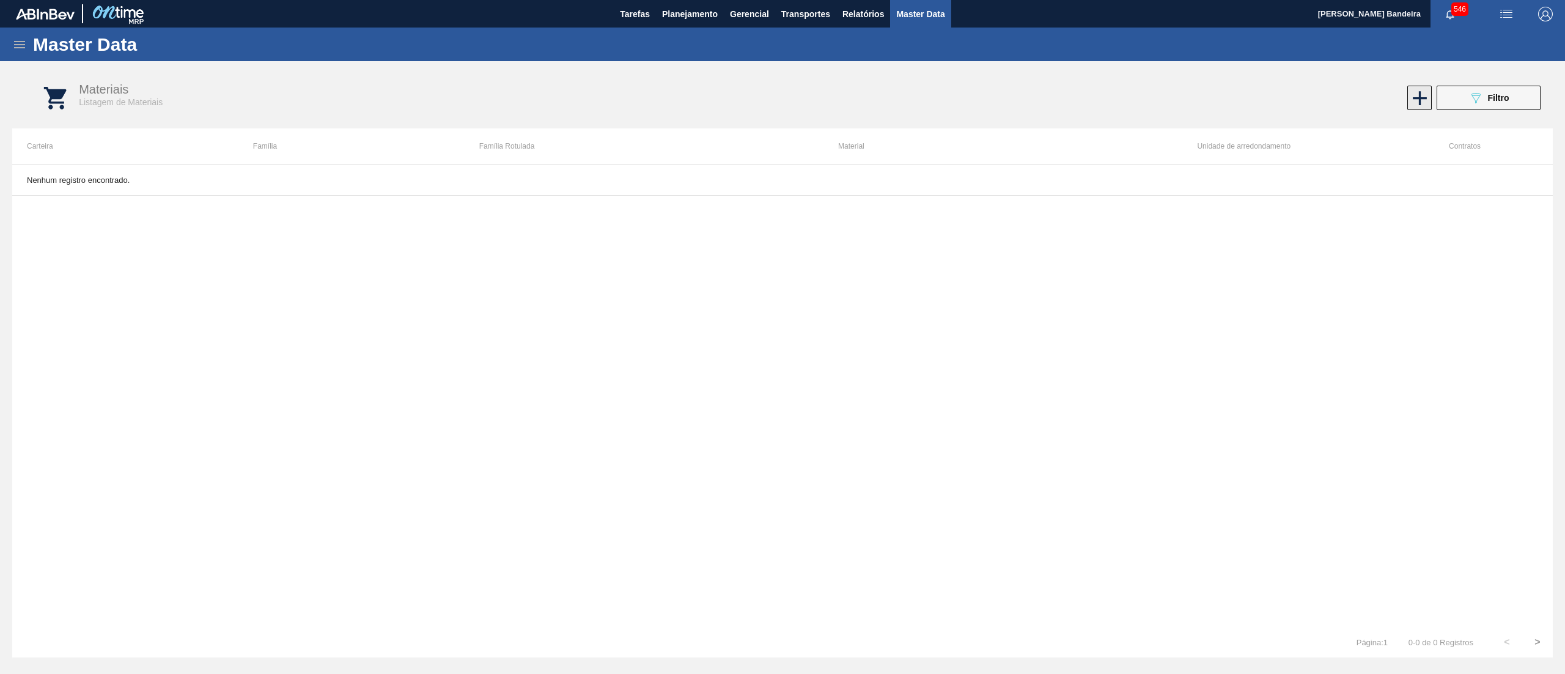
click at [1423, 95] on icon at bounding box center [1420, 98] width 24 height 24
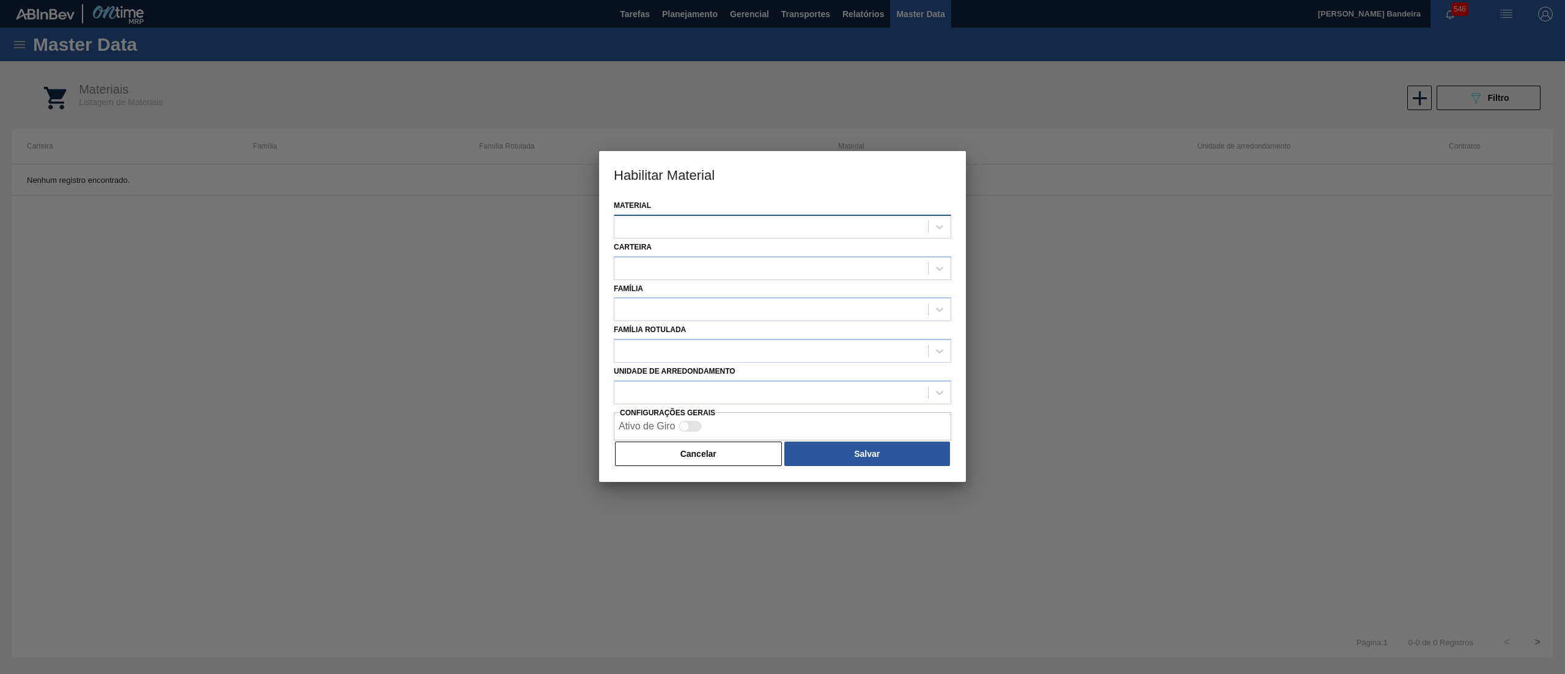
click at [668, 225] on div at bounding box center [771, 227] width 314 height 18
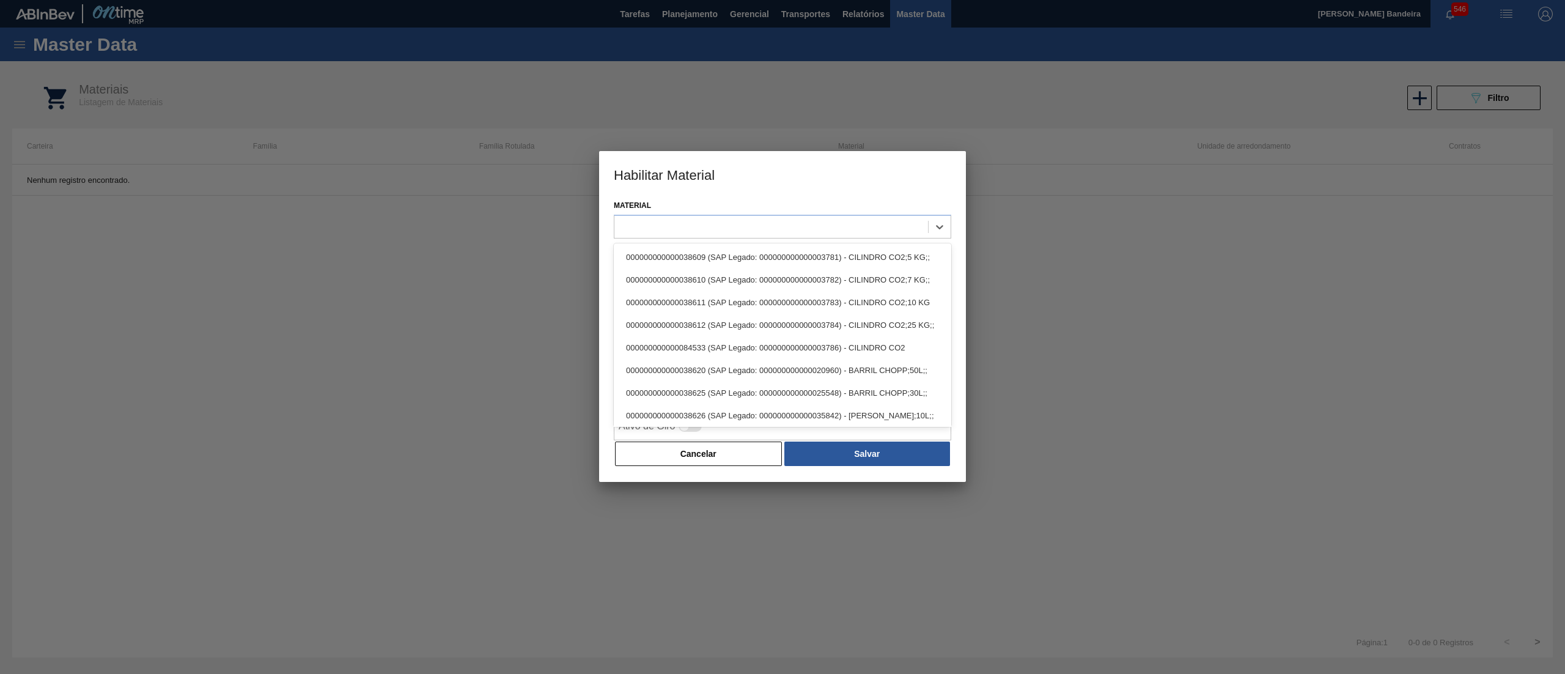
click at [1372, 305] on div at bounding box center [782, 337] width 1565 height 674
